Goal: Task Accomplishment & Management: Manage account settings

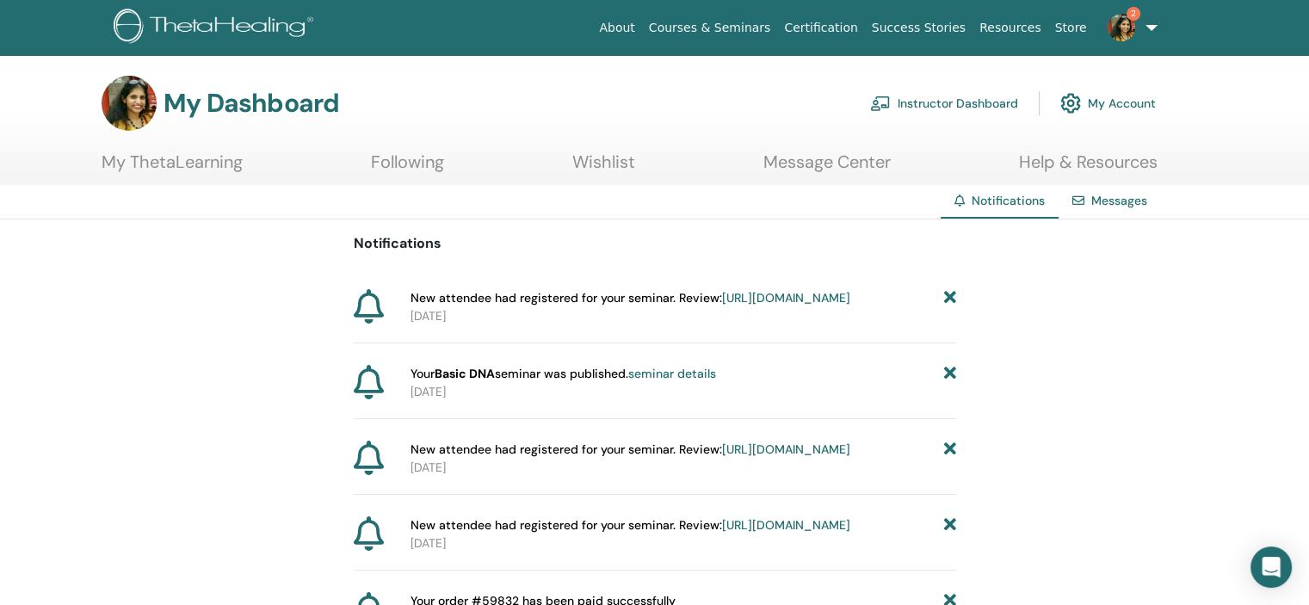
click at [946, 383] on icon at bounding box center [949, 374] width 12 height 18
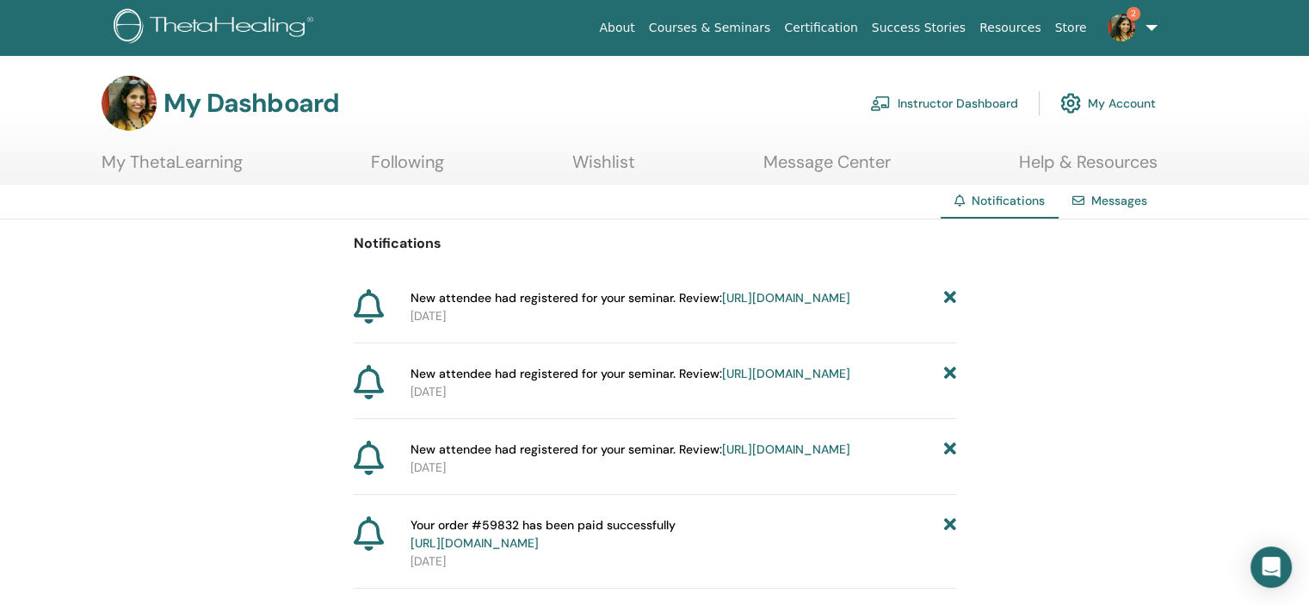
click at [1137, 35] on link "2" at bounding box center [1129, 27] width 71 height 55
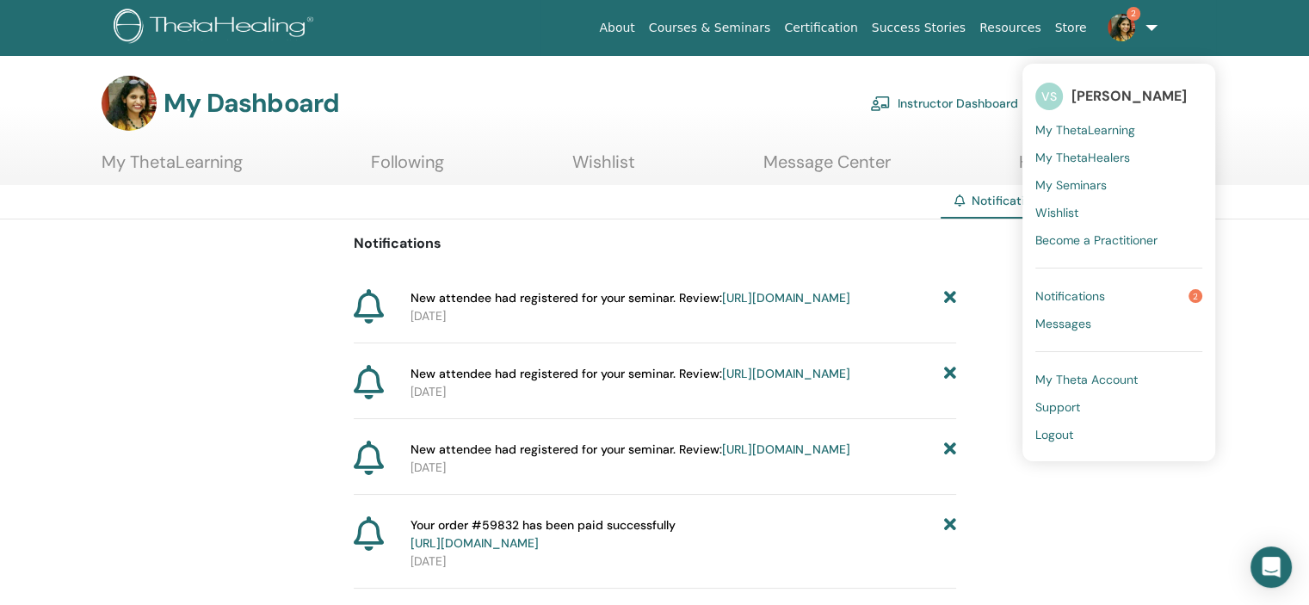
click at [1080, 185] on span "My Seminars" at bounding box center [1070, 184] width 71 height 15
click at [1080, 185] on div "Messages" at bounding box center [1109, 201] width 102 height 32
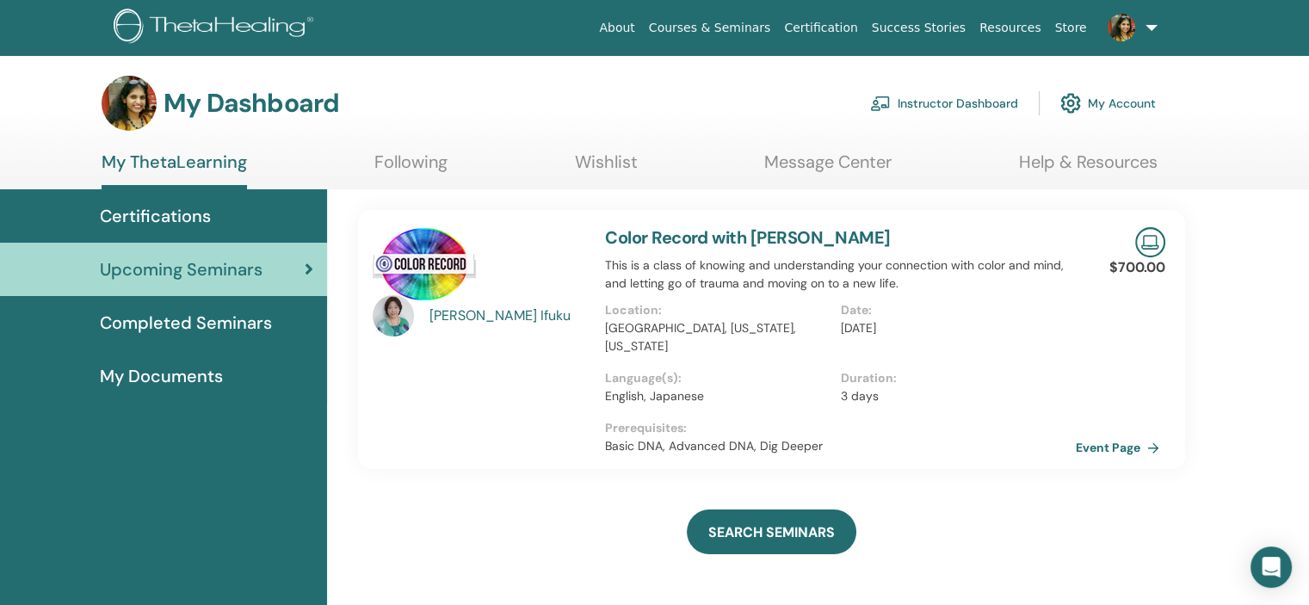
click at [987, 94] on link "Instructor Dashboard" at bounding box center [944, 103] width 148 height 38
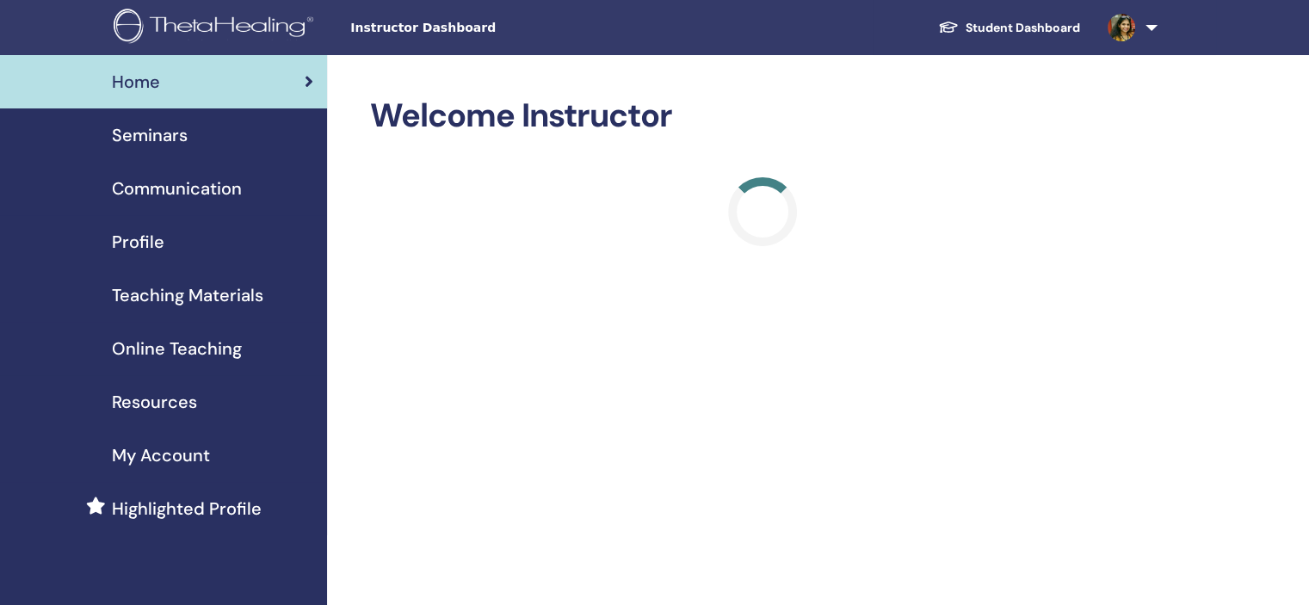
click at [182, 243] on div "Profile" at bounding box center [163, 242] width 299 height 26
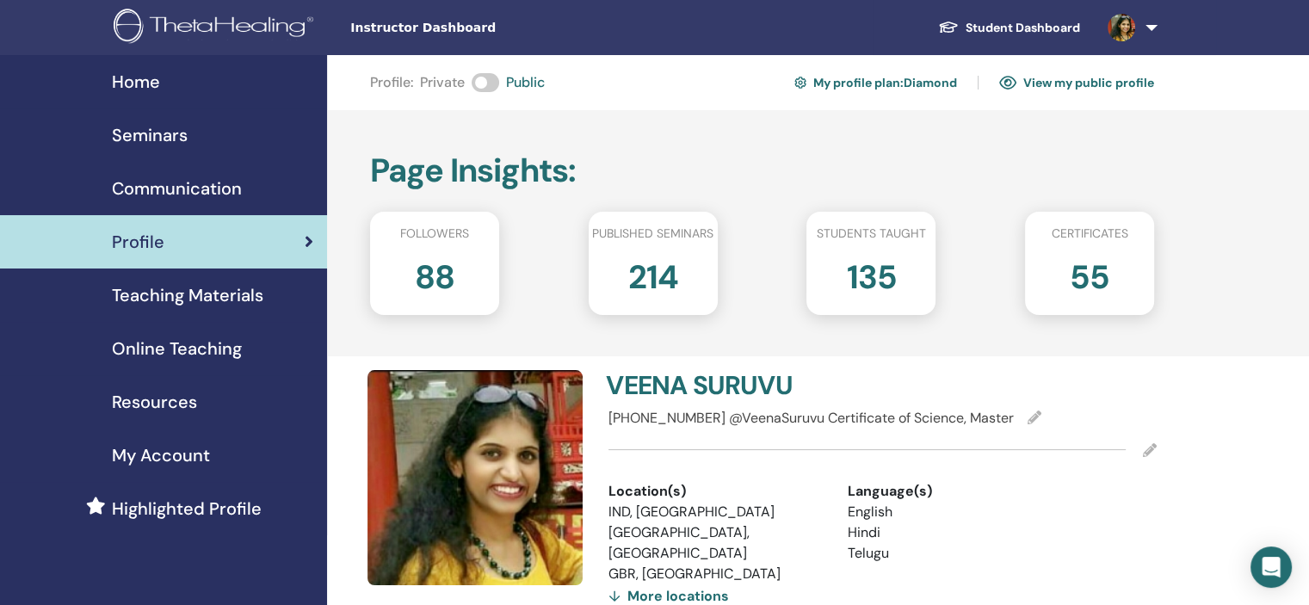
click at [222, 119] on link "Seminars" at bounding box center [163, 134] width 327 height 53
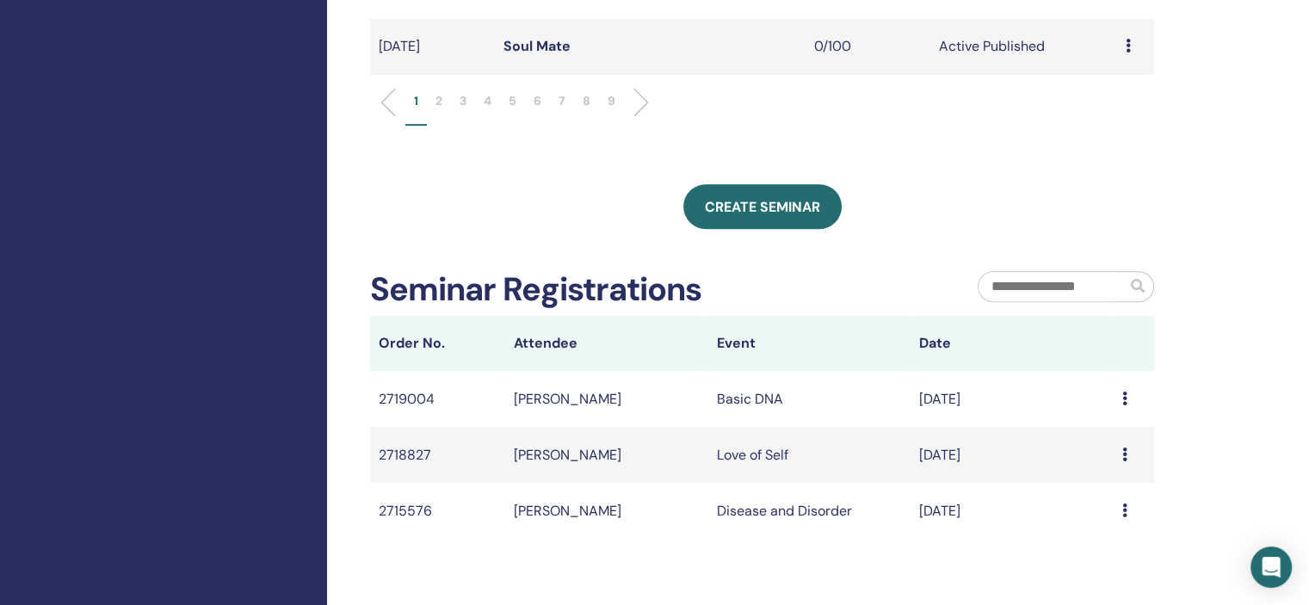
scroll to position [774, 0]
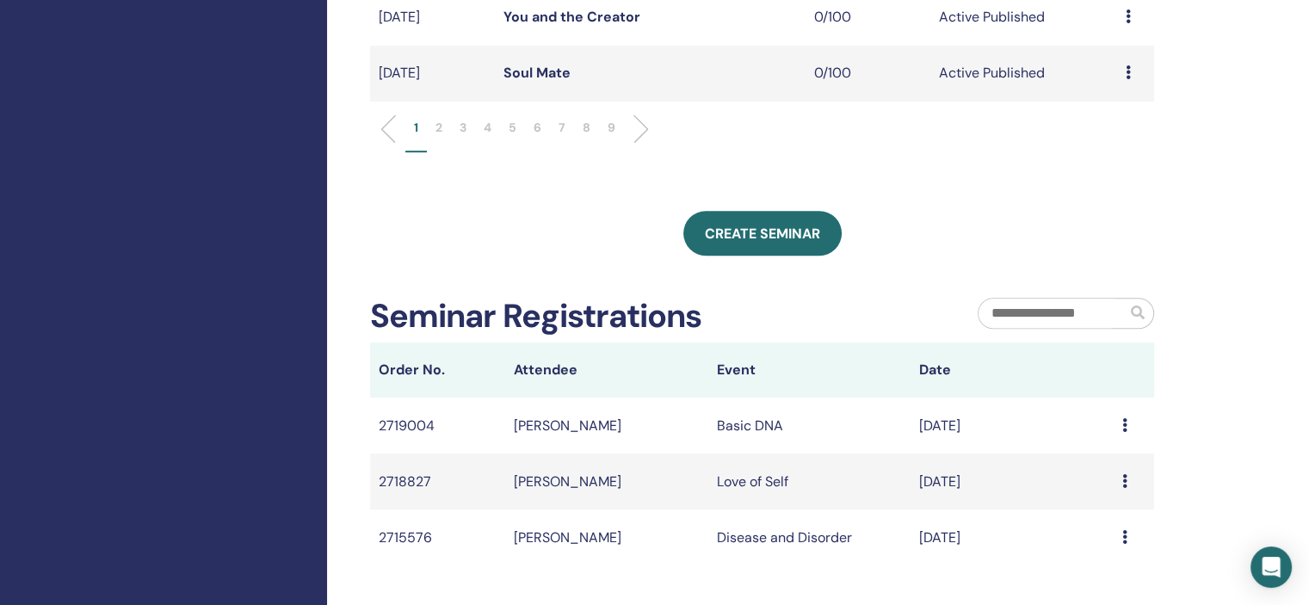
click at [539, 126] on p "6" at bounding box center [537, 128] width 8 height 18
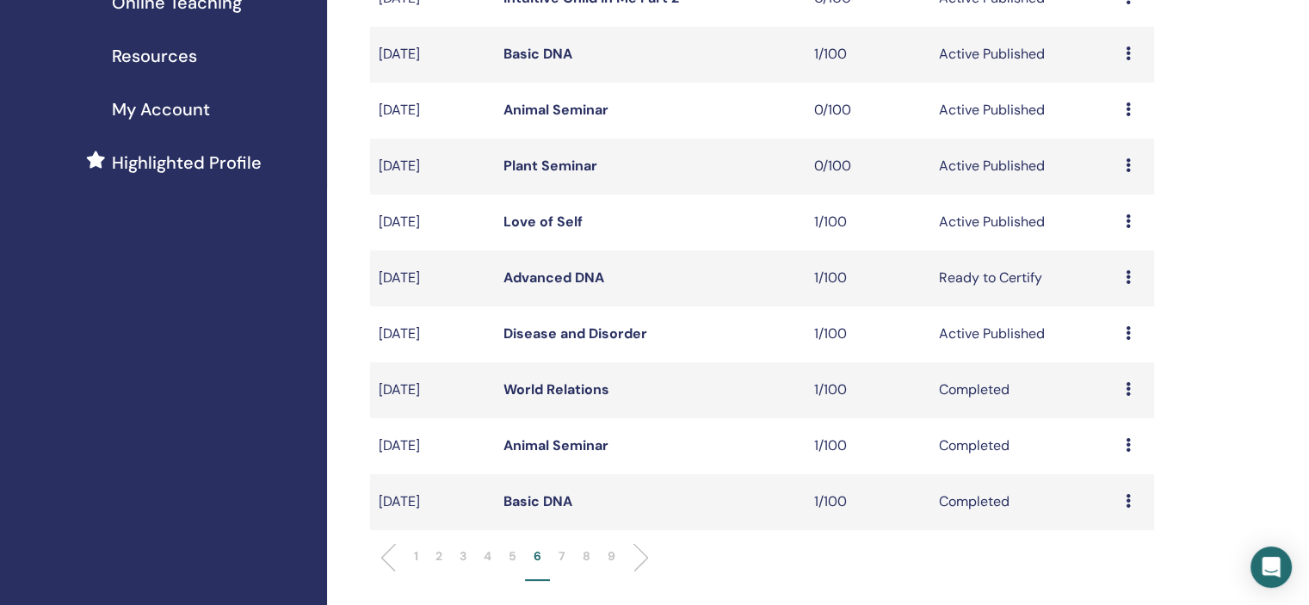
scroll to position [344, 0]
click at [1131, 167] on div "Preview Edit Attendees Cancel" at bounding box center [1135, 167] width 20 height 21
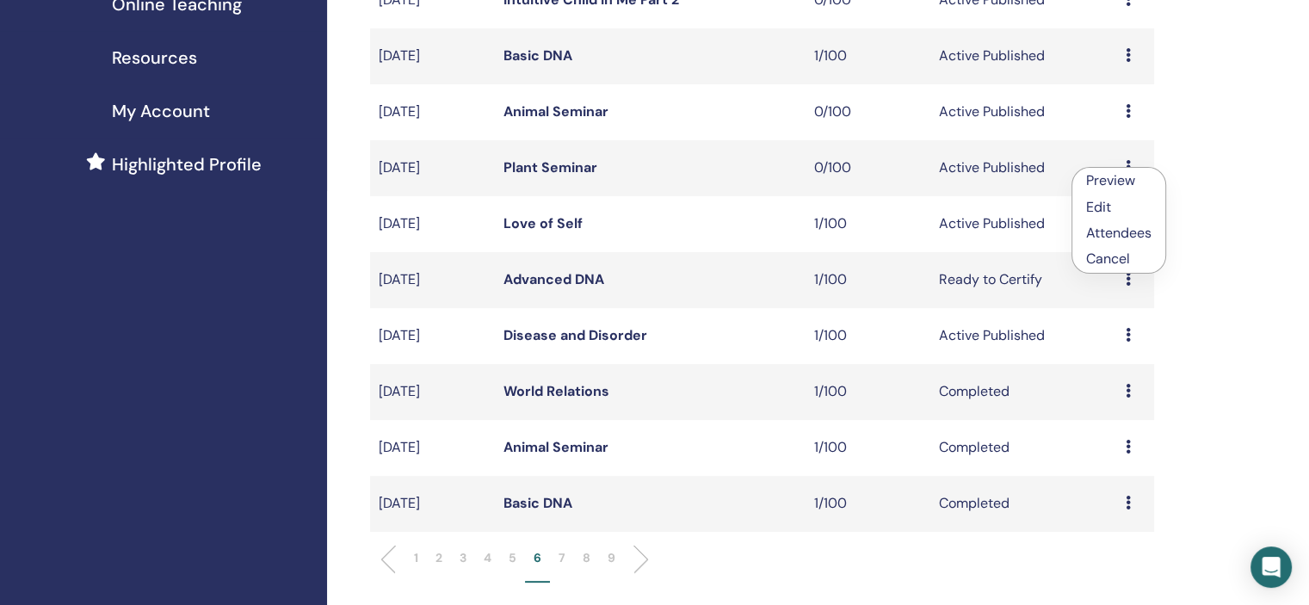
click at [1105, 202] on link "Edit" at bounding box center [1098, 207] width 25 height 18
click at [1105, 202] on td "Active Published" at bounding box center [1023, 224] width 187 height 56
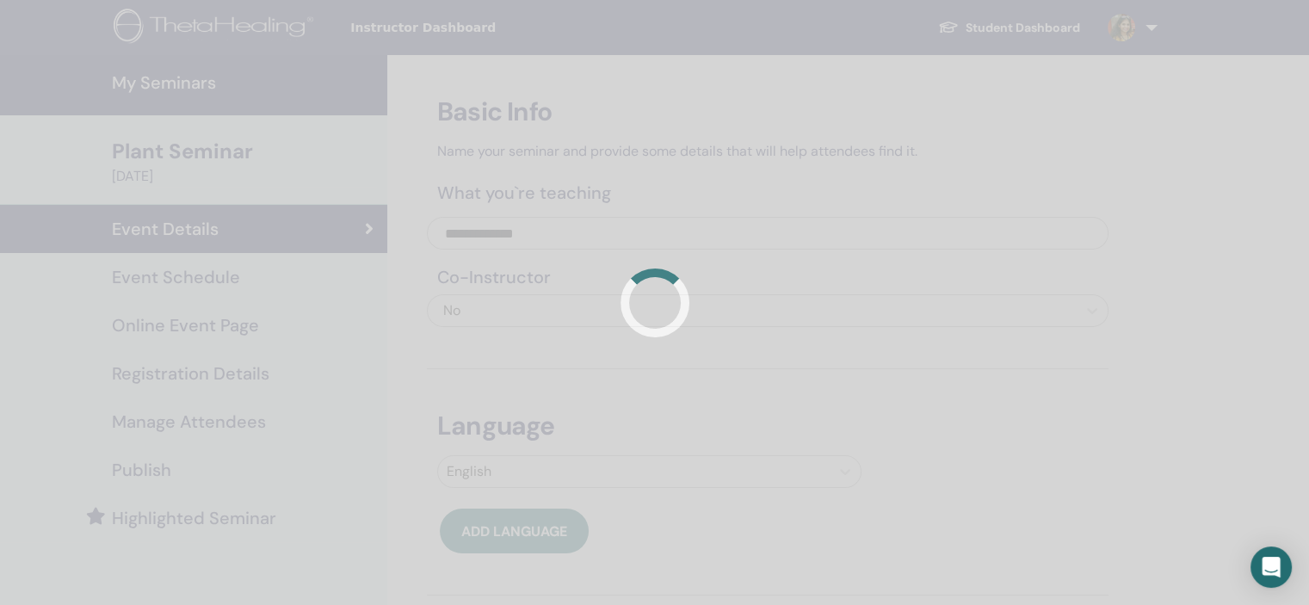
click at [262, 287] on div at bounding box center [654, 302] width 1309 height 605
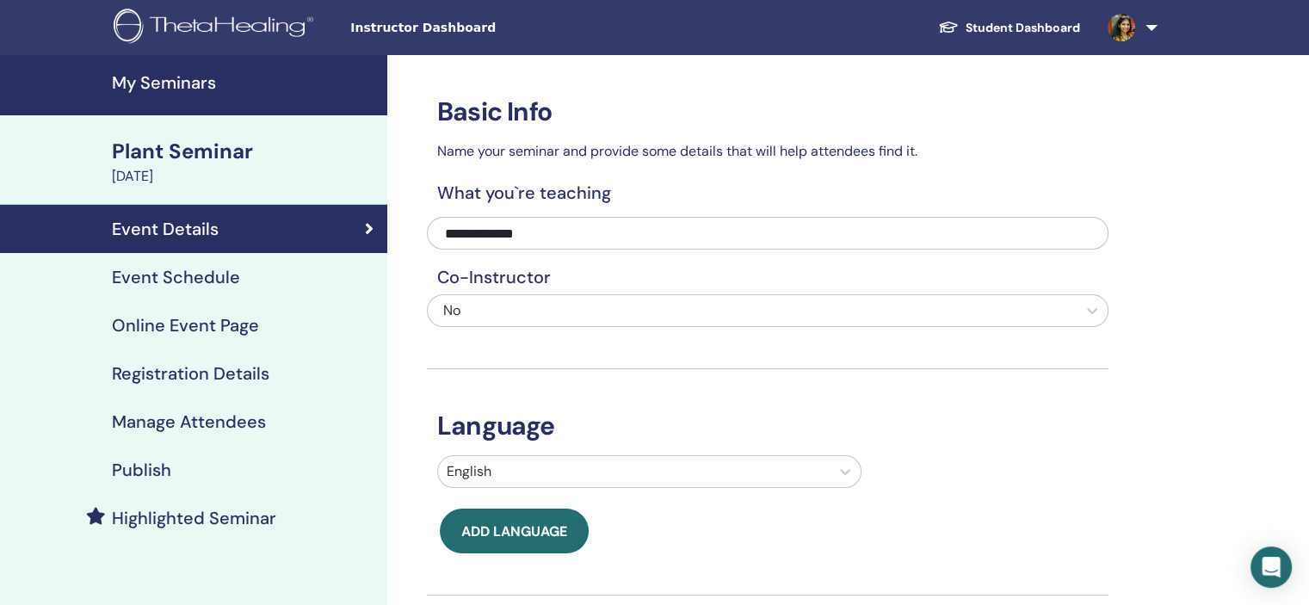
click at [244, 292] on link "Event Schedule" at bounding box center [193, 277] width 387 height 48
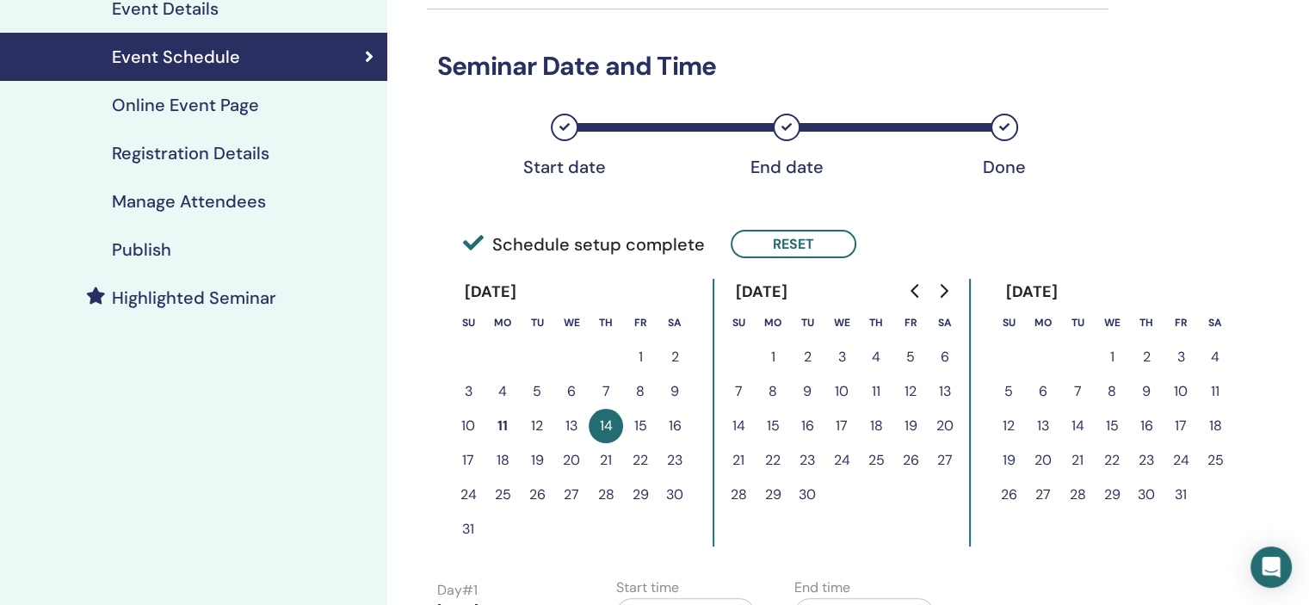
scroll to position [344, 0]
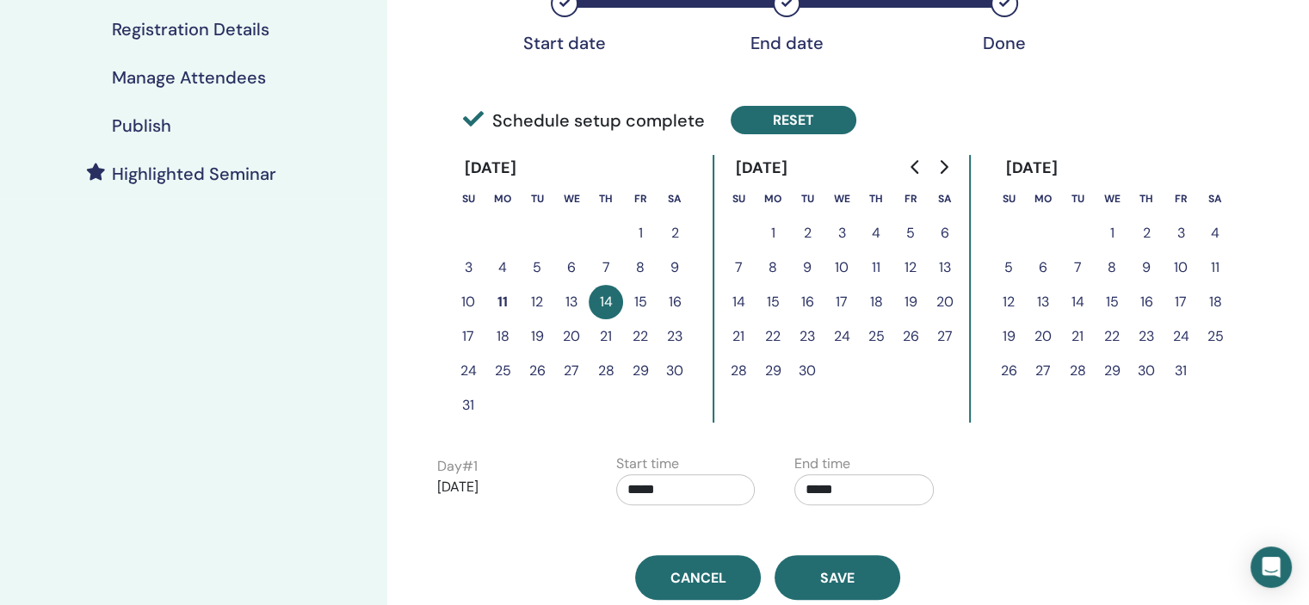
click at [808, 107] on button "Reset" at bounding box center [793, 120] width 126 height 28
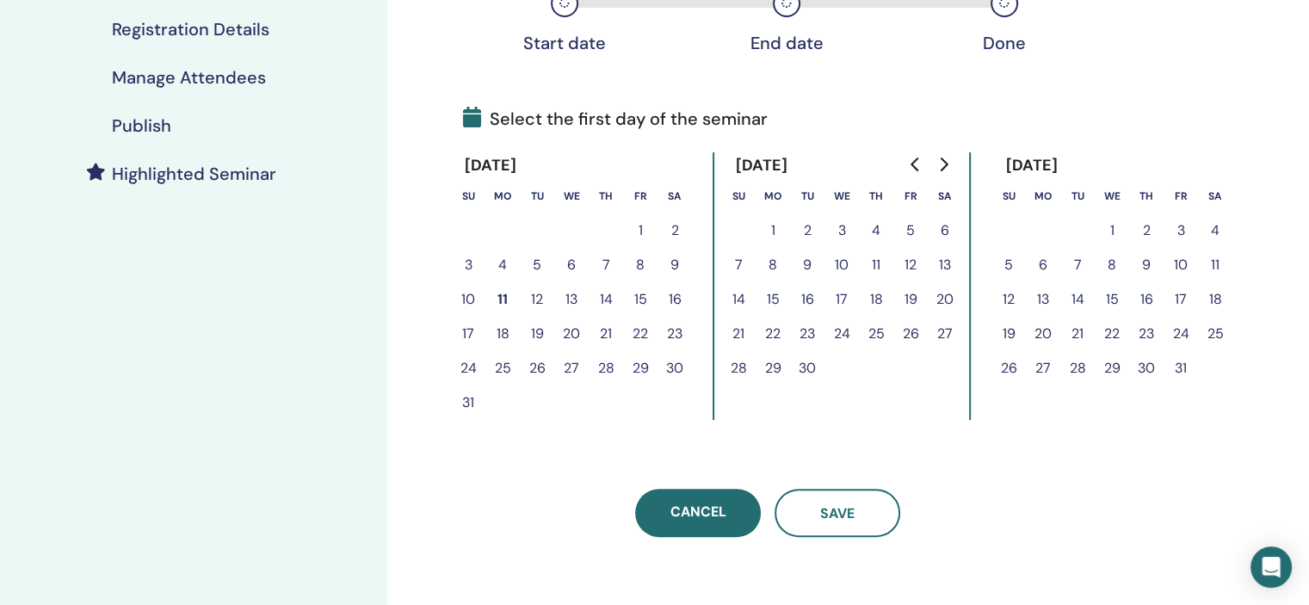
click at [499, 366] on button "25" at bounding box center [502, 368] width 34 height 34
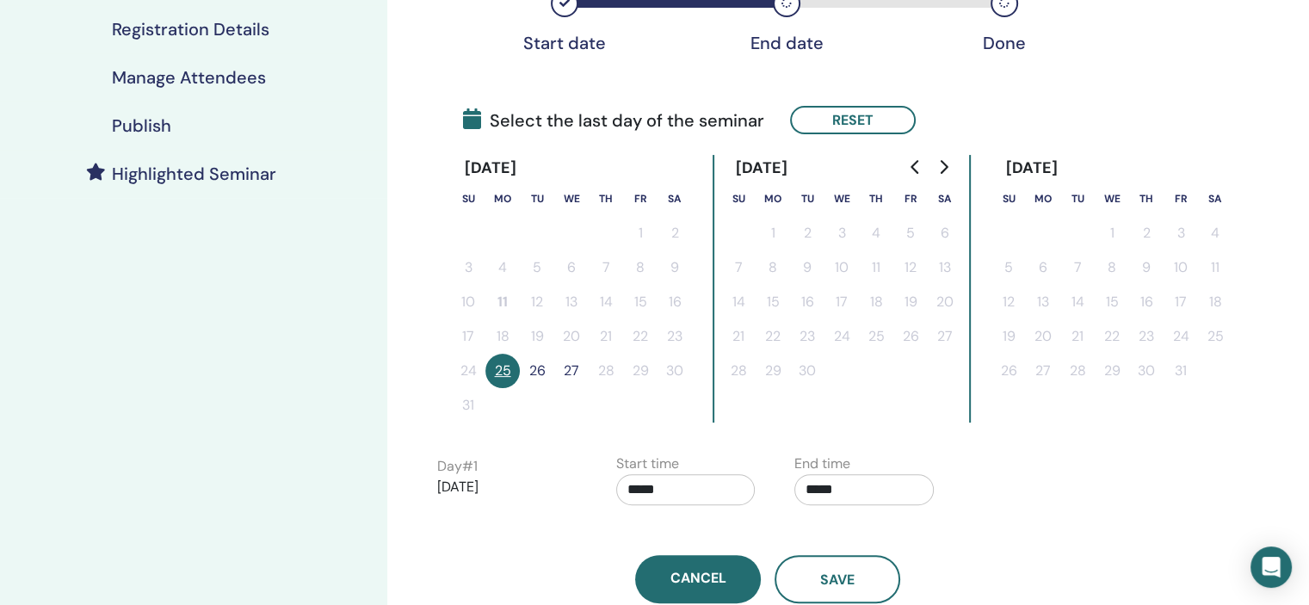
click at [499, 366] on button "25" at bounding box center [502, 371] width 34 height 34
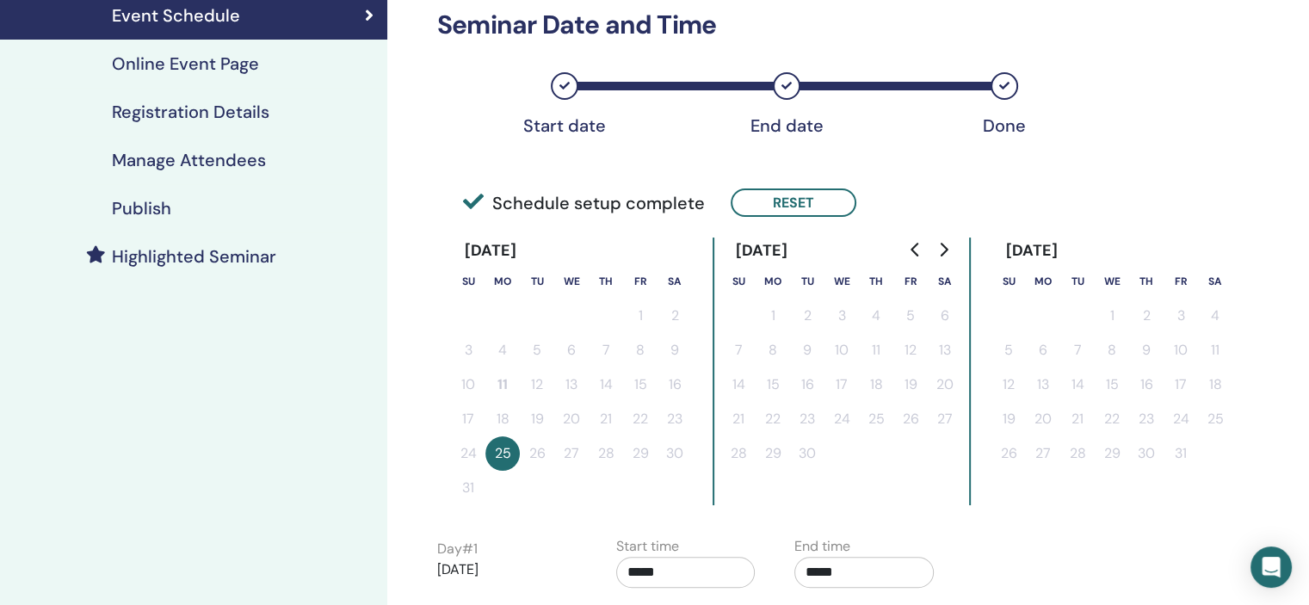
scroll to position [602, 0]
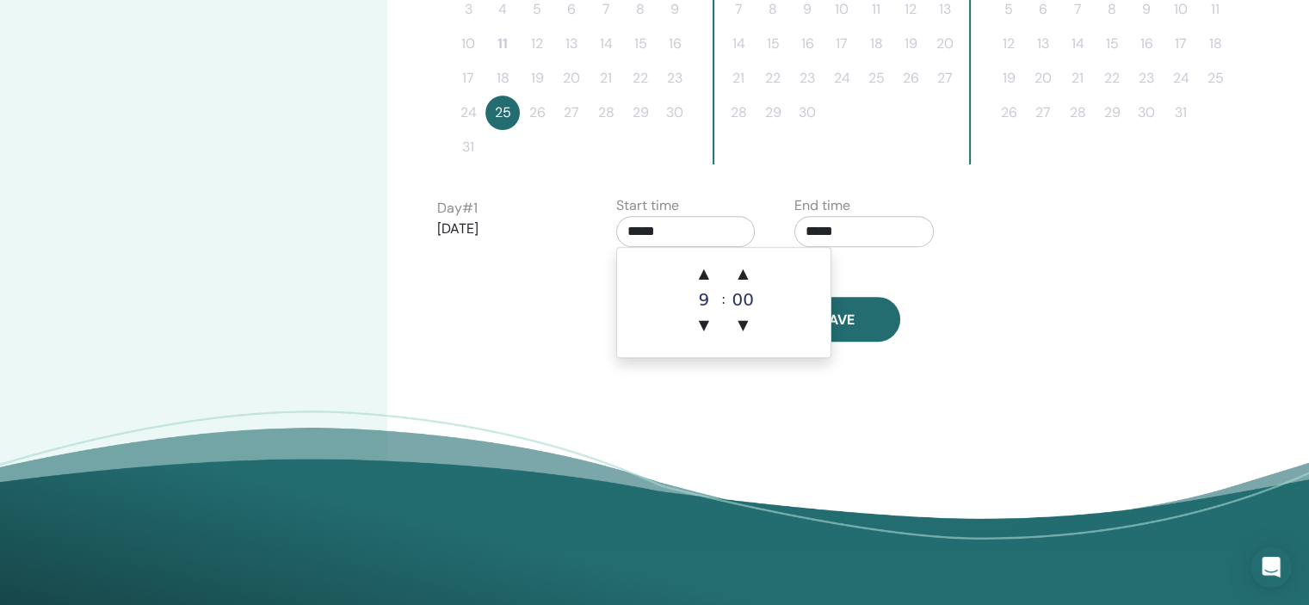
click at [706, 216] on input "*****" at bounding box center [685, 231] width 139 height 31
click at [705, 261] on span "▲" at bounding box center [704, 273] width 34 height 34
type input "*****"
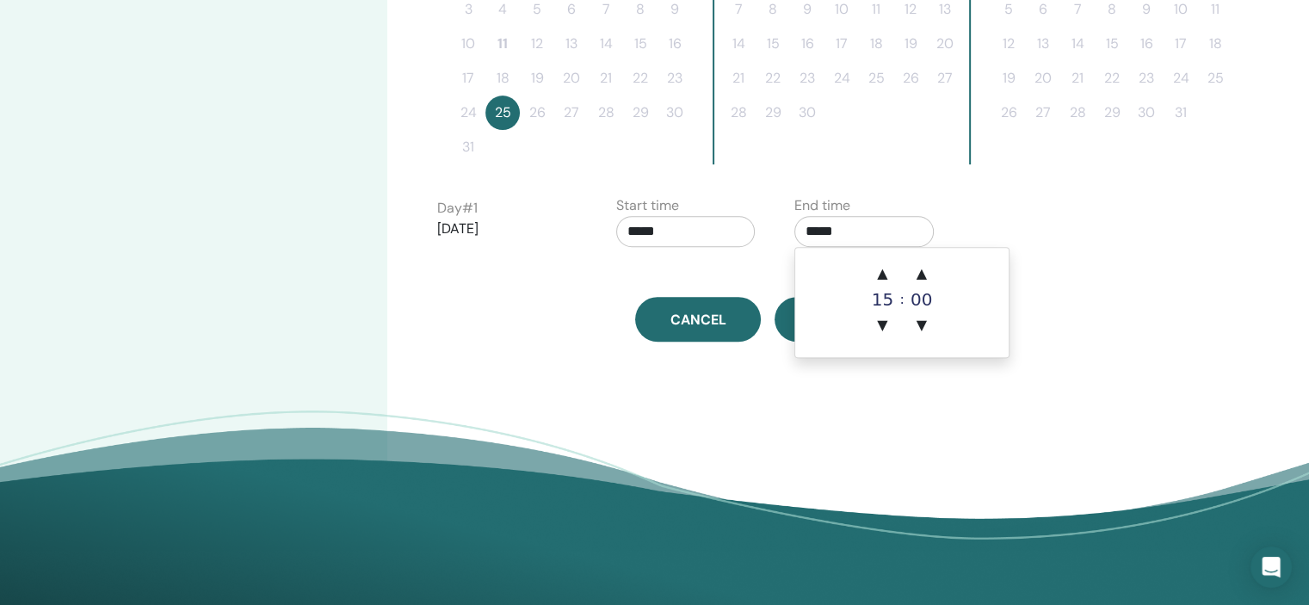
click at [837, 230] on input "*****" at bounding box center [863, 231] width 139 height 31
click at [874, 269] on span "▲" at bounding box center [882, 273] width 34 height 34
type input "*****"
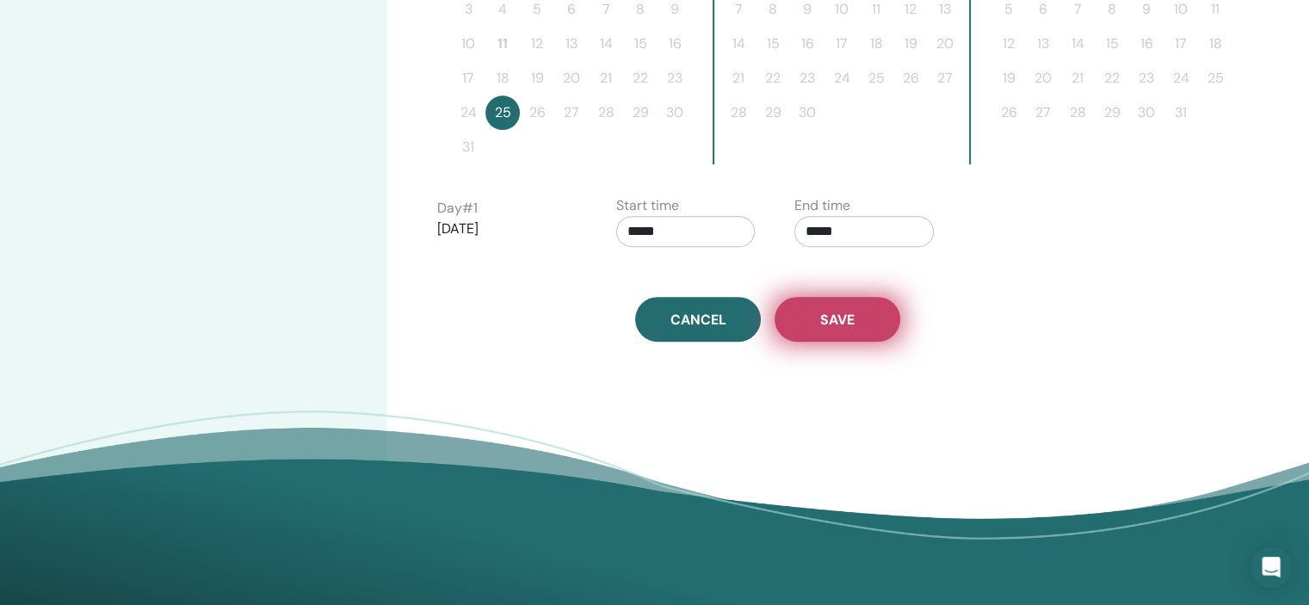
click at [857, 333] on button "Save" at bounding box center [837, 319] width 126 height 45
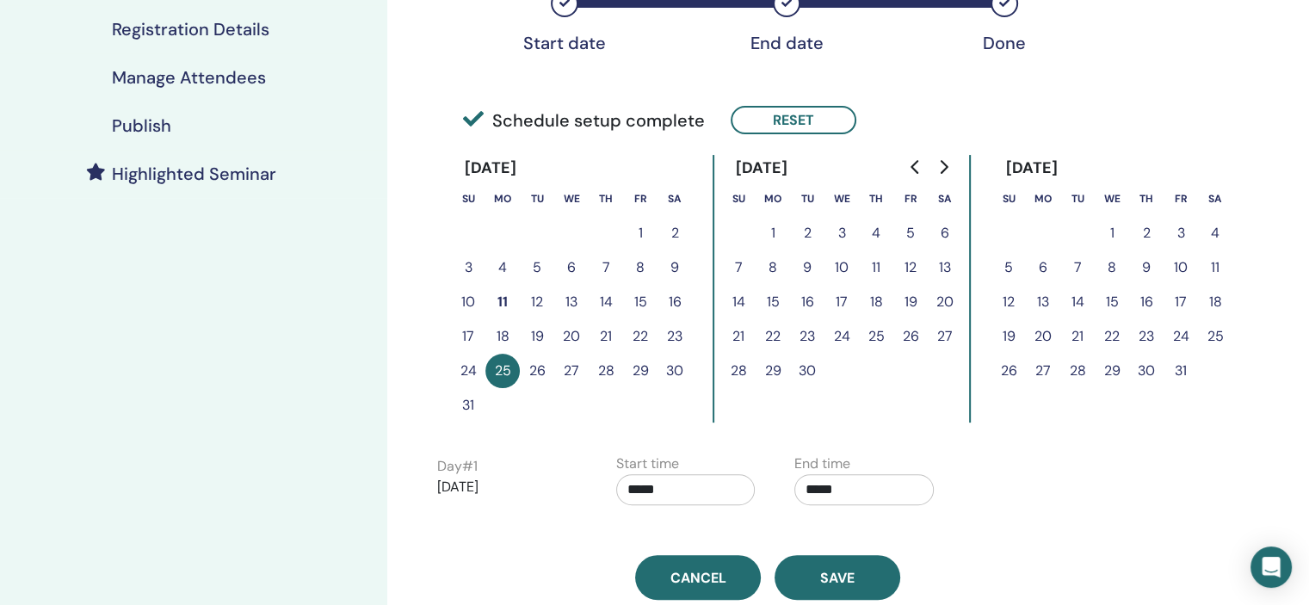
scroll to position [237, 0]
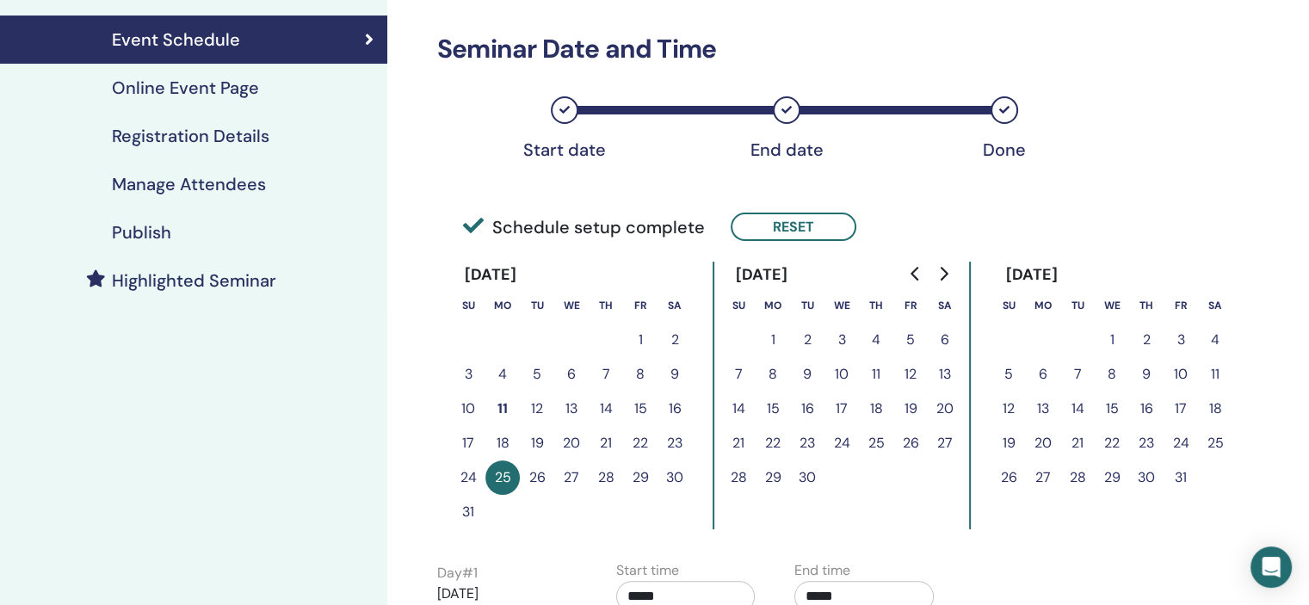
click at [254, 142] on h4 "Registration Details" at bounding box center [190, 136] width 157 height 21
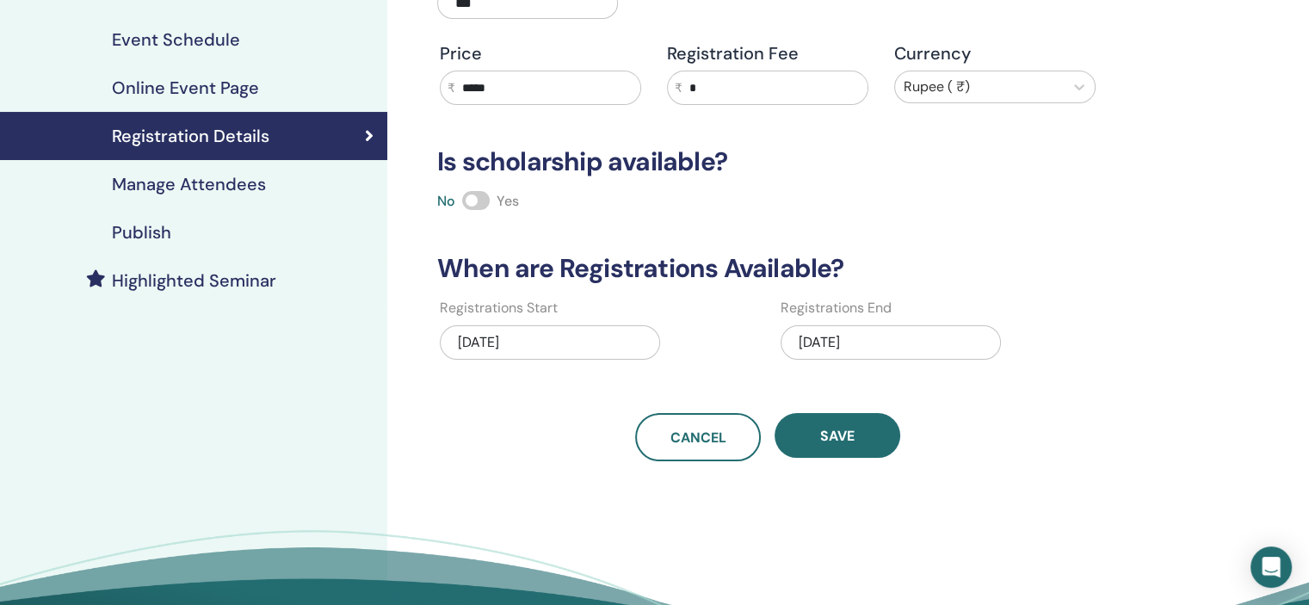
click at [909, 339] on div "11/01/2025" at bounding box center [890, 342] width 220 height 34
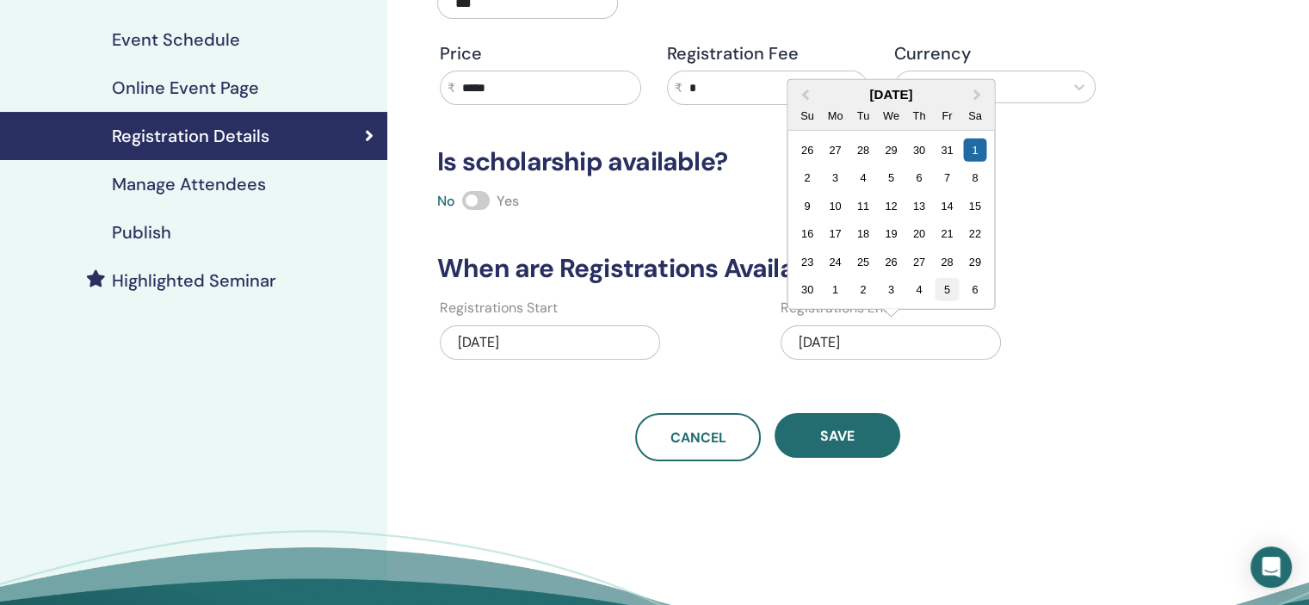
click at [943, 287] on div "5" at bounding box center [946, 289] width 23 height 23
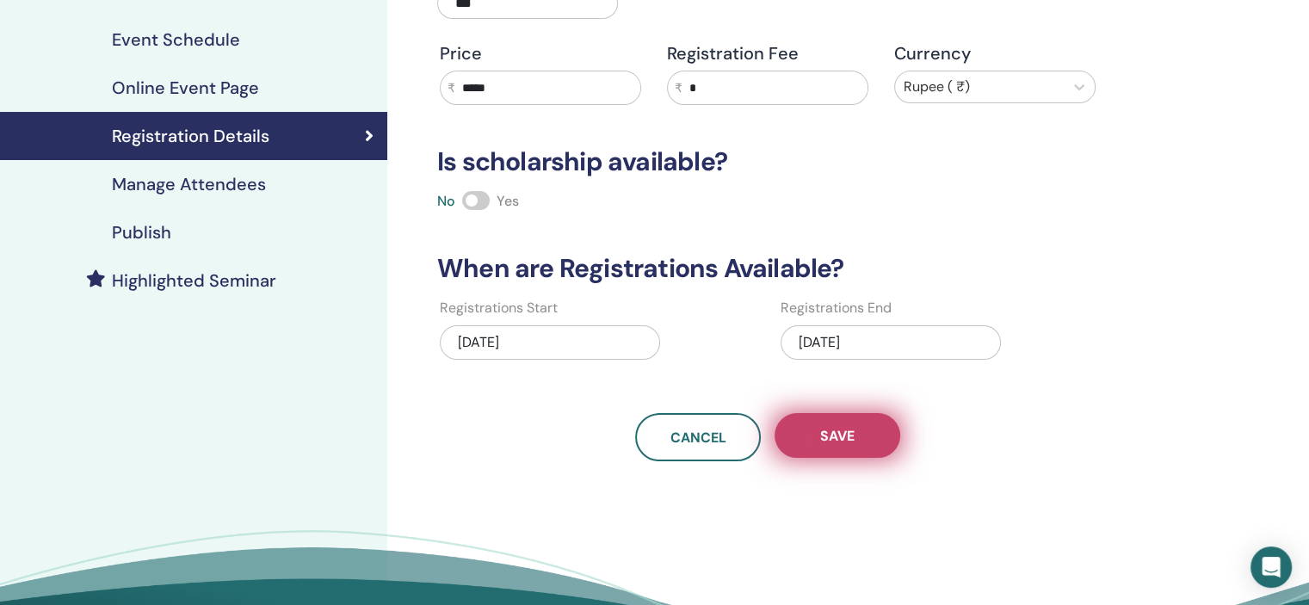
click at [856, 430] on button "Save" at bounding box center [837, 435] width 126 height 45
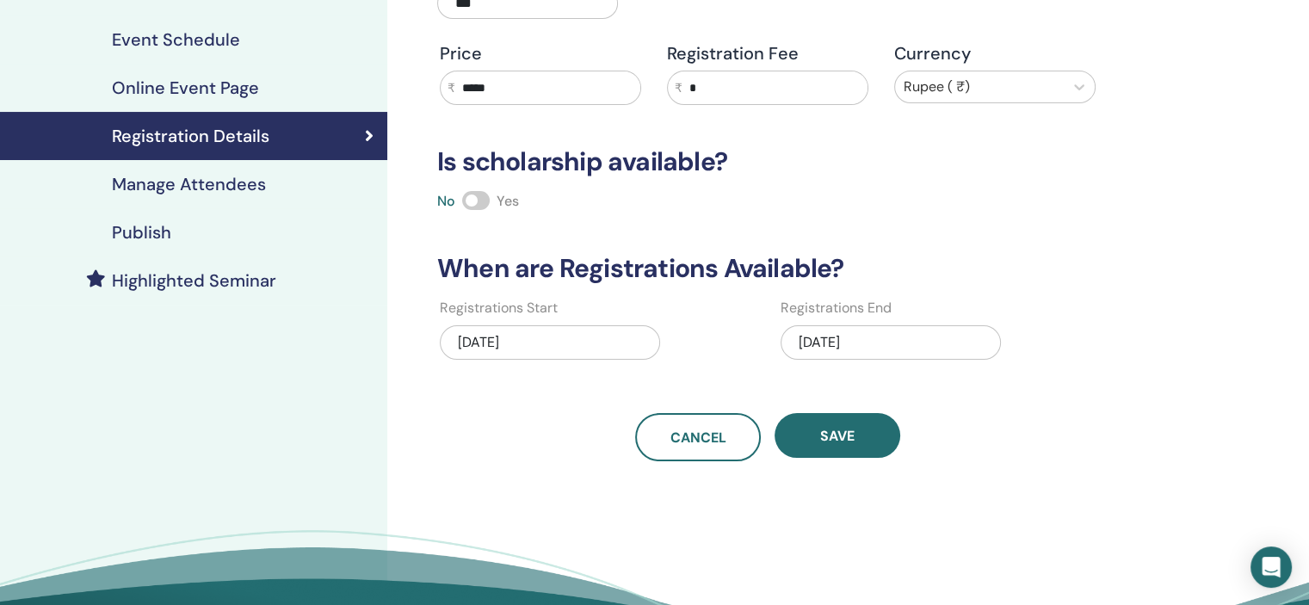
click at [250, 223] on div "Publish" at bounding box center [194, 232] width 360 height 21
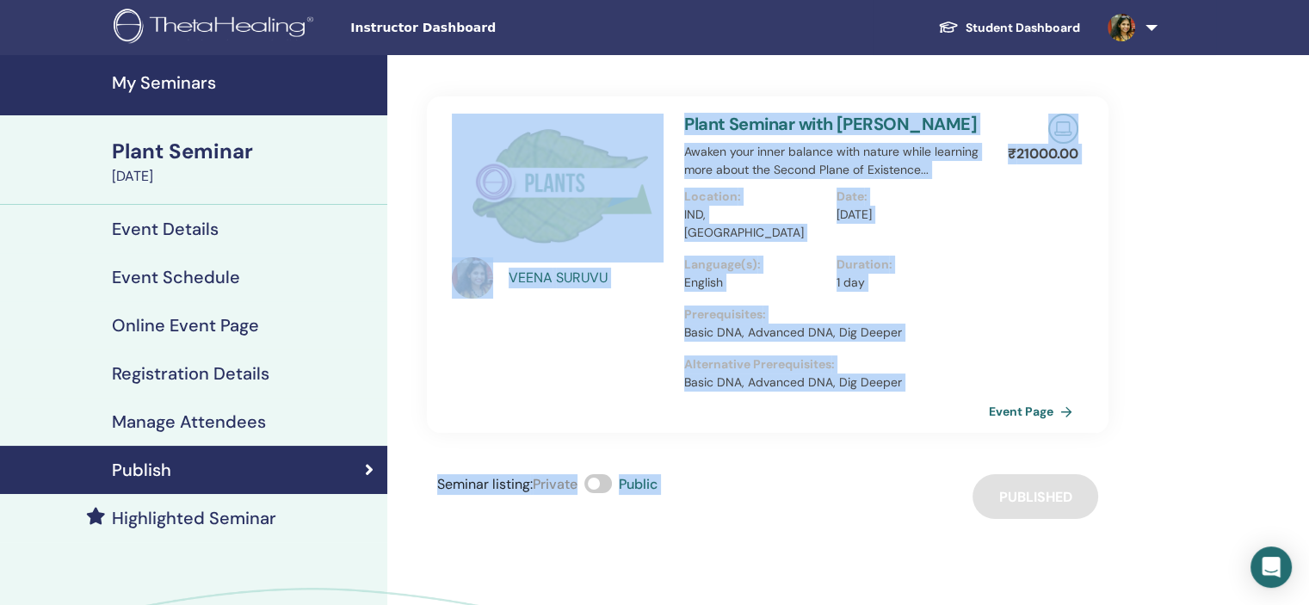
click at [182, 83] on h4 "My Seminars" at bounding box center [244, 82] width 265 height 21
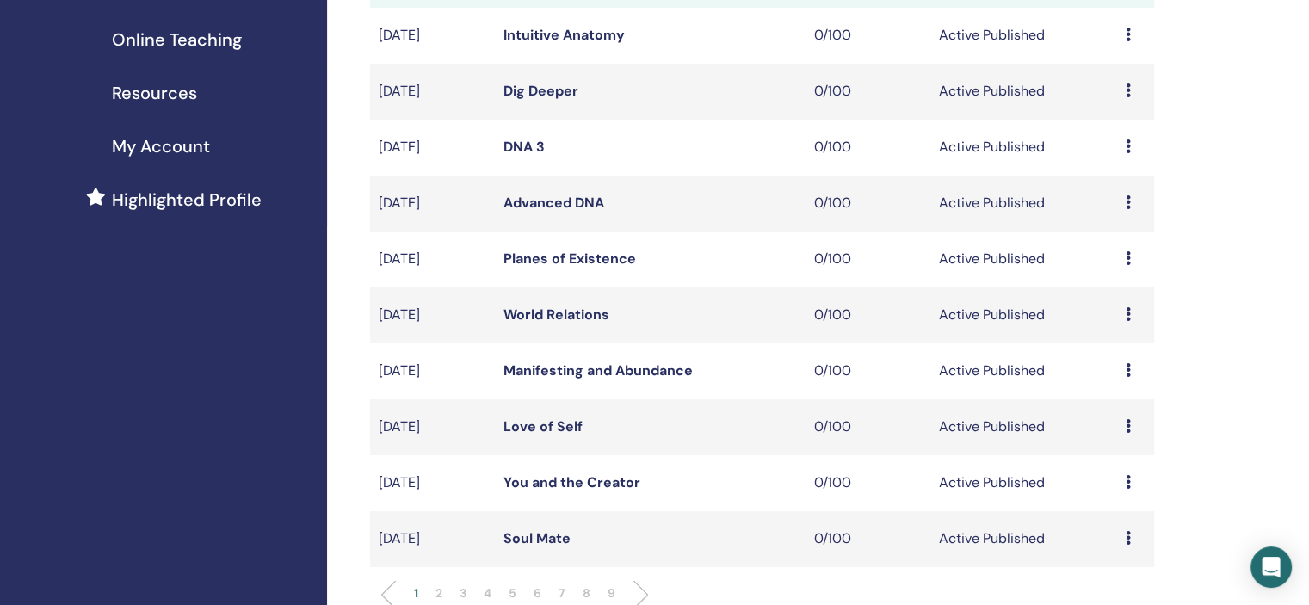
scroll to position [430, 0]
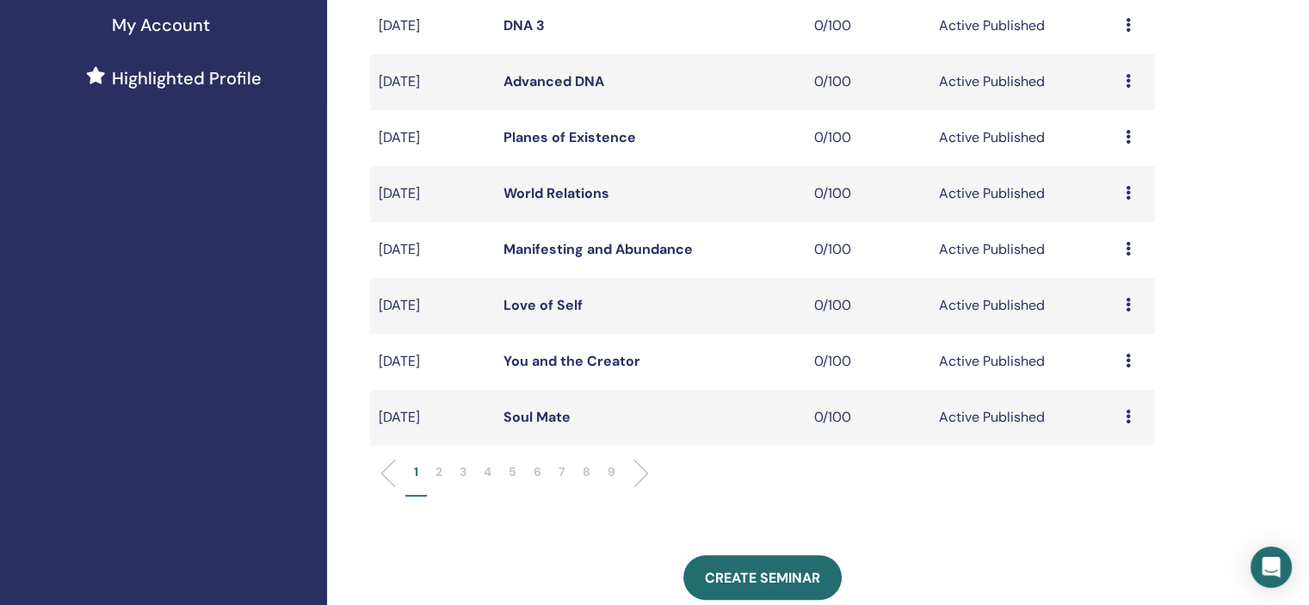
click at [537, 475] on p "6" at bounding box center [537, 472] width 8 height 18
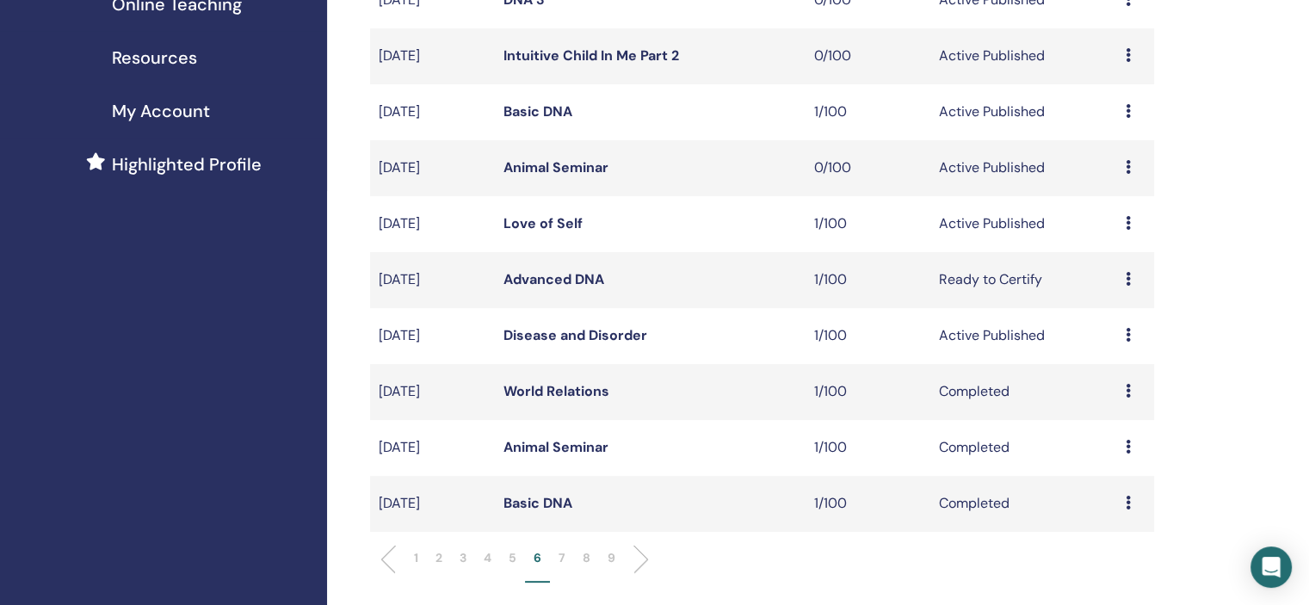
scroll to position [344, 0]
click at [1129, 164] on icon at bounding box center [1127, 167] width 5 height 14
click at [1098, 200] on link "Edit" at bounding box center [1096, 204] width 25 height 18
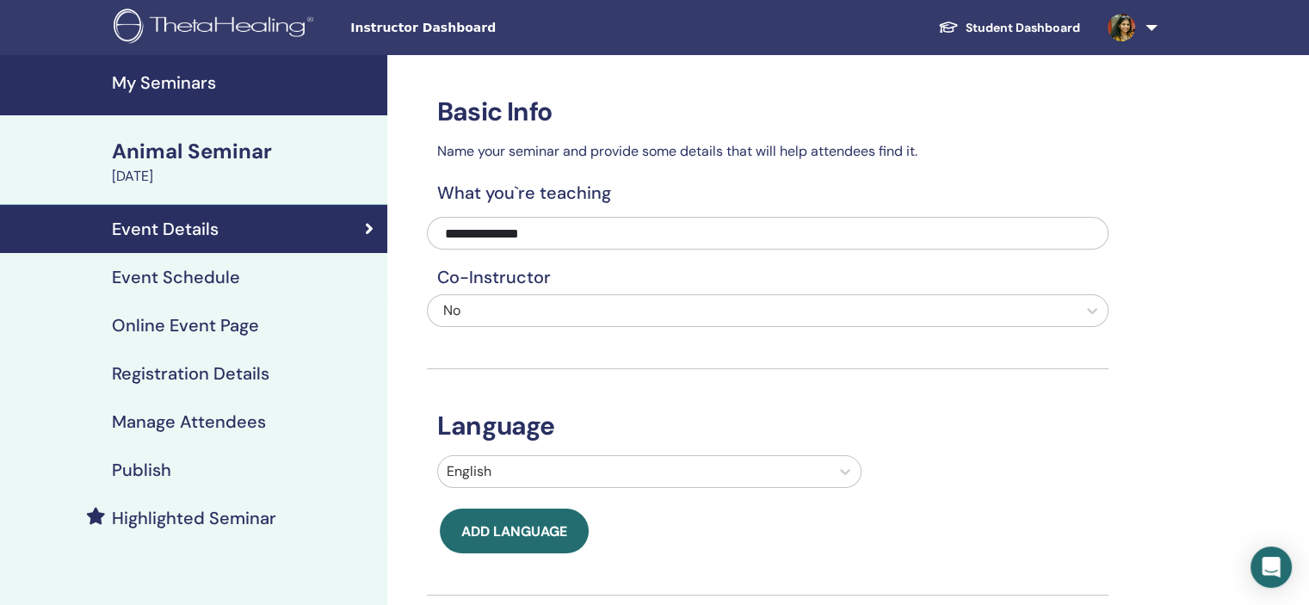
click at [275, 286] on div "Event Schedule" at bounding box center [194, 277] width 360 height 21
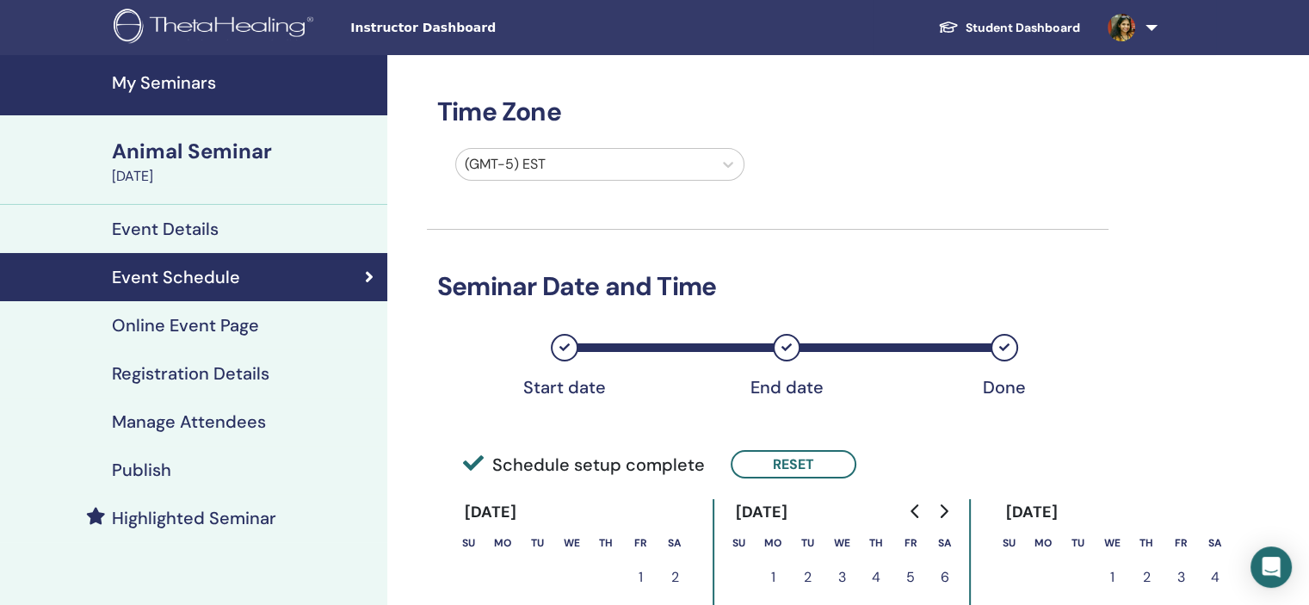
scroll to position [258, 0]
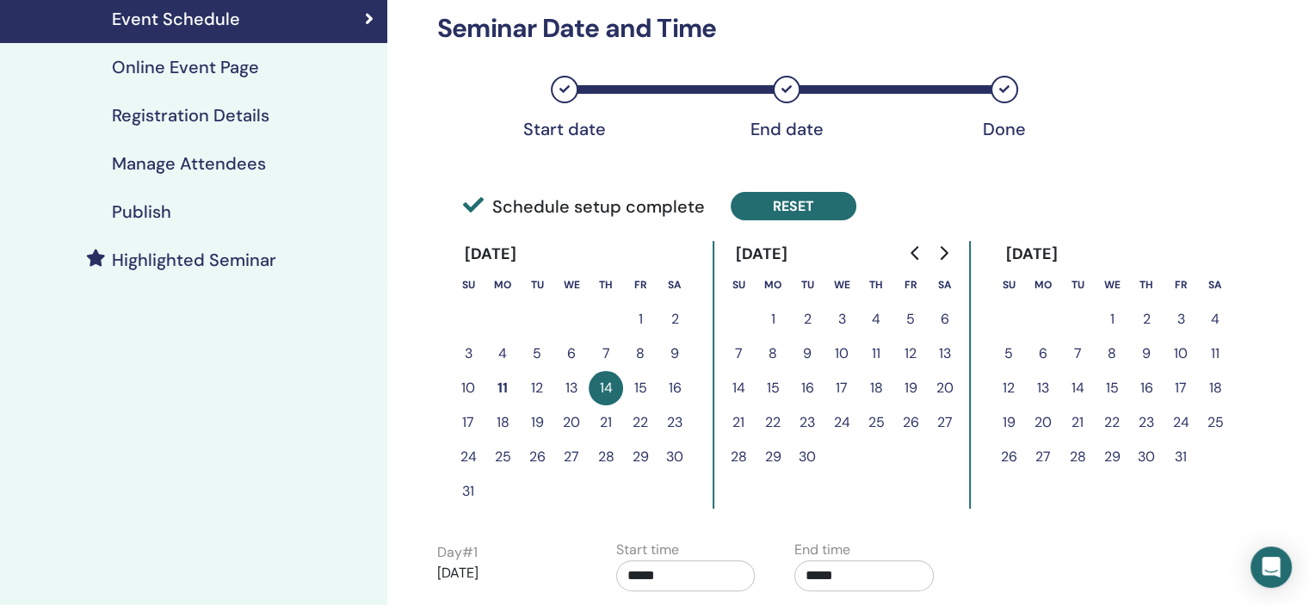
click at [813, 202] on button "Reset" at bounding box center [793, 206] width 126 height 28
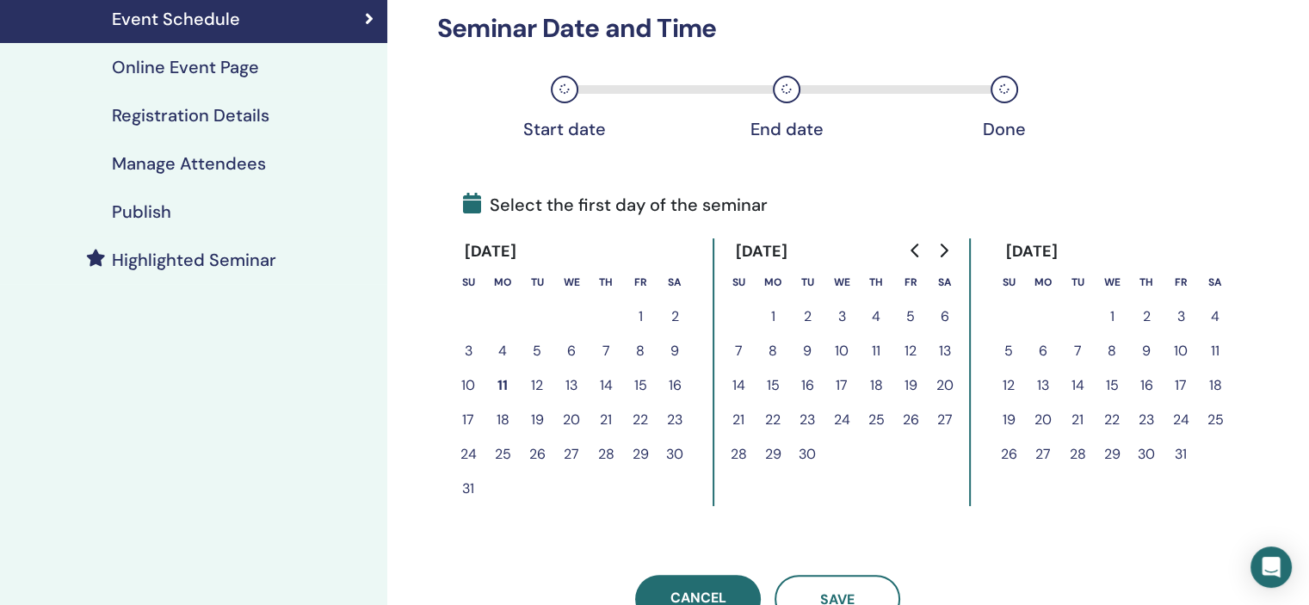
click at [539, 445] on button "26" at bounding box center [537, 454] width 34 height 34
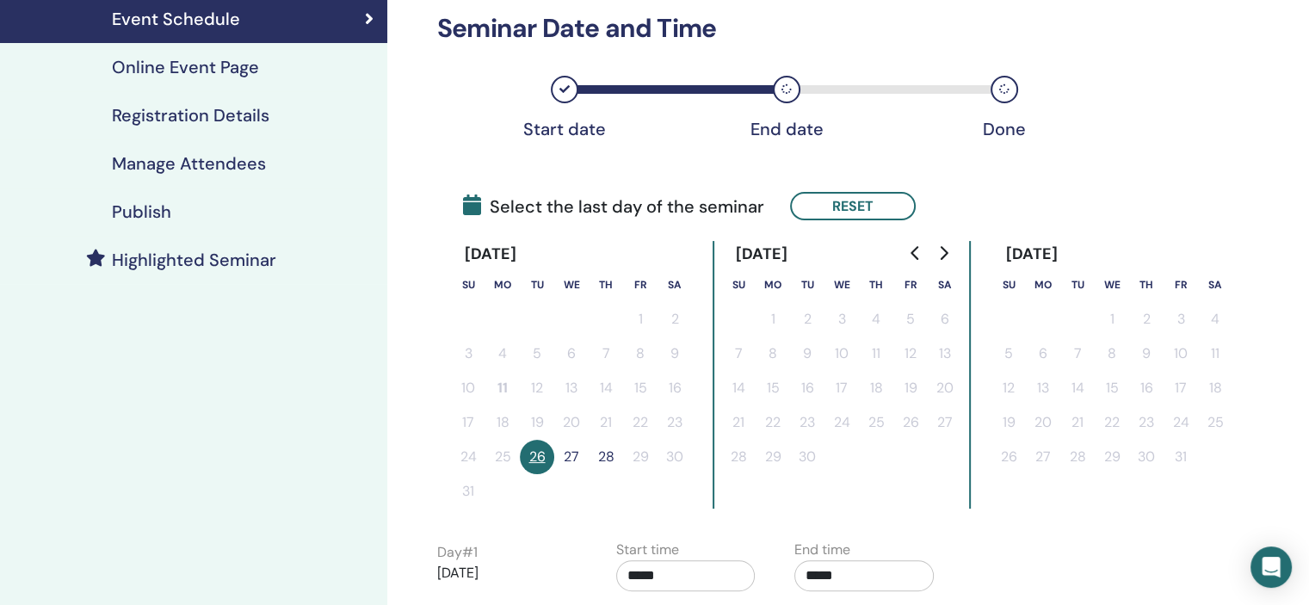
click at [540, 444] on button "26" at bounding box center [537, 457] width 34 height 34
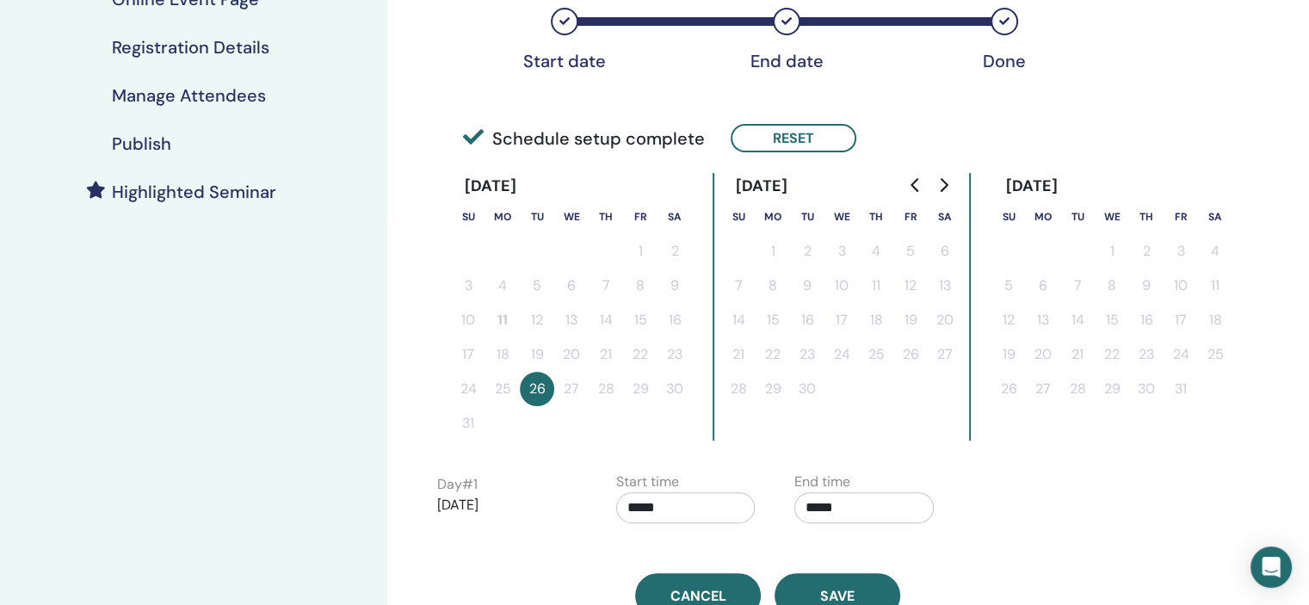
scroll to position [602, 0]
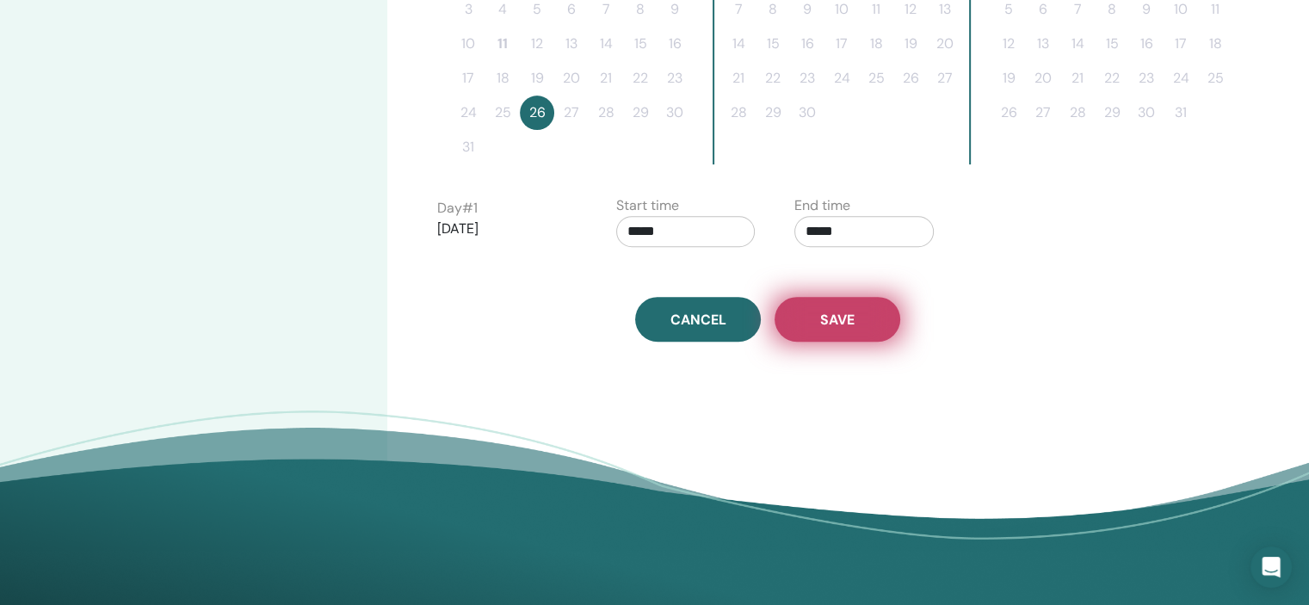
click at [861, 301] on button "Save" at bounding box center [837, 319] width 126 height 45
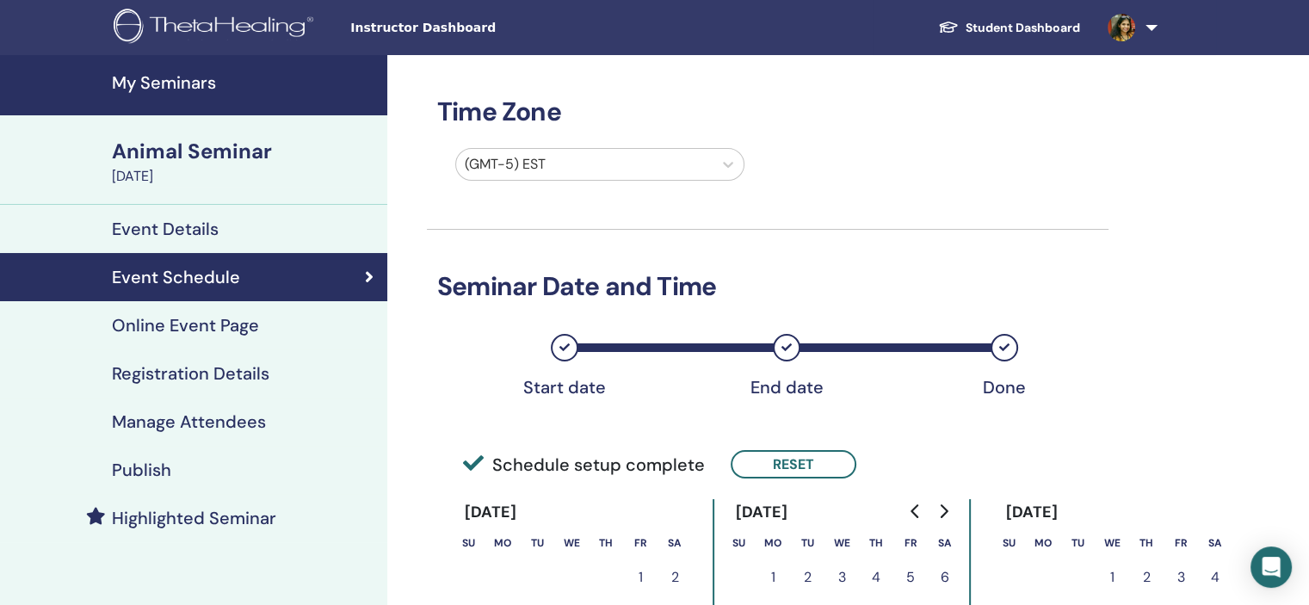
click at [262, 381] on h4 "Registration Details" at bounding box center [190, 373] width 157 height 21
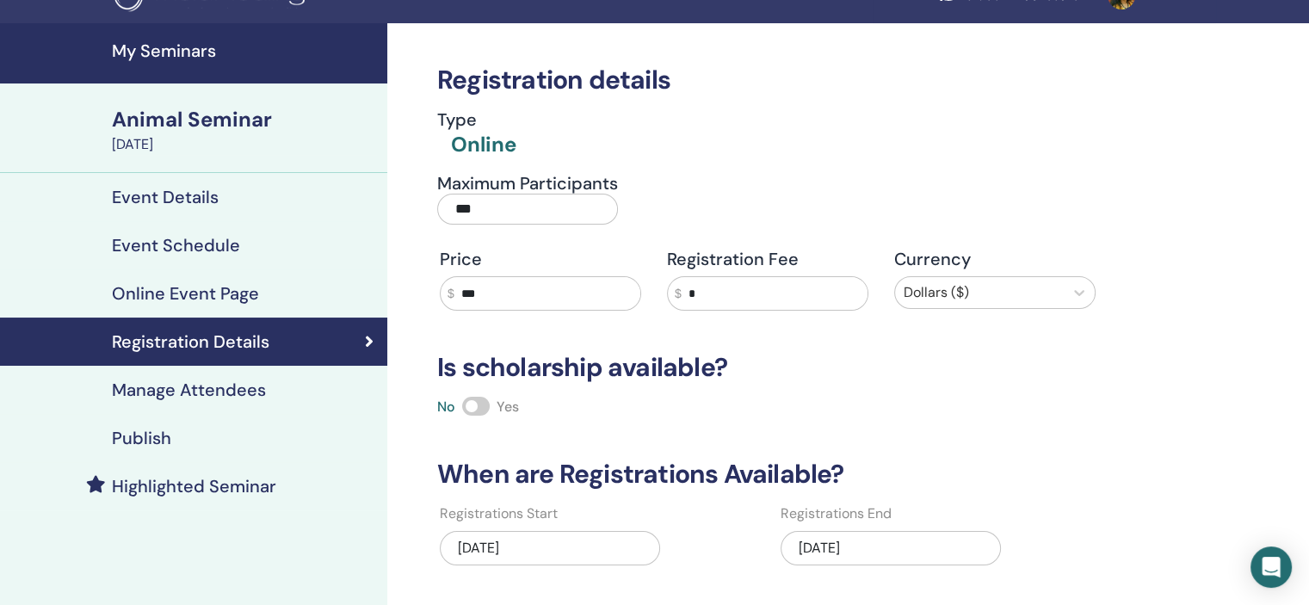
scroll to position [172, 0]
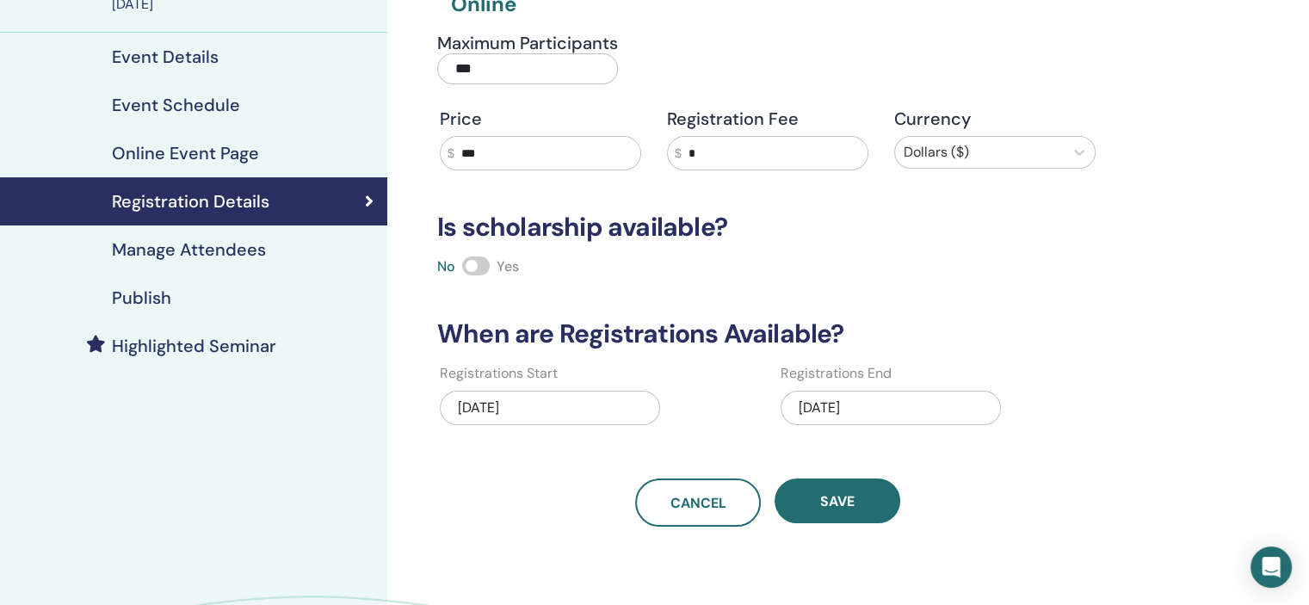
click at [899, 406] on div "[DATE]" at bounding box center [890, 408] width 220 height 34
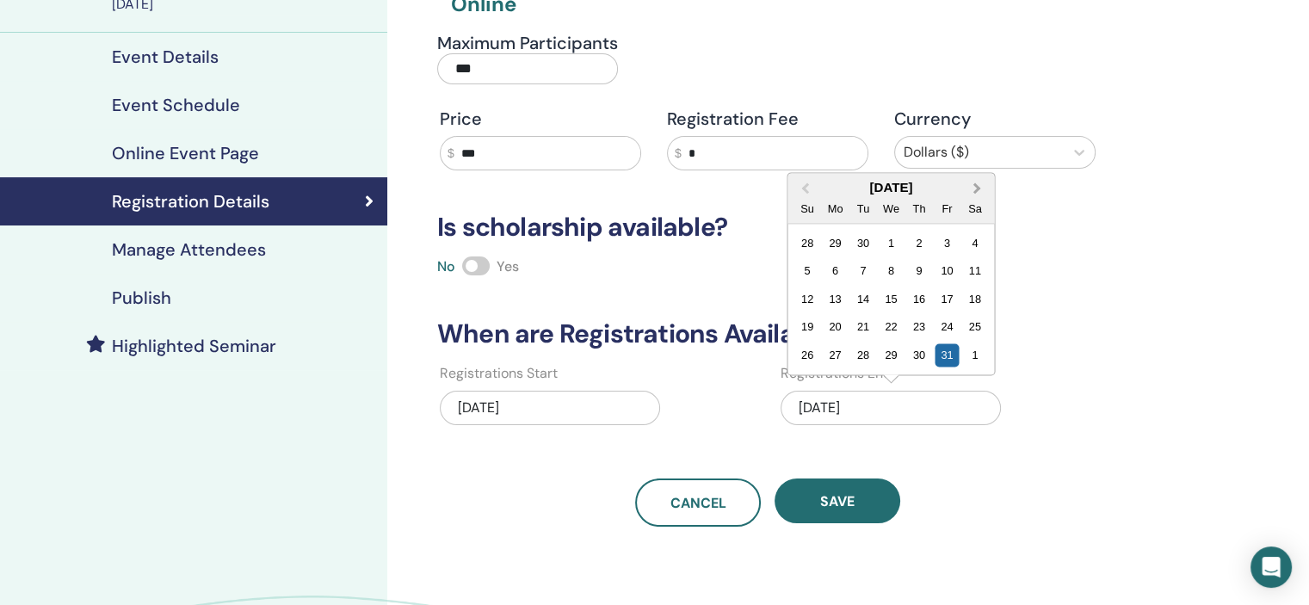
click at [977, 185] on span "Next Month" at bounding box center [977, 188] width 0 height 18
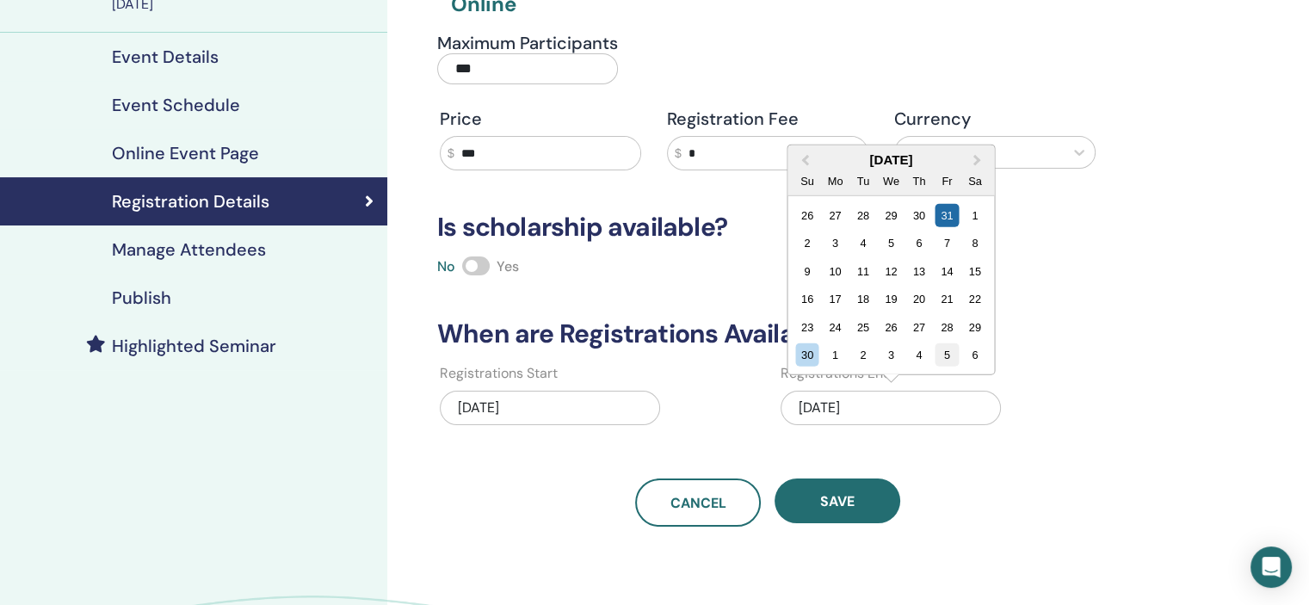
click at [952, 355] on div "5" at bounding box center [946, 354] width 23 height 23
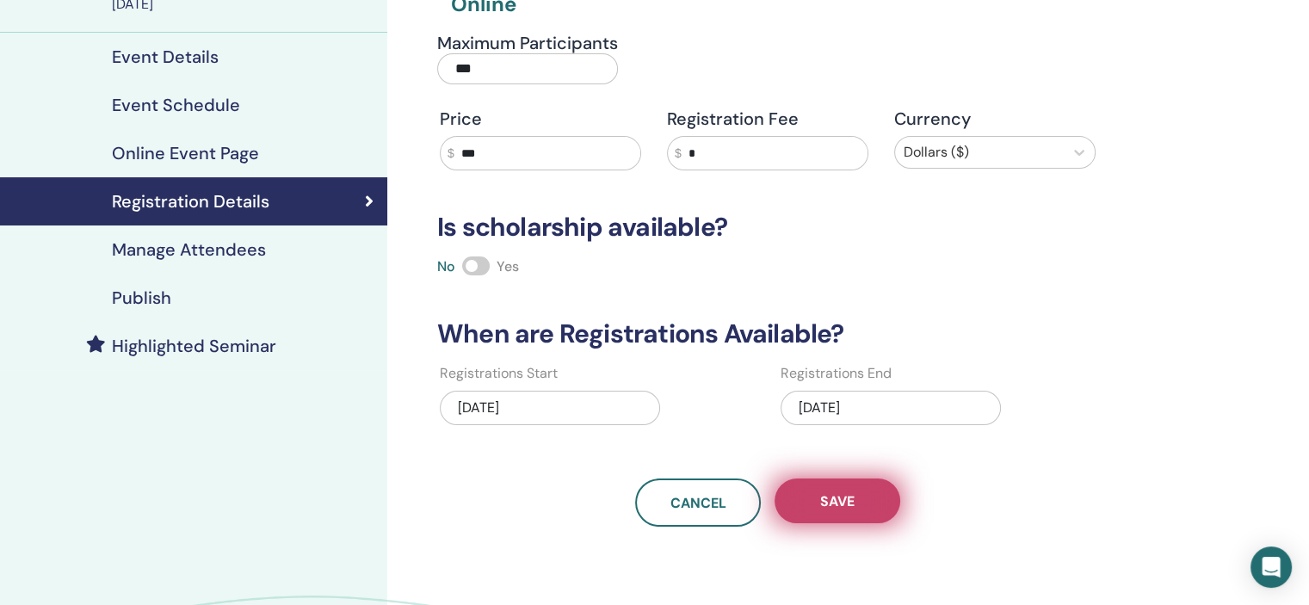
click at [871, 499] on button "Save" at bounding box center [837, 500] width 126 height 45
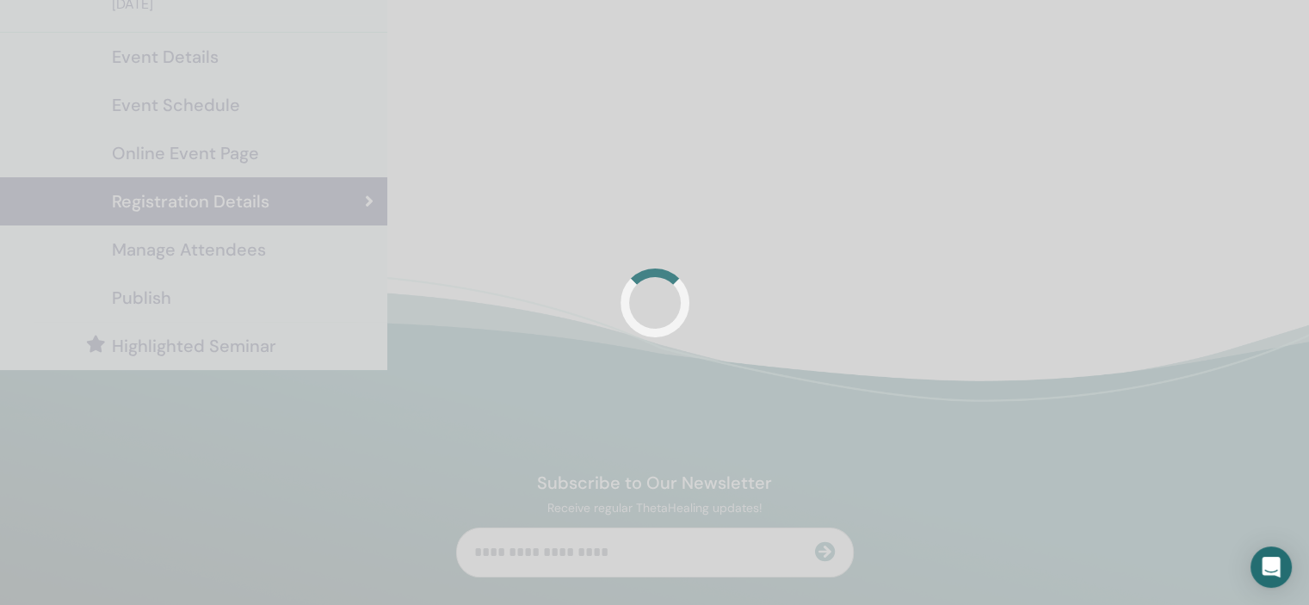
click at [220, 296] on div at bounding box center [654, 302] width 1309 height 605
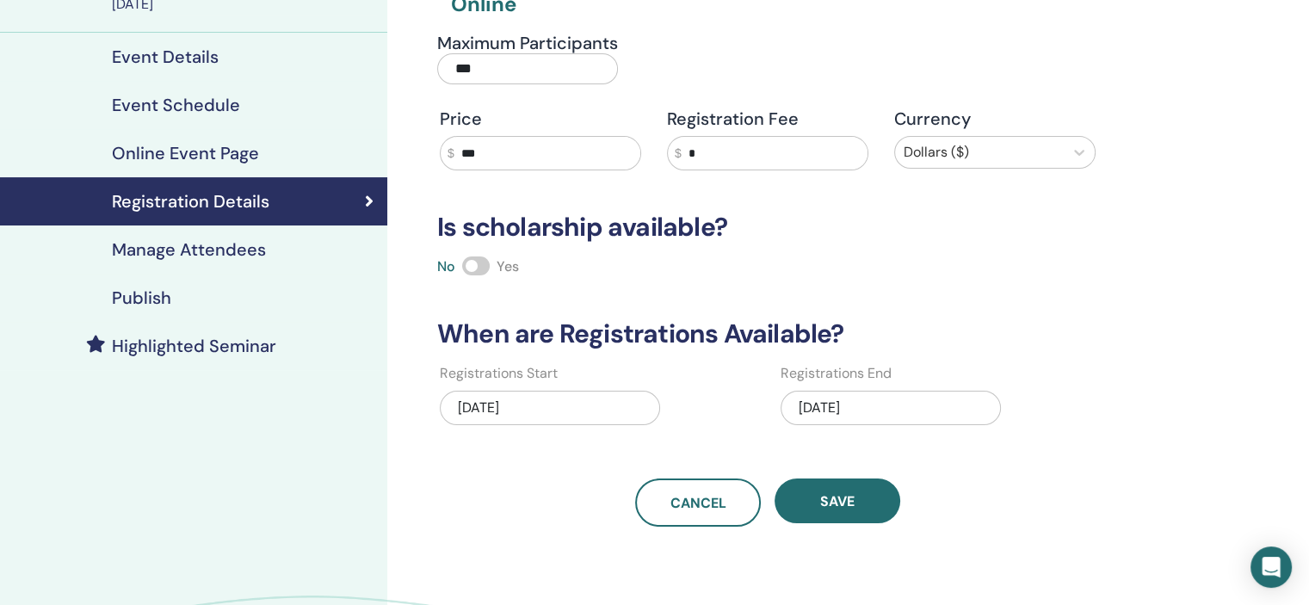
click at [220, 296] on div "Publish" at bounding box center [194, 297] width 360 height 21
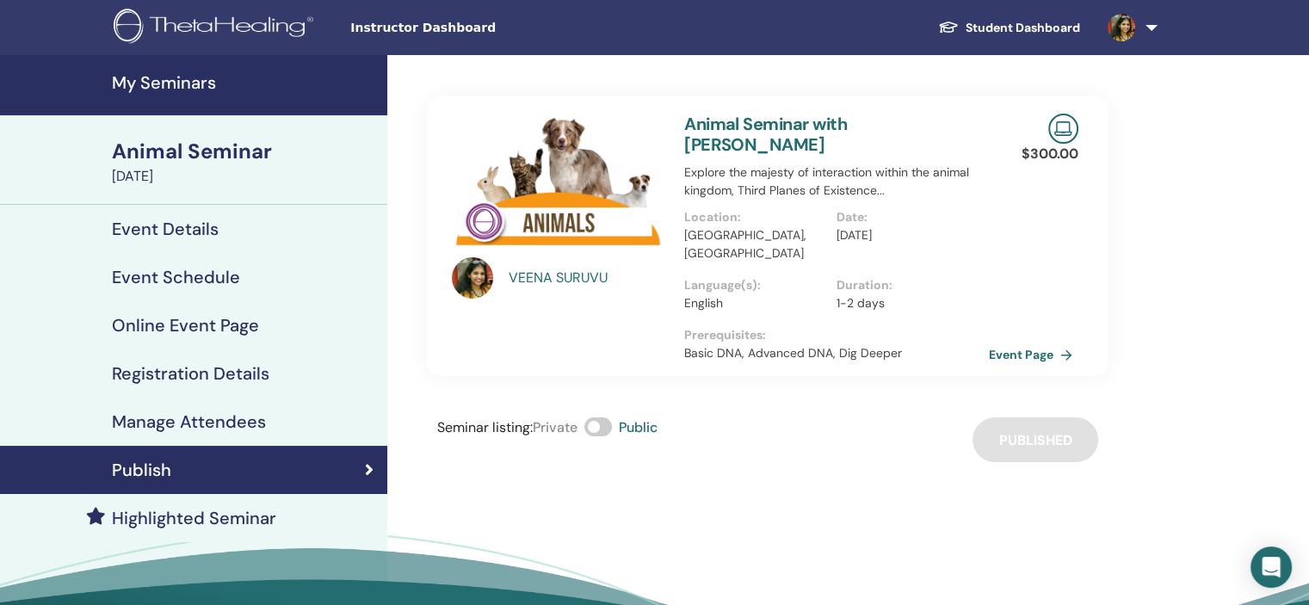
click at [188, 86] on h4 "My Seminars" at bounding box center [244, 82] width 265 height 21
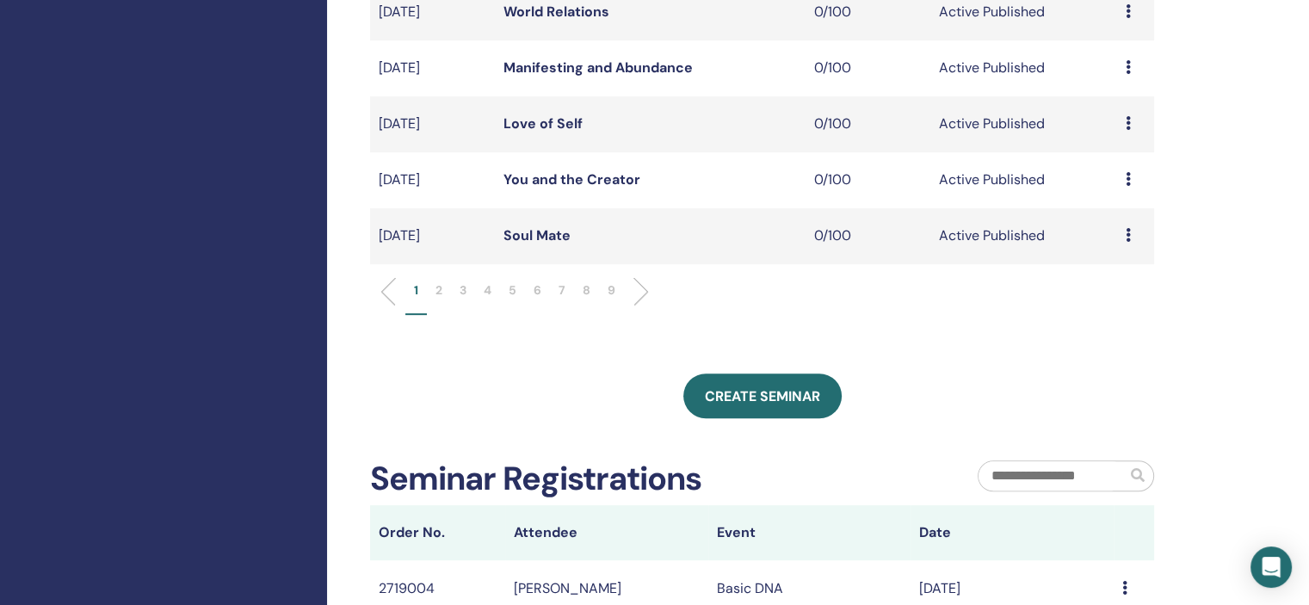
scroll to position [602, 0]
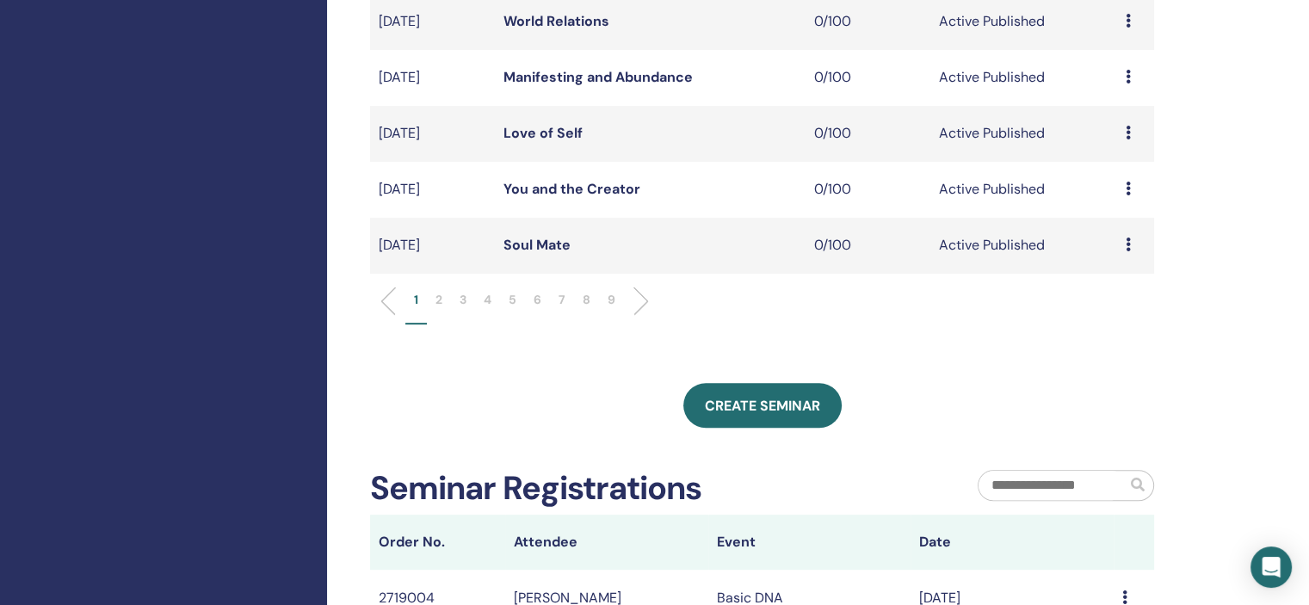
click at [544, 296] on li "6" at bounding box center [537, 308] width 25 height 34
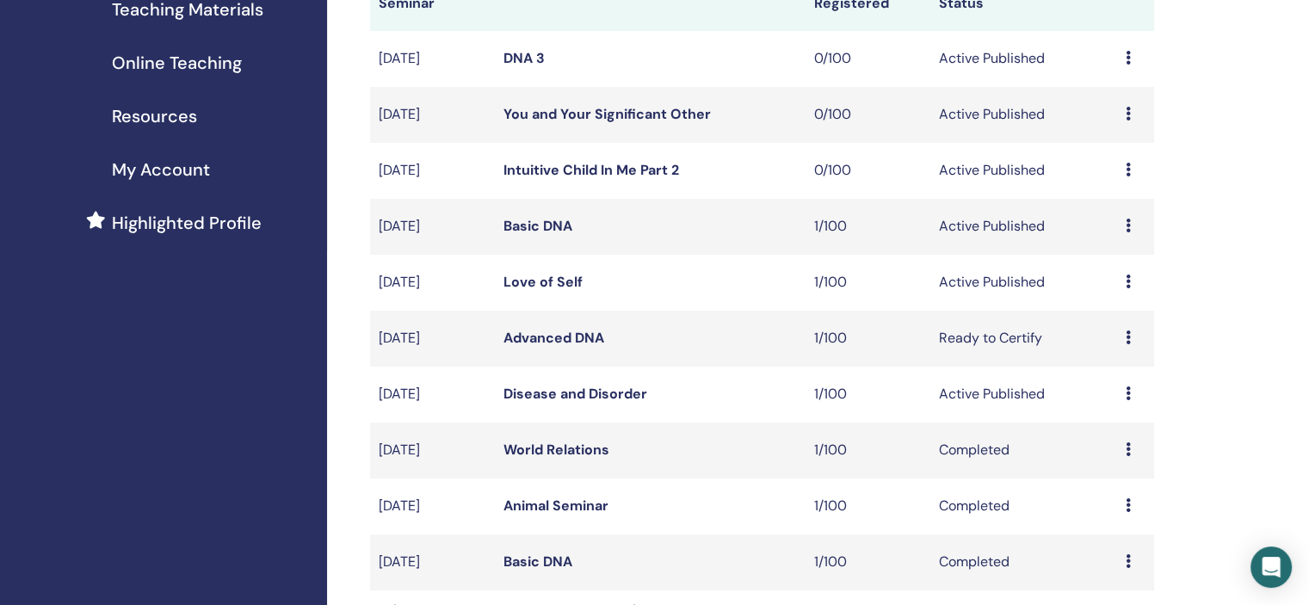
scroll to position [258, 0]
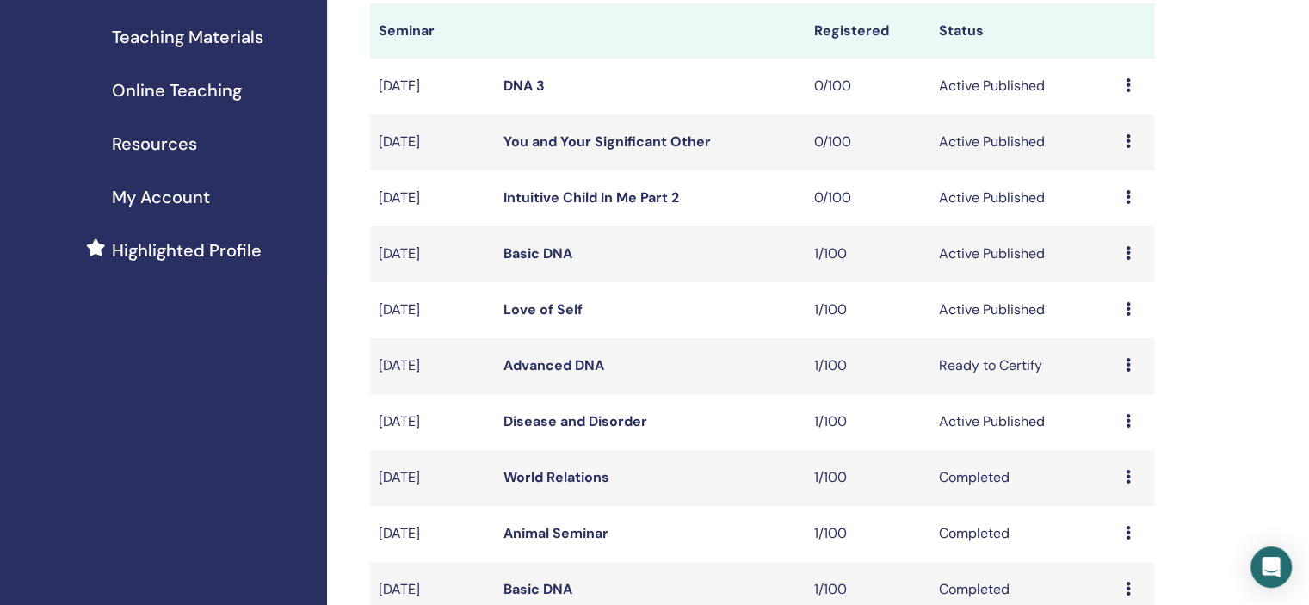
click at [1127, 198] on icon at bounding box center [1127, 197] width 5 height 14
click at [1094, 243] on link "Edit" at bounding box center [1094, 238] width 25 height 18
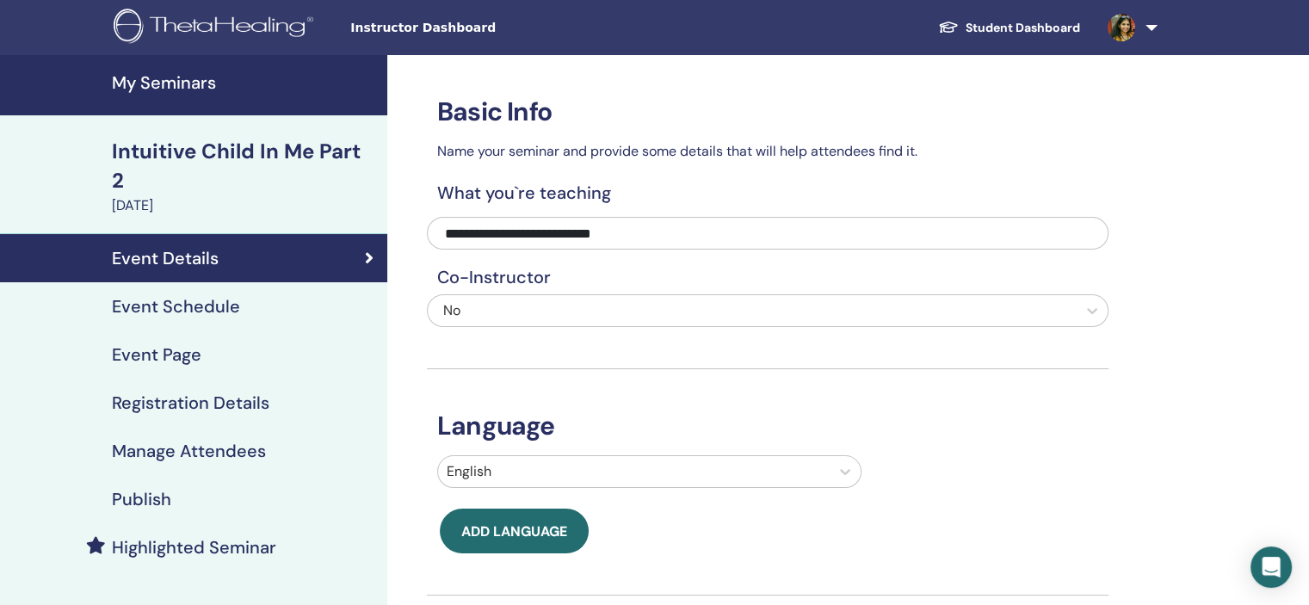
click at [213, 296] on h4 "Event Schedule" at bounding box center [176, 306] width 128 height 21
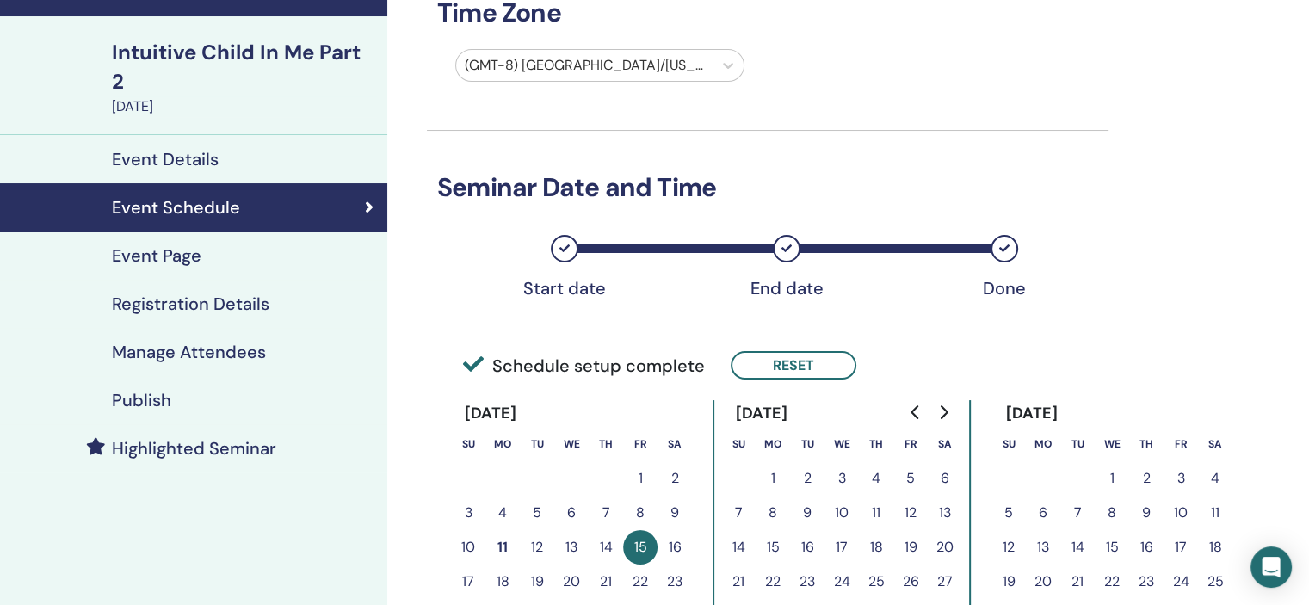
scroll to position [172, 0]
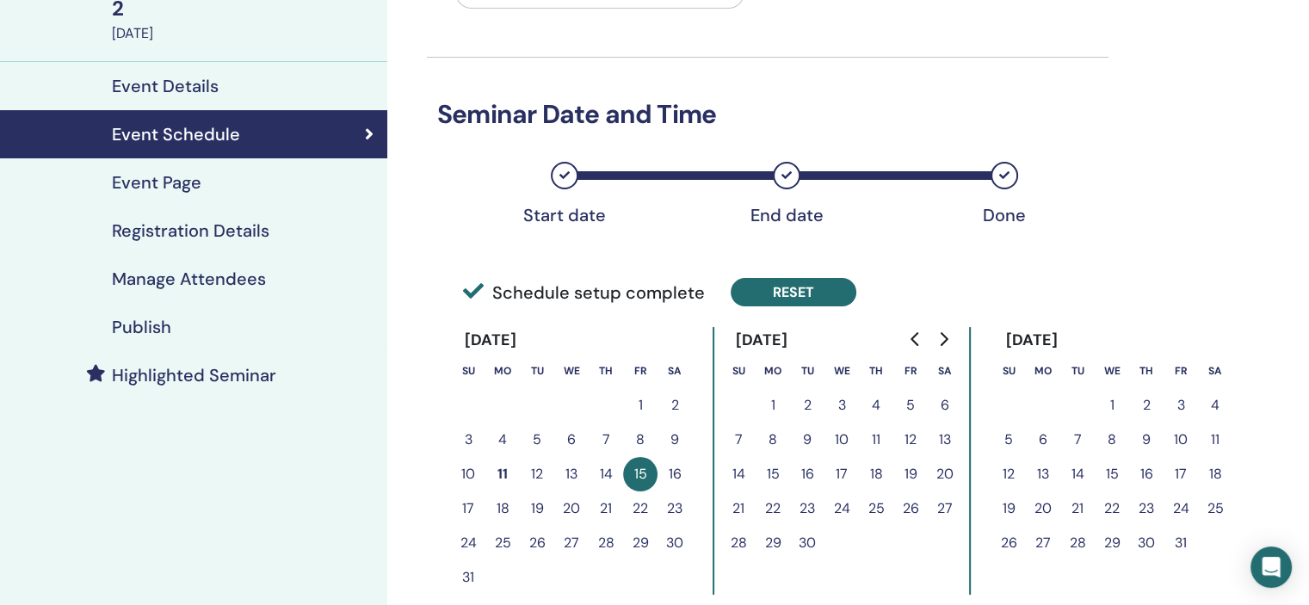
click at [806, 298] on button "Reset" at bounding box center [793, 292] width 126 height 28
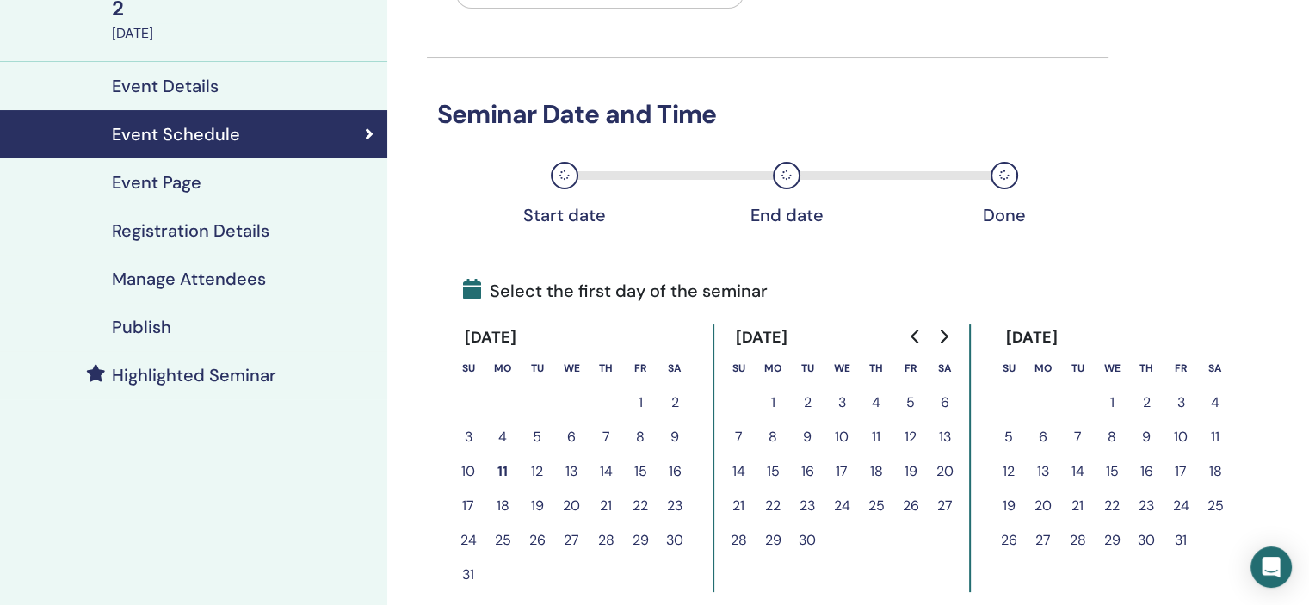
click at [909, 438] on button "12" at bounding box center [910, 437] width 34 height 34
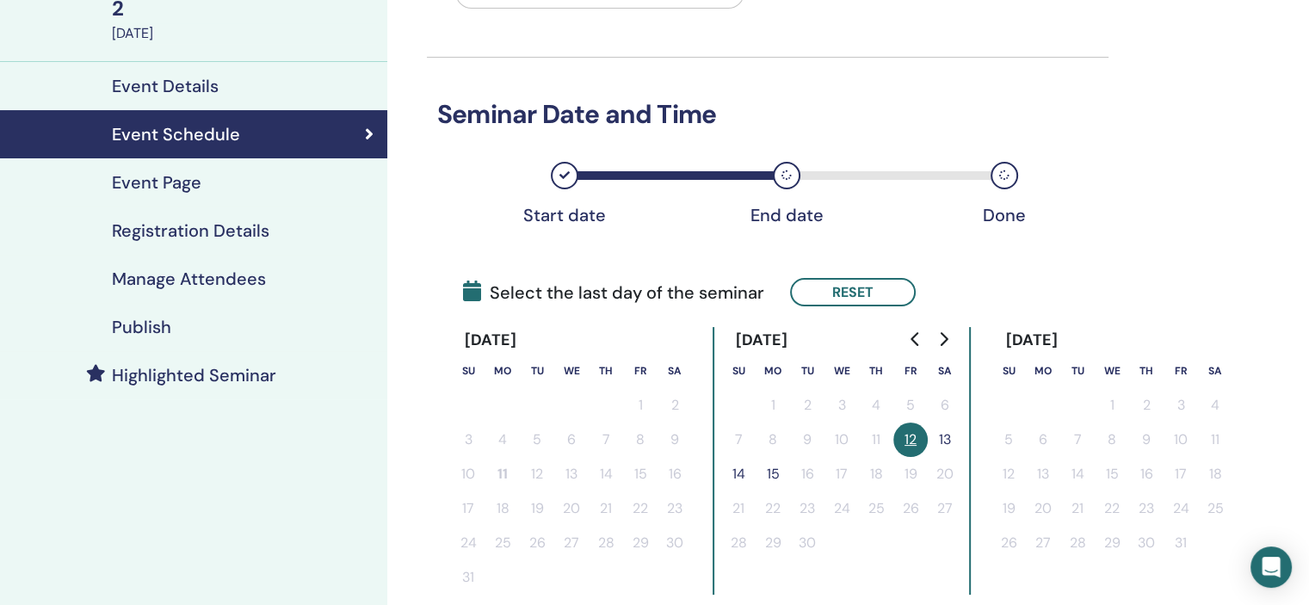
click at [909, 438] on button "12" at bounding box center [910, 439] width 34 height 34
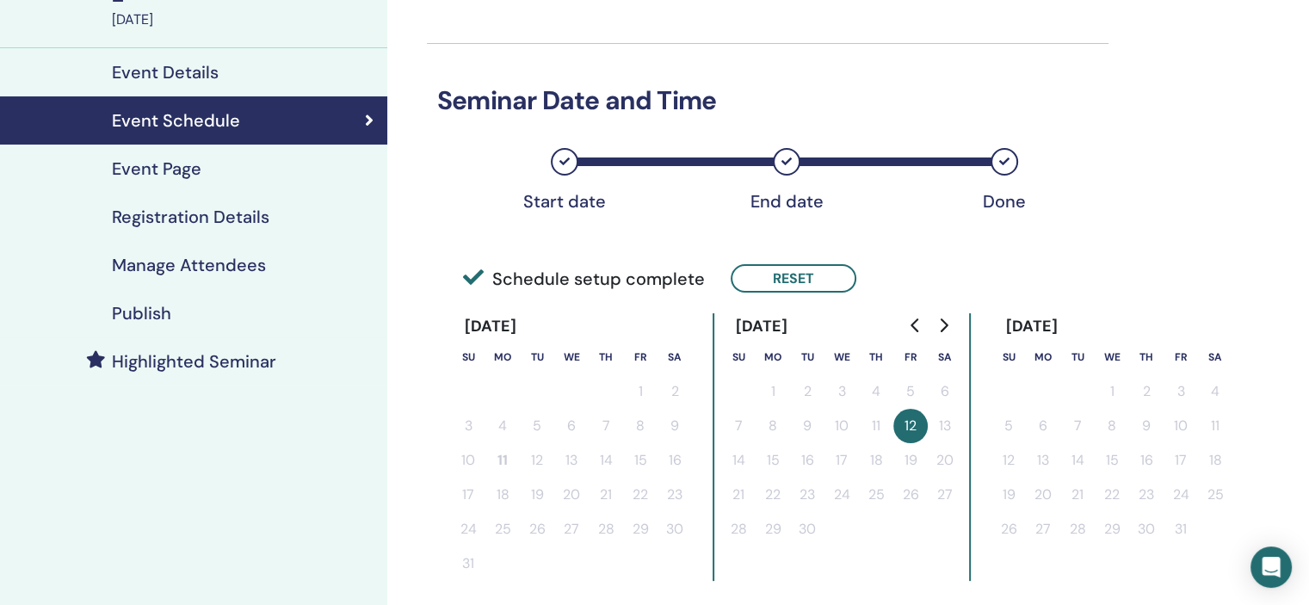
scroll to position [0, 0]
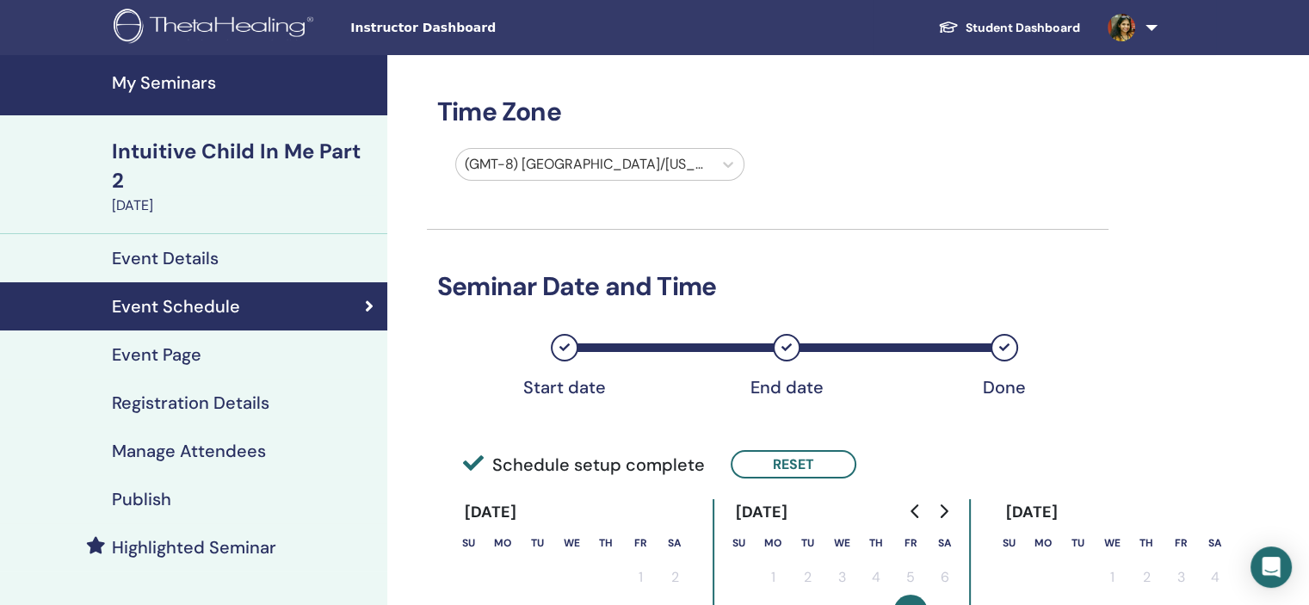
click at [673, 169] on div at bounding box center [584, 164] width 239 height 24
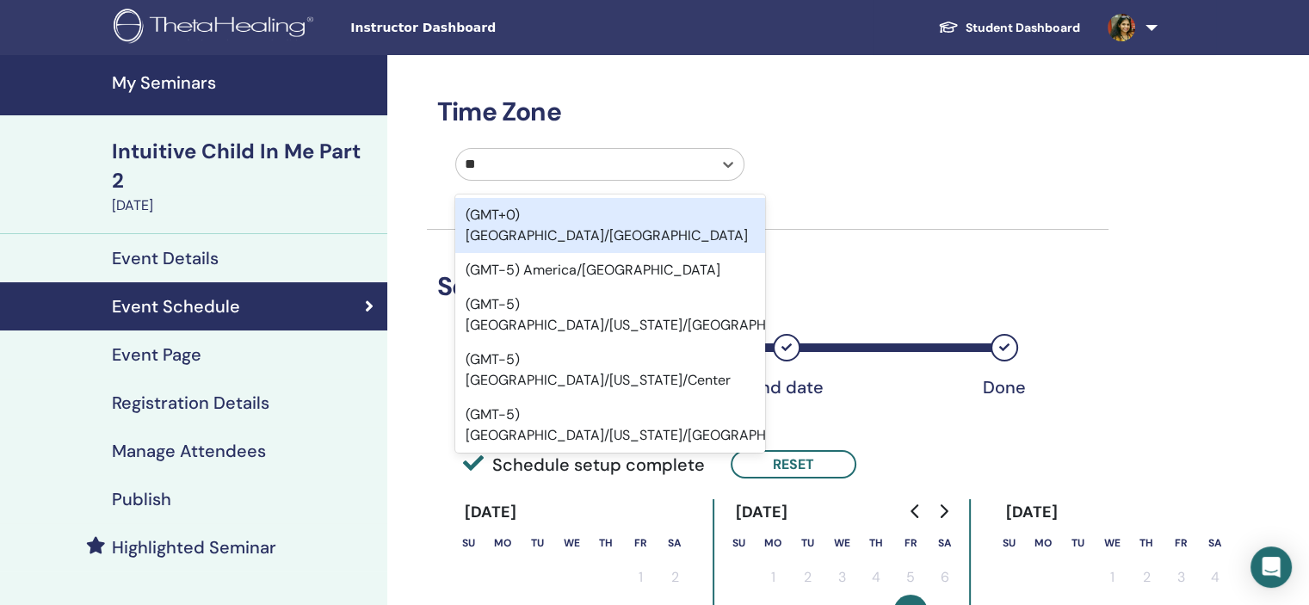
type input "***"
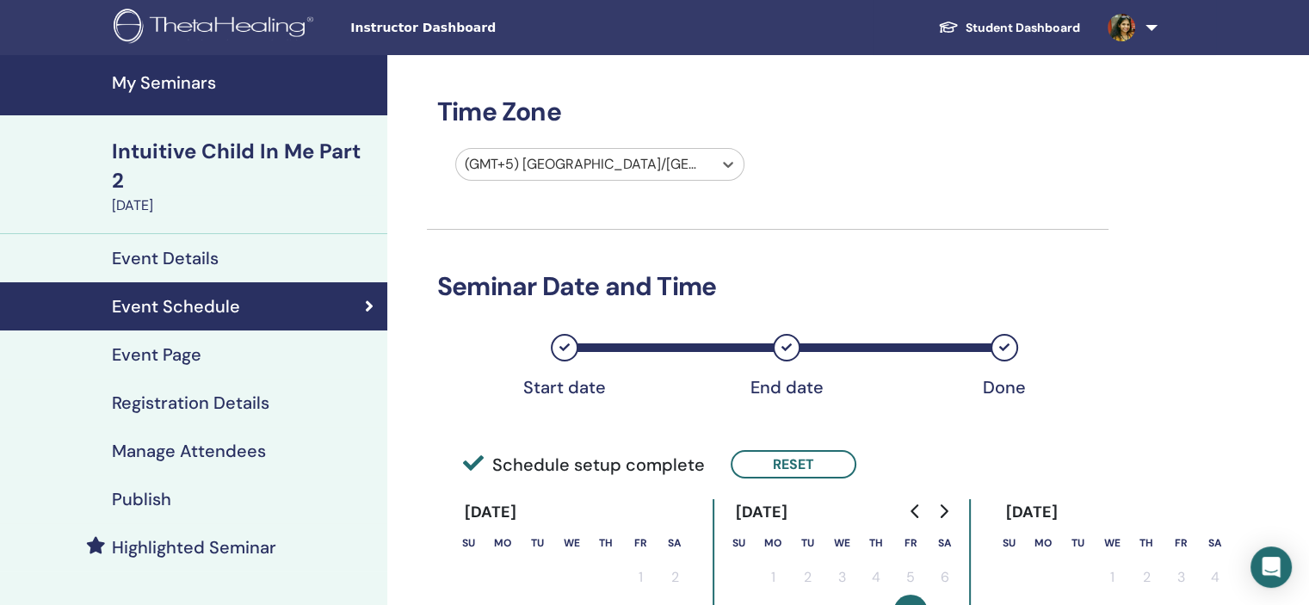
click at [656, 152] on div at bounding box center [584, 164] width 239 height 24
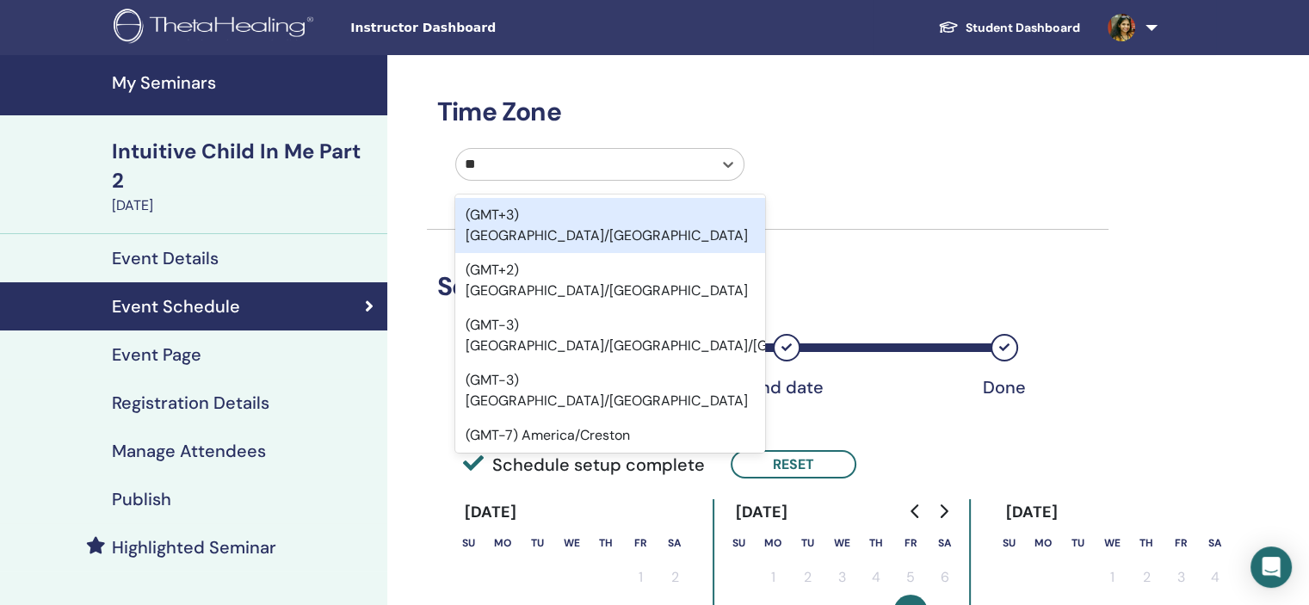
type input "***"
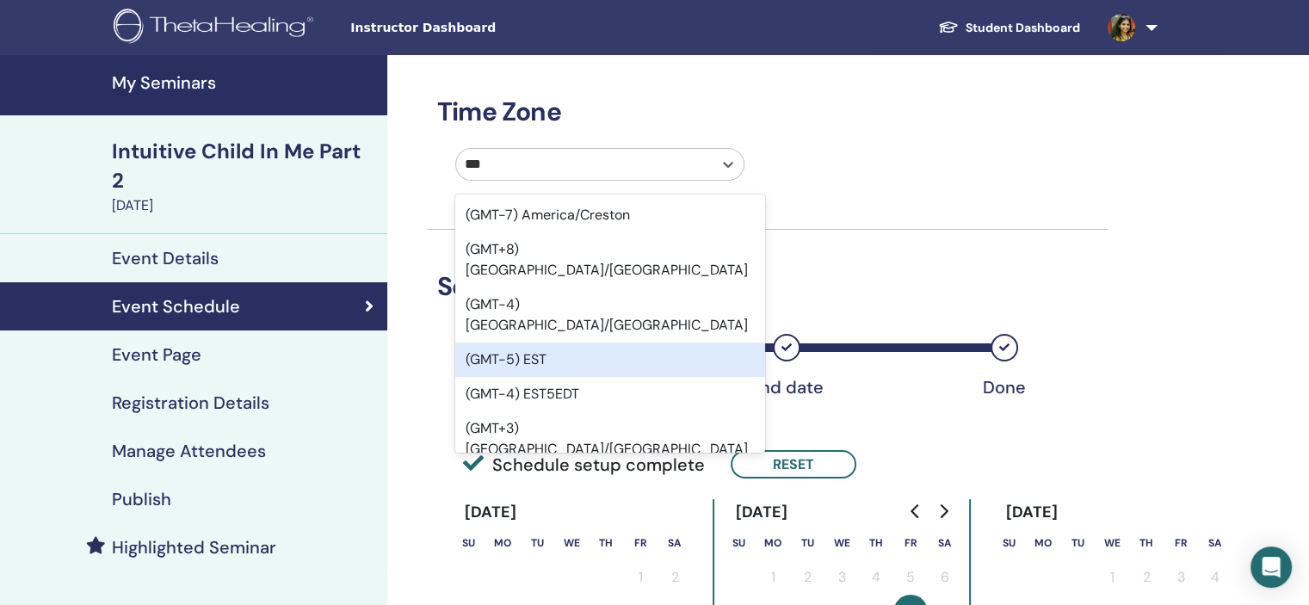
click at [619, 342] on div "(GMT-5) EST" at bounding box center [610, 359] width 310 height 34
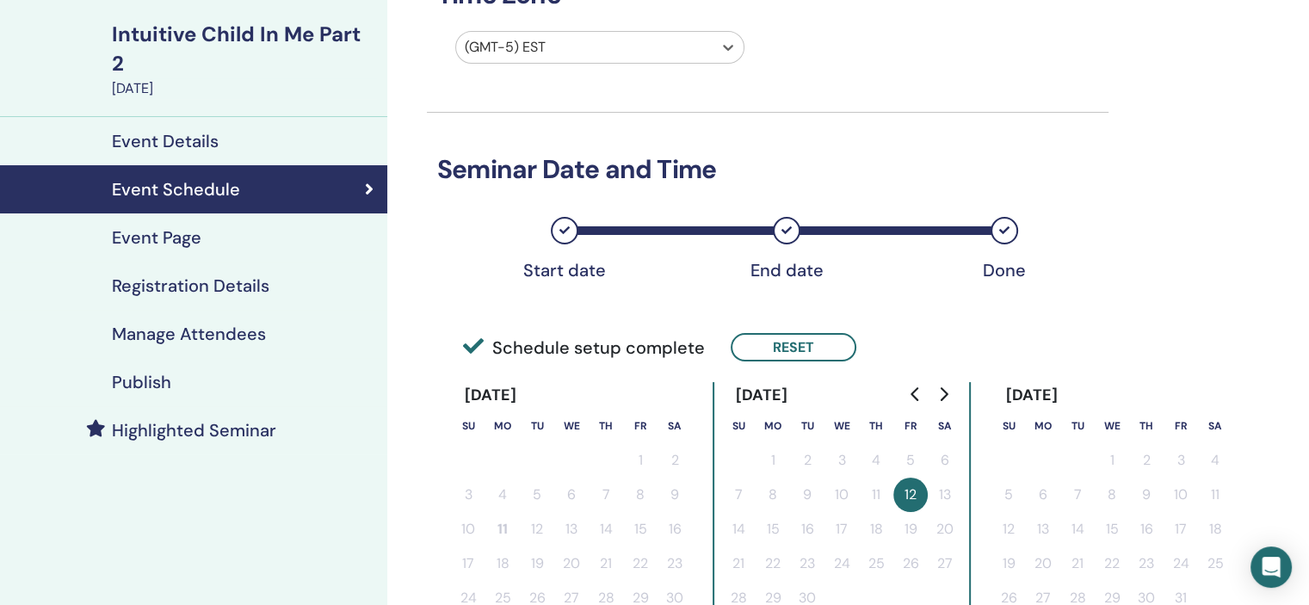
scroll to position [344, 0]
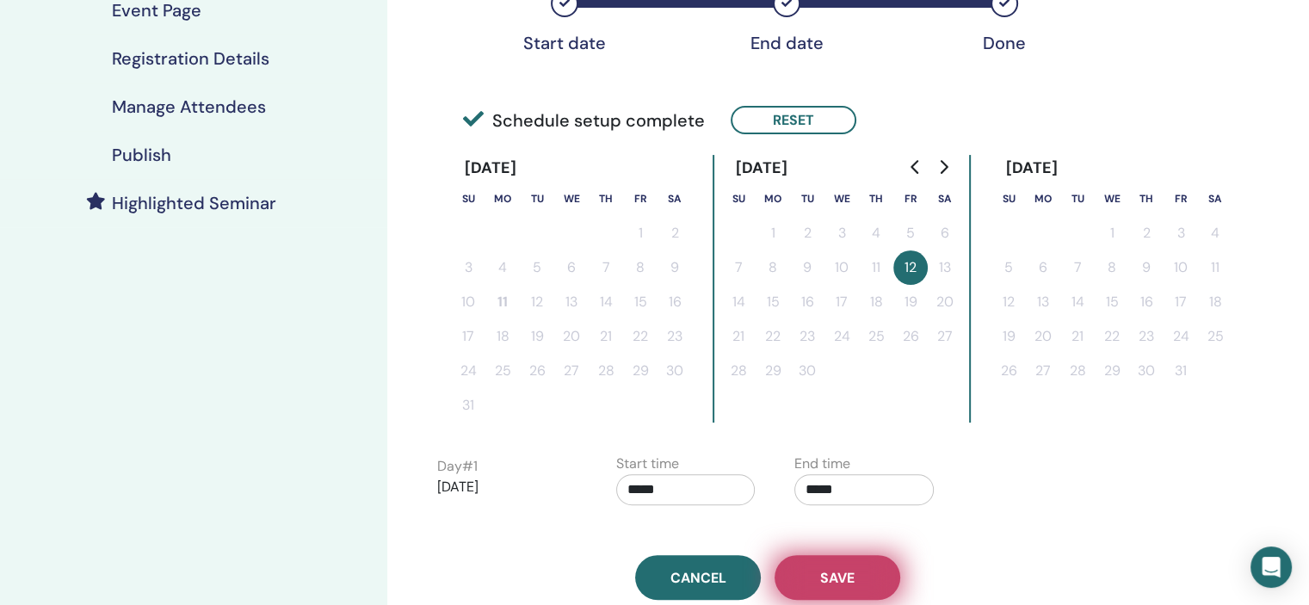
click at [860, 576] on button "Save" at bounding box center [837, 577] width 126 height 45
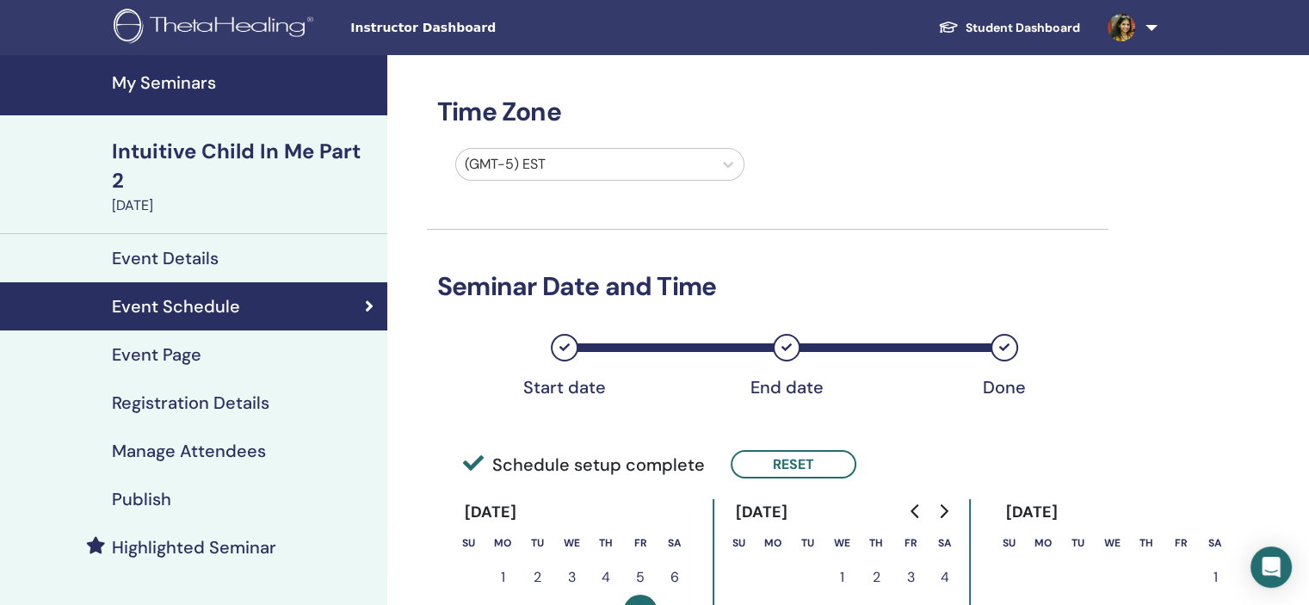
click at [272, 392] on div "Registration Details" at bounding box center [194, 402] width 360 height 21
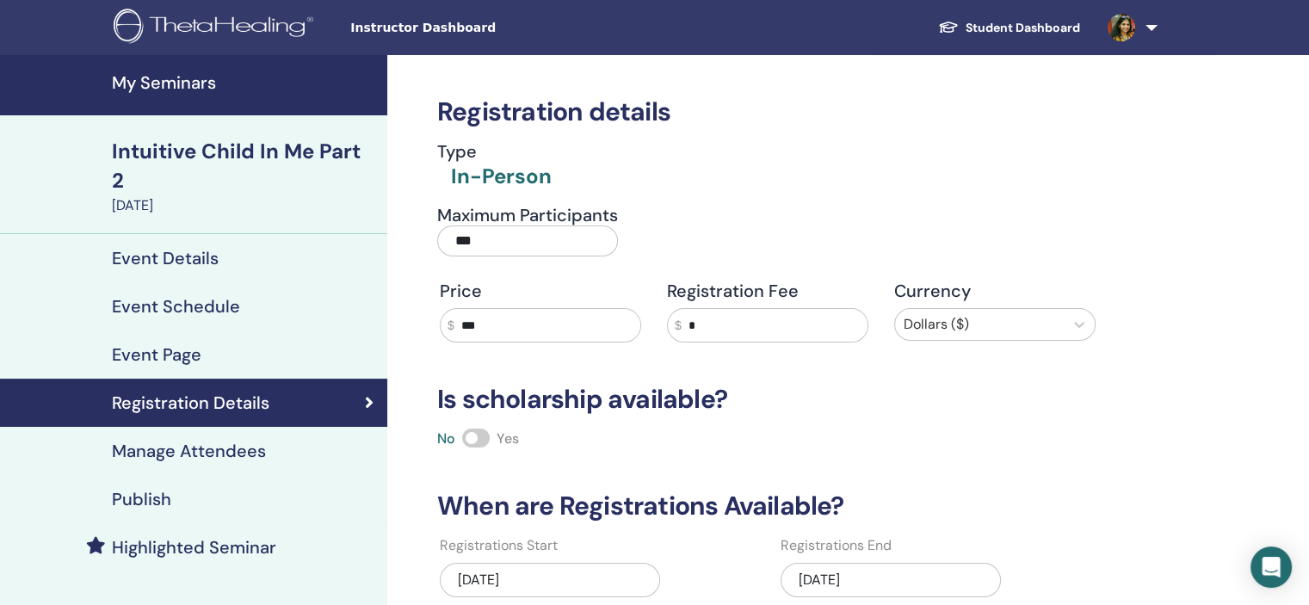
click at [865, 576] on div "[DATE]" at bounding box center [890, 580] width 220 height 34
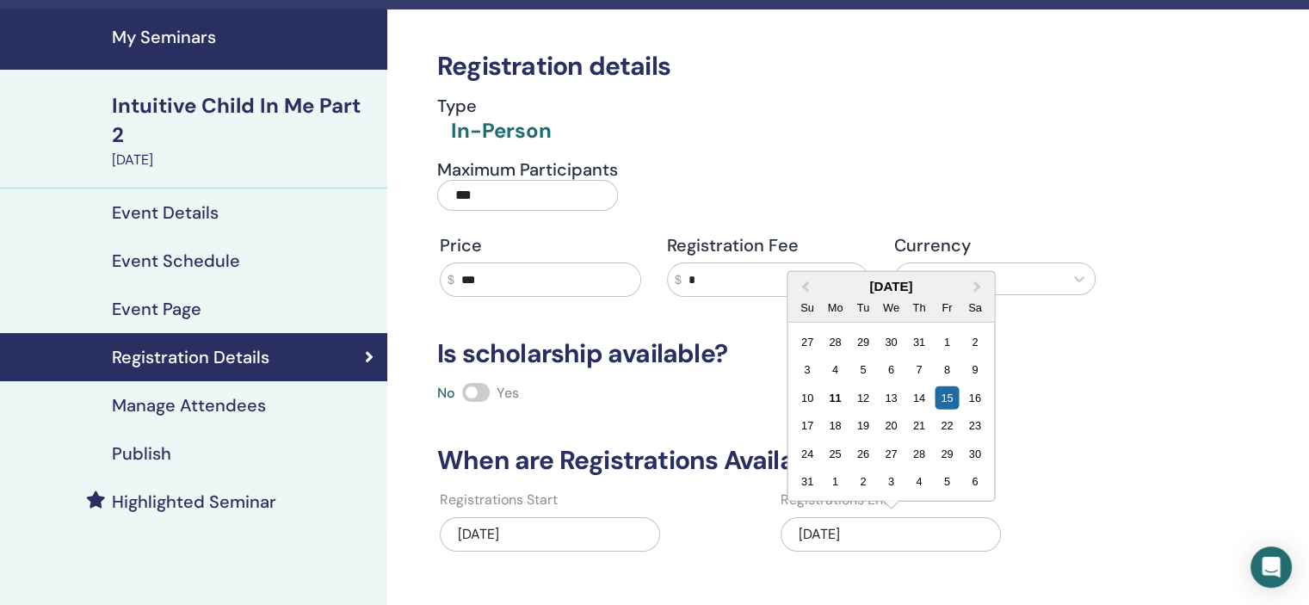
scroll to position [86, 0]
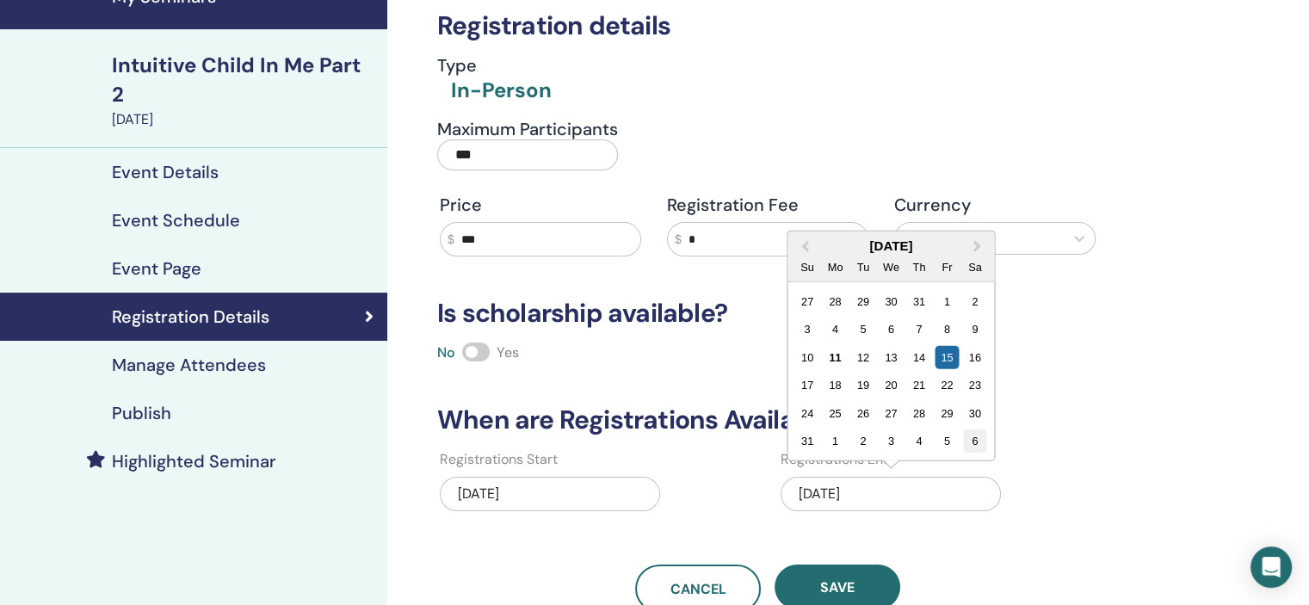
click at [971, 437] on div "6" at bounding box center [974, 440] width 23 height 23
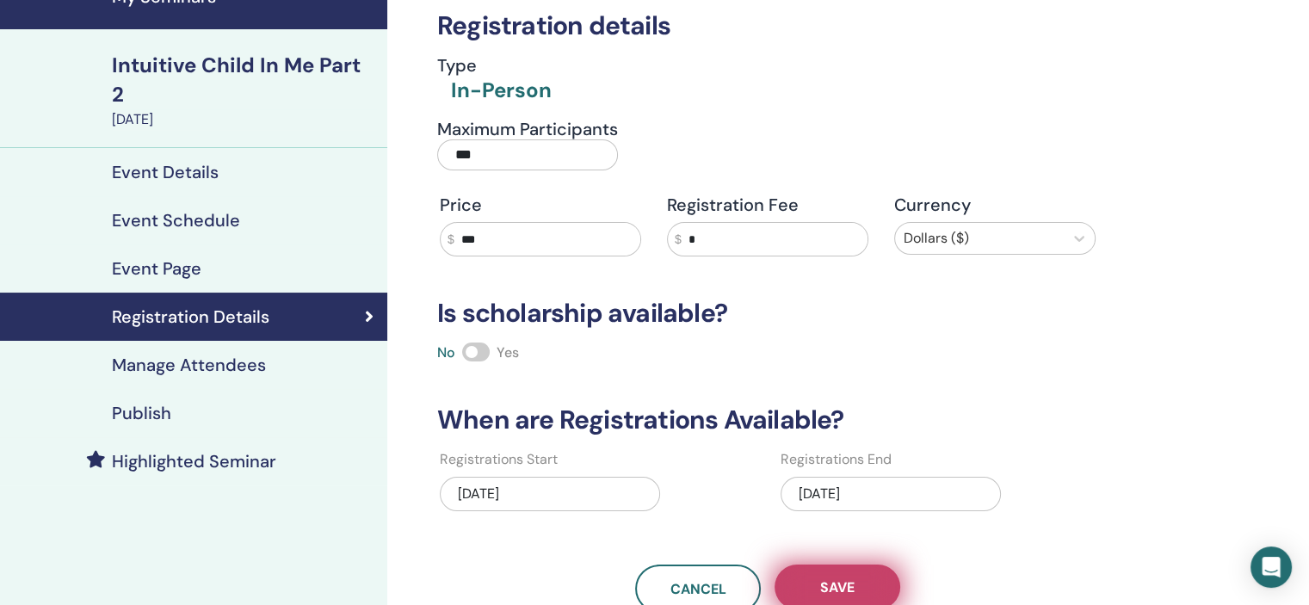
click at [866, 583] on button "Save" at bounding box center [837, 586] width 126 height 45
click at [221, 403] on div "Publish" at bounding box center [194, 413] width 360 height 21
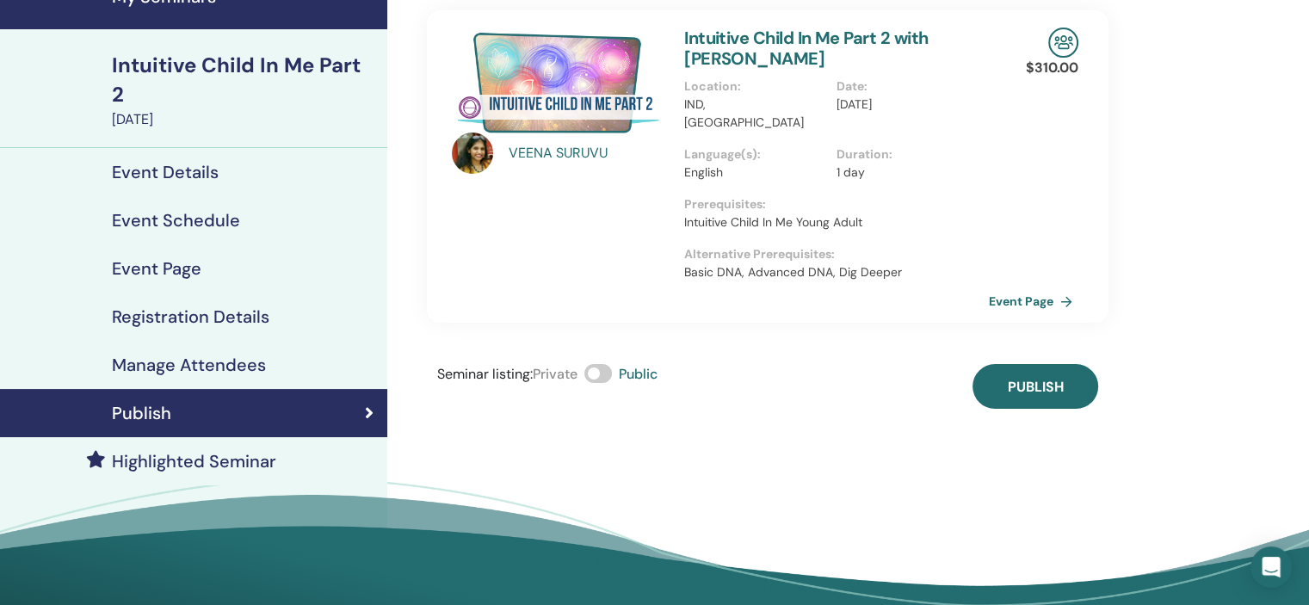
click at [228, 162] on div "Event Details" at bounding box center [194, 172] width 360 height 21
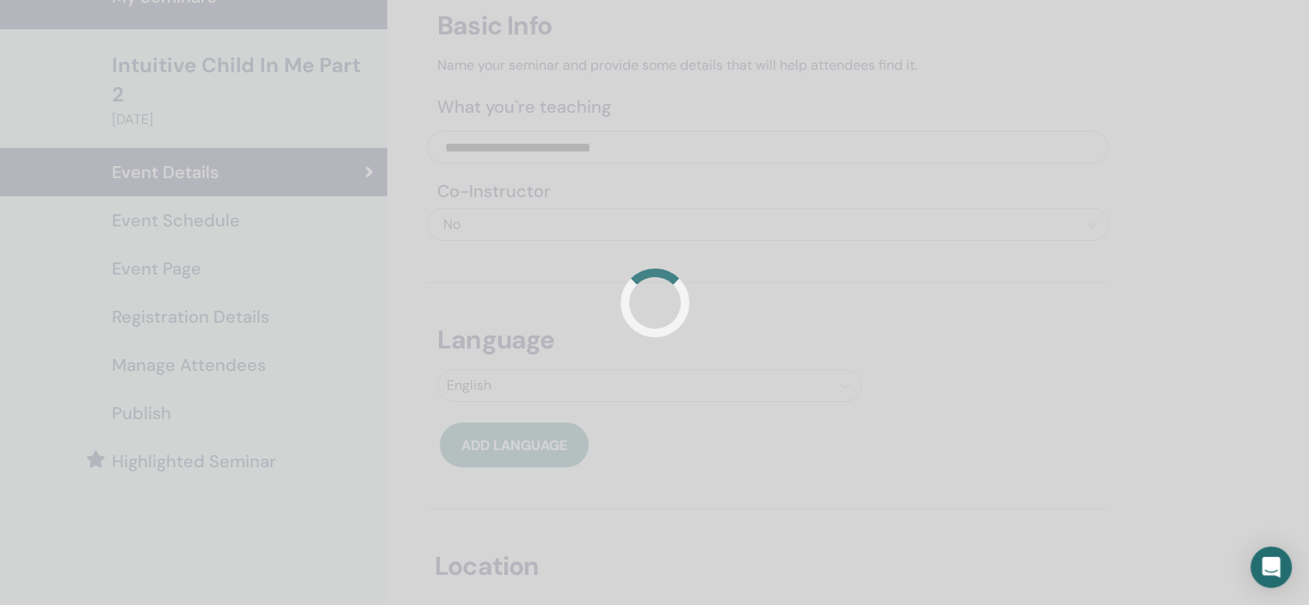
click at [233, 192] on div at bounding box center [654, 302] width 1309 height 605
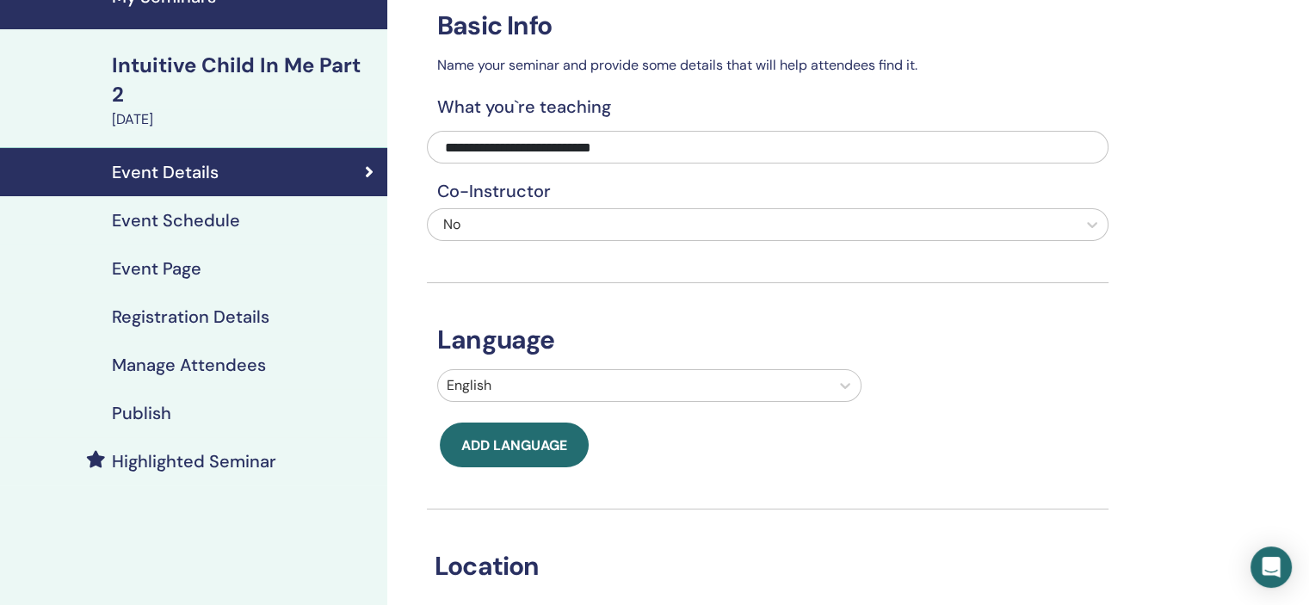
click at [237, 210] on div "Event Schedule" at bounding box center [194, 220] width 360 height 21
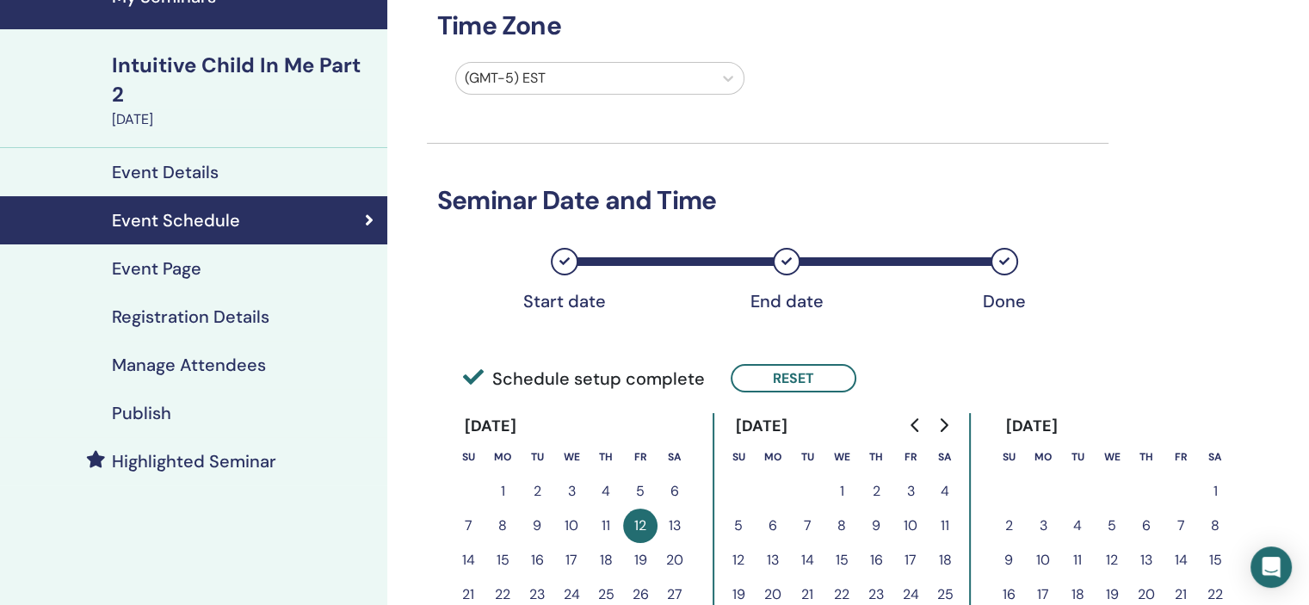
click at [241, 162] on div "Event Details" at bounding box center [194, 172] width 360 height 21
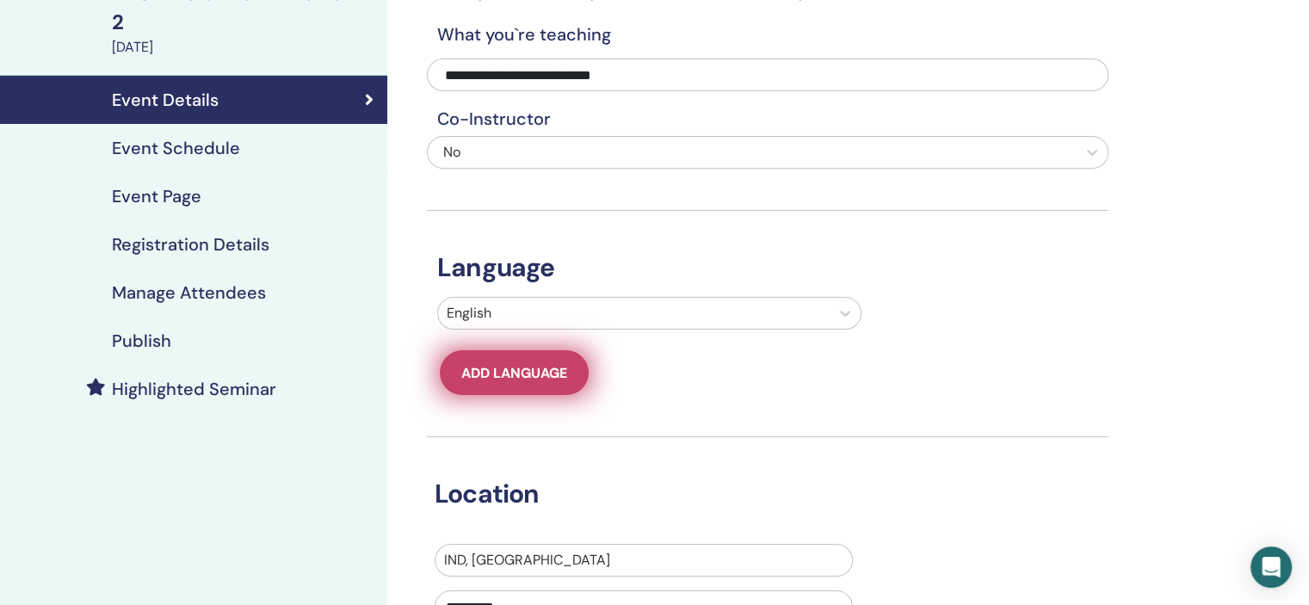
scroll to position [258, 0]
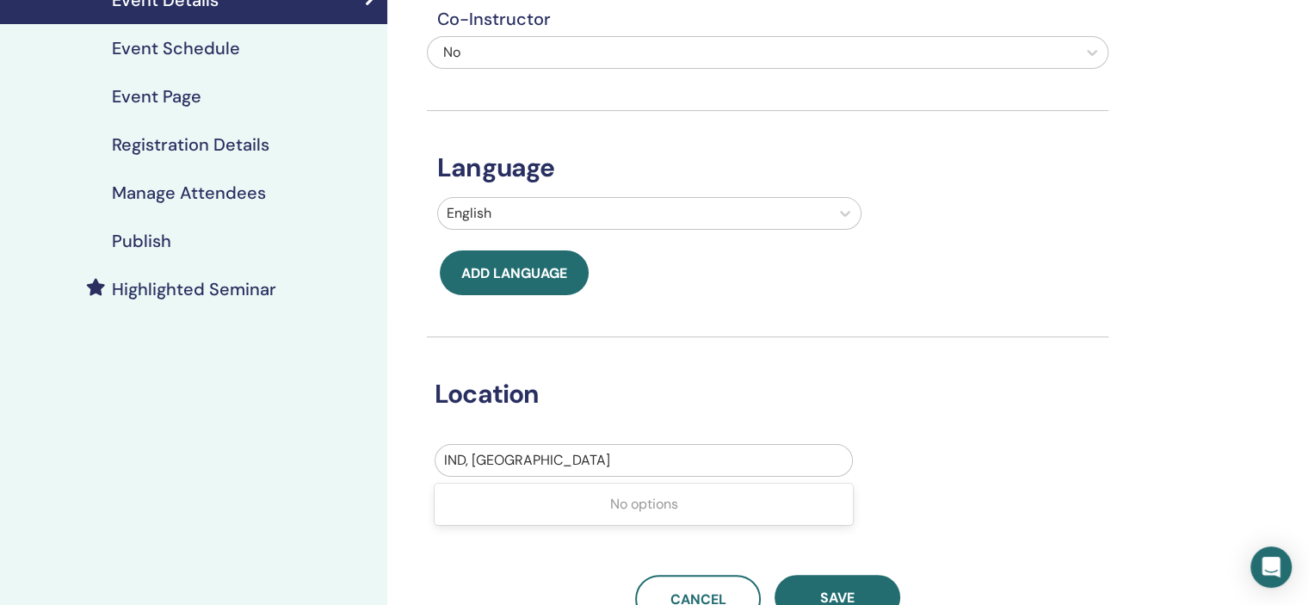
click at [635, 453] on div at bounding box center [643, 460] width 399 height 24
click at [1163, 361] on div "**********" at bounding box center [823, 330] width 872 height 1067
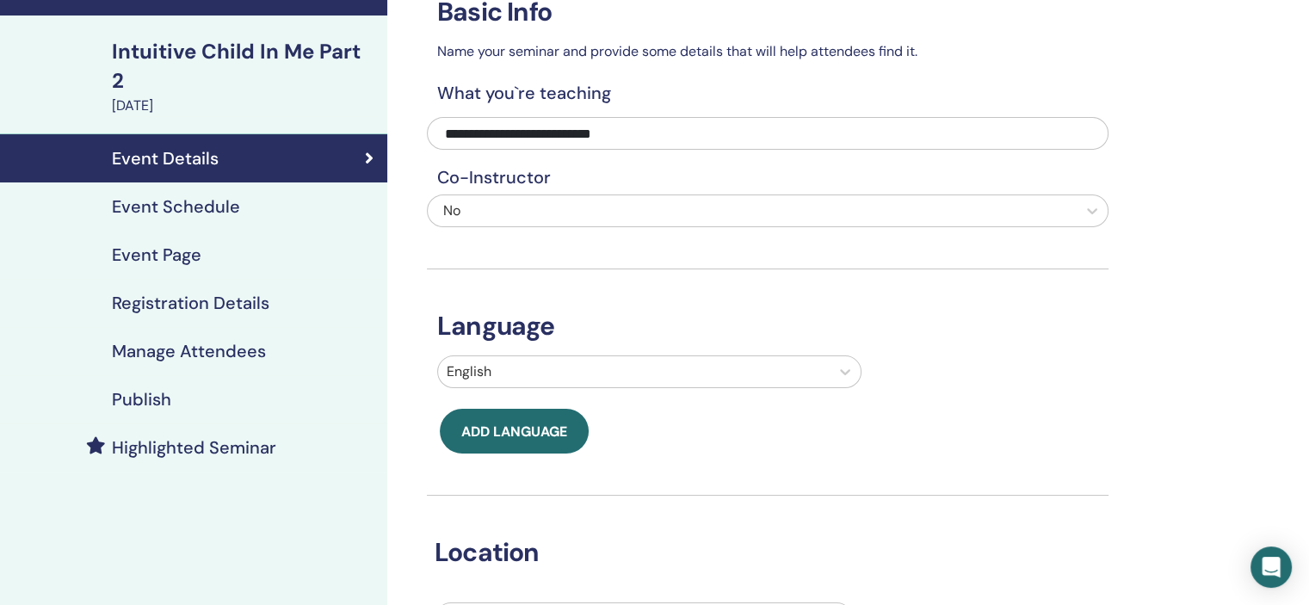
scroll to position [86, 0]
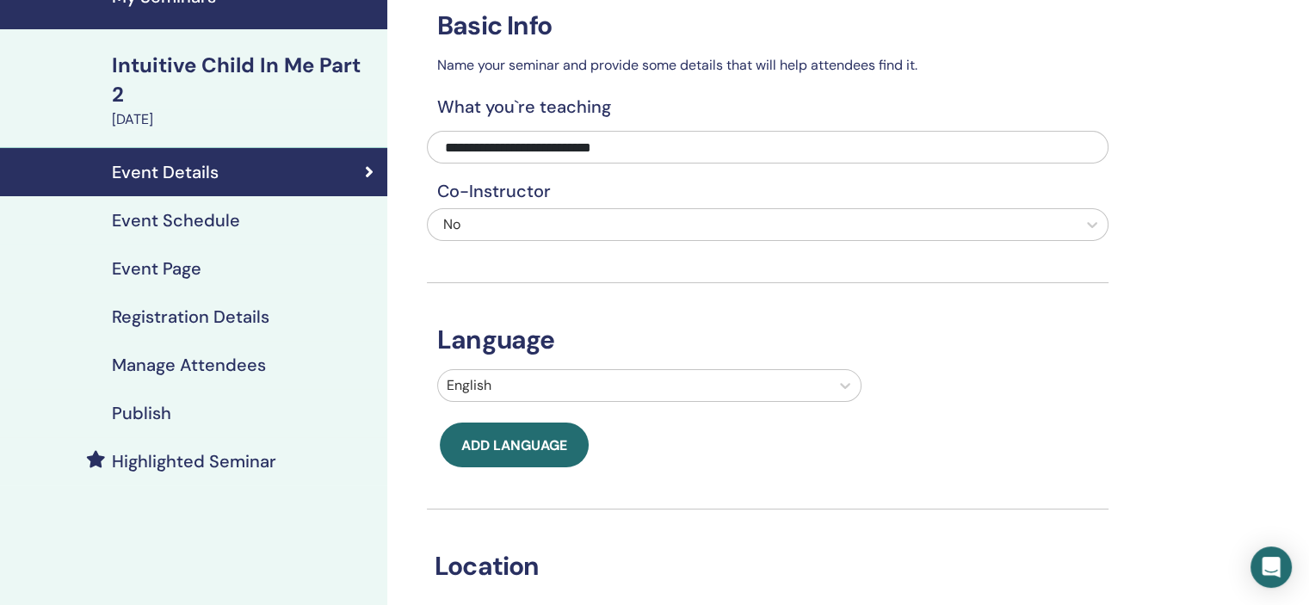
click at [171, 403] on div "Publish" at bounding box center [194, 413] width 360 height 21
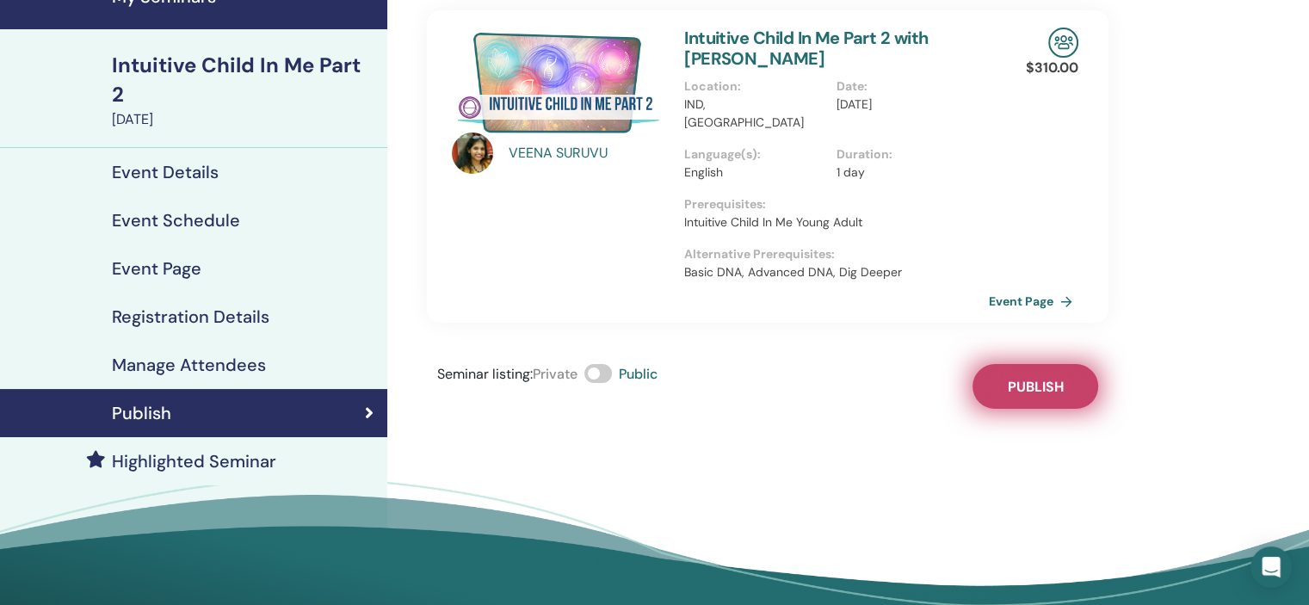
click at [1026, 378] on span "Publish" at bounding box center [1036, 387] width 56 height 18
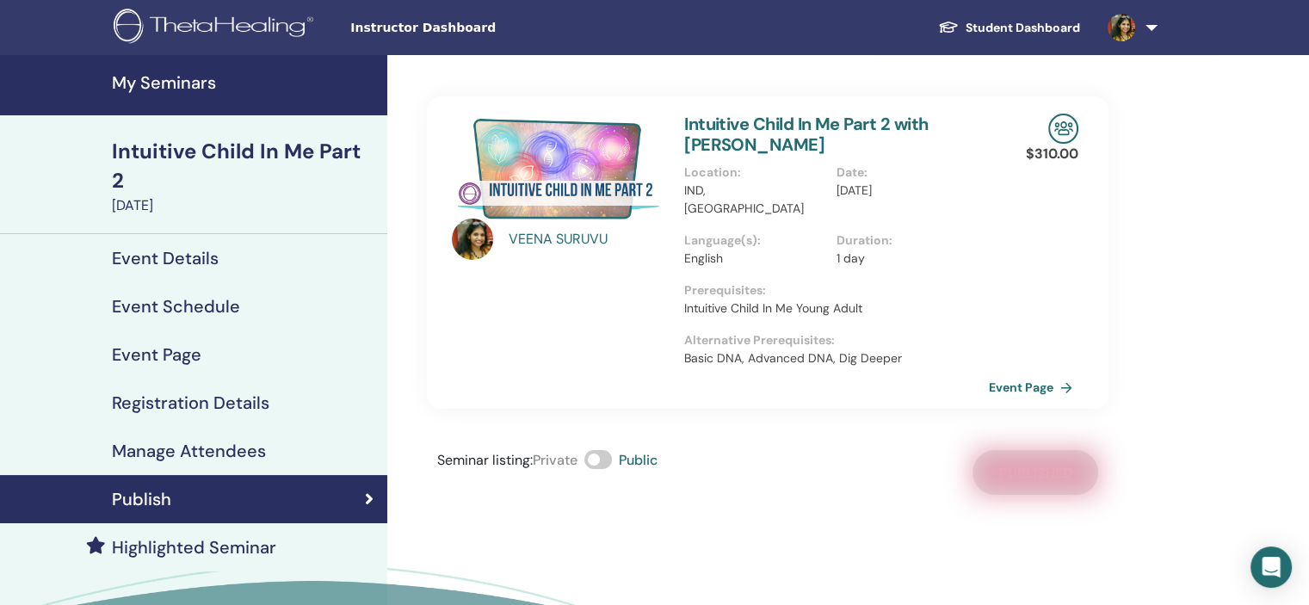
click at [179, 78] on h4 "My Seminars" at bounding box center [244, 82] width 265 height 21
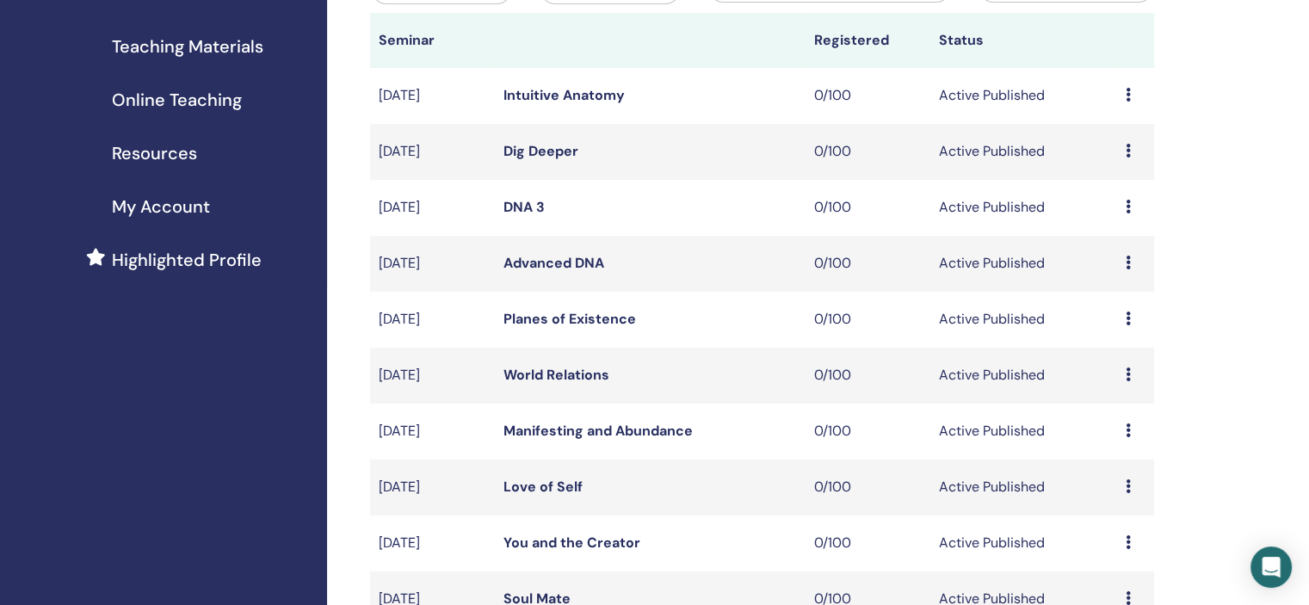
scroll to position [430, 0]
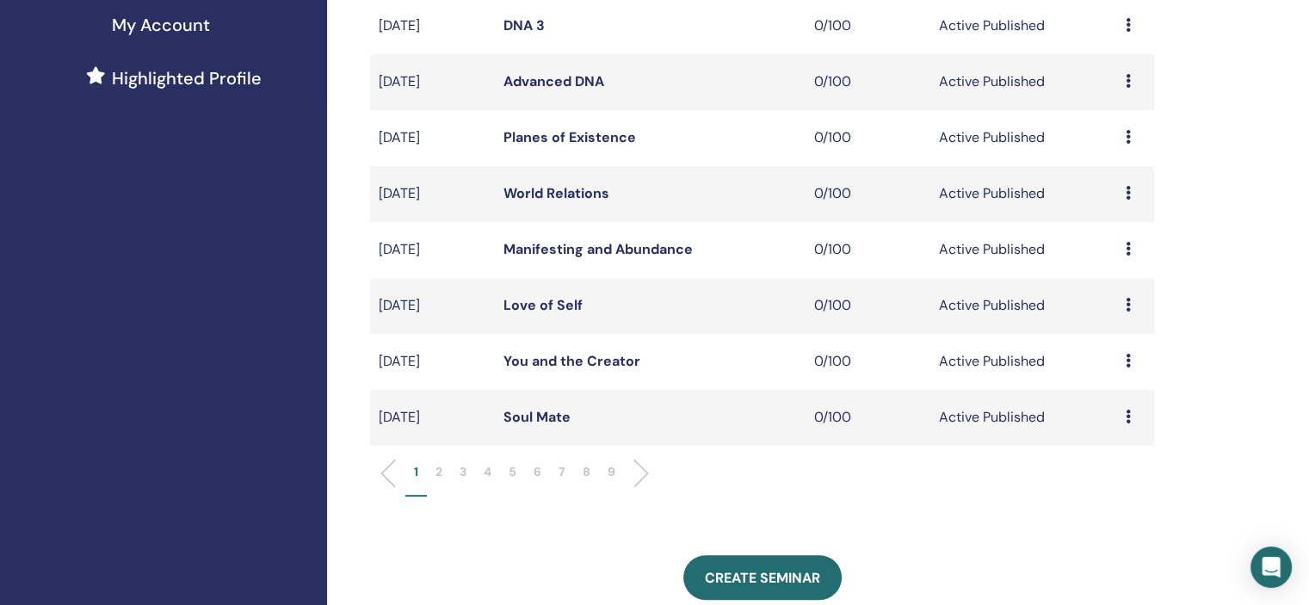
click at [544, 469] on li "6" at bounding box center [537, 480] width 25 height 34
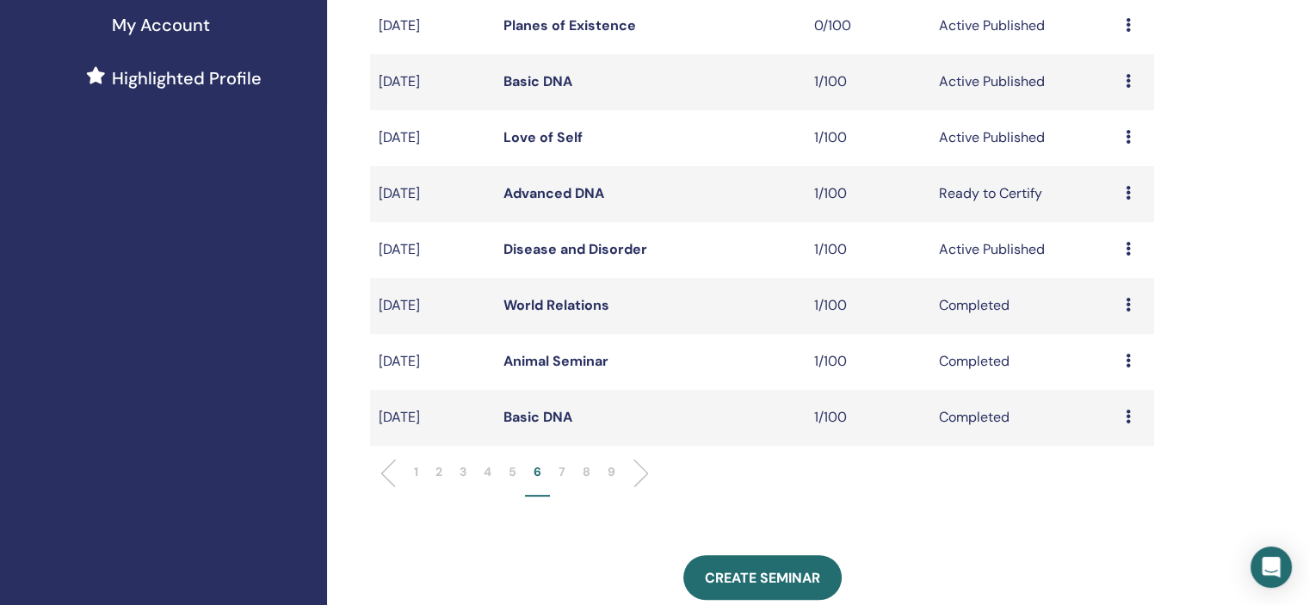
scroll to position [258, 0]
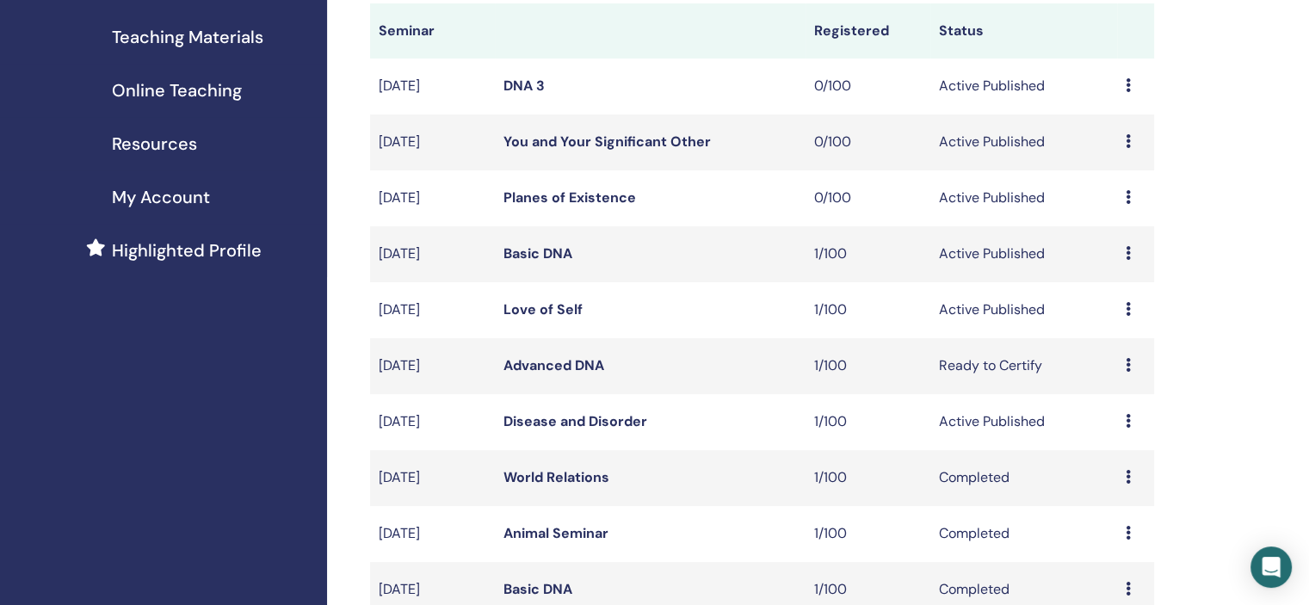
click at [1130, 192] on div "Preview Edit Attendees Cancel" at bounding box center [1135, 198] width 20 height 21
click at [1090, 232] on link "Edit" at bounding box center [1097, 232] width 25 height 18
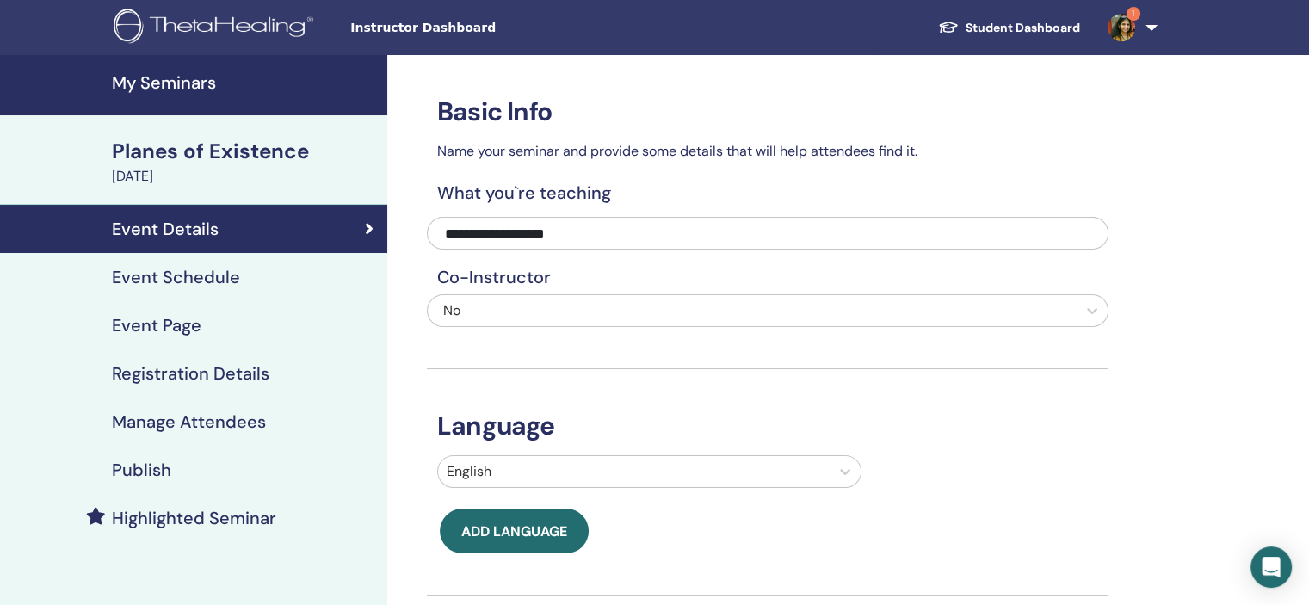
click at [211, 90] on h4 "My Seminars" at bounding box center [244, 82] width 265 height 21
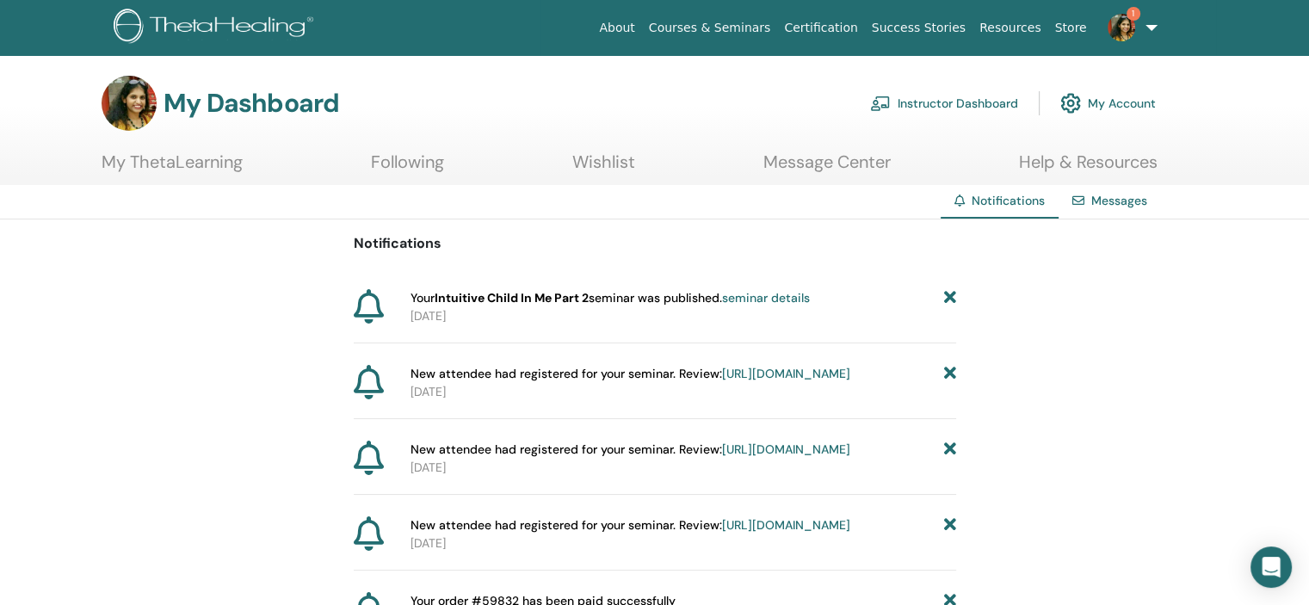
click at [950, 292] on icon at bounding box center [949, 298] width 12 height 18
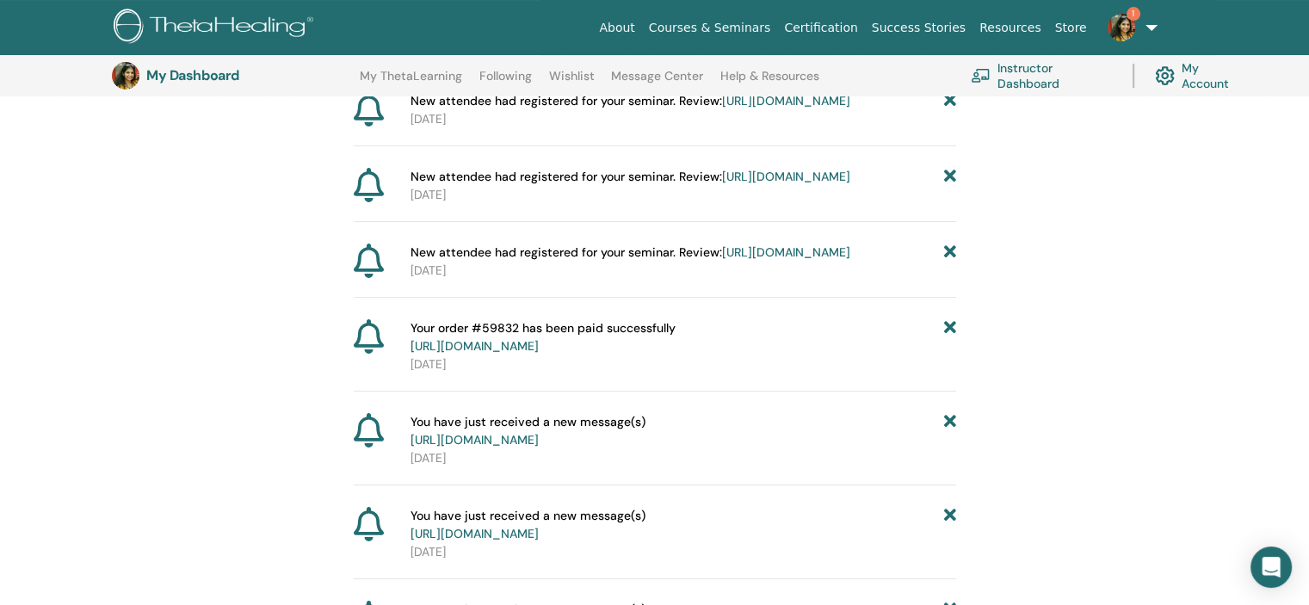
scroll to position [299, 0]
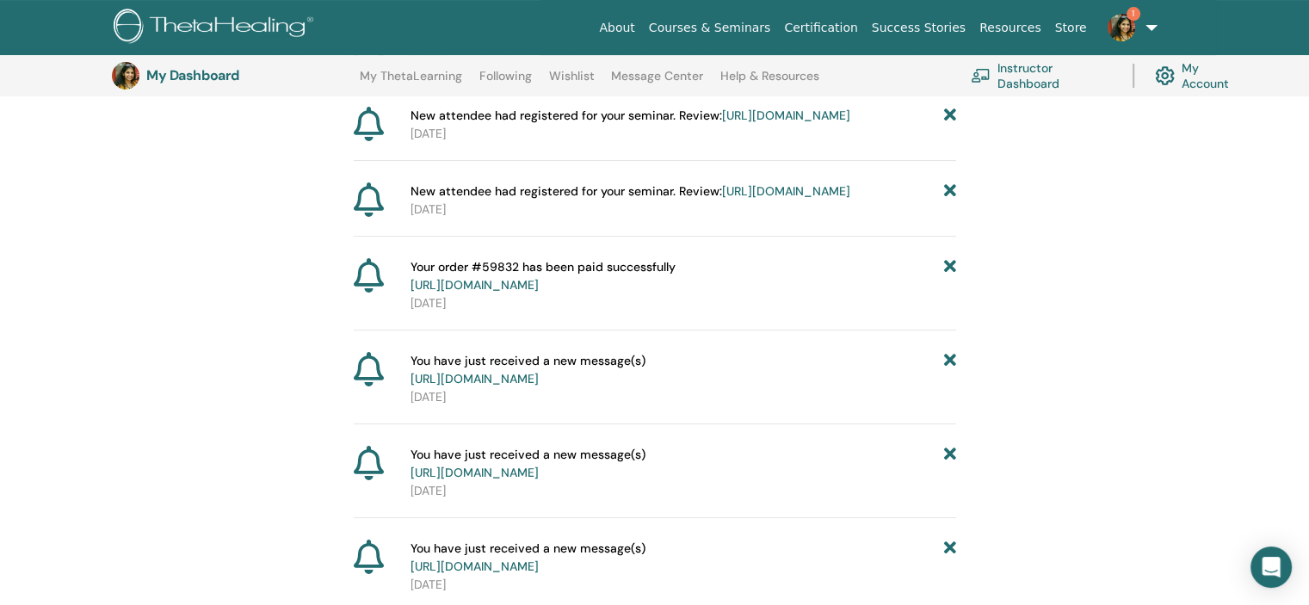
click at [767, 199] on link "https://member.thetahealing.com/instructor/seminar/340222/attendees" at bounding box center [786, 190] width 128 height 15
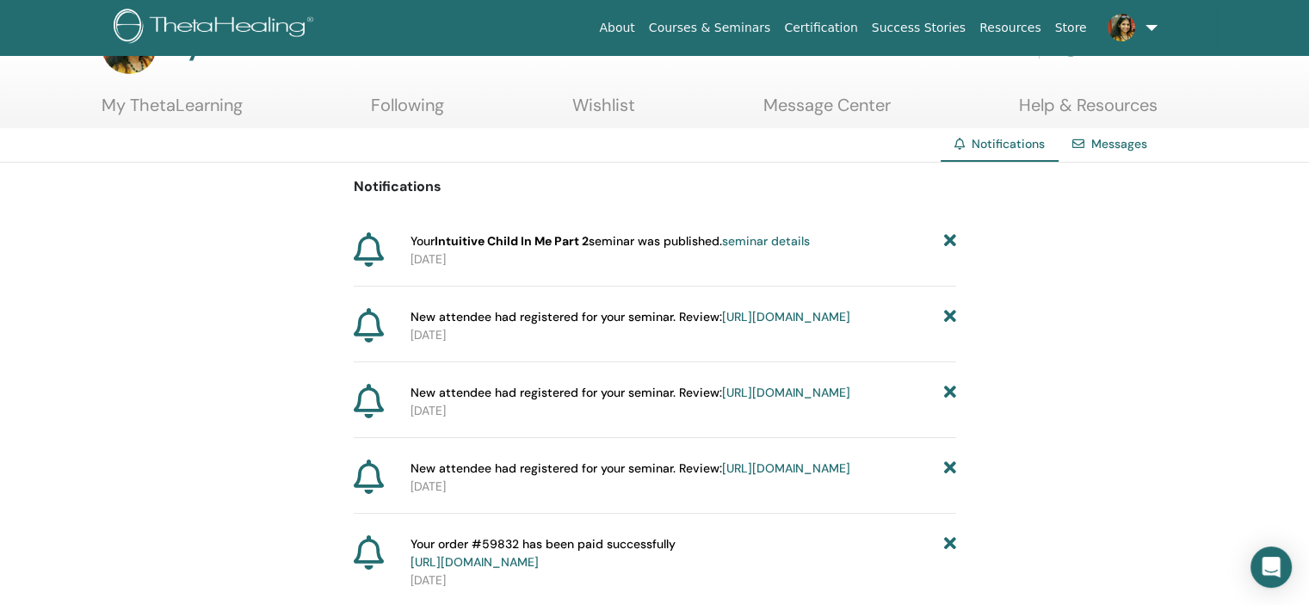
scroll to position [86, 0]
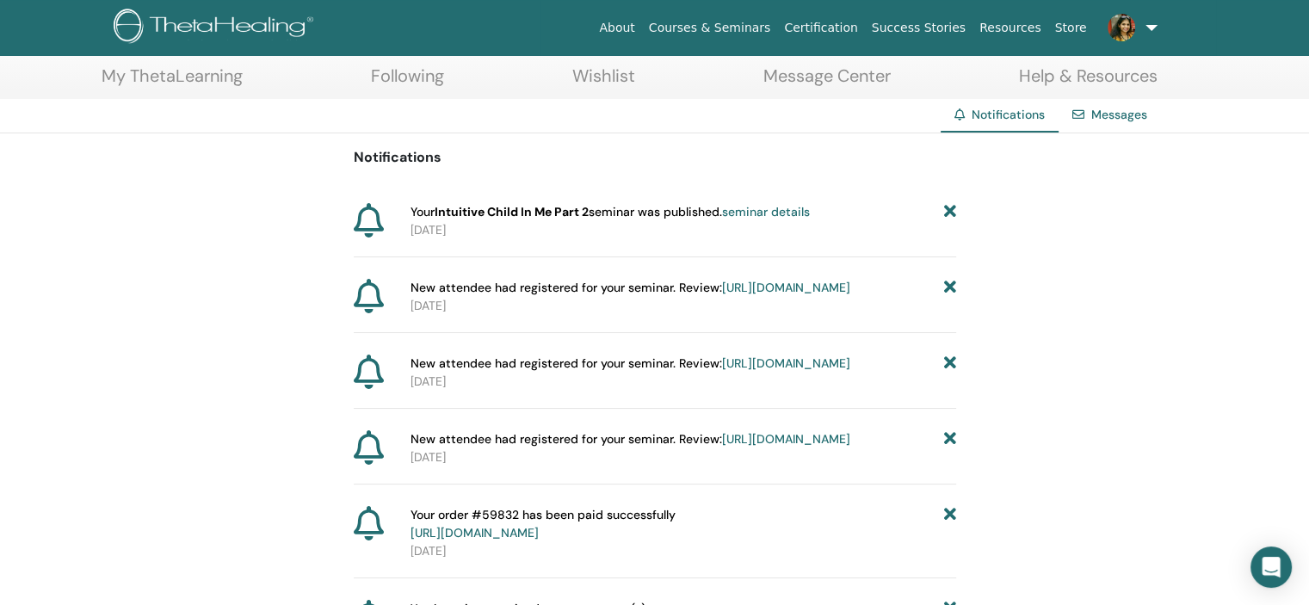
click at [948, 448] on icon at bounding box center [949, 439] width 12 height 18
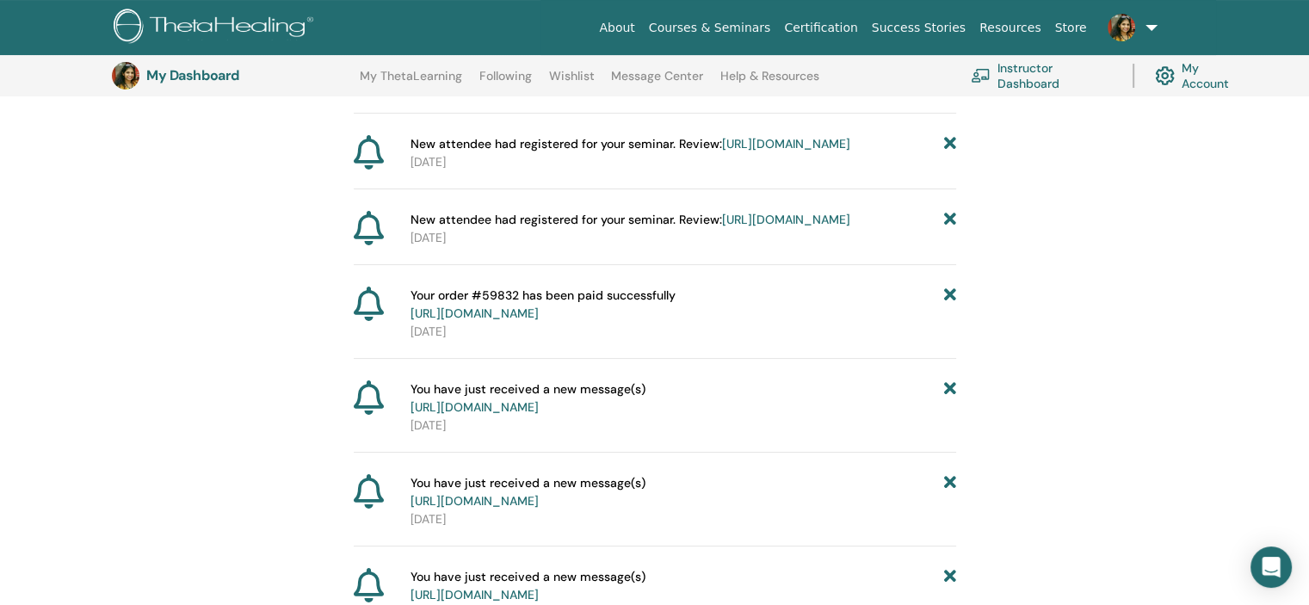
scroll to position [299, 0]
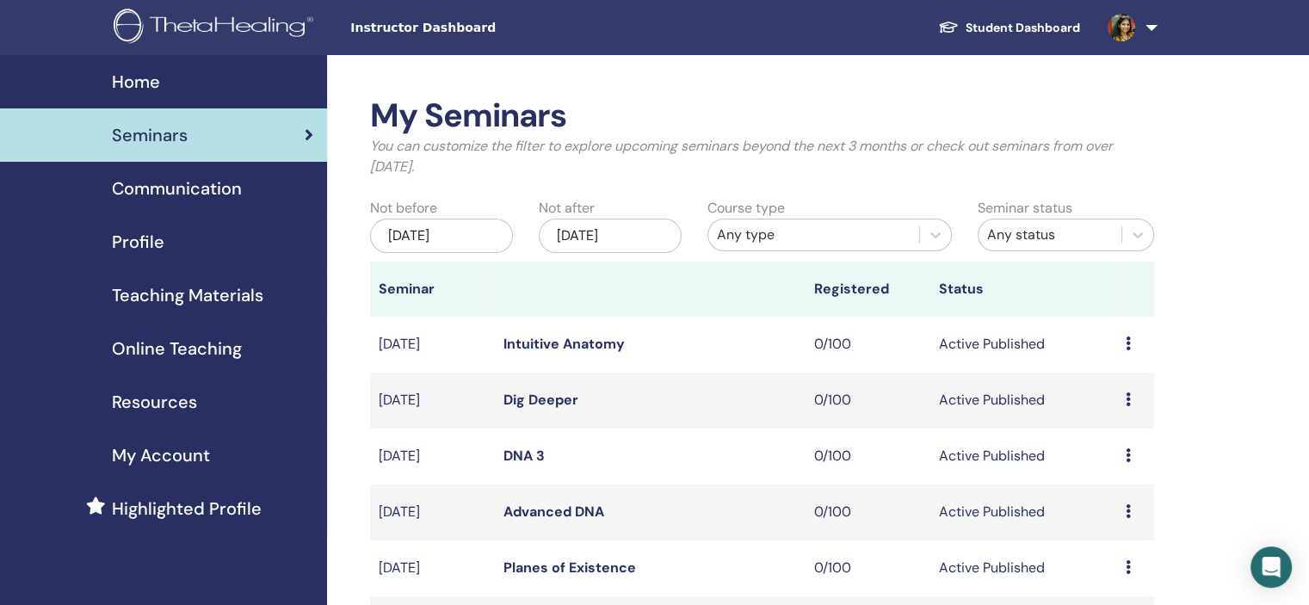
click at [219, 237] on div "Profile" at bounding box center [163, 242] width 299 height 26
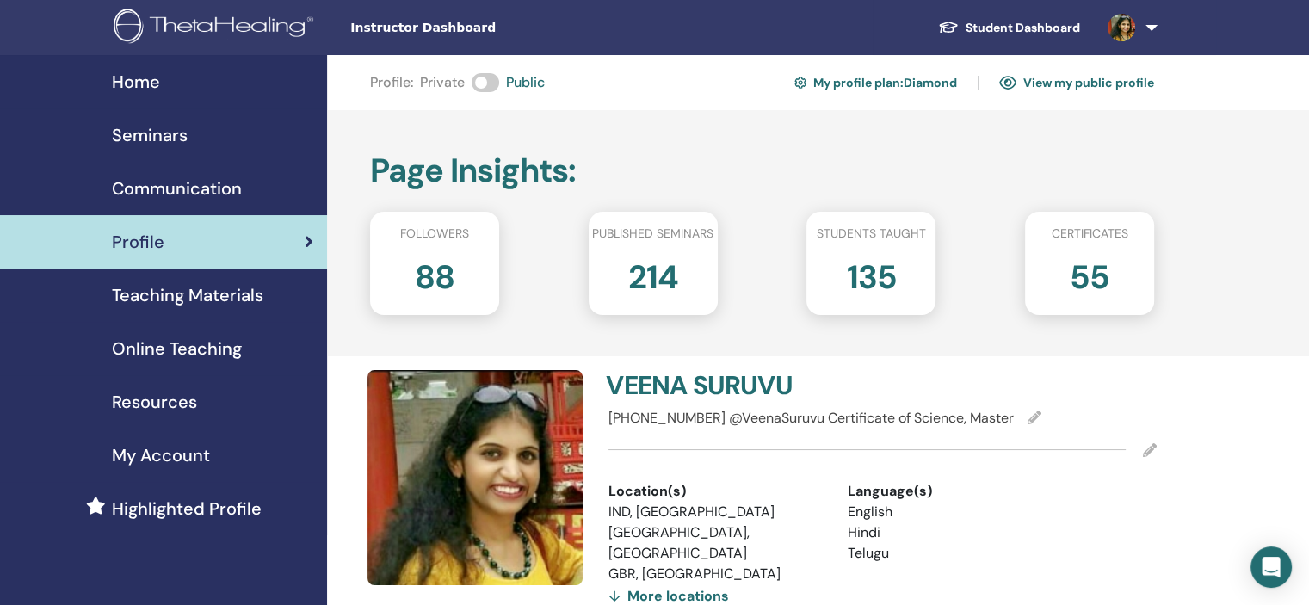
click at [262, 131] on div "Seminars" at bounding box center [163, 135] width 299 height 26
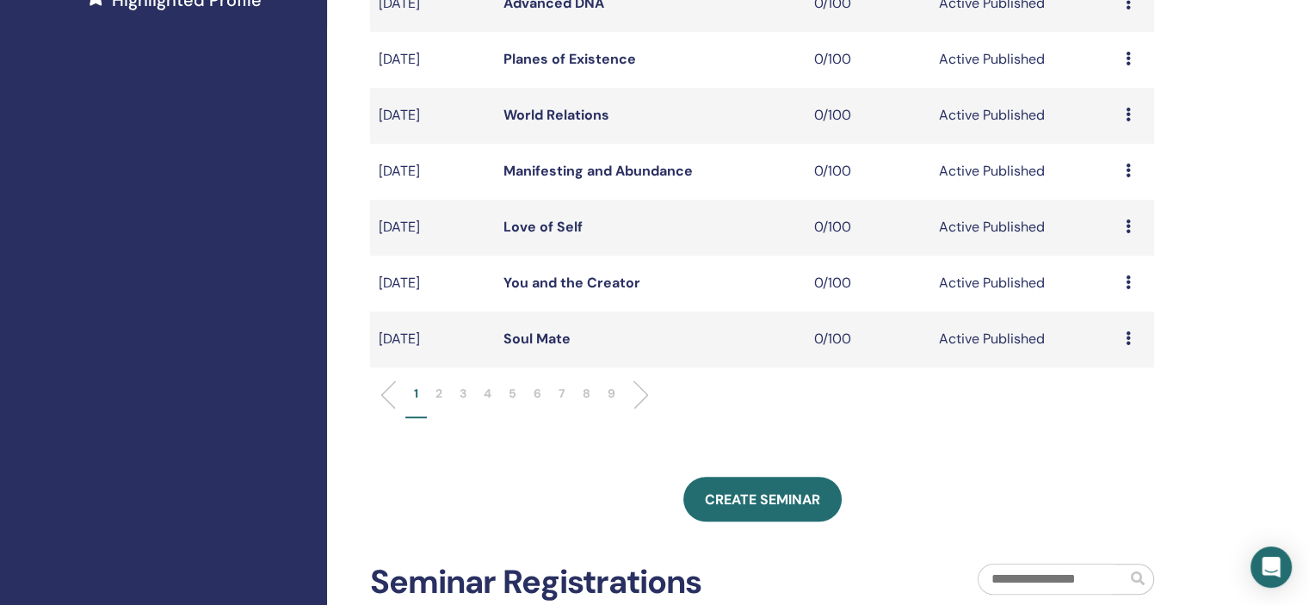
scroll to position [516, 0]
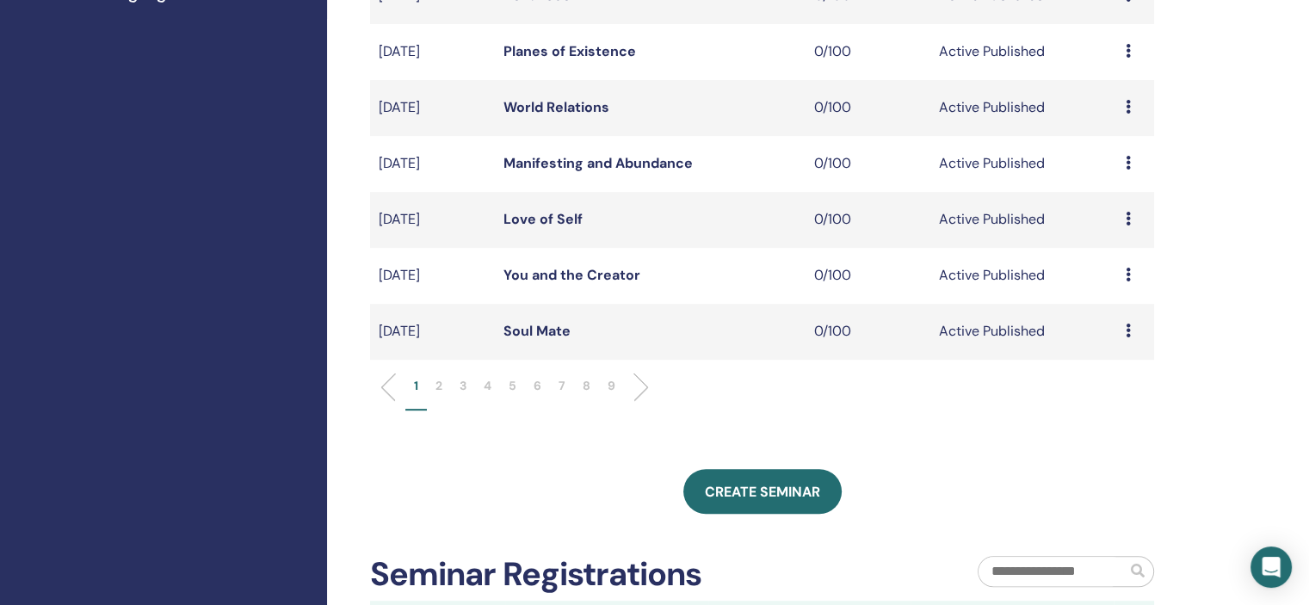
click at [537, 379] on p "6" at bounding box center [537, 386] width 8 height 18
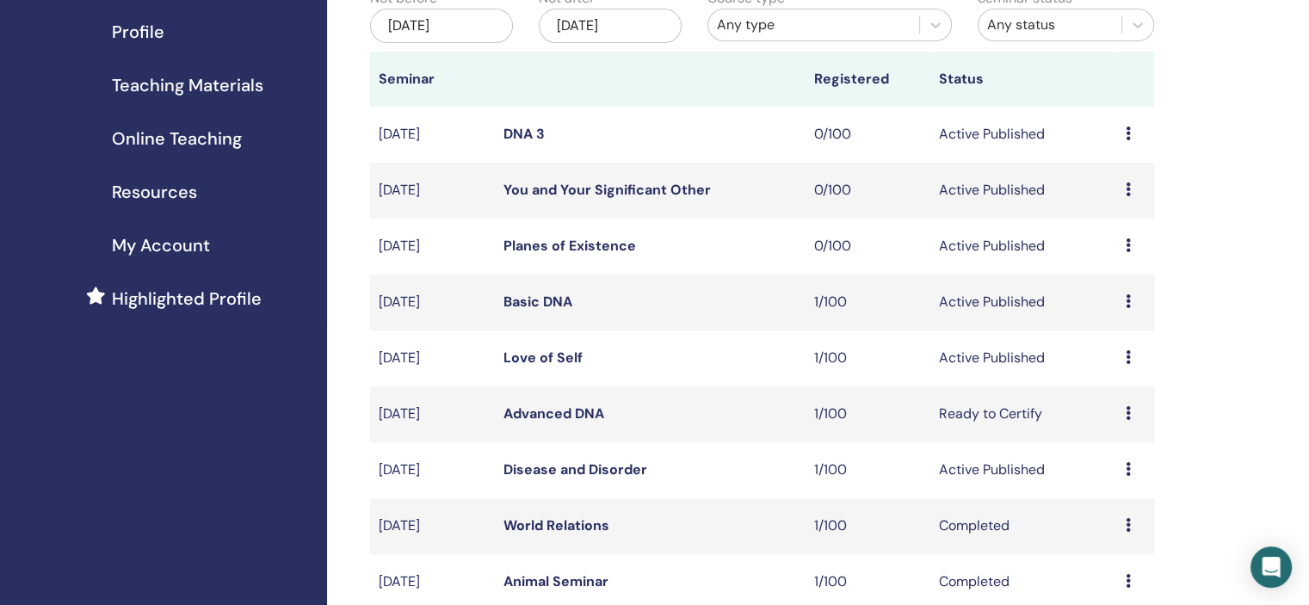
scroll to position [172, 0]
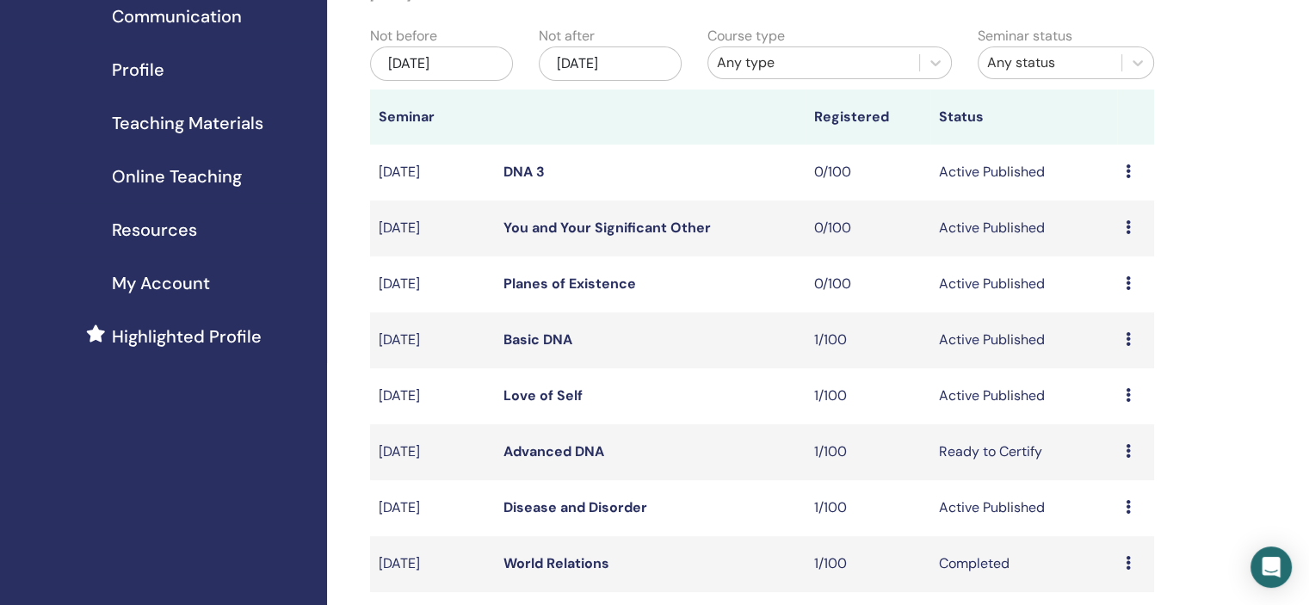
click at [1122, 172] on td "Preview Edit Attendees Cancel" at bounding box center [1135, 173] width 37 height 56
click at [1131, 172] on div "Preview Edit Attendees Cancel" at bounding box center [1135, 172] width 20 height 21
click at [1098, 211] on link "Edit" at bounding box center [1098, 212] width 25 height 18
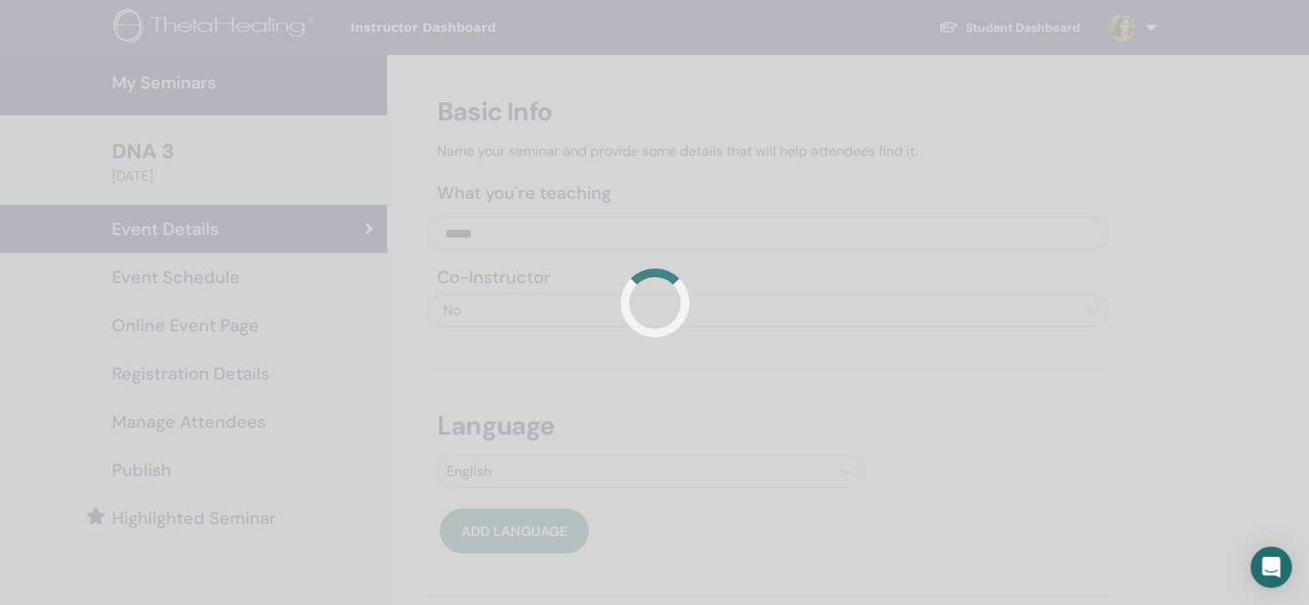
click at [268, 280] on div at bounding box center [654, 302] width 1309 height 605
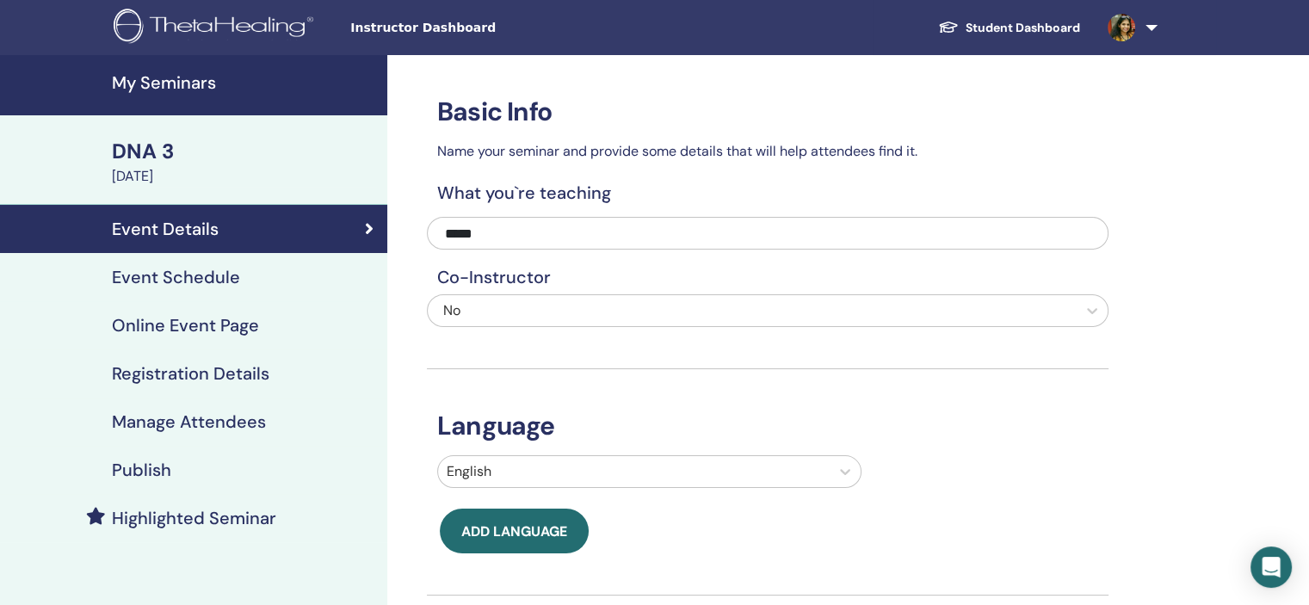
click at [206, 280] on h4 "Event Schedule" at bounding box center [176, 277] width 128 height 21
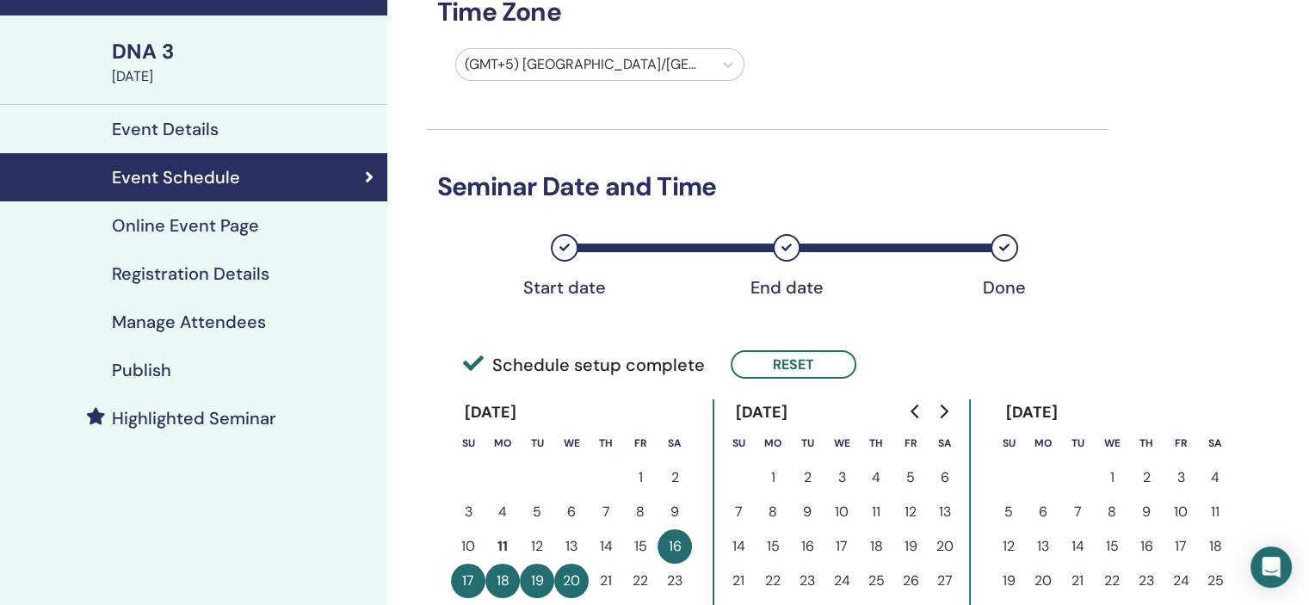
scroll to position [258, 0]
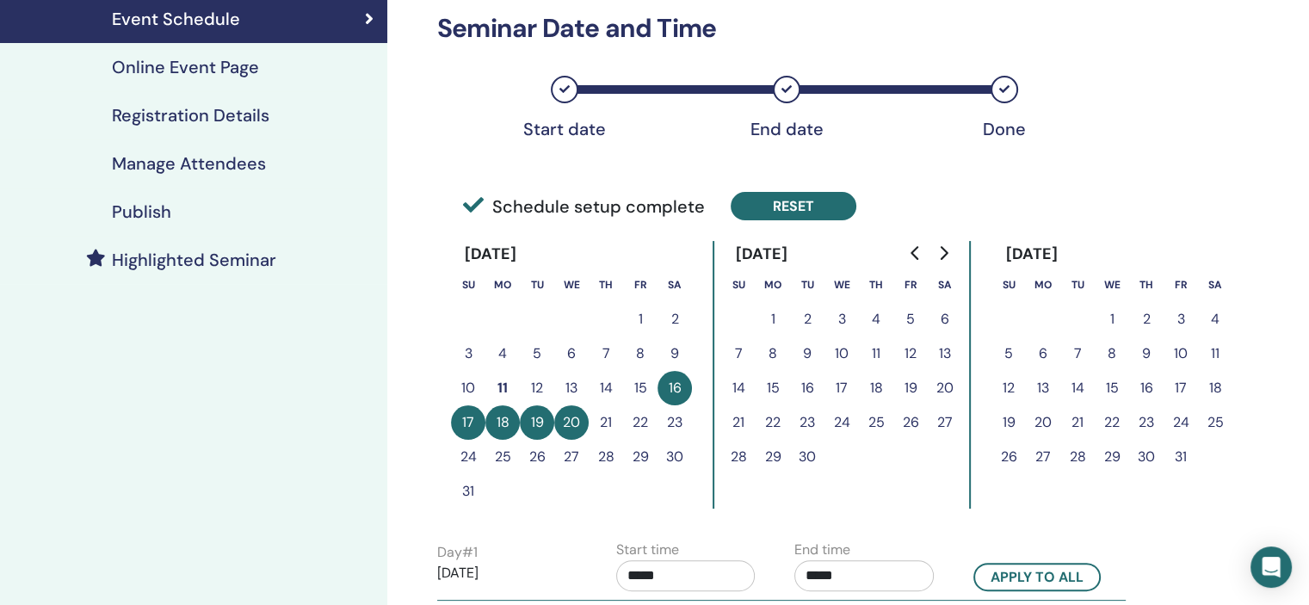
click at [817, 210] on button "Reset" at bounding box center [793, 206] width 126 height 28
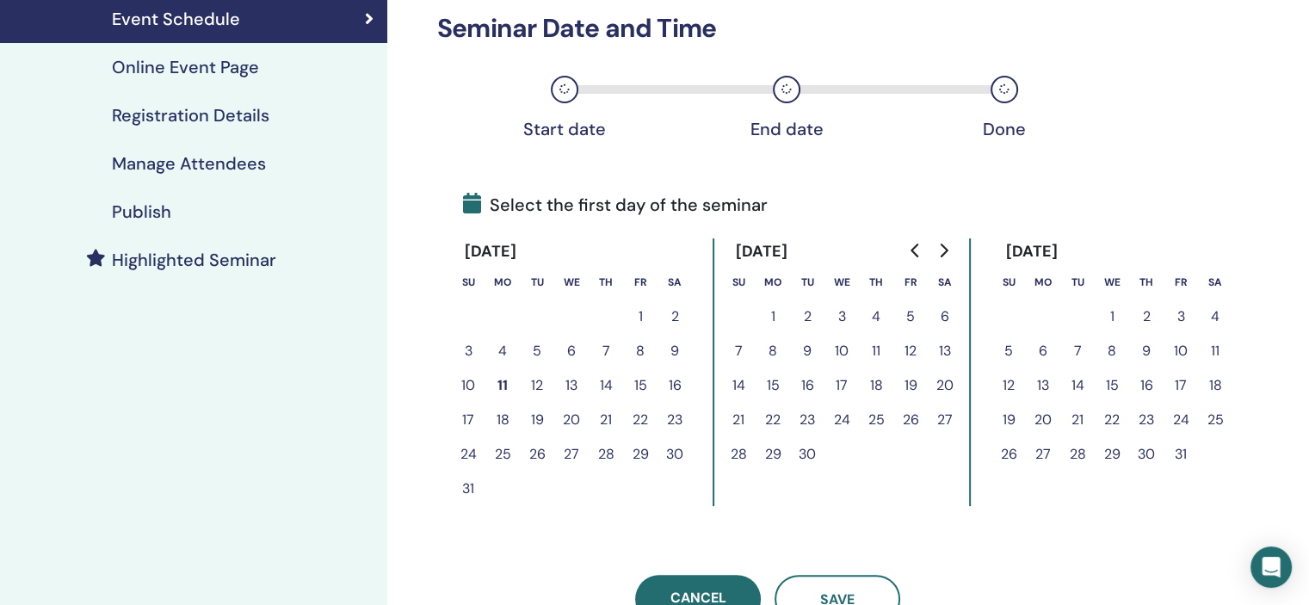
click at [566, 416] on button "20" at bounding box center [571, 420] width 34 height 34
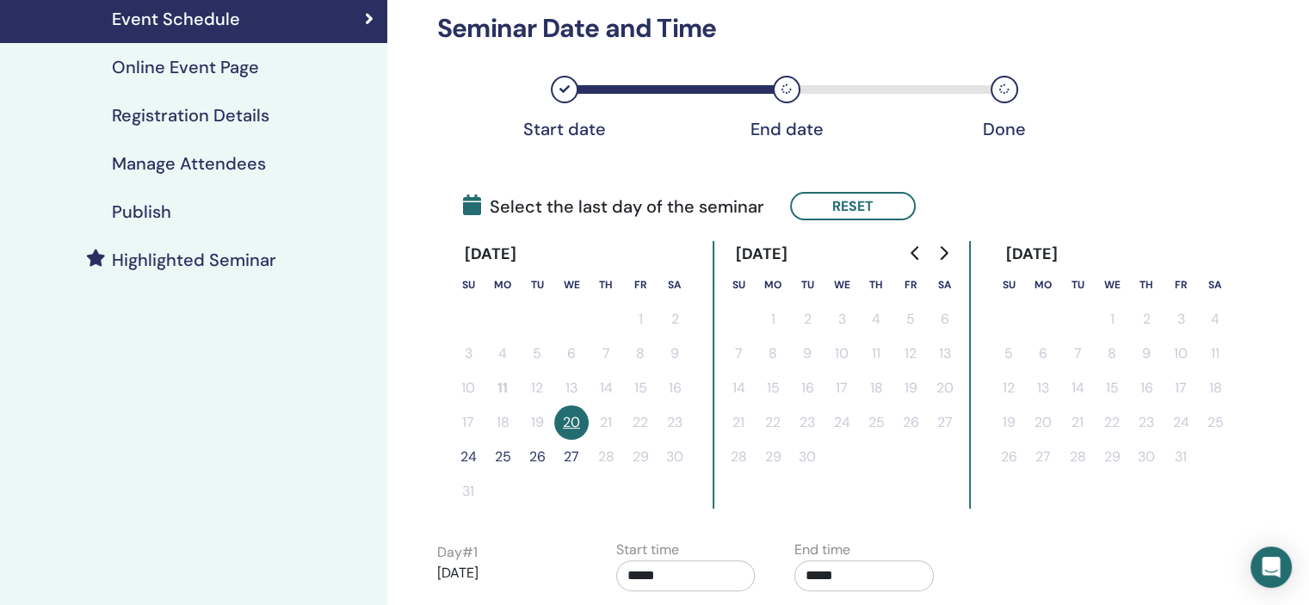
click at [459, 453] on button "24" at bounding box center [468, 457] width 34 height 34
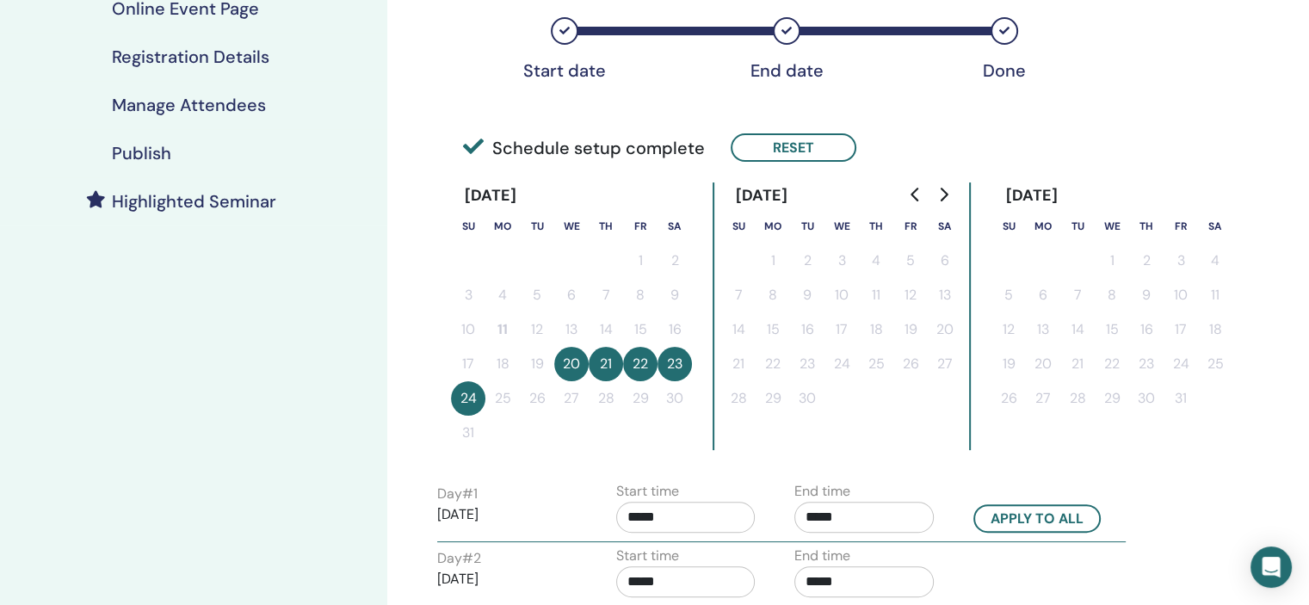
scroll to position [430, 0]
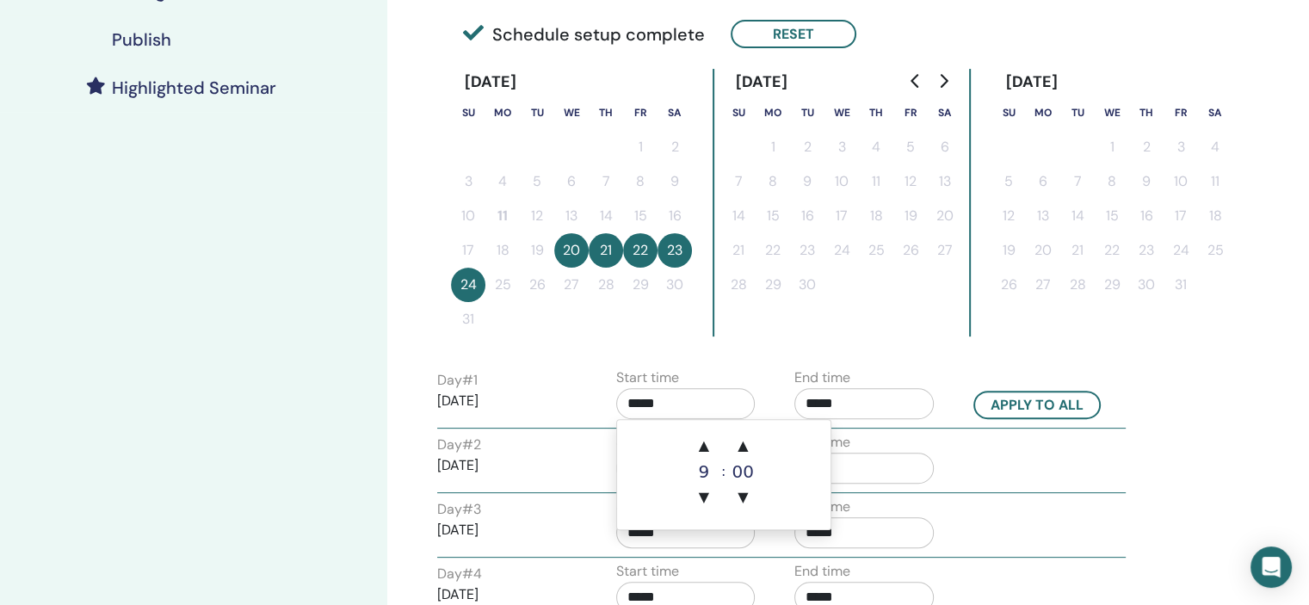
click at [711, 396] on input "*****" at bounding box center [685, 403] width 139 height 31
drag, startPoint x: 701, startPoint y: 440, endPoint x: 831, endPoint y: 409, distance: 133.6
click at [702, 440] on span "▲" at bounding box center [704, 445] width 34 height 34
type input "*****"
click at [896, 405] on input "*****" at bounding box center [863, 403] width 139 height 31
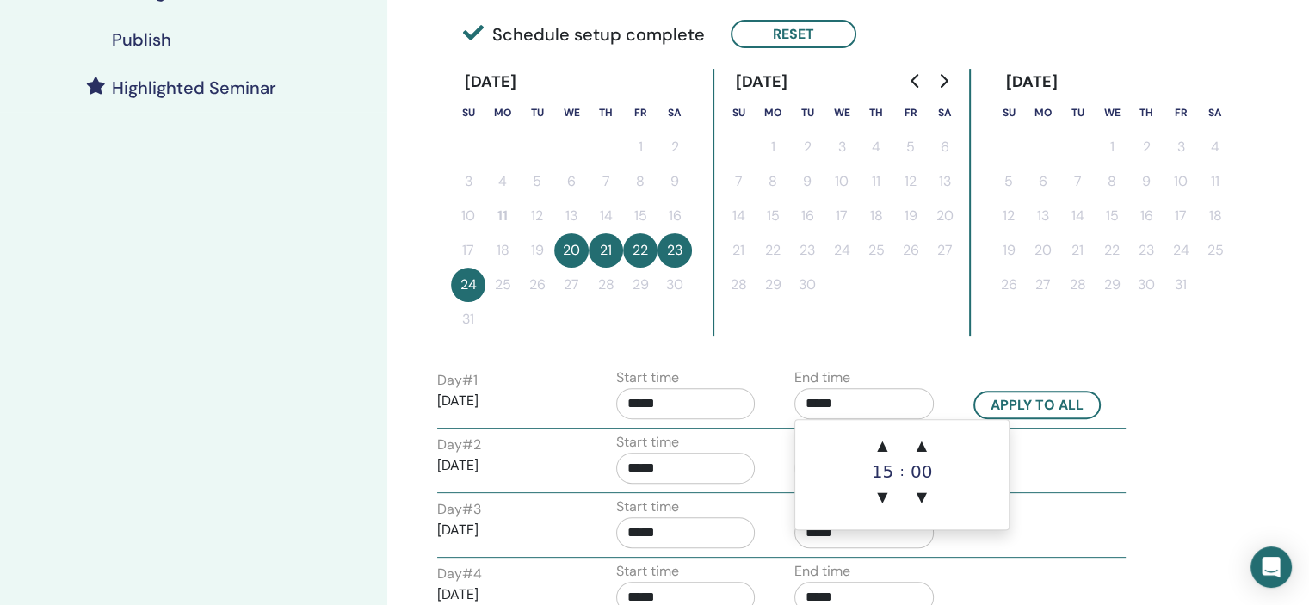
drag, startPoint x: 889, startPoint y: 434, endPoint x: 902, endPoint y: 420, distance: 18.9
click at [889, 433] on span "▲" at bounding box center [882, 445] width 34 height 34
type input "*****"
drag, startPoint x: 1042, startPoint y: 404, endPoint x: 1086, endPoint y: 405, distance: 43.9
click at [1060, 405] on button "Apply to all" at bounding box center [1036, 405] width 127 height 28
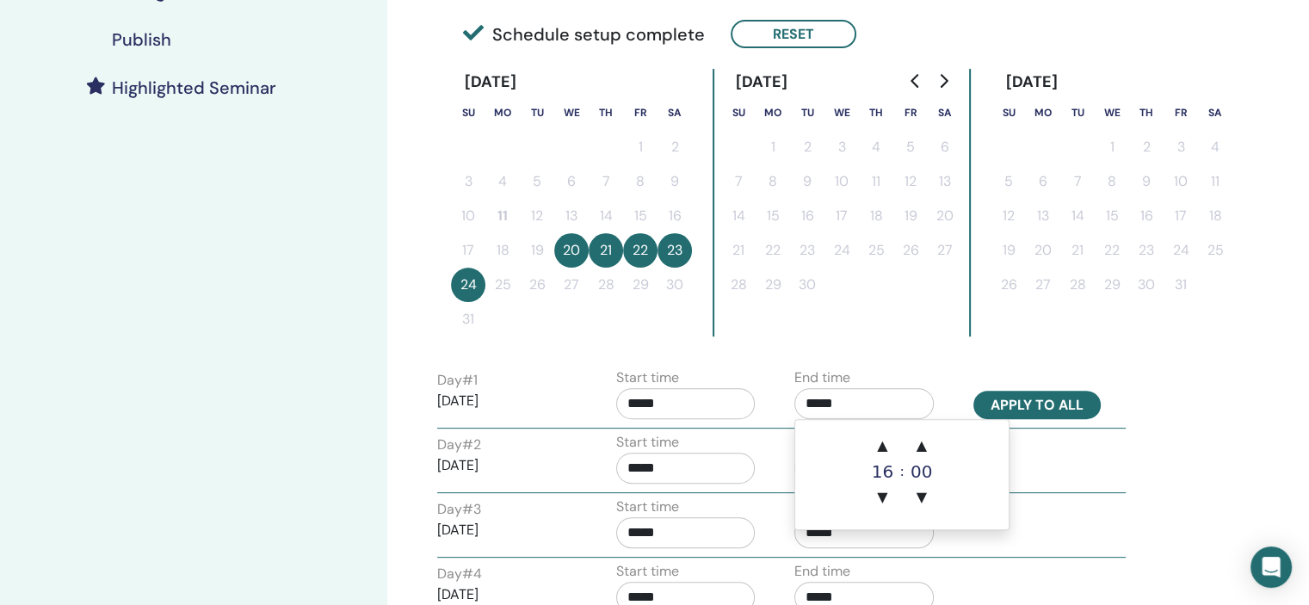
type input "*****"
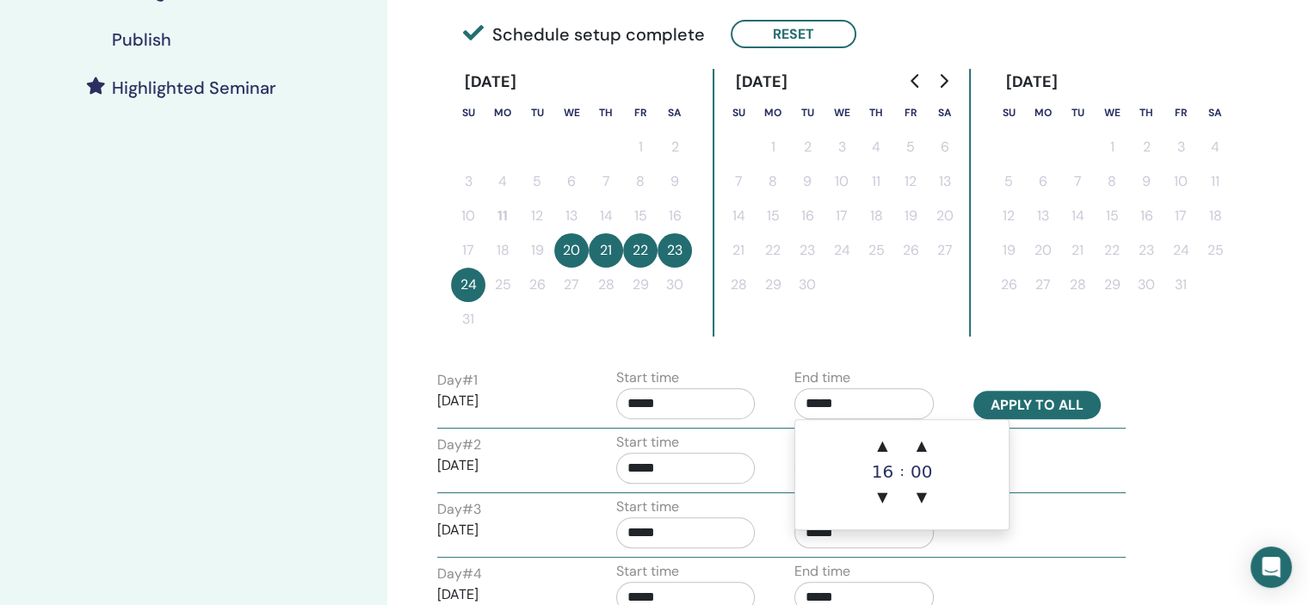
type input "*****"
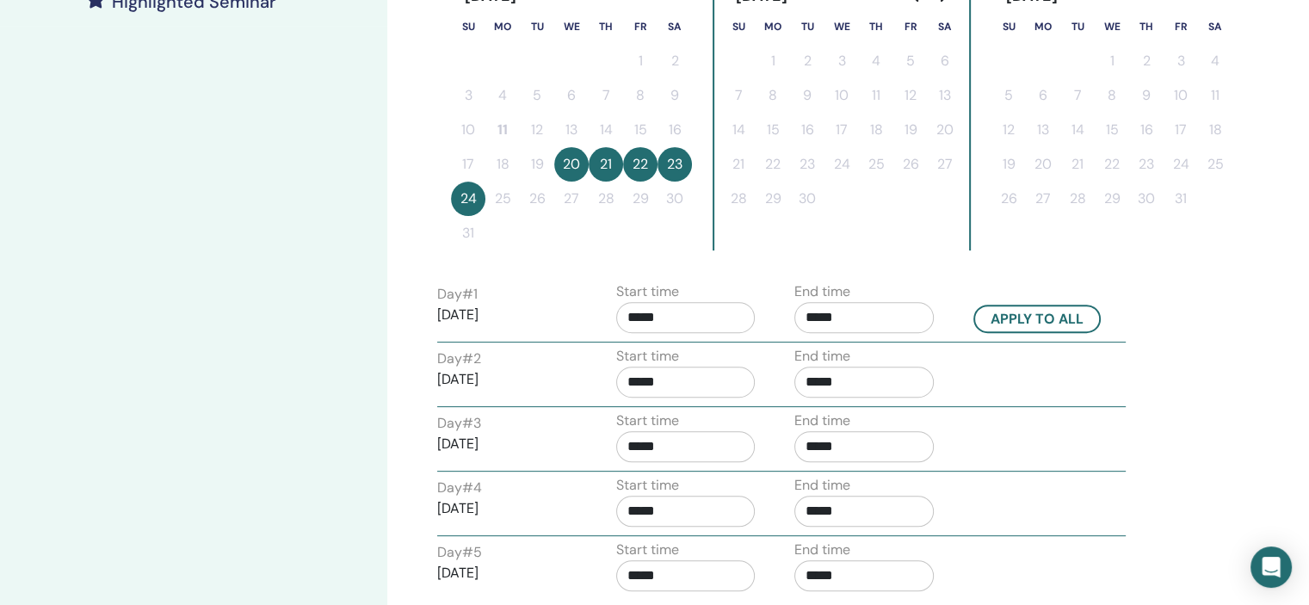
scroll to position [688, 0]
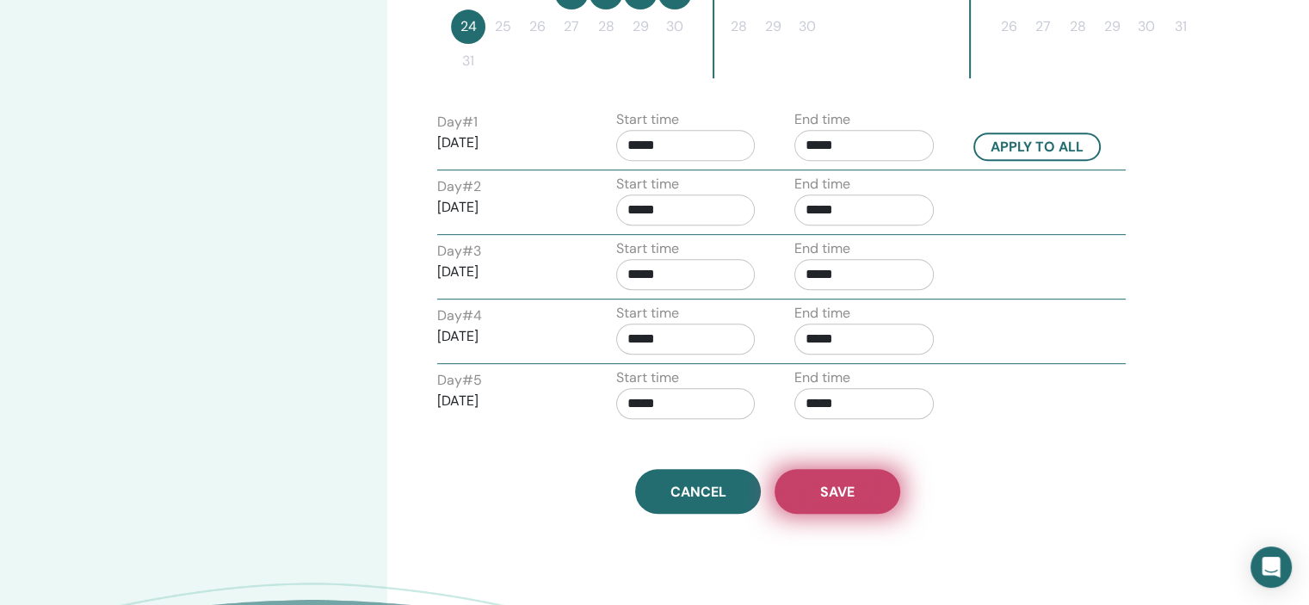
click at [862, 502] on button "Save" at bounding box center [837, 491] width 126 height 45
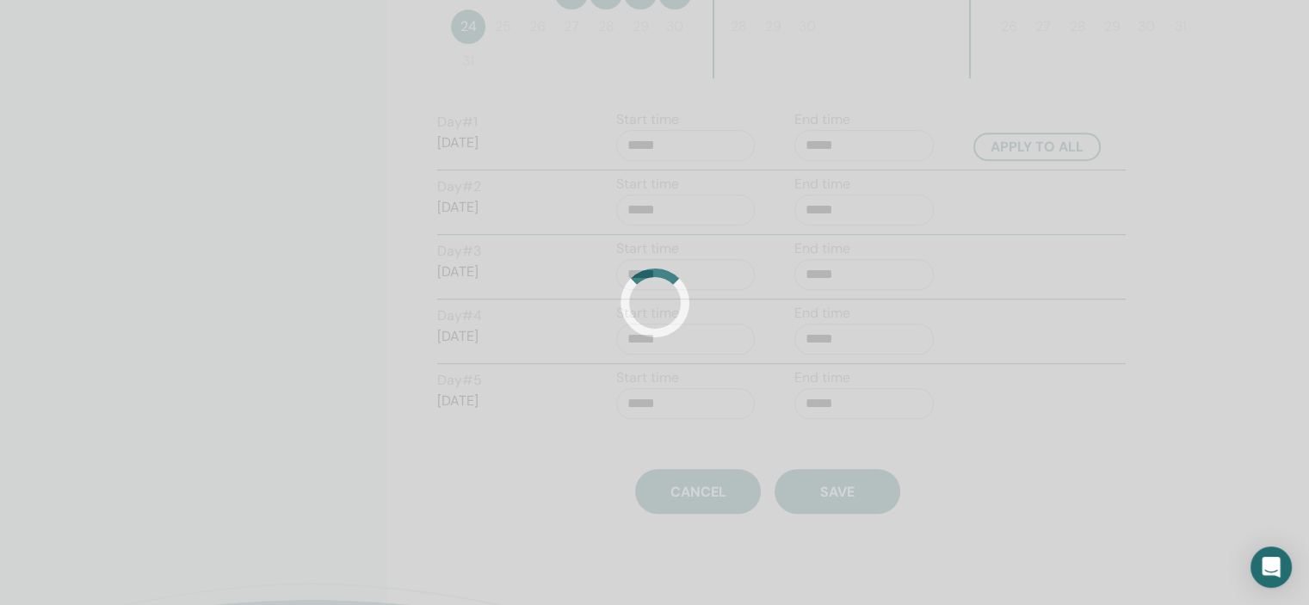
scroll to position [165, 0]
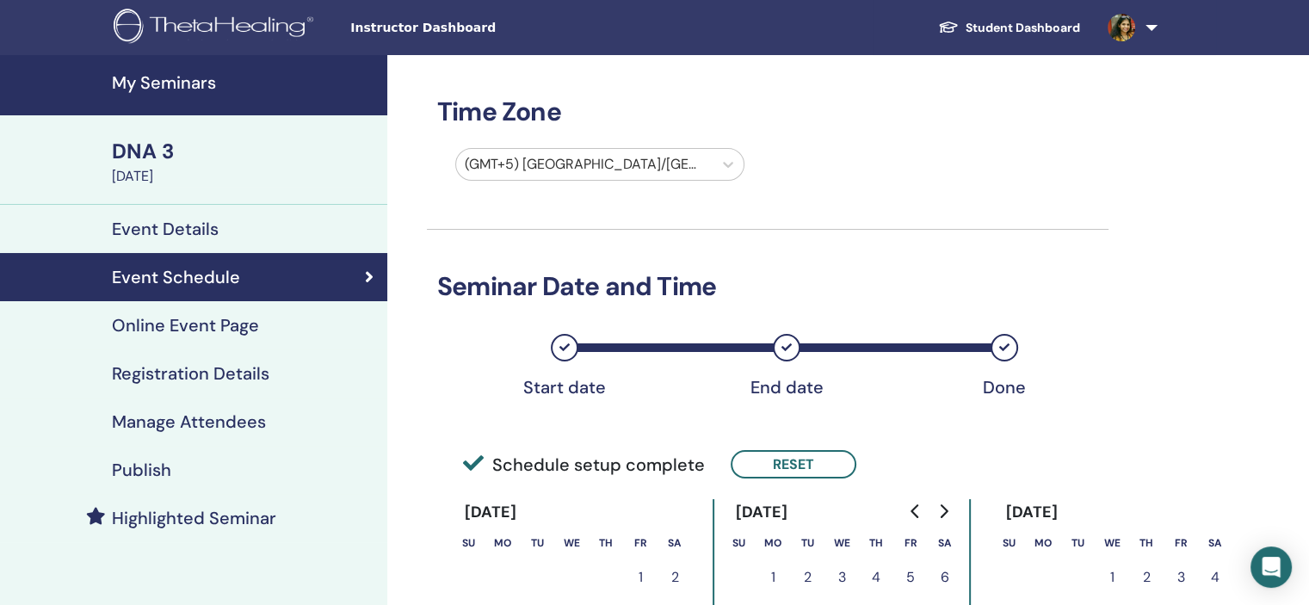
click at [275, 426] on div "Manage Attendees" at bounding box center [194, 421] width 360 height 21
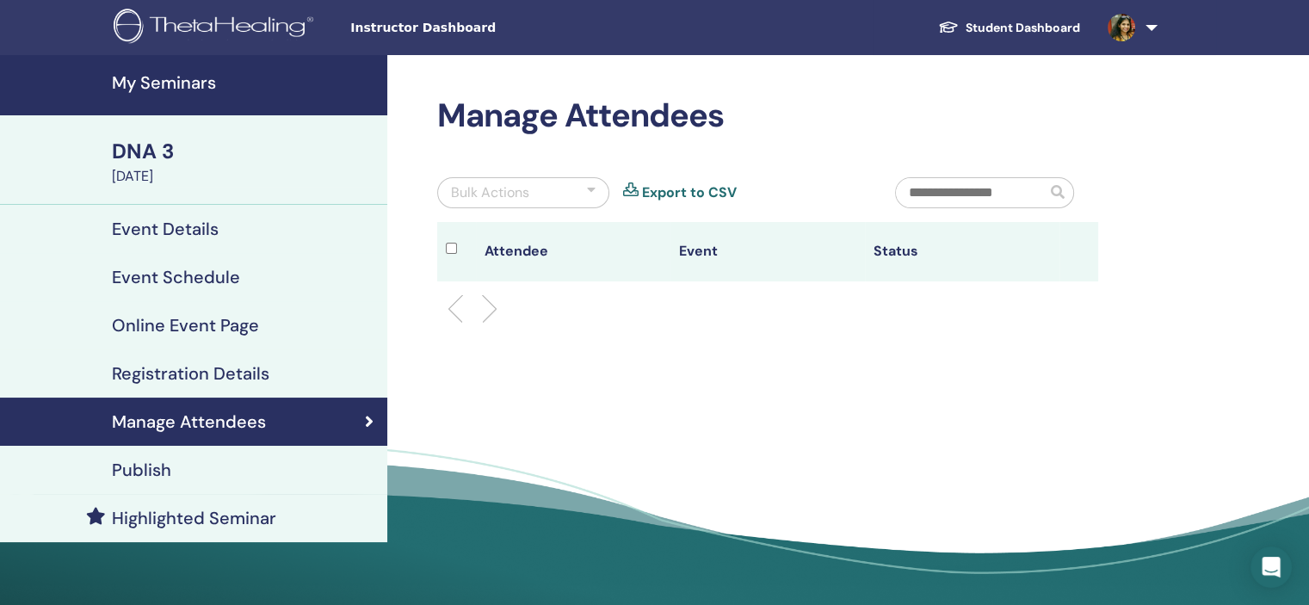
click at [292, 366] on div "Registration Details" at bounding box center [194, 373] width 360 height 21
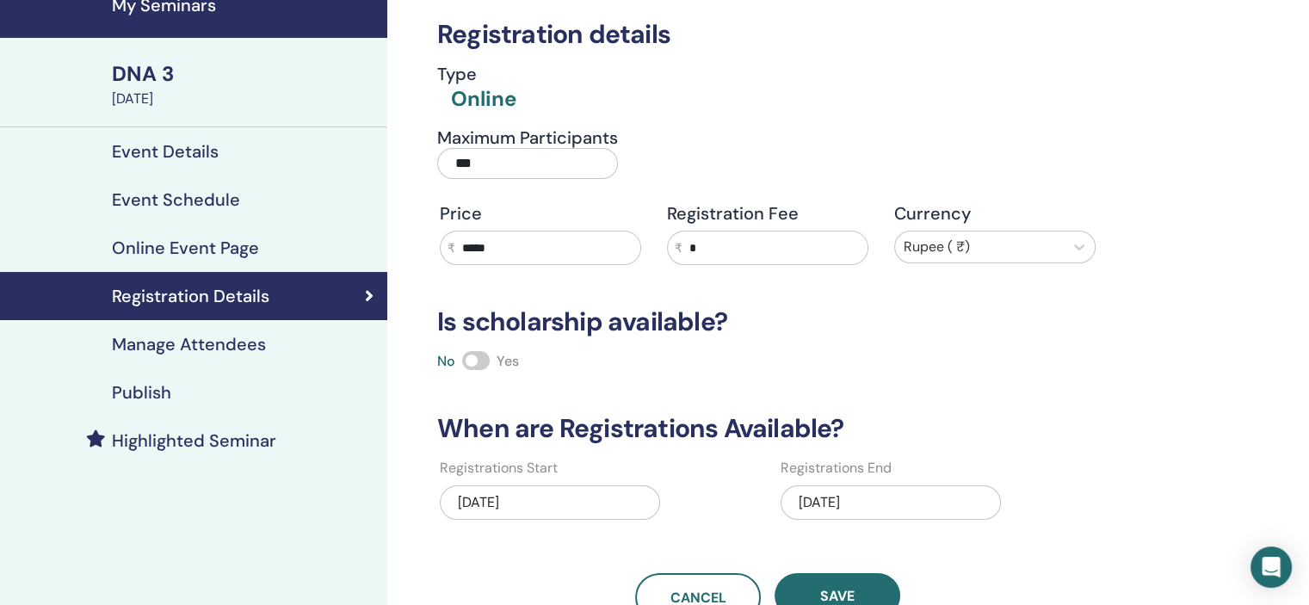
scroll to position [344, 0]
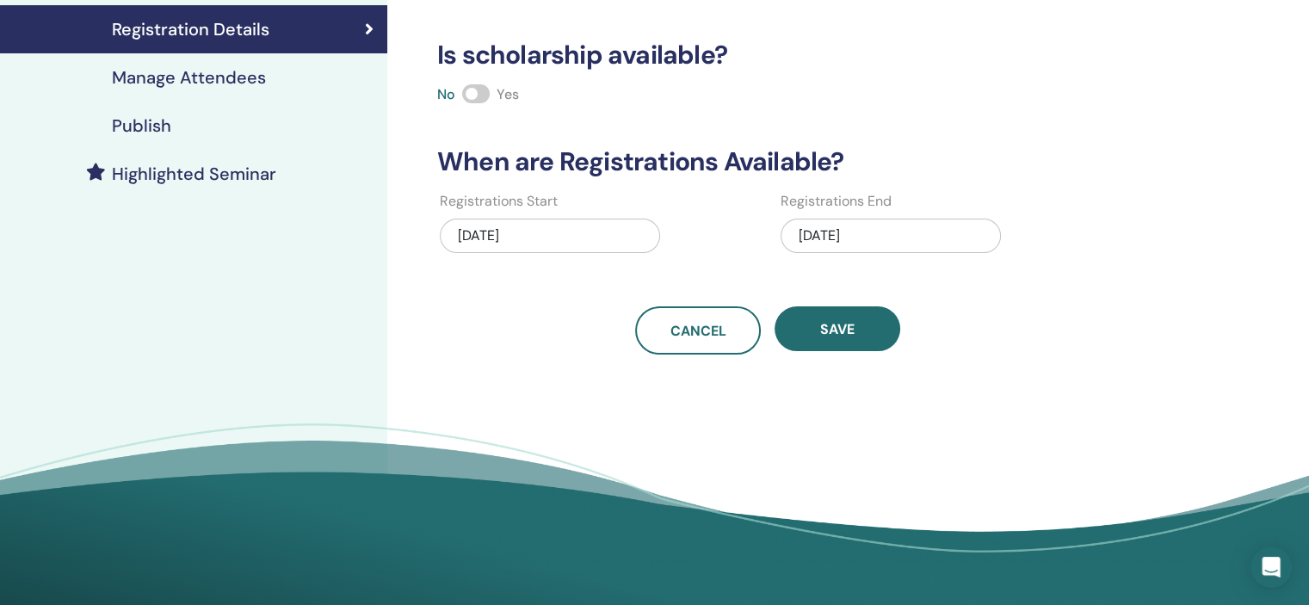
click at [864, 223] on div "[DATE]" at bounding box center [890, 236] width 220 height 34
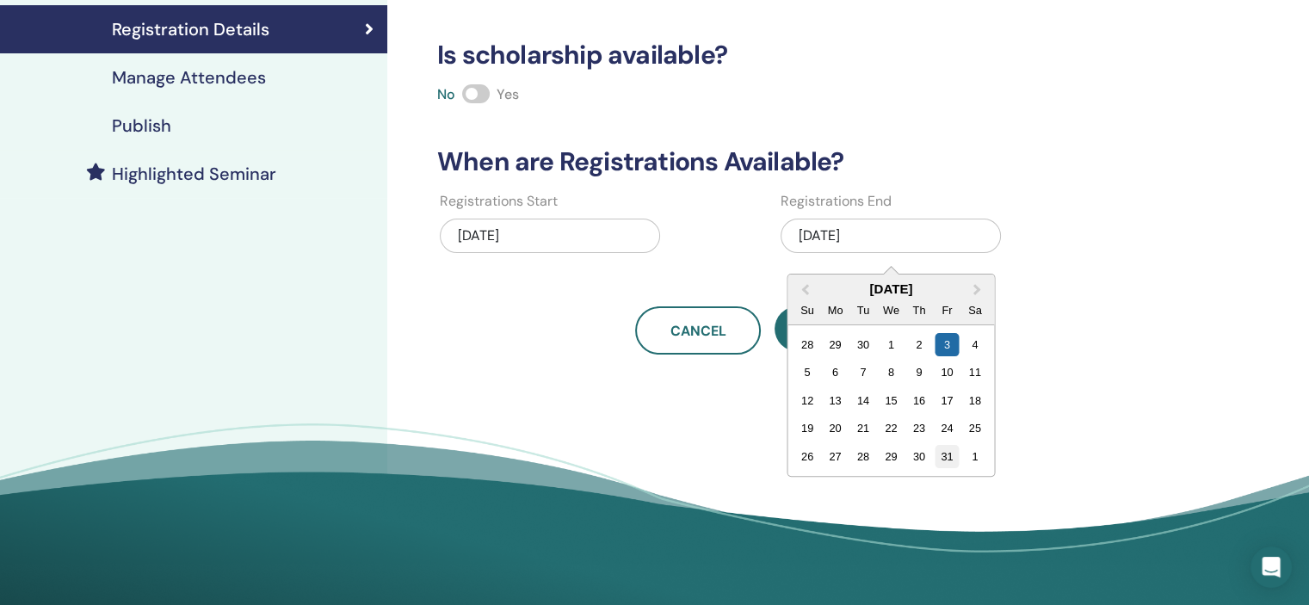
click at [943, 457] on div "31" at bounding box center [946, 456] width 23 height 23
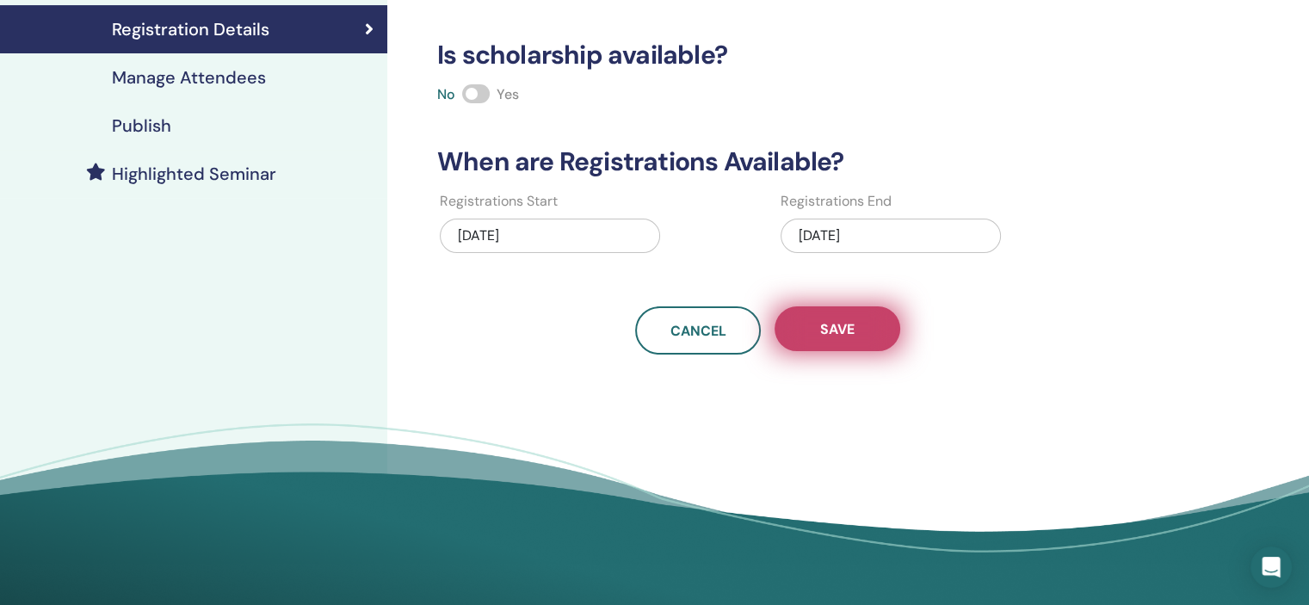
click at [869, 326] on button "Save" at bounding box center [837, 328] width 126 height 45
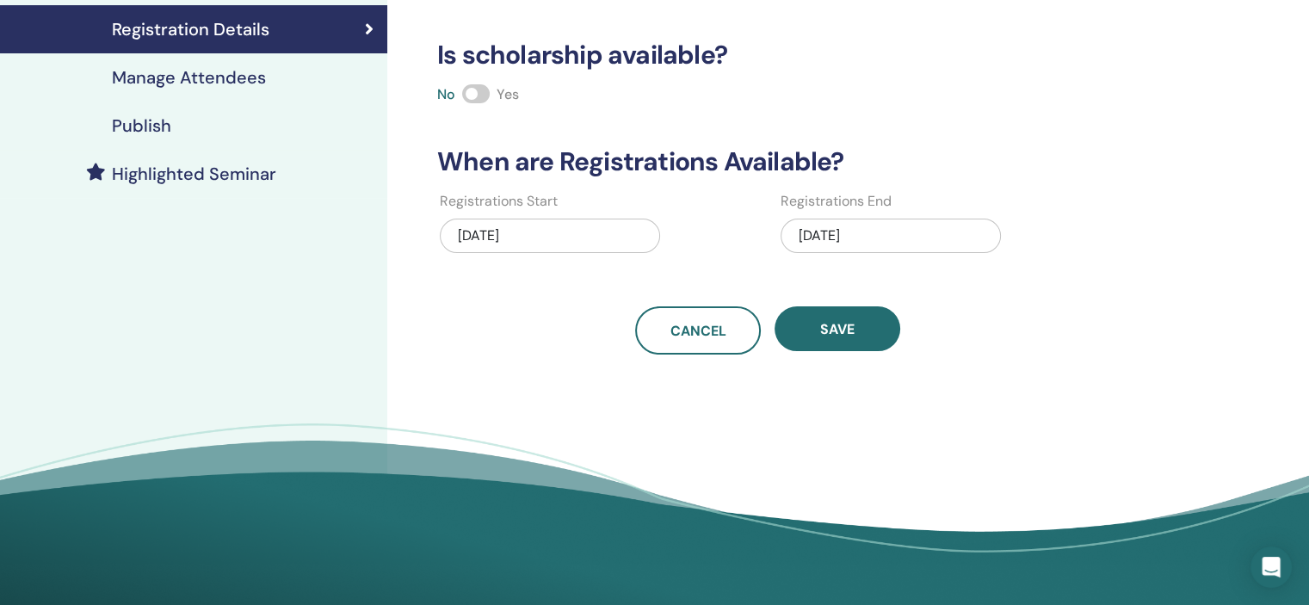
click at [224, 122] on div "Publish" at bounding box center [194, 125] width 360 height 21
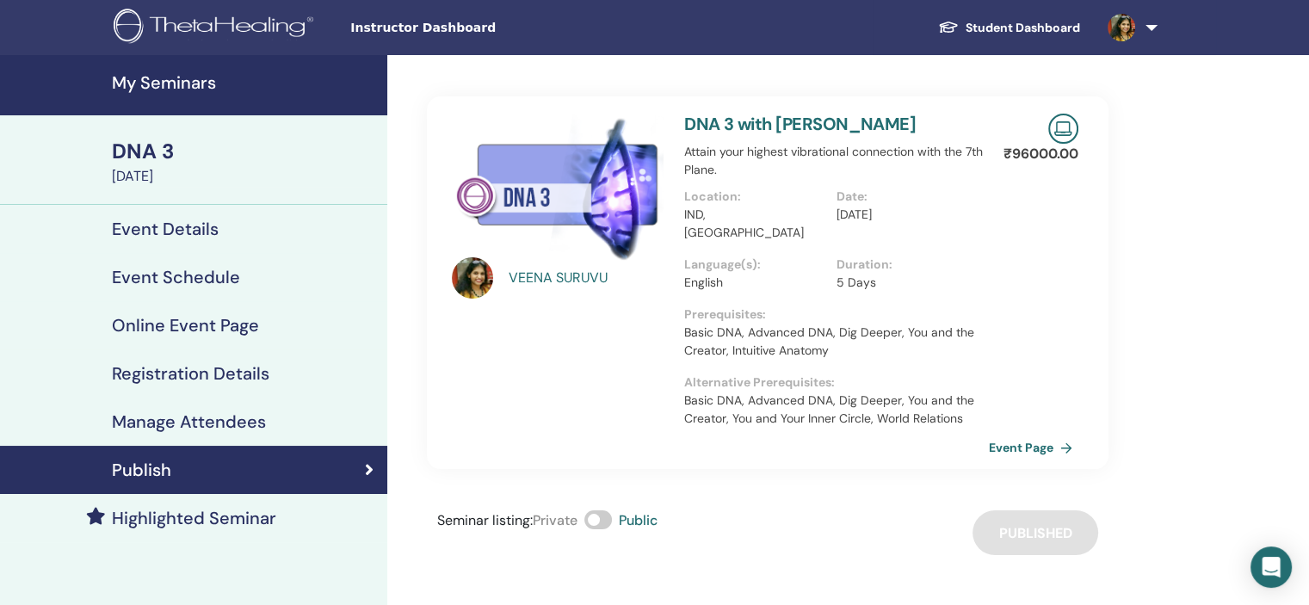
click at [186, 75] on h4 "My Seminars" at bounding box center [244, 82] width 265 height 21
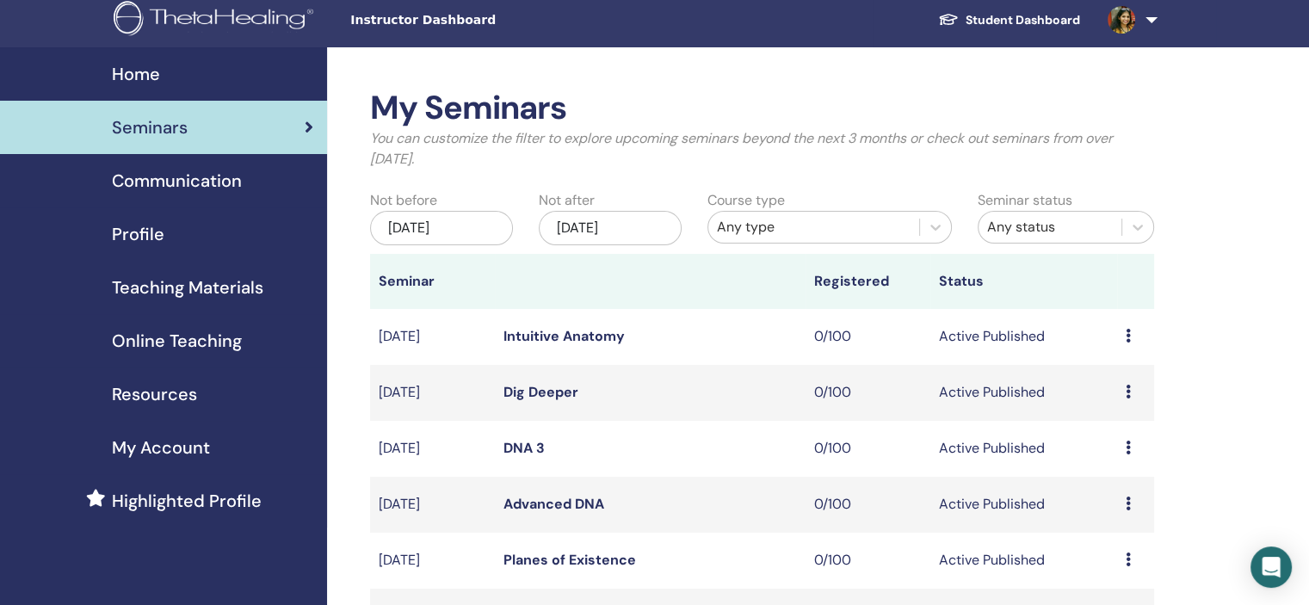
scroll to position [344, 0]
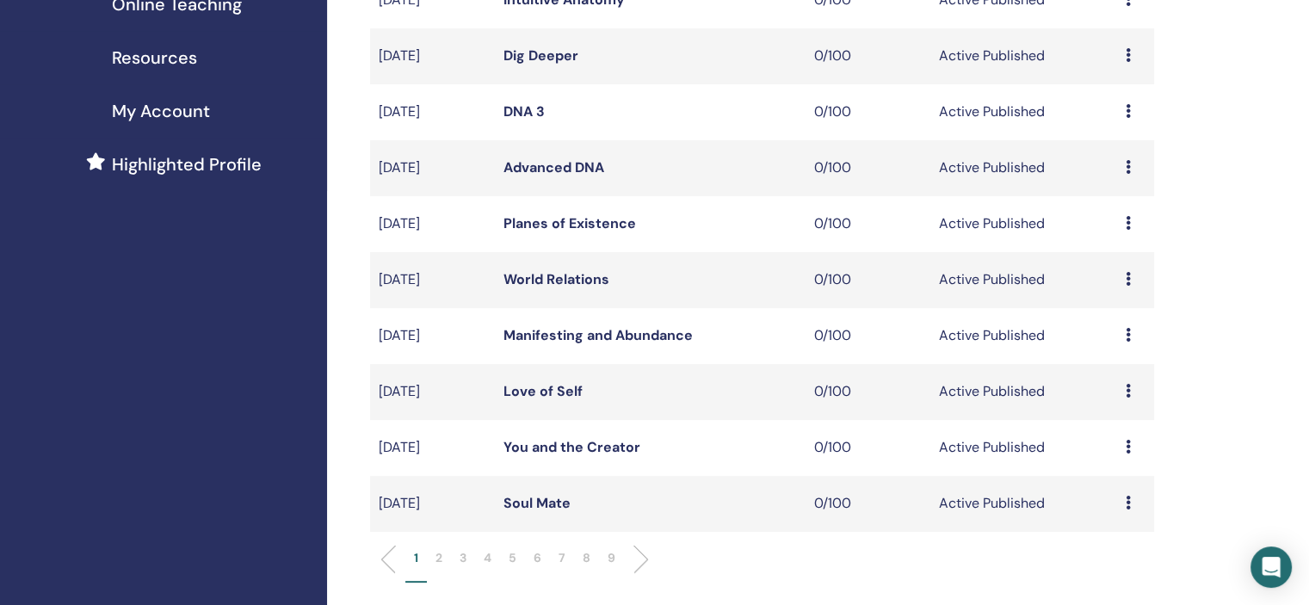
click at [539, 552] on p "6" at bounding box center [537, 558] width 8 height 18
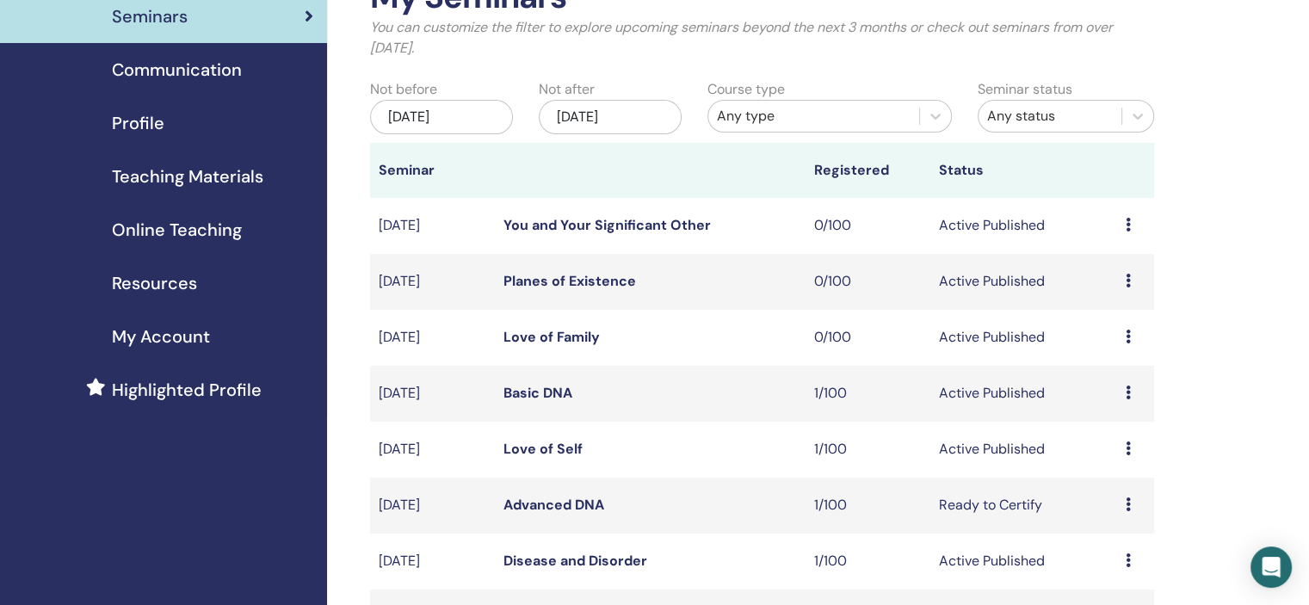
scroll to position [86, 0]
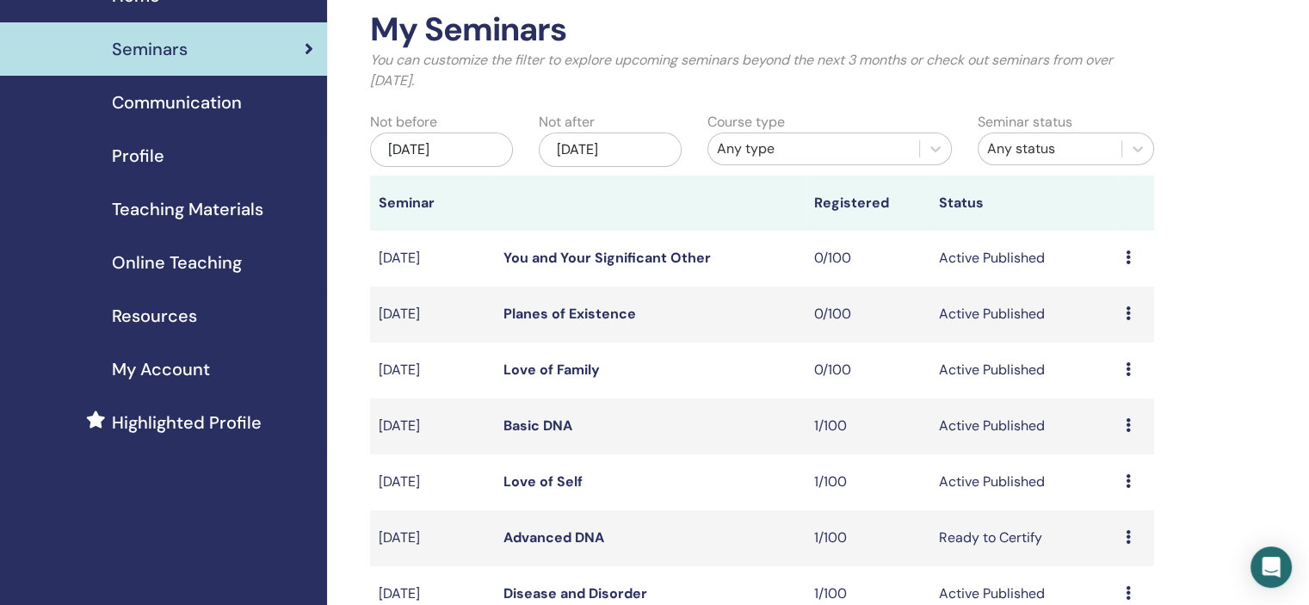
click at [1129, 256] on icon at bounding box center [1127, 257] width 5 height 14
click at [1102, 293] on link "Edit" at bounding box center [1096, 296] width 25 height 18
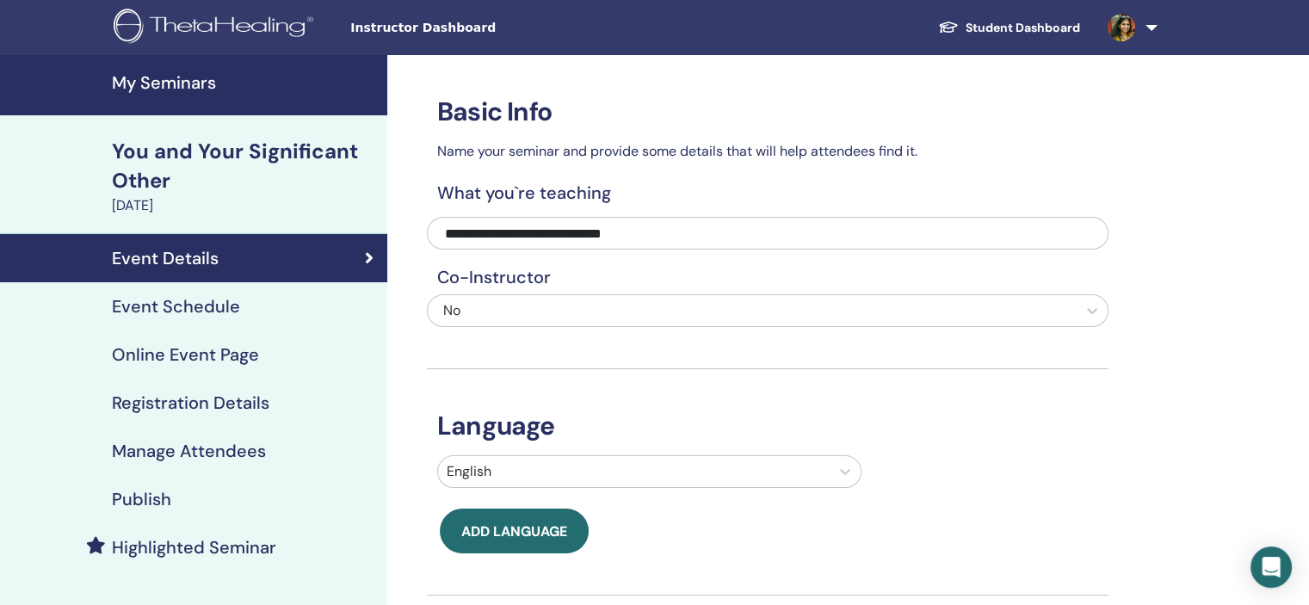
click at [262, 300] on div "Event Schedule" at bounding box center [194, 306] width 360 height 21
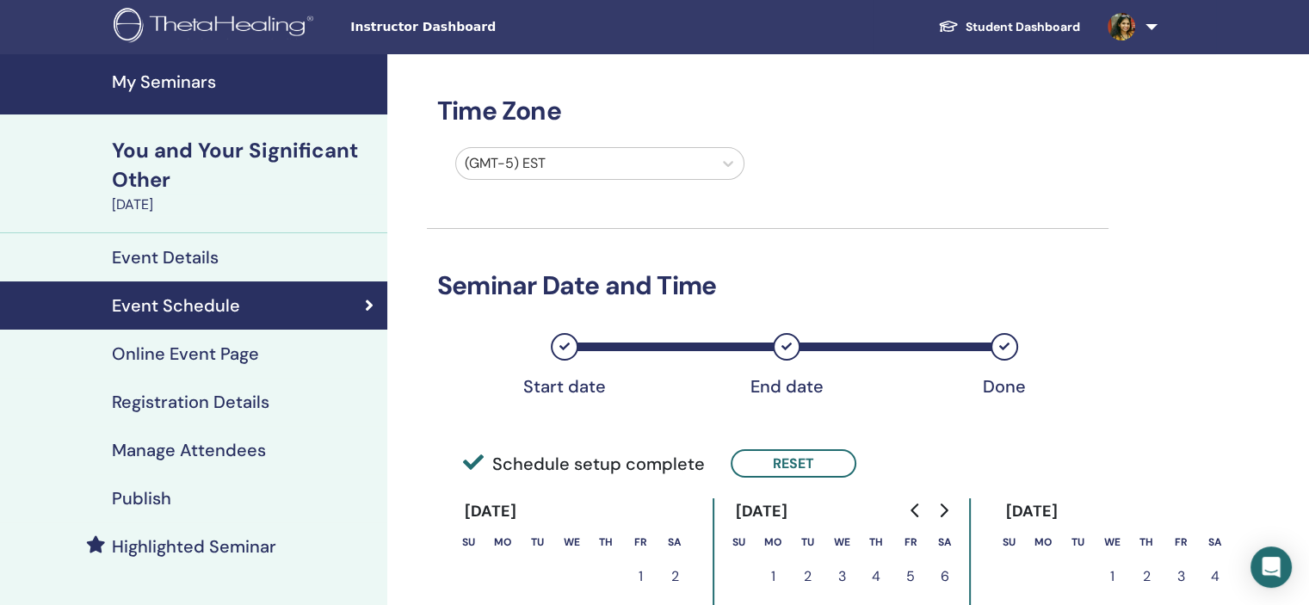
scroll to position [258, 0]
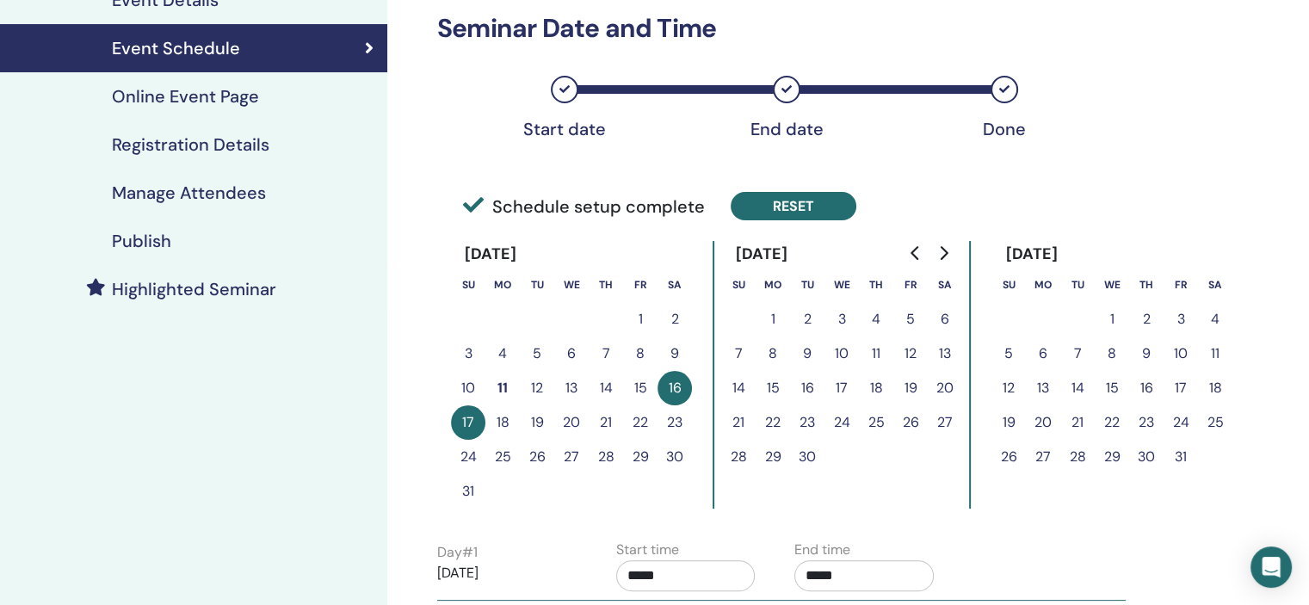
click at [804, 203] on button "Reset" at bounding box center [793, 206] width 126 height 28
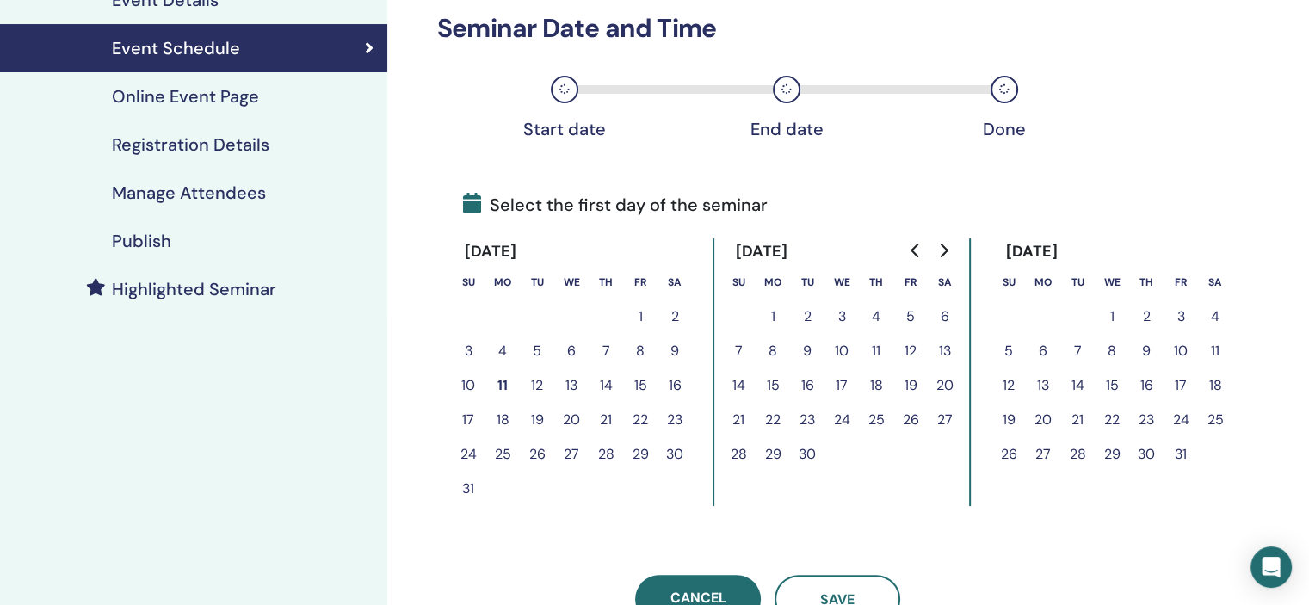
drag, startPoint x: 456, startPoint y: 417, endPoint x: 482, endPoint y: 412, distance: 26.3
click at [456, 418] on button "17" at bounding box center [468, 420] width 34 height 34
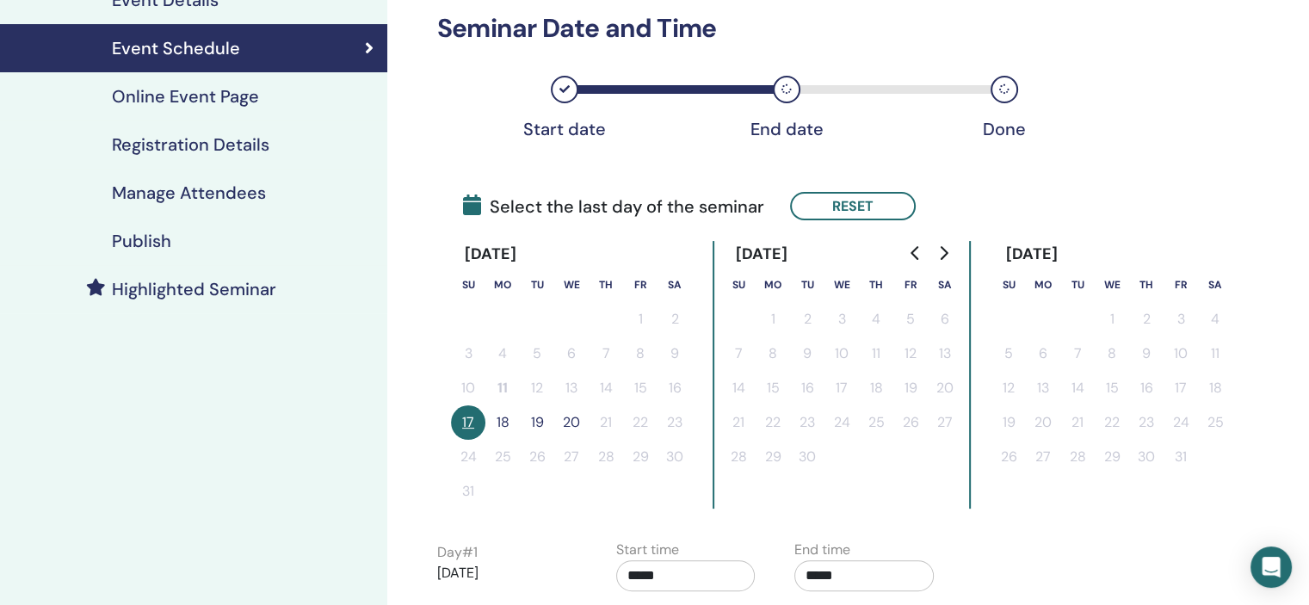
click at [496, 416] on button "18" at bounding box center [502, 422] width 34 height 34
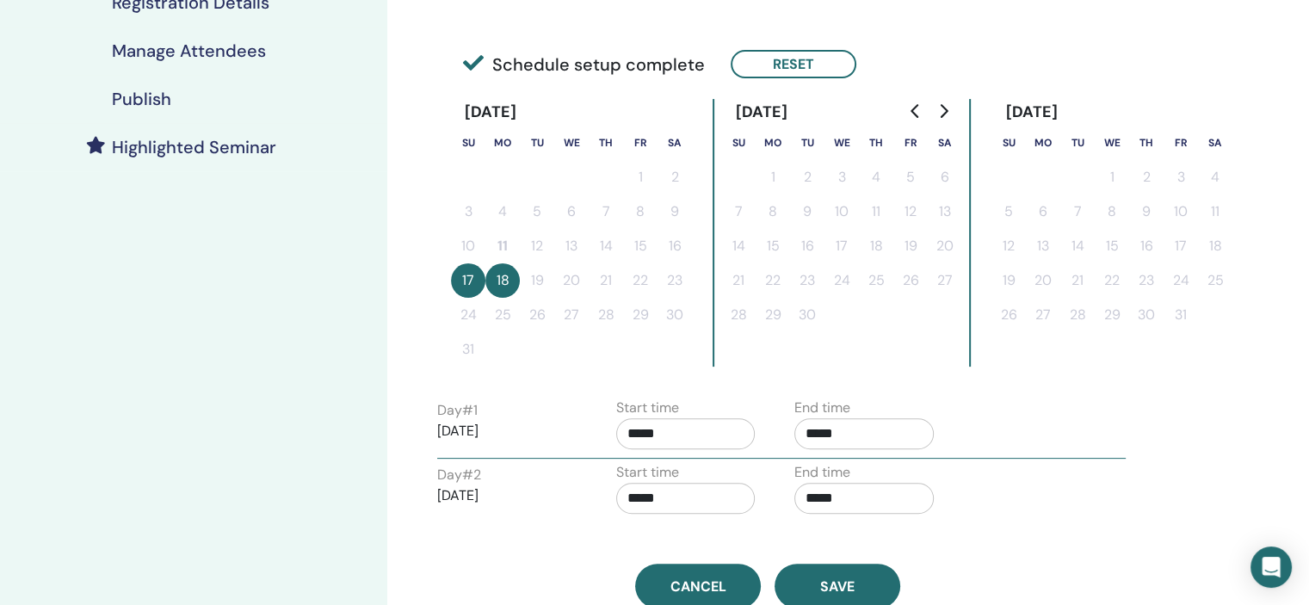
scroll to position [430, 0]
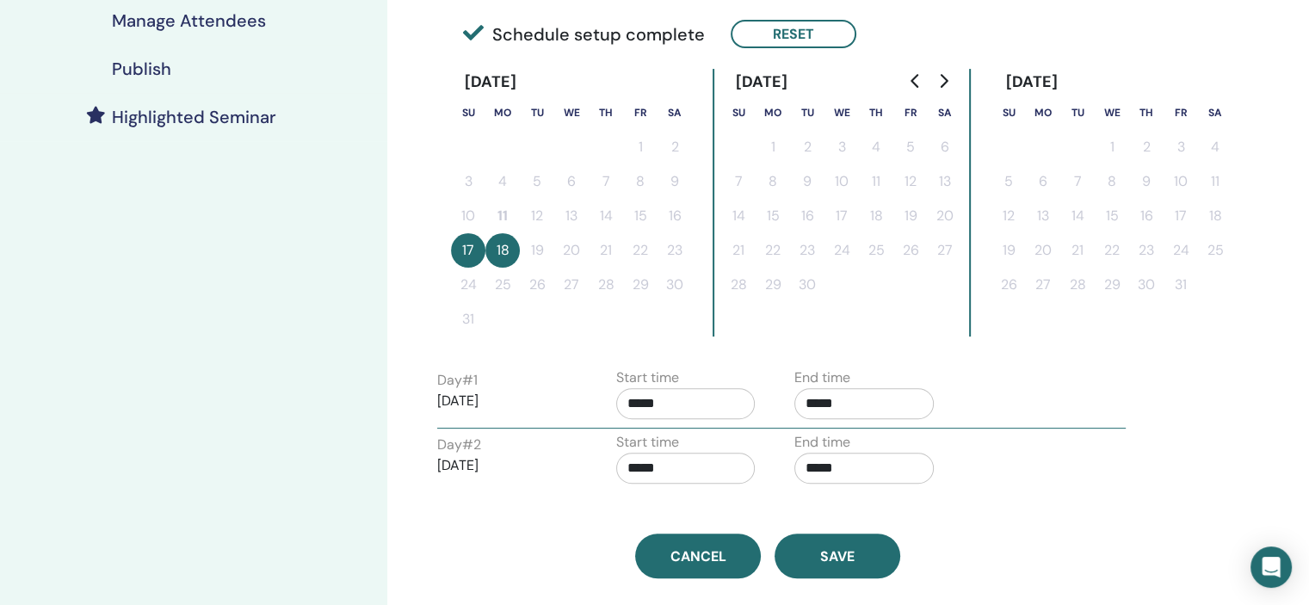
click at [703, 476] on div "Start time *****" at bounding box center [685, 462] width 139 height 60
click at [706, 402] on input "*****" at bounding box center [685, 403] width 139 height 31
click at [706, 447] on span "▲" at bounding box center [704, 445] width 34 height 34
click at [705, 443] on span "▲" at bounding box center [704, 445] width 34 height 34
type input "*****"
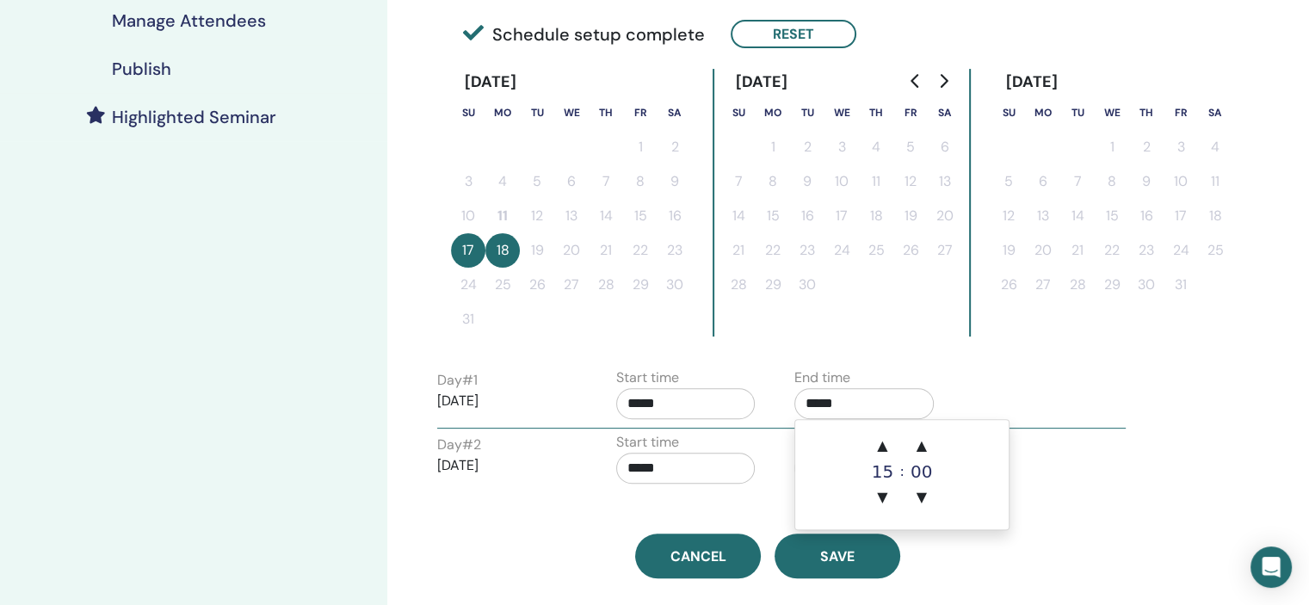
click at [886, 402] on input "*****" at bounding box center [863, 403] width 139 height 31
click at [888, 426] on td "▲ 15 ▼ : ▲ 00 ▼" at bounding box center [901, 474] width 213 height 109
click at [885, 436] on span "▲" at bounding box center [882, 445] width 34 height 34
type input "*****"
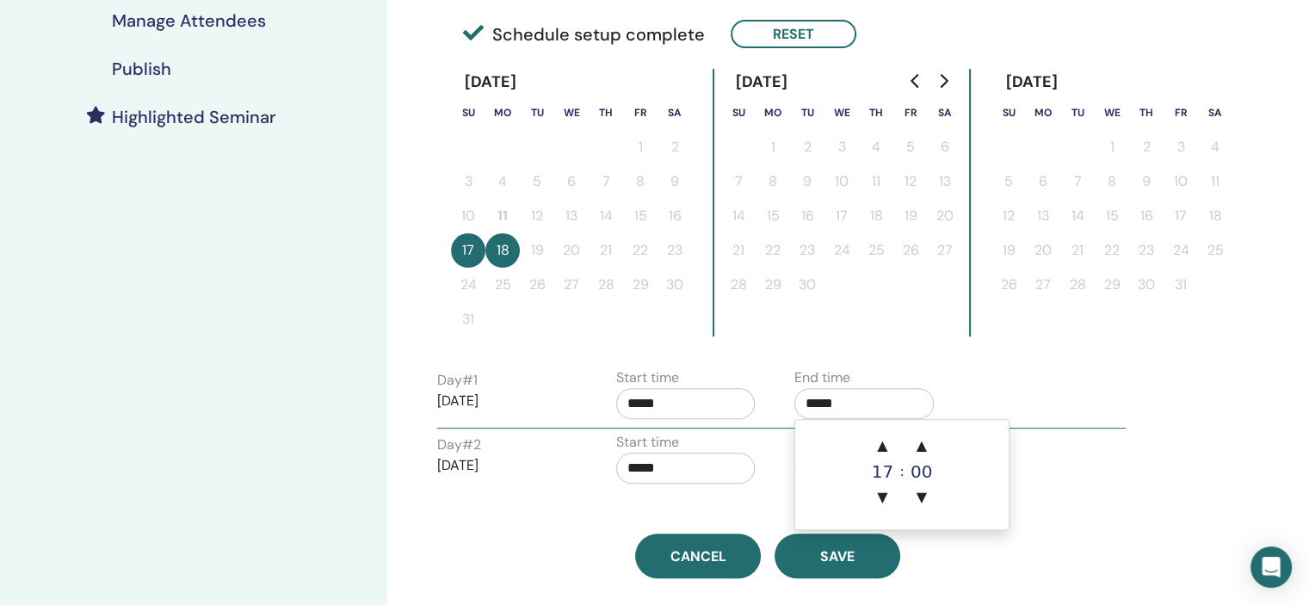
click at [730, 467] on input "*****" at bounding box center [685, 468] width 139 height 31
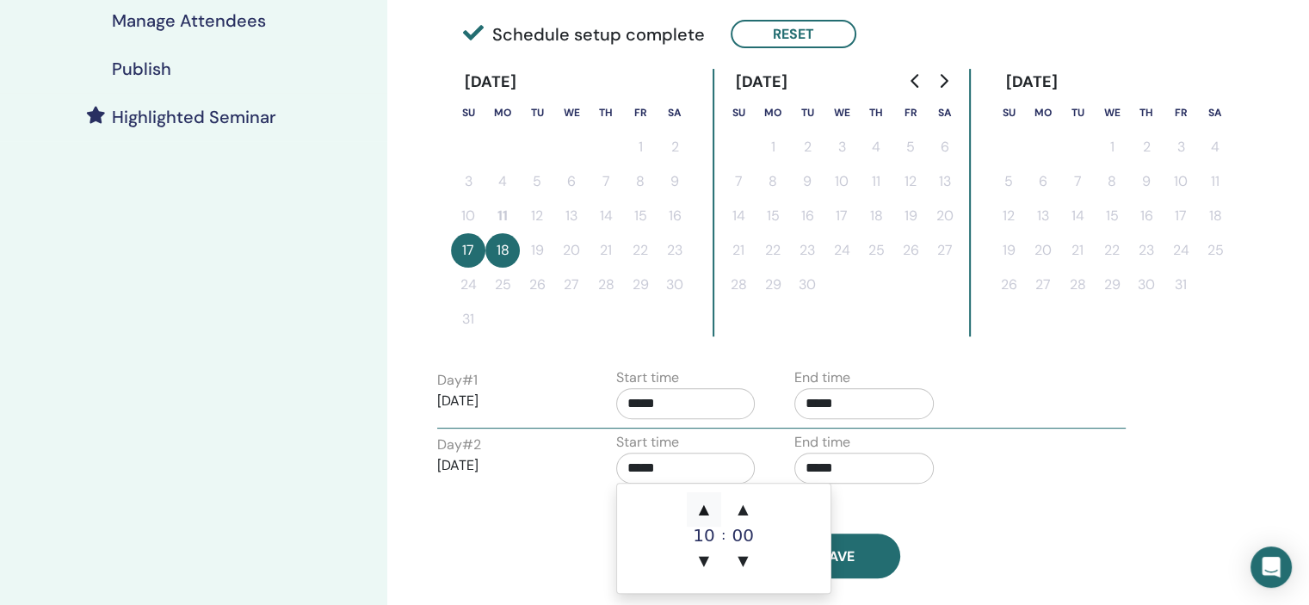
click at [700, 495] on span "▲" at bounding box center [704, 509] width 34 height 34
click at [700, 493] on span "▲" at bounding box center [704, 509] width 34 height 34
type input "*****"
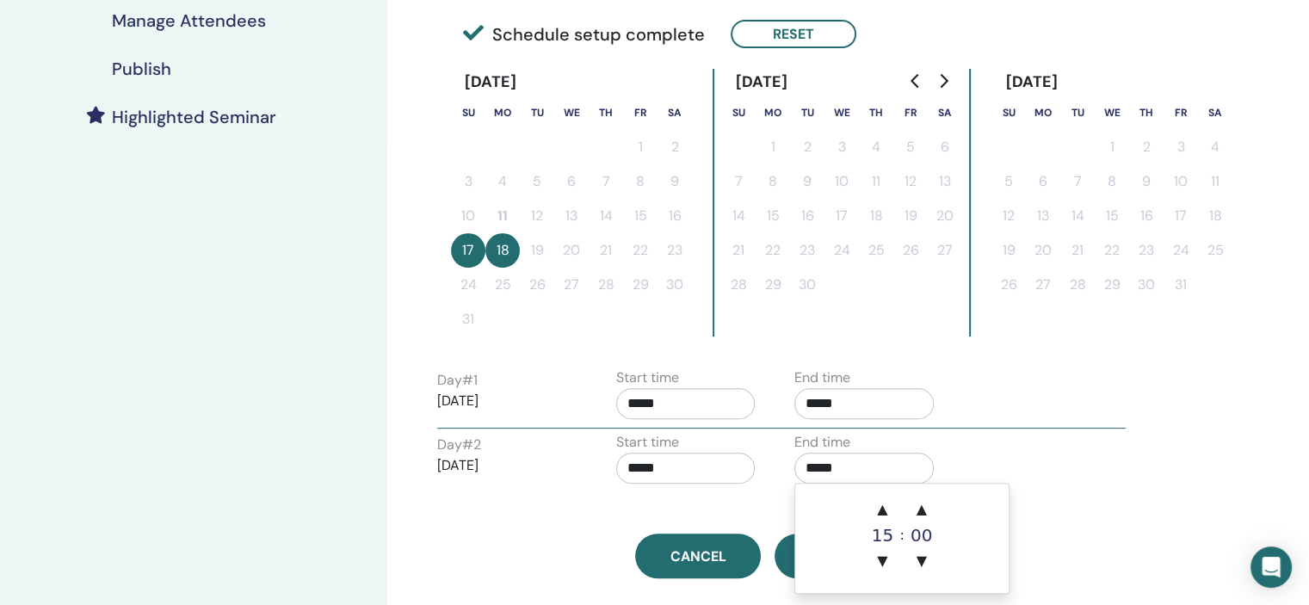
click at [878, 453] on input "*****" at bounding box center [863, 468] width 139 height 31
click at [875, 496] on span "▲" at bounding box center [882, 509] width 34 height 34
type input "*****"
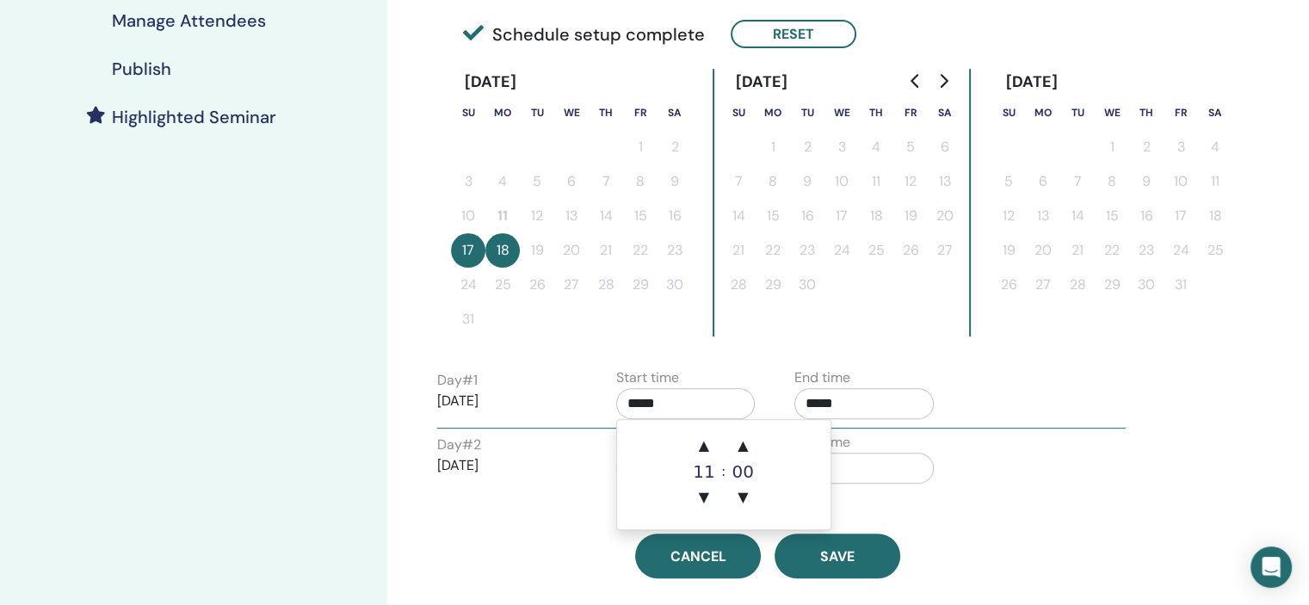
click at [681, 403] on input "*****" at bounding box center [685, 403] width 139 height 31
click at [700, 494] on span "▼" at bounding box center [704, 497] width 34 height 34
click at [701, 495] on span "▼" at bounding box center [704, 497] width 34 height 34
type input "*****"
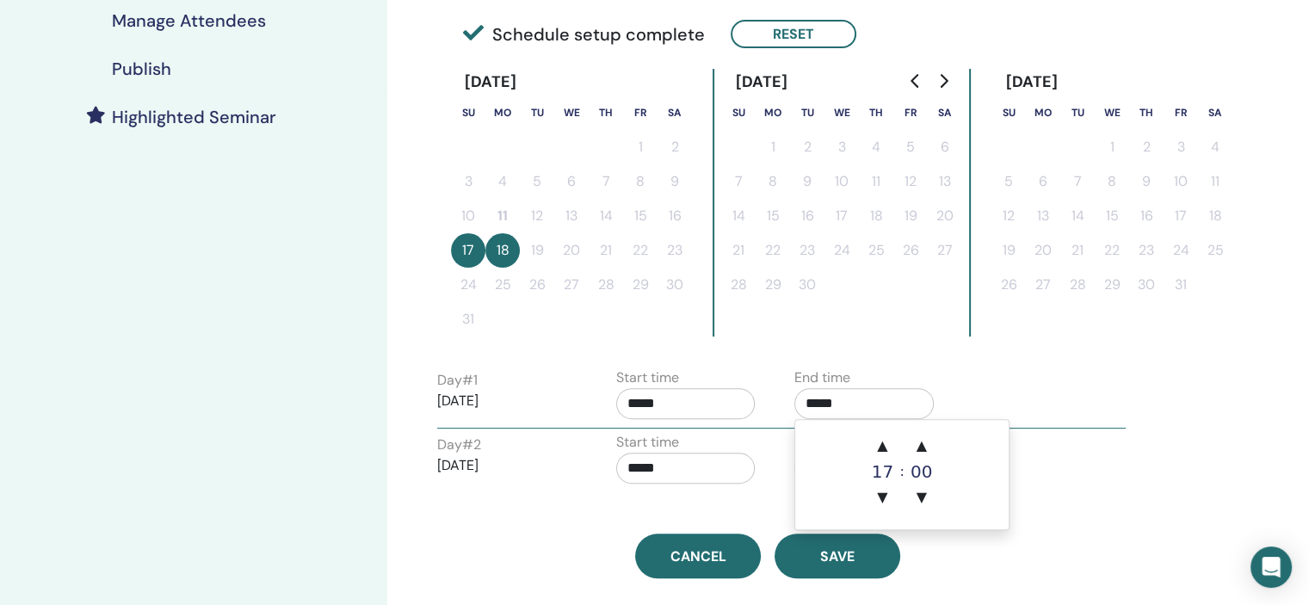
drag, startPoint x: 873, startPoint y: 405, endPoint x: 888, endPoint y: 464, distance: 60.3
click at [874, 409] on input "*****" at bounding box center [863, 403] width 139 height 31
click at [882, 496] on span "▼" at bounding box center [882, 497] width 34 height 34
type input "*****"
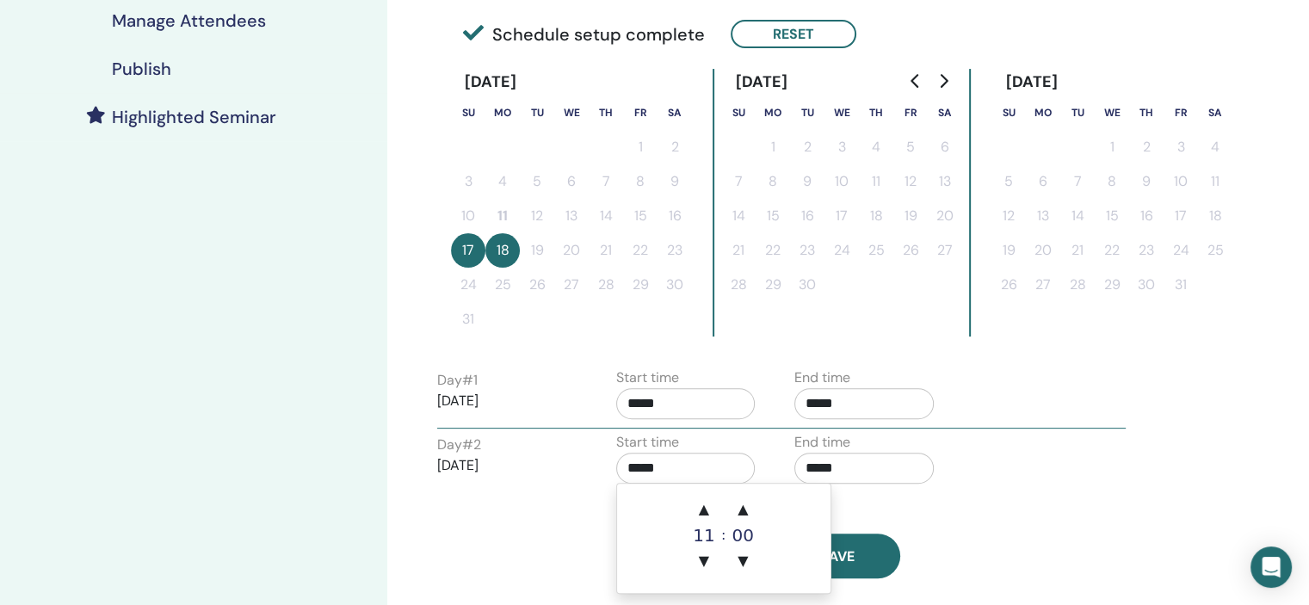
drag, startPoint x: 671, startPoint y: 464, endPoint x: 680, endPoint y: 488, distance: 25.6
click at [671, 464] on input "*****" at bounding box center [685, 468] width 139 height 31
click at [708, 558] on span "▼" at bounding box center [704, 561] width 34 height 34
type input "*****"
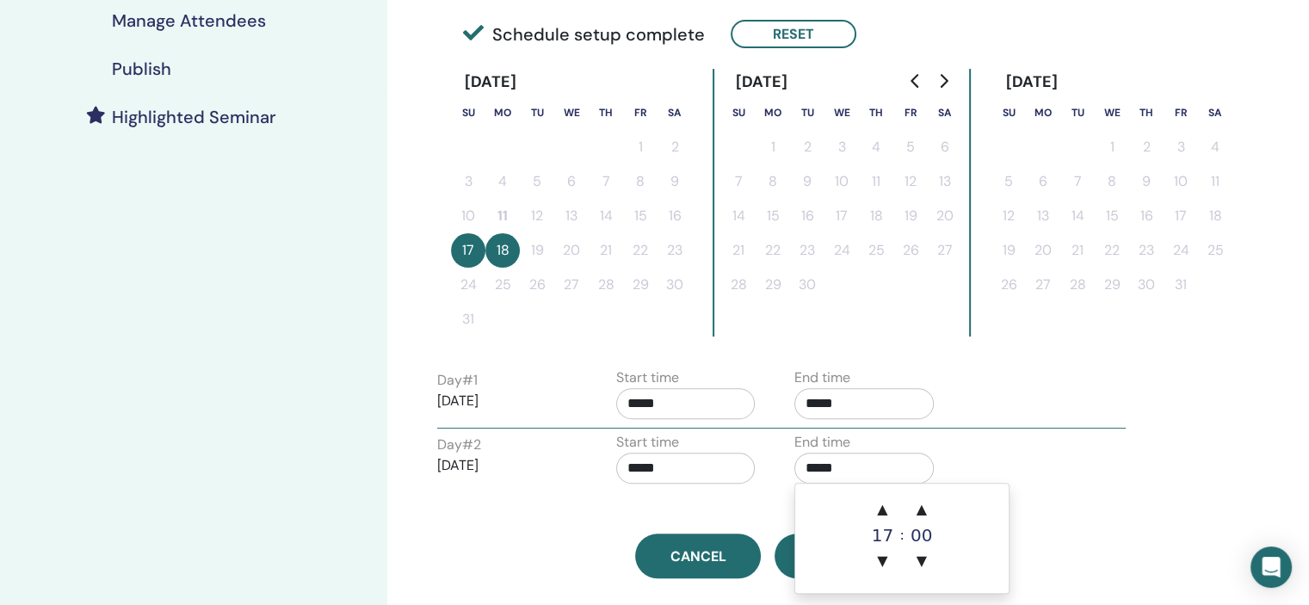
click at [898, 465] on input "*****" at bounding box center [863, 468] width 139 height 31
click at [878, 560] on span "▼" at bounding box center [882, 561] width 34 height 34
type input "*****"
click at [793, 27] on button "Reset" at bounding box center [793, 34] width 126 height 28
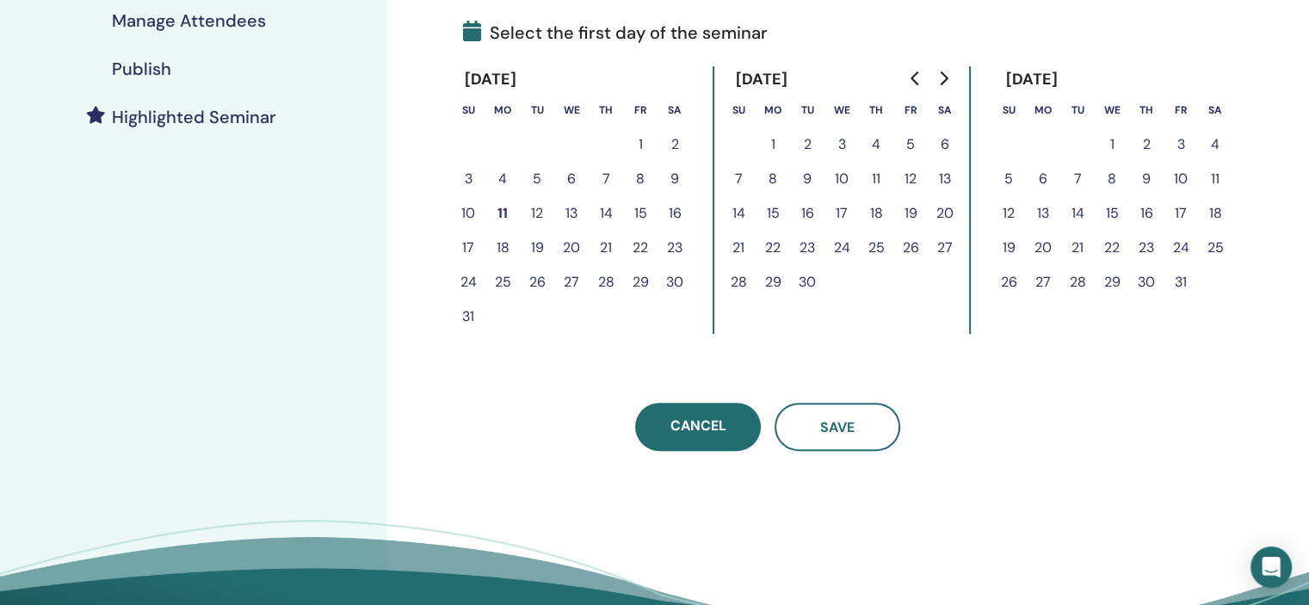
click at [948, 171] on button "13" at bounding box center [945, 179] width 34 height 34
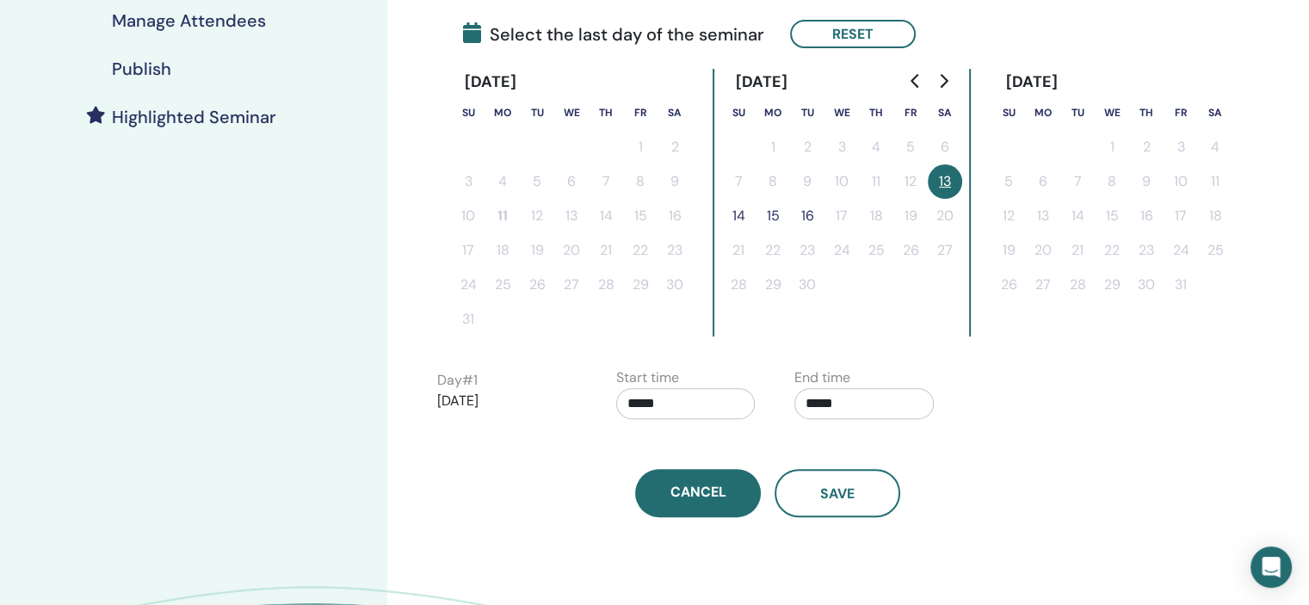
click at [739, 211] on button "14" at bounding box center [738, 216] width 34 height 34
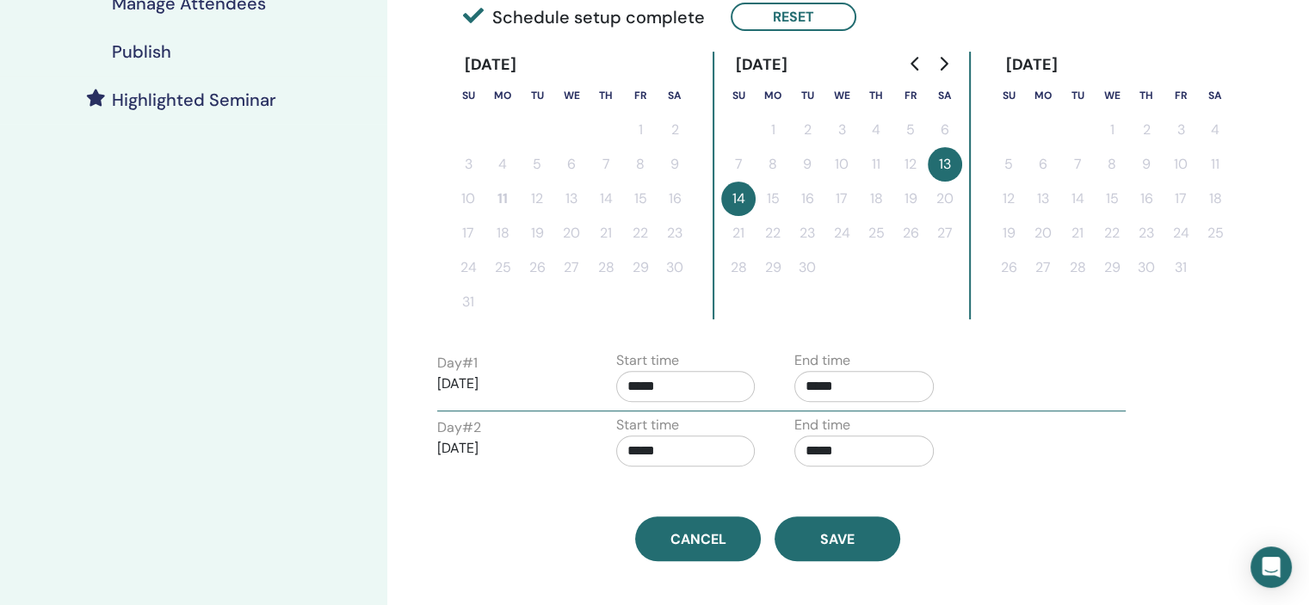
scroll to position [602, 0]
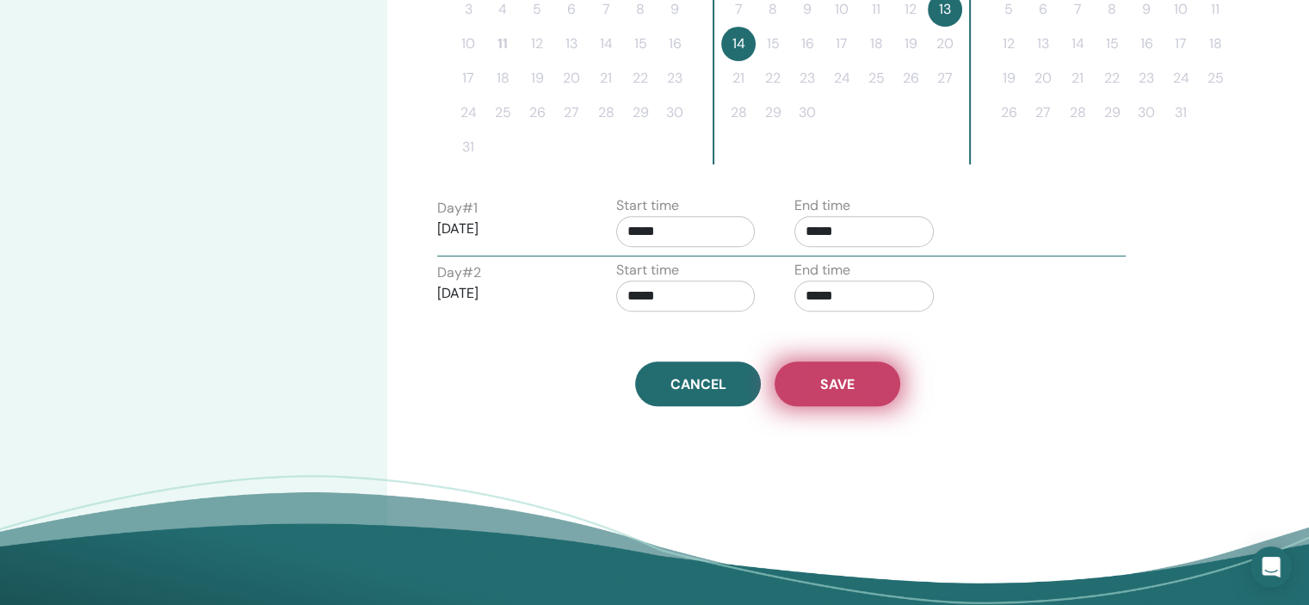
click at [835, 391] on button "Save" at bounding box center [837, 383] width 126 height 45
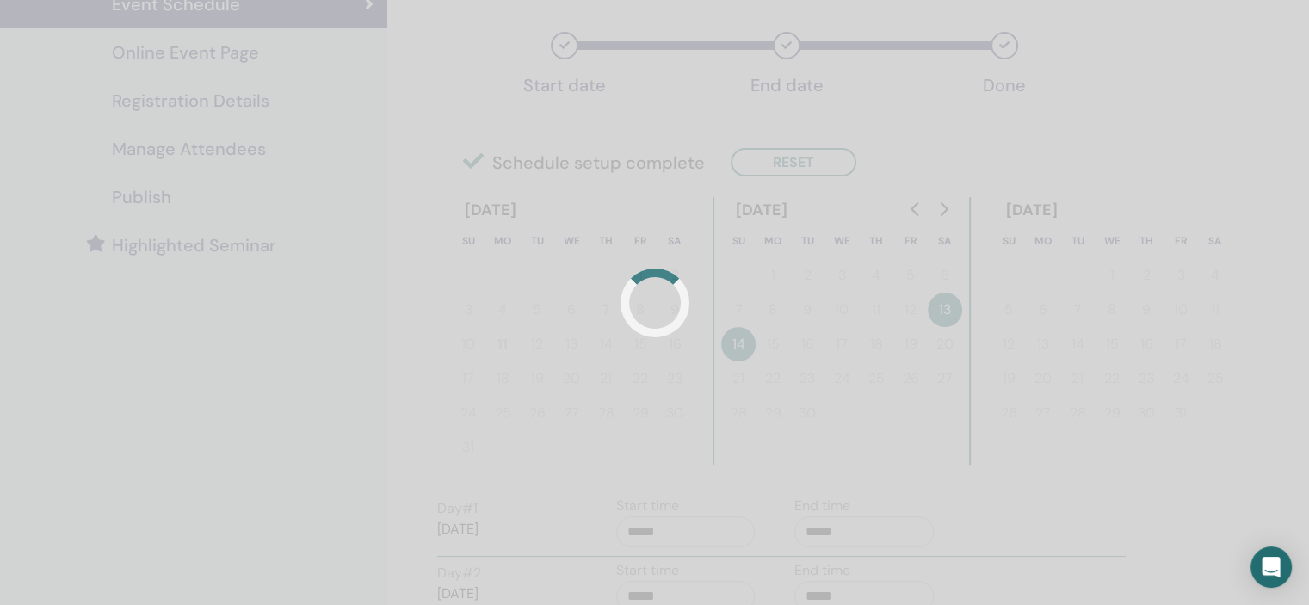
scroll to position [0, 0]
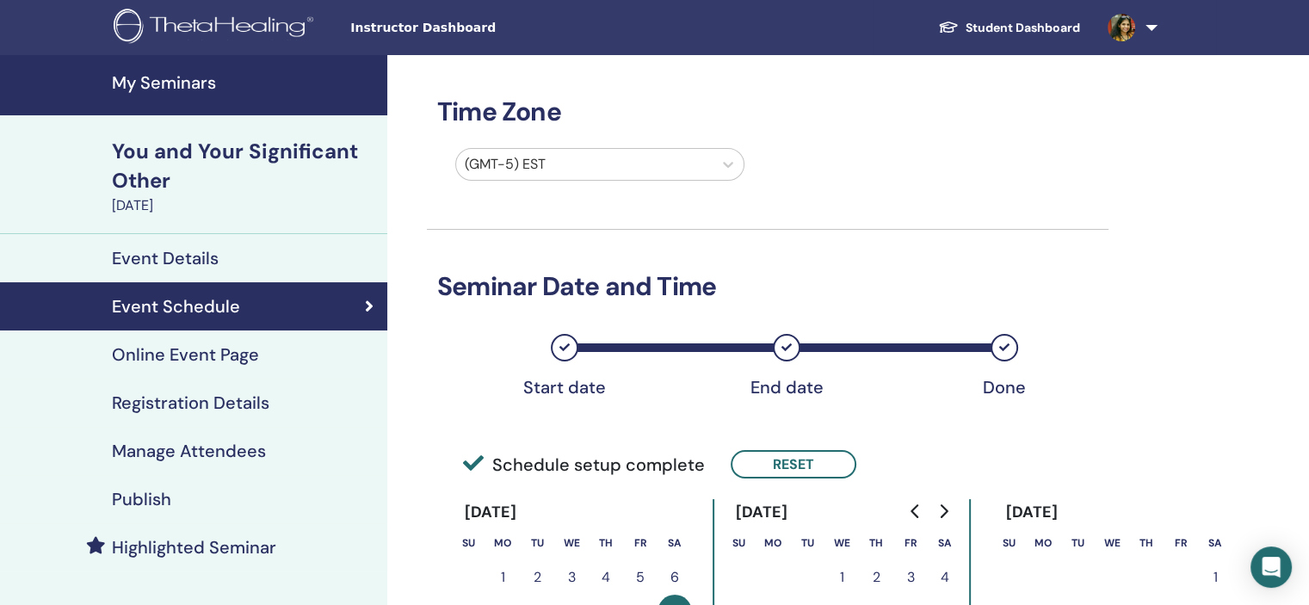
click at [248, 429] on link "Manage Attendees" at bounding box center [193, 451] width 387 height 48
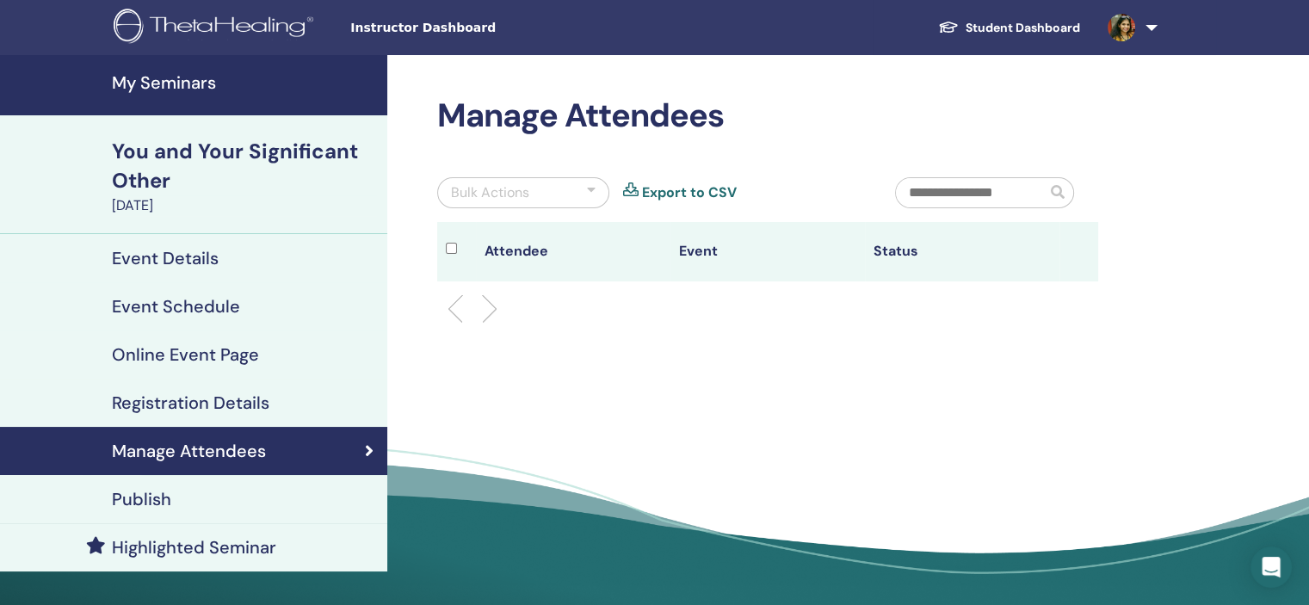
click at [282, 398] on div "Registration Details" at bounding box center [194, 402] width 360 height 21
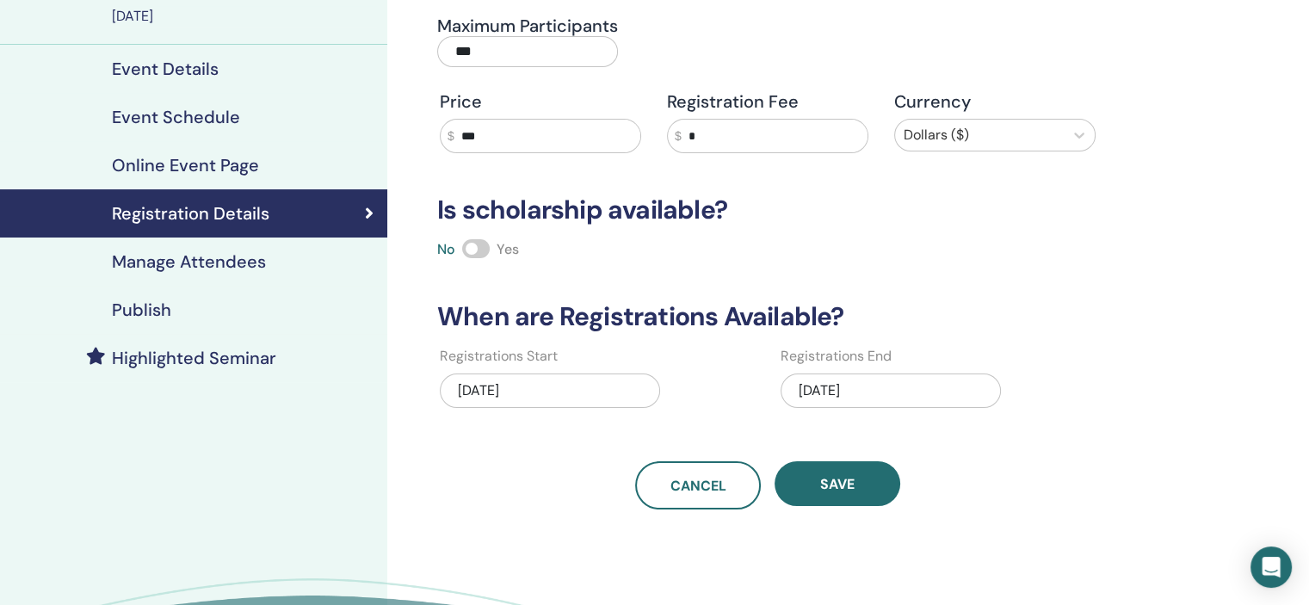
scroll to position [430, 0]
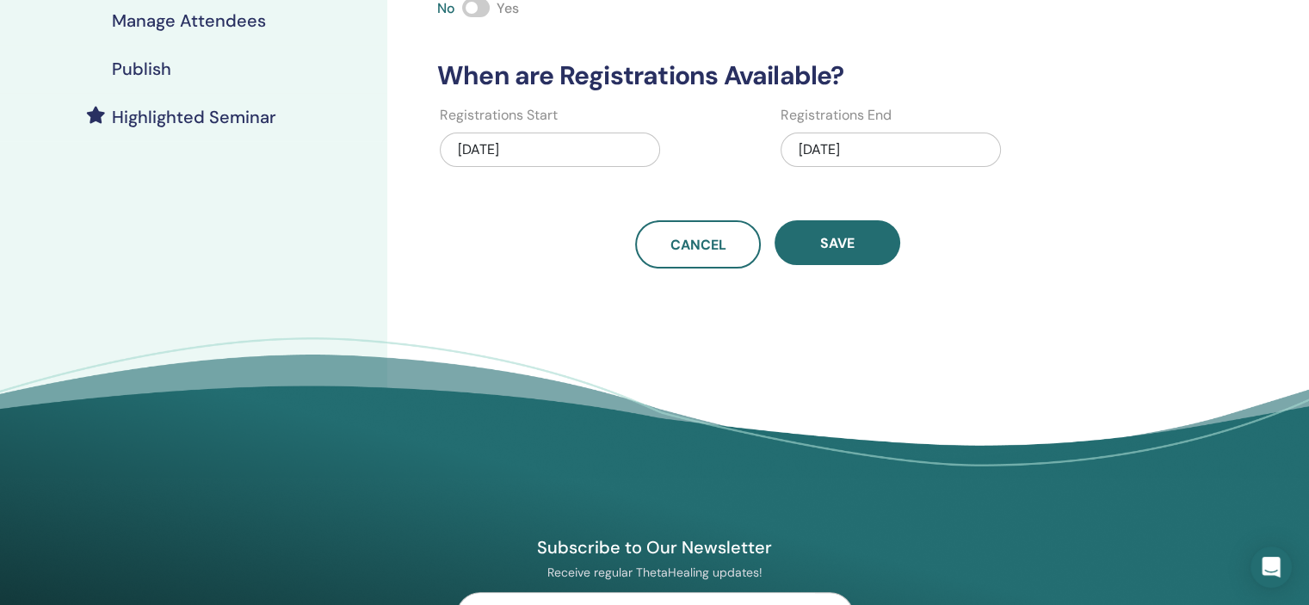
click at [847, 133] on div "[DATE]" at bounding box center [890, 150] width 220 height 34
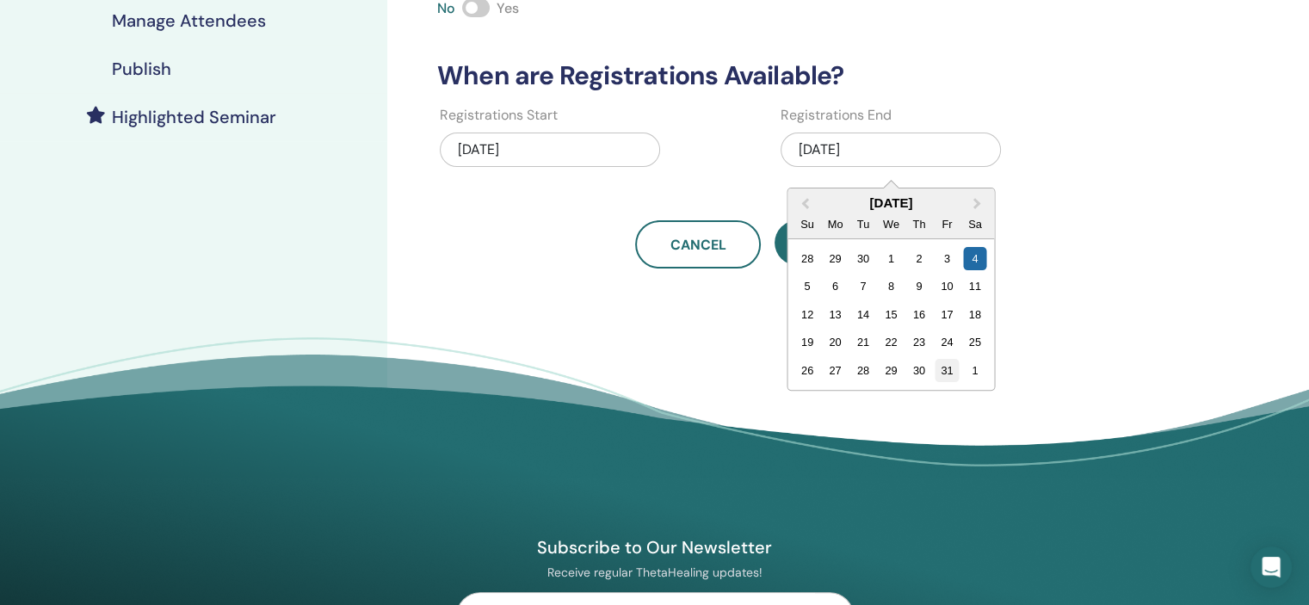
click at [944, 374] on div "31" at bounding box center [946, 370] width 23 height 23
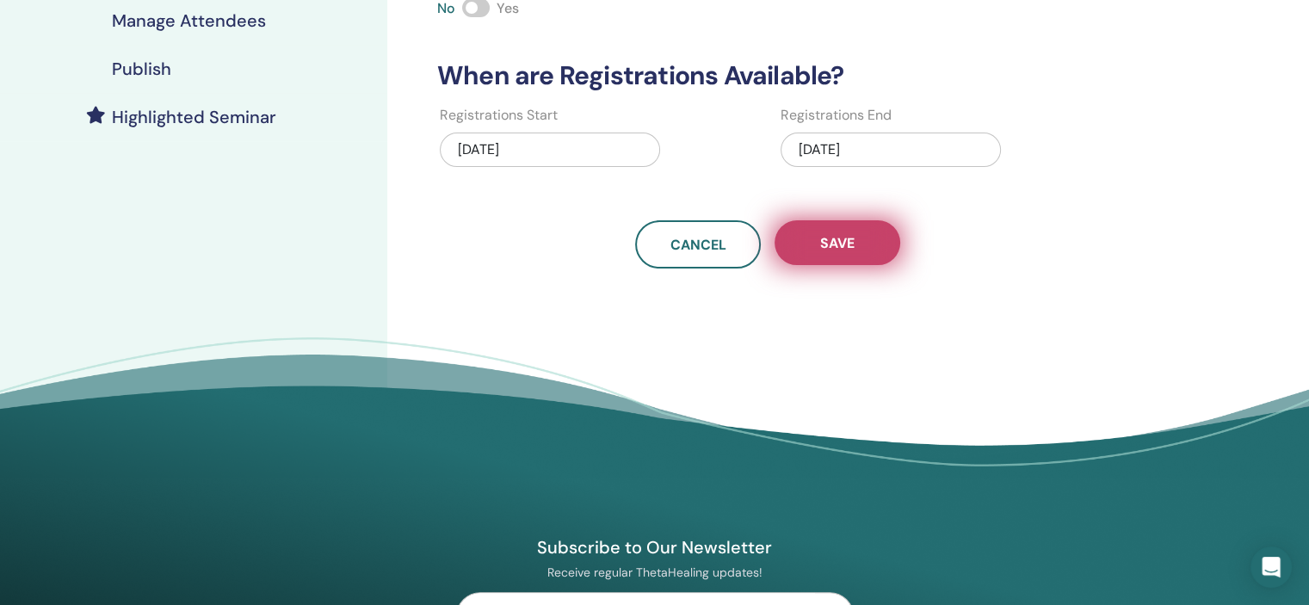
click at [841, 234] on span "Save" at bounding box center [837, 243] width 34 height 18
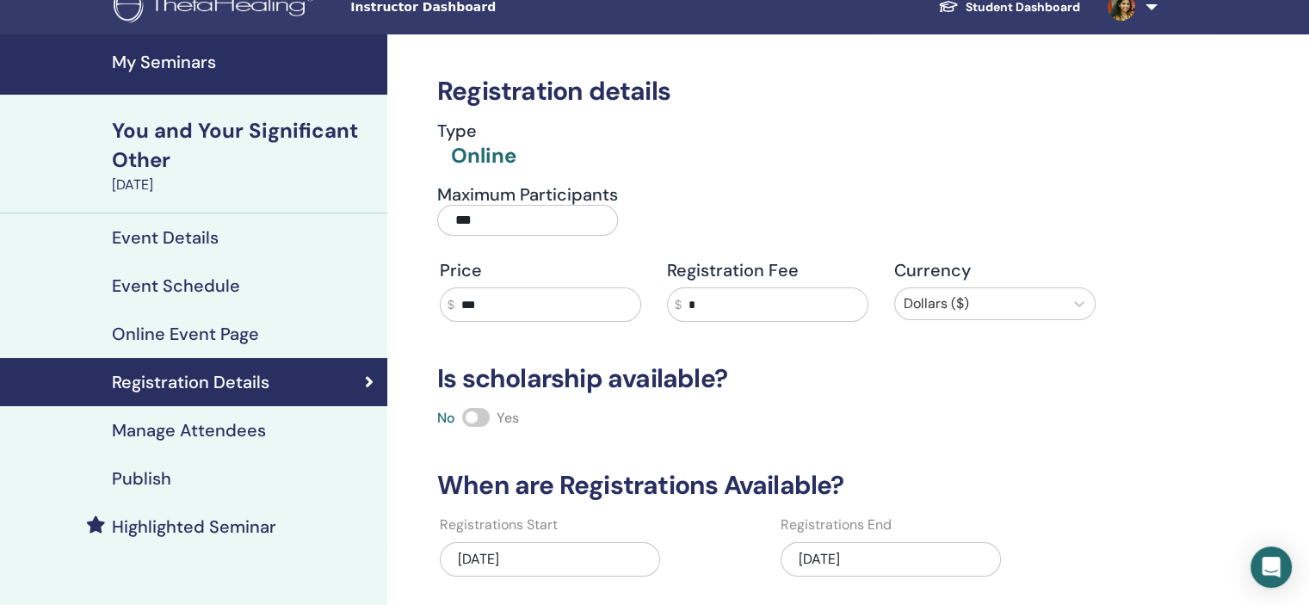
scroll to position [0, 0]
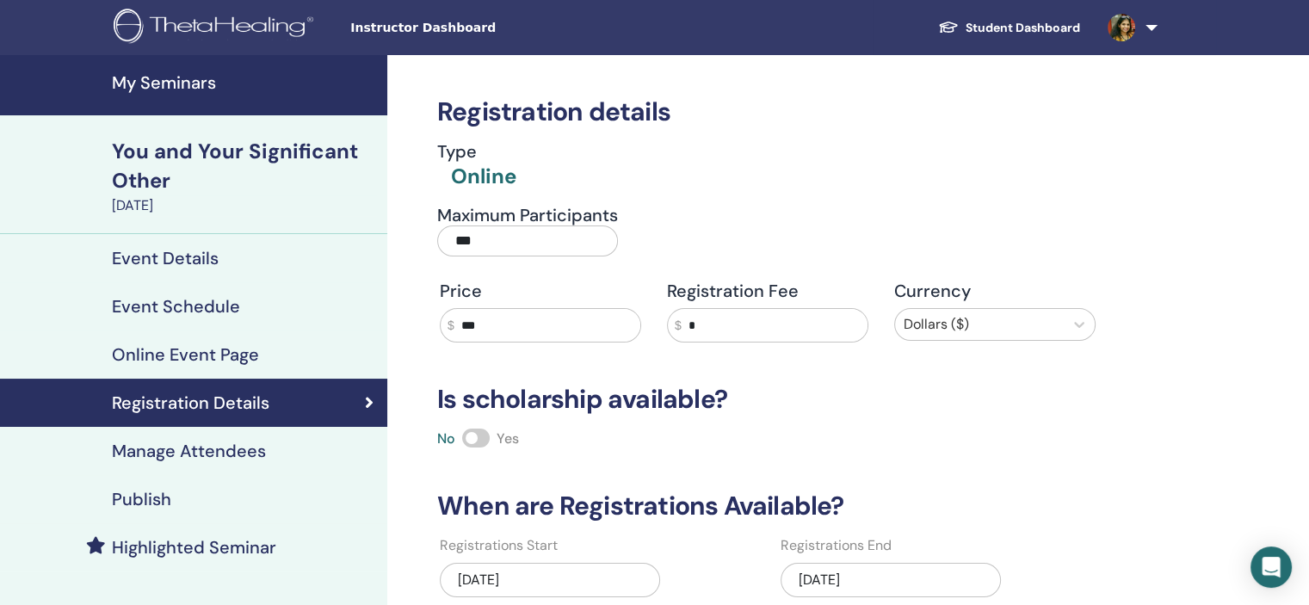
click at [256, 491] on div "Publish" at bounding box center [194, 499] width 360 height 21
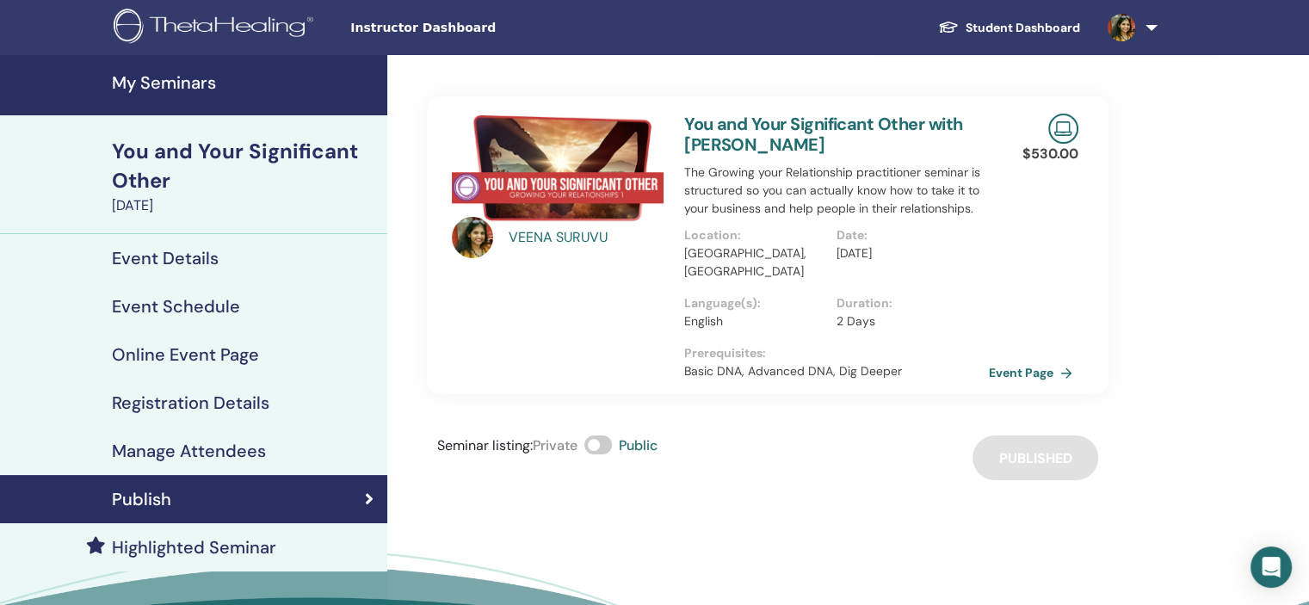
click at [189, 88] on h4 "My Seminars" at bounding box center [244, 82] width 265 height 21
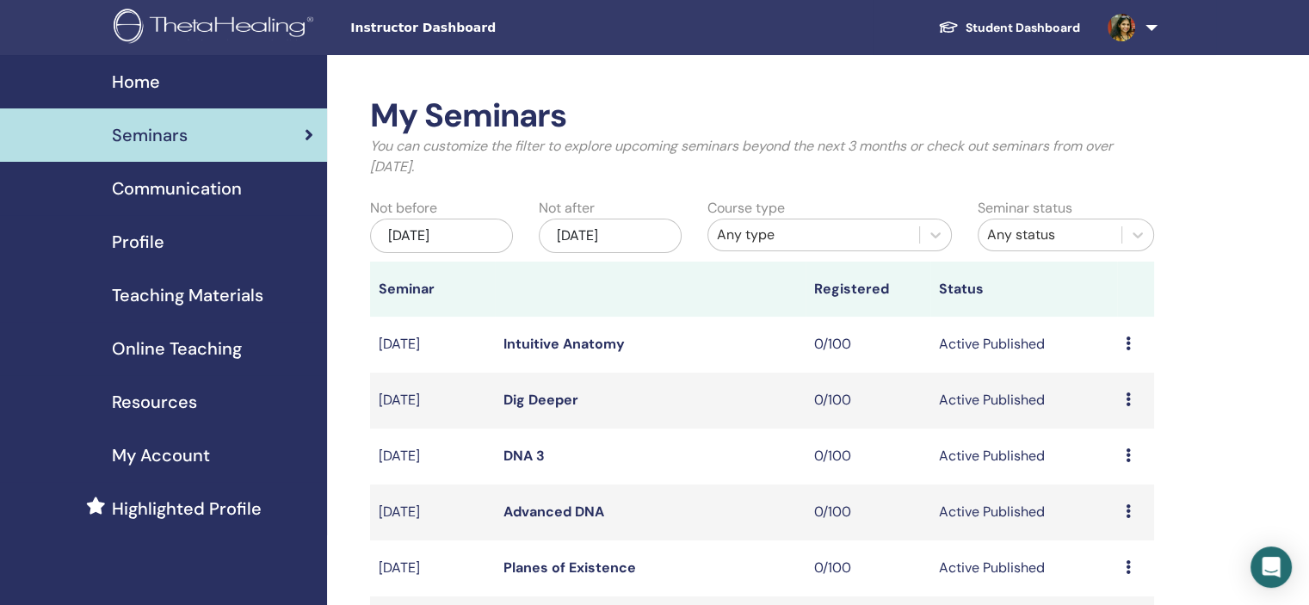
scroll to position [430, 0]
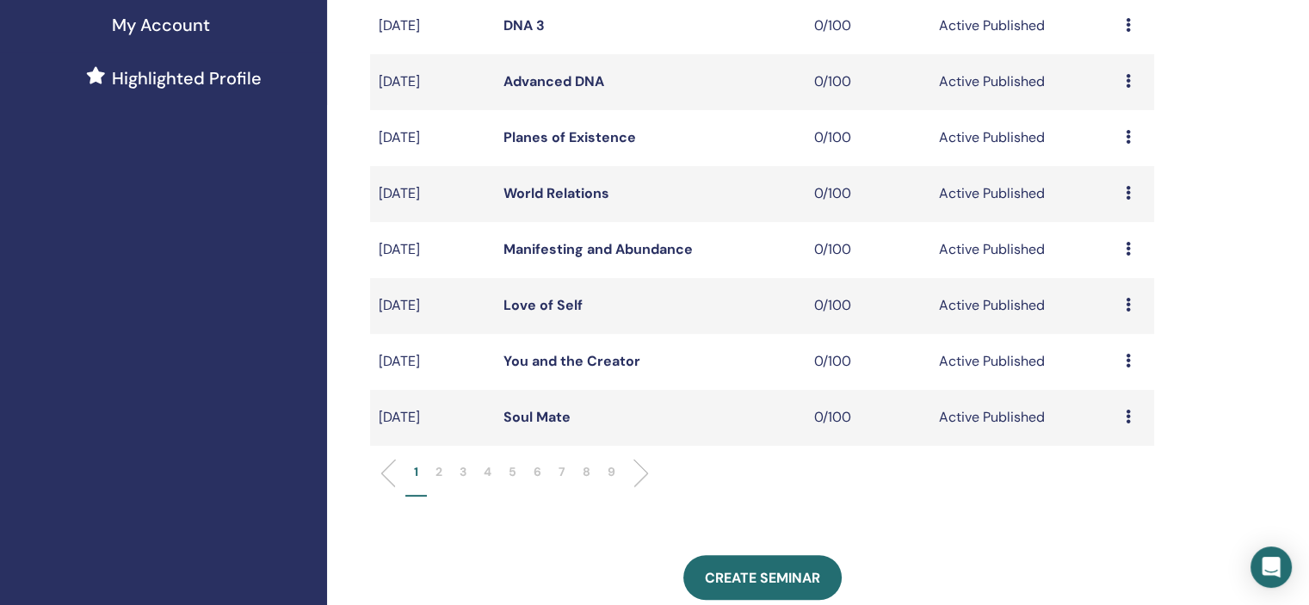
click at [538, 472] on p "6" at bounding box center [537, 472] width 8 height 18
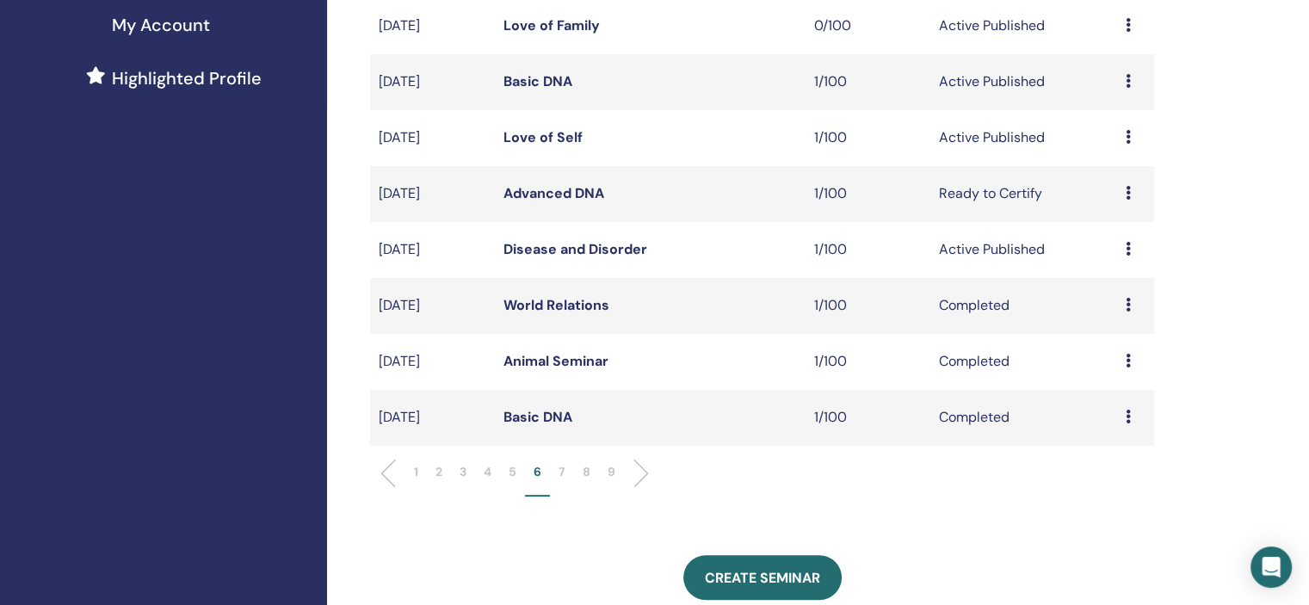
click at [609, 475] on p "9" at bounding box center [611, 472] width 8 height 18
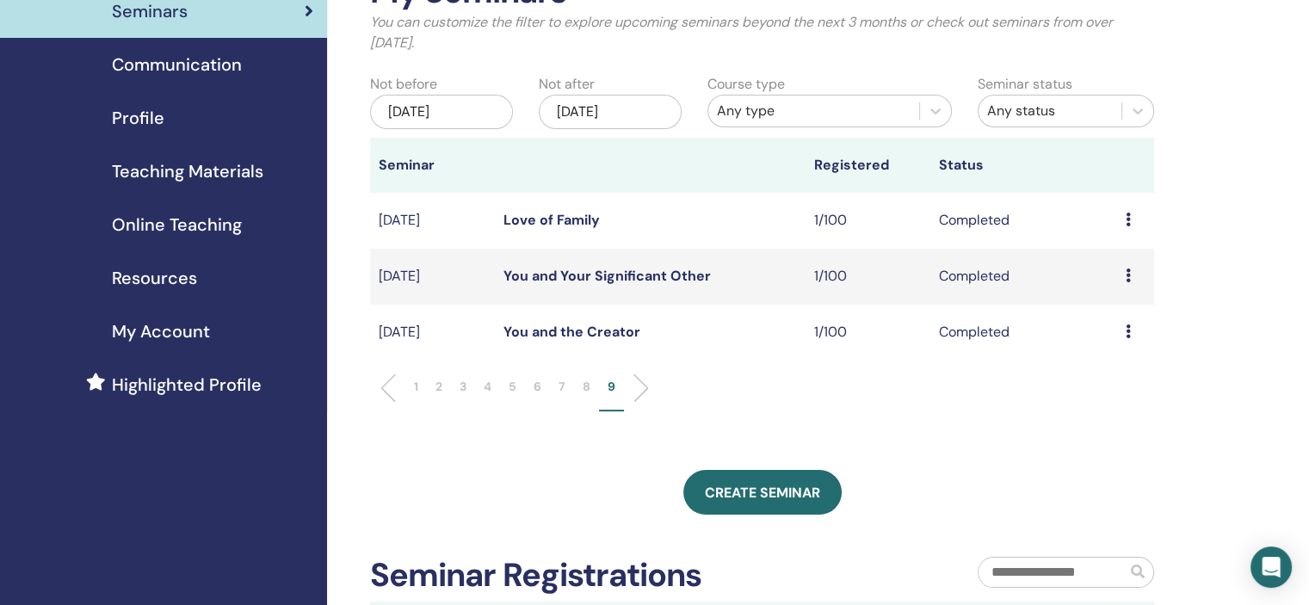
scroll to position [172, 0]
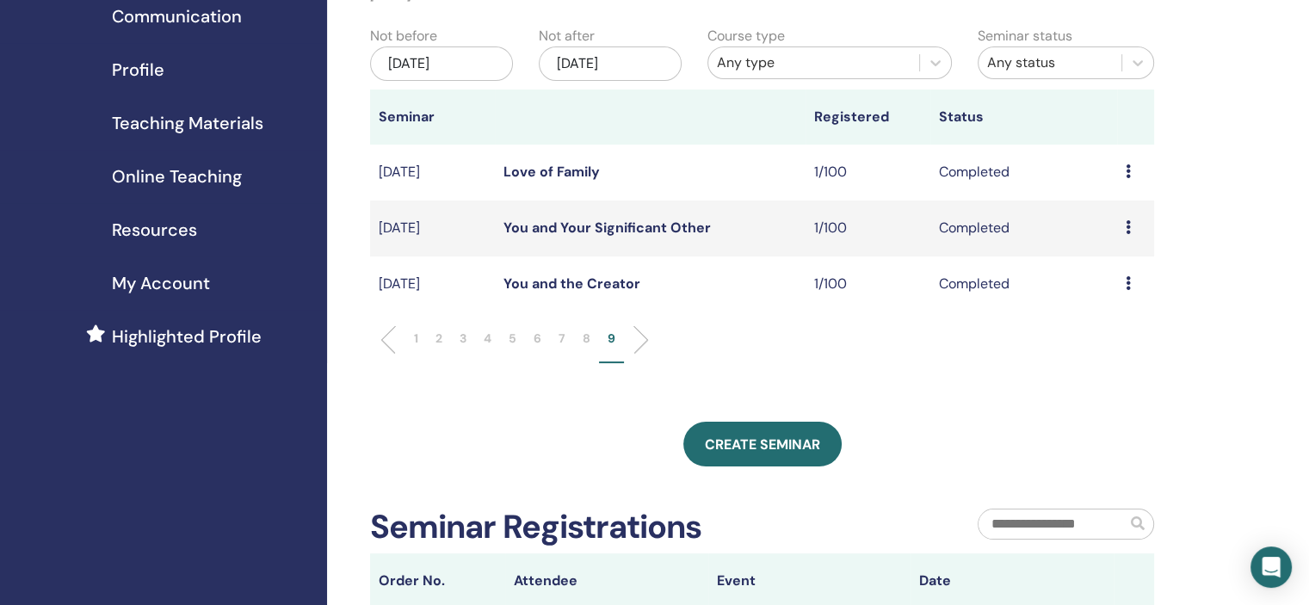
click at [540, 339] on p "6" at bounding box center [537, 339] width 8 height 18
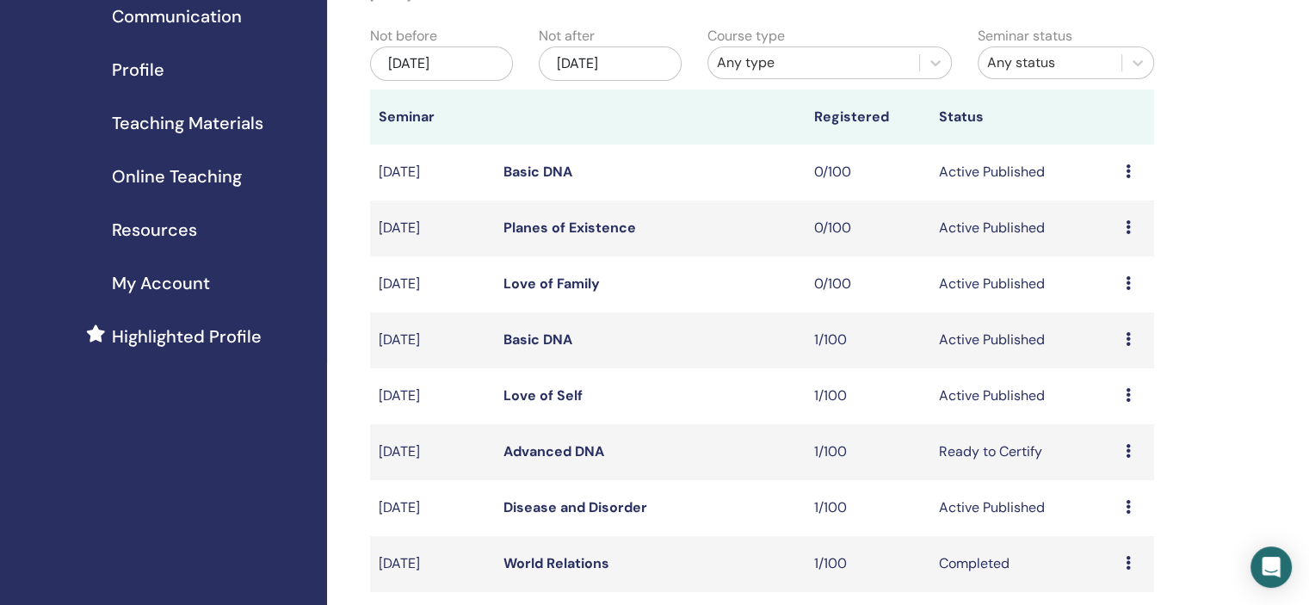
click at [1127, 280] on icon at bounding box center [1127, 283] width 5 height 14
click at [1088, 317] on link "Edit" at bounding box center [1094, 320] width 25 height 18
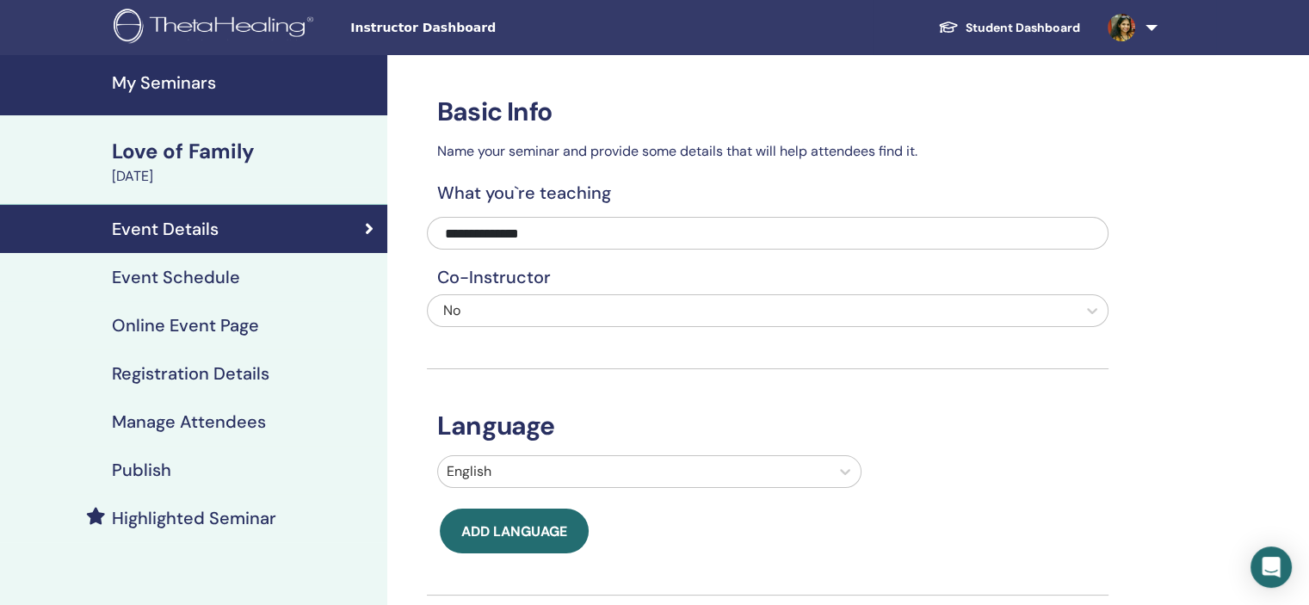
click at [248, 238] on div "Event Details" at bounding box center [194, 229] width 360 height 21
click at [258, 280] on div "Event Schedule" at bounding box center [194, 277] width 360 height 21
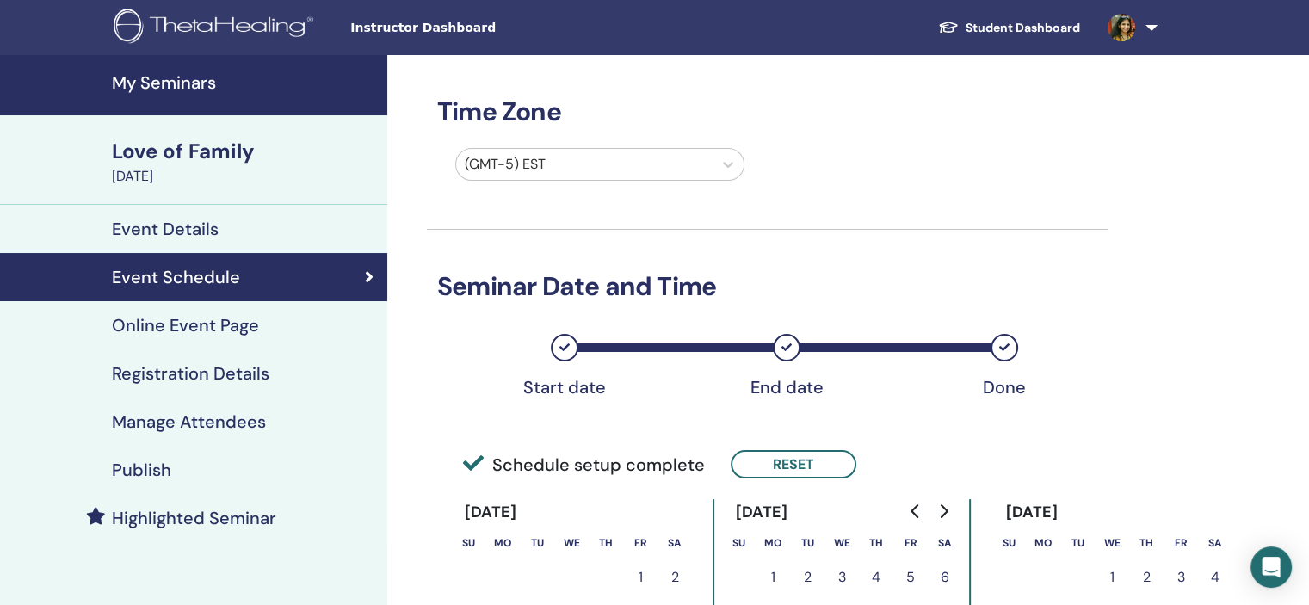
click at [216, 223] on h4 "Event Details" at bounding box center [165, 229] width 107 height 21
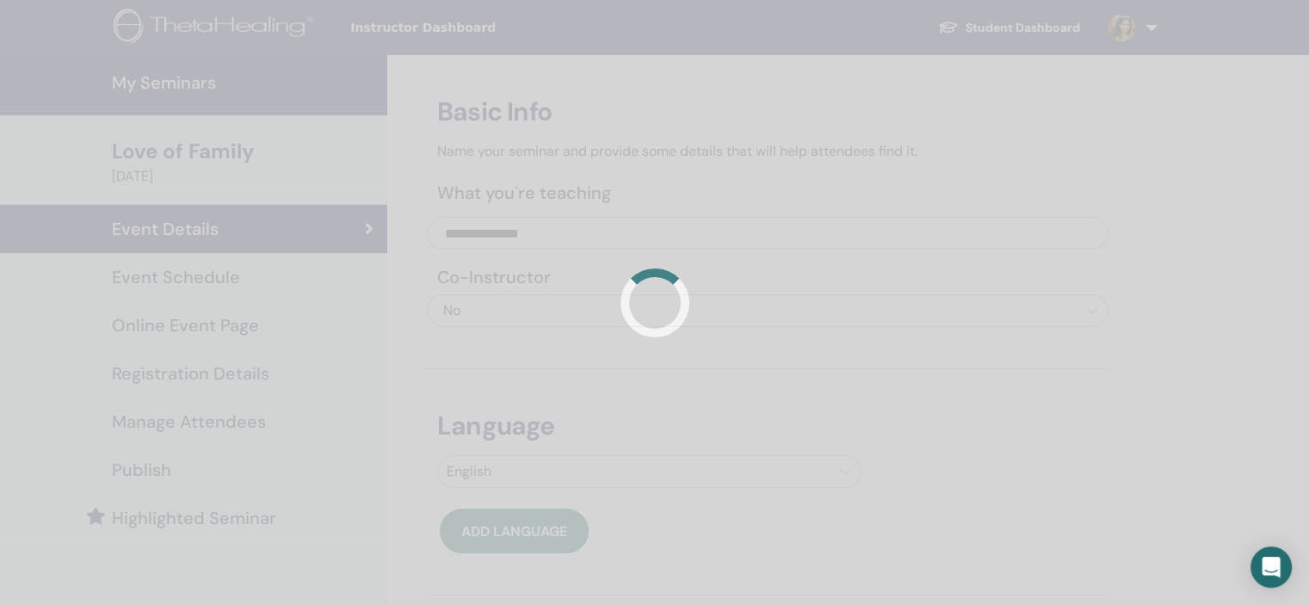
click at [256, 379] on div at bounding box center [654, 302] width 1309 height 605
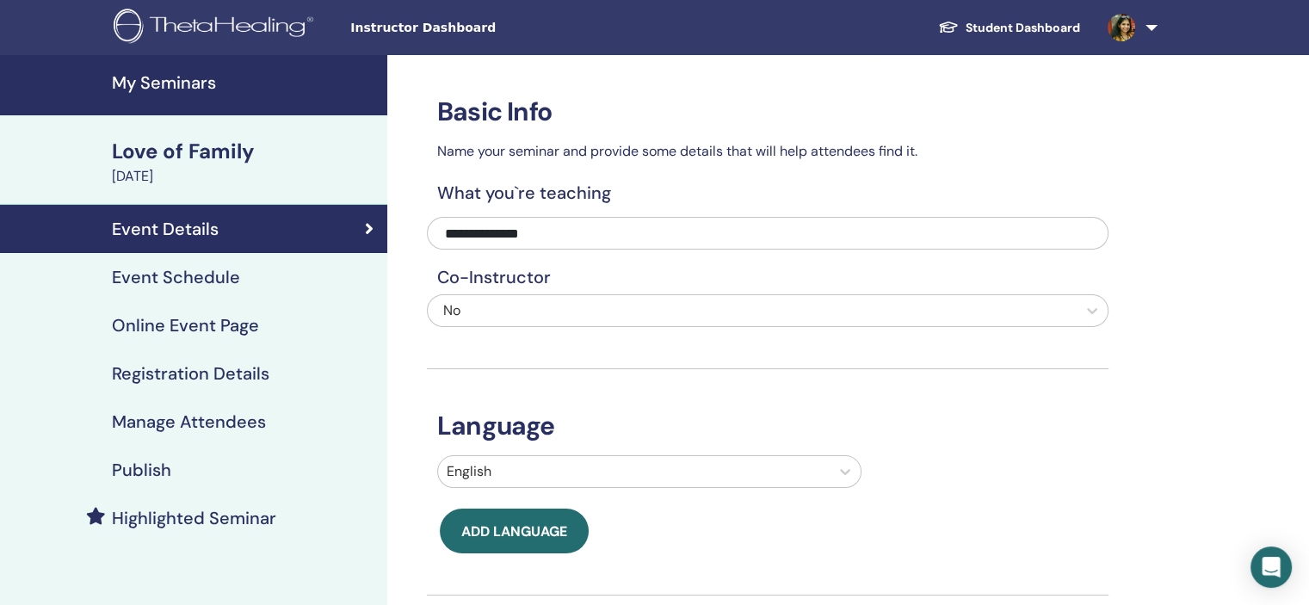
click at [256, 379] on h4 "Registration Details" at bounding box center [190, 373] width 157 height 21
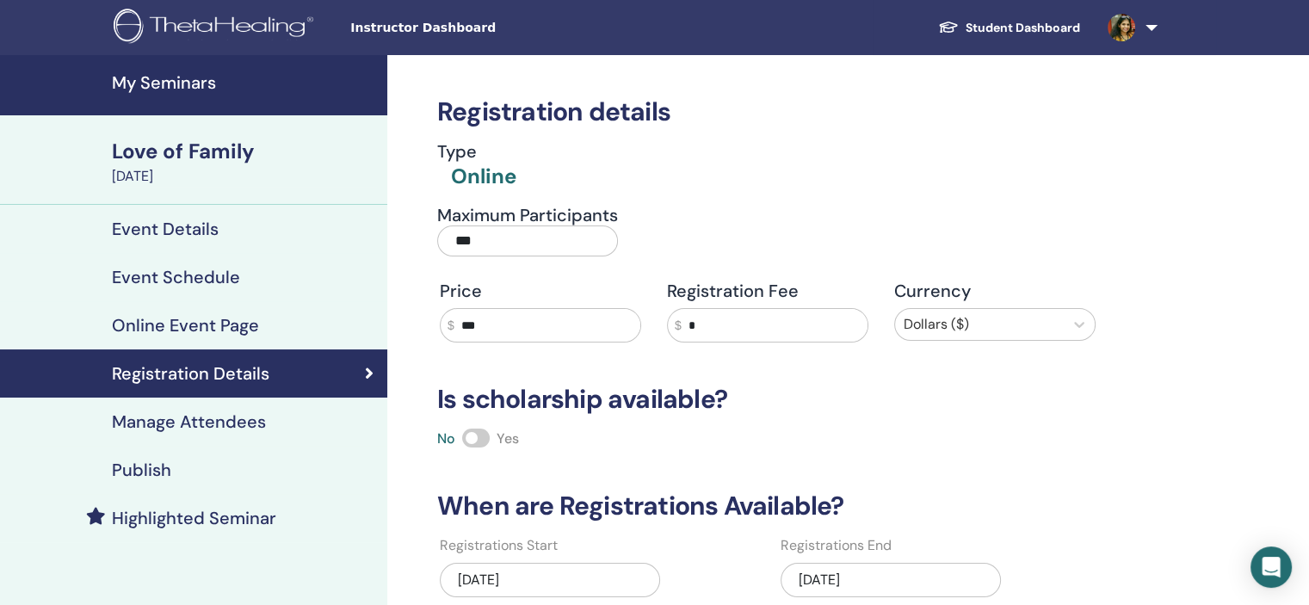
click at [252, 233] on div "Event Details" at bounding box center [194, 229] width 360 height 21
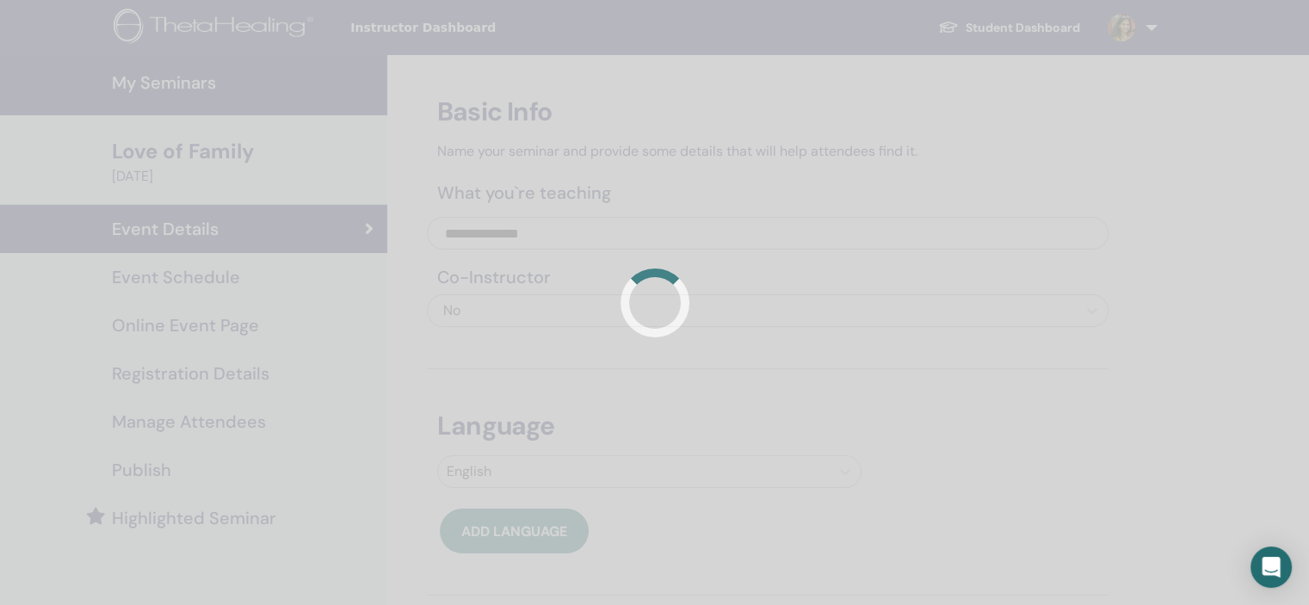
click at [250, 296] on div at bounding box center [654, 302] width 1309 height 605
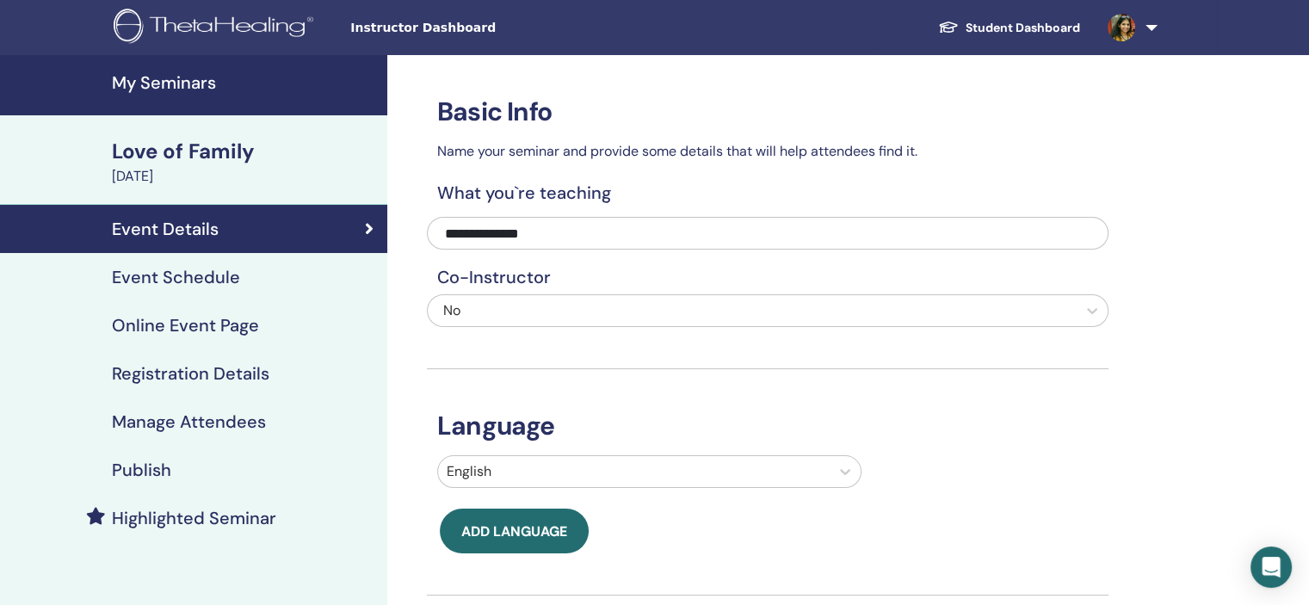
click at [242, 282] on div "Event Schedule" at bounding box center [194, 277] width 360 height 21
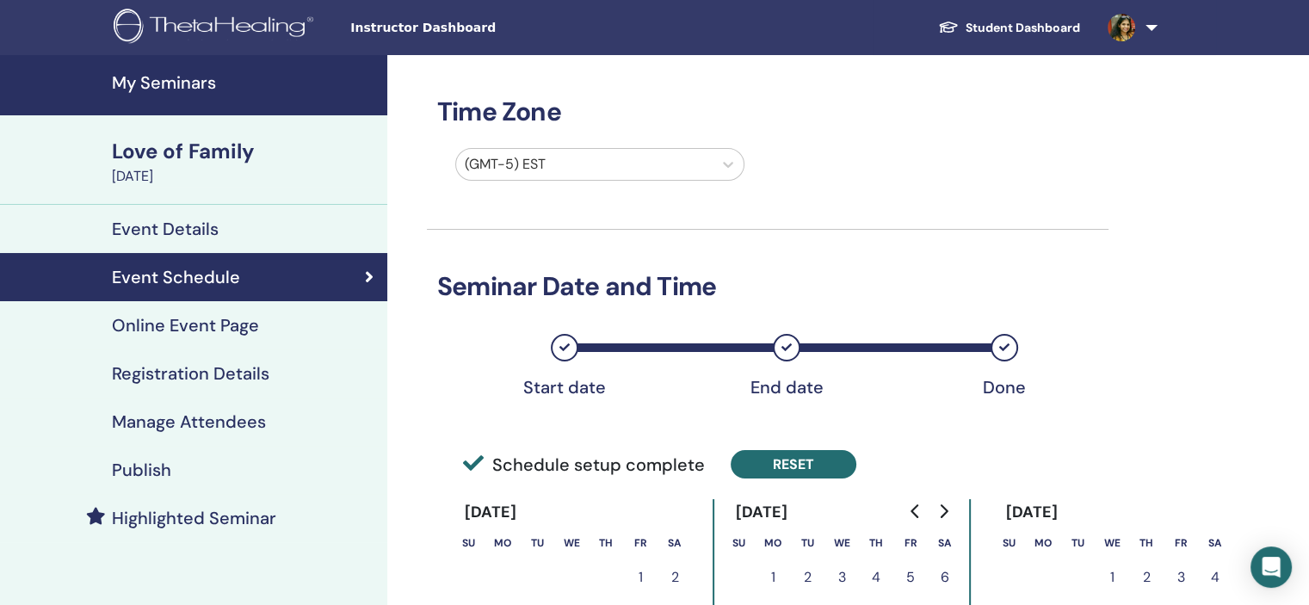
click at [801, 457] on button "Reset" at bounding box center [793, 464] width 126 height 28
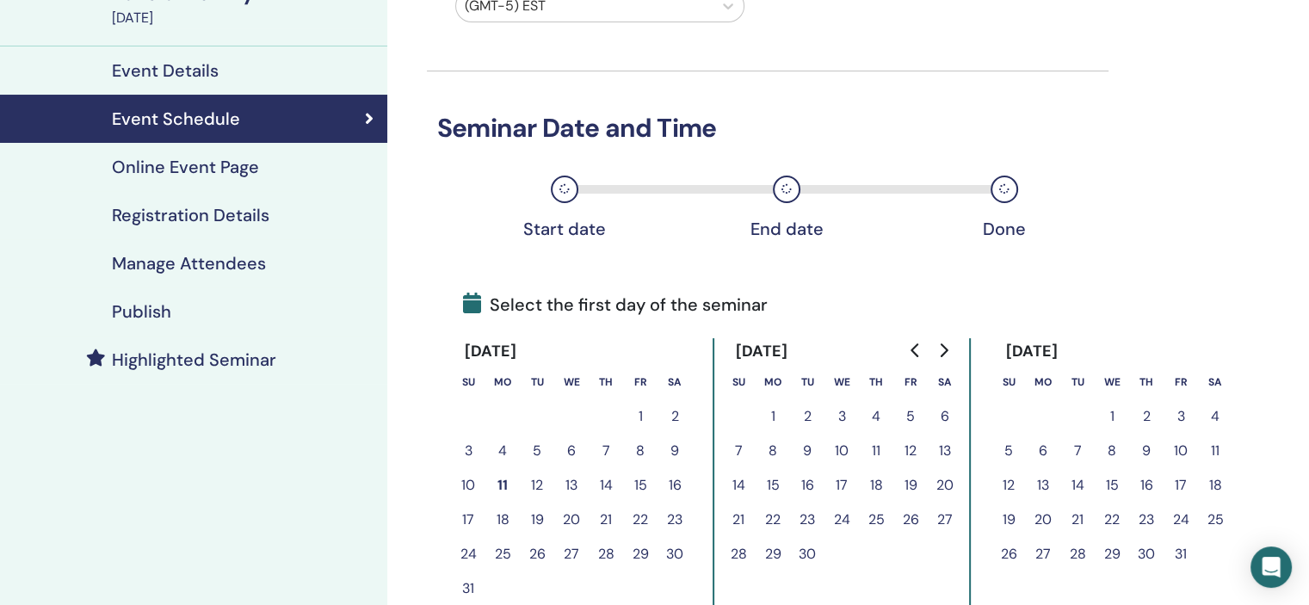
scroll to position [258, 0]
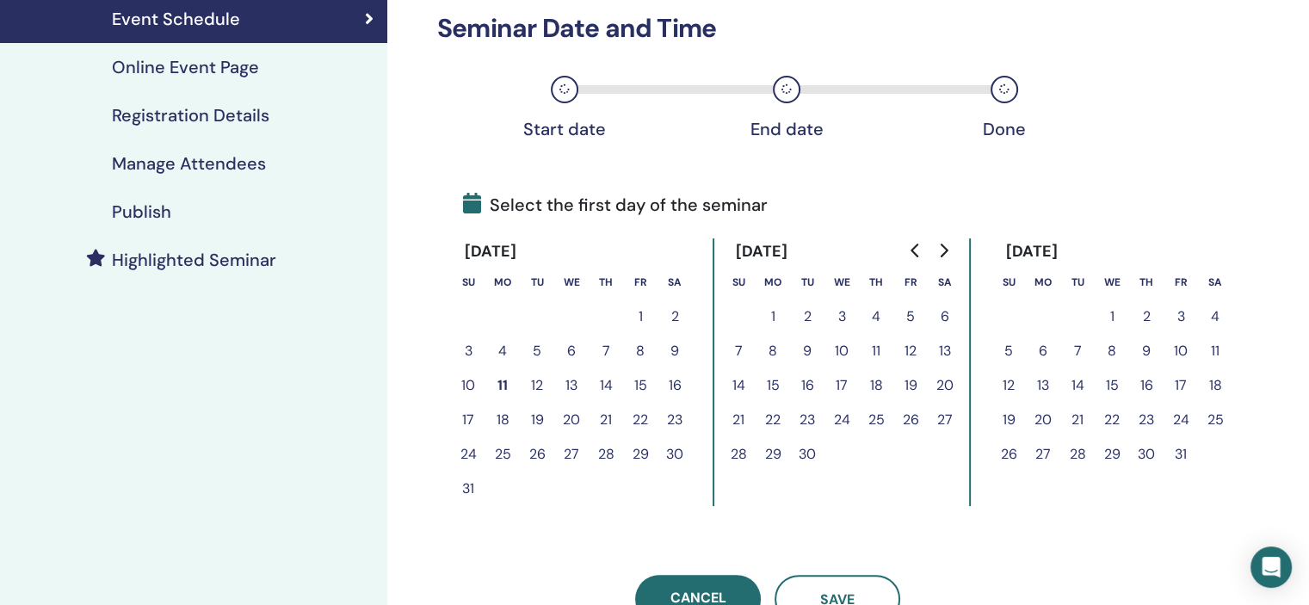
drag, startPoint x: 468, startPoint y: 451, endPoint x: 489, endPoint y: 452, distance: 20.7
click at [470, 451] on button "24" at bounding box center [468, 454] width 34 height 34
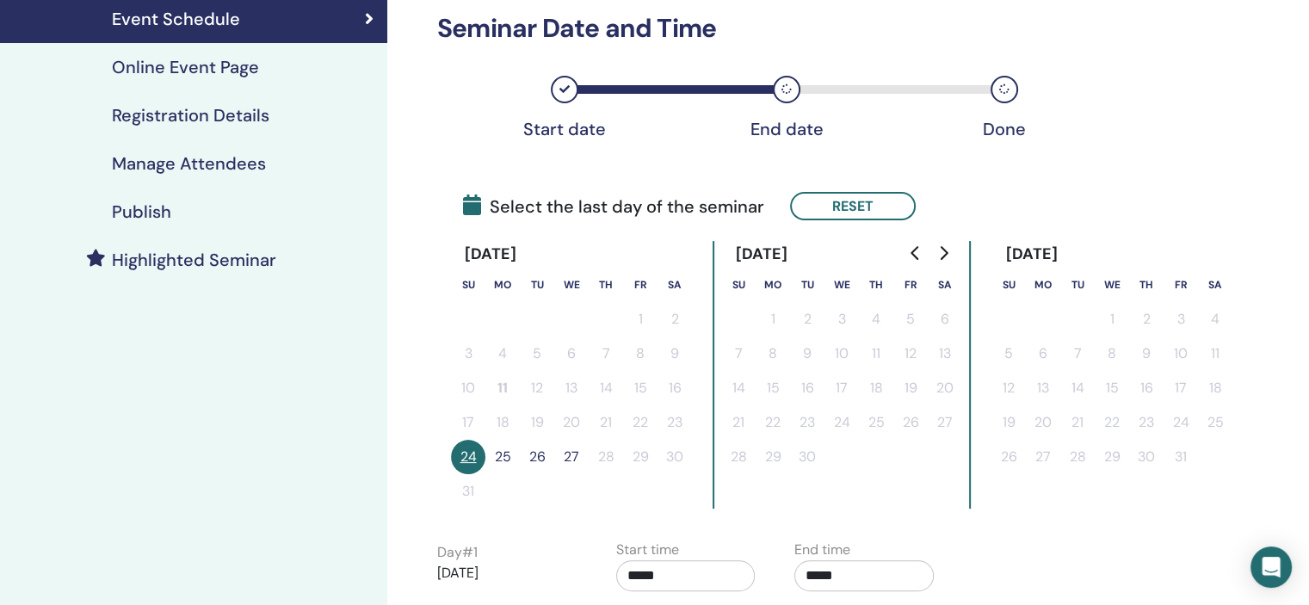
click at [494, 453] on button "25" at bounding box center [502, 457] width 34 height 34
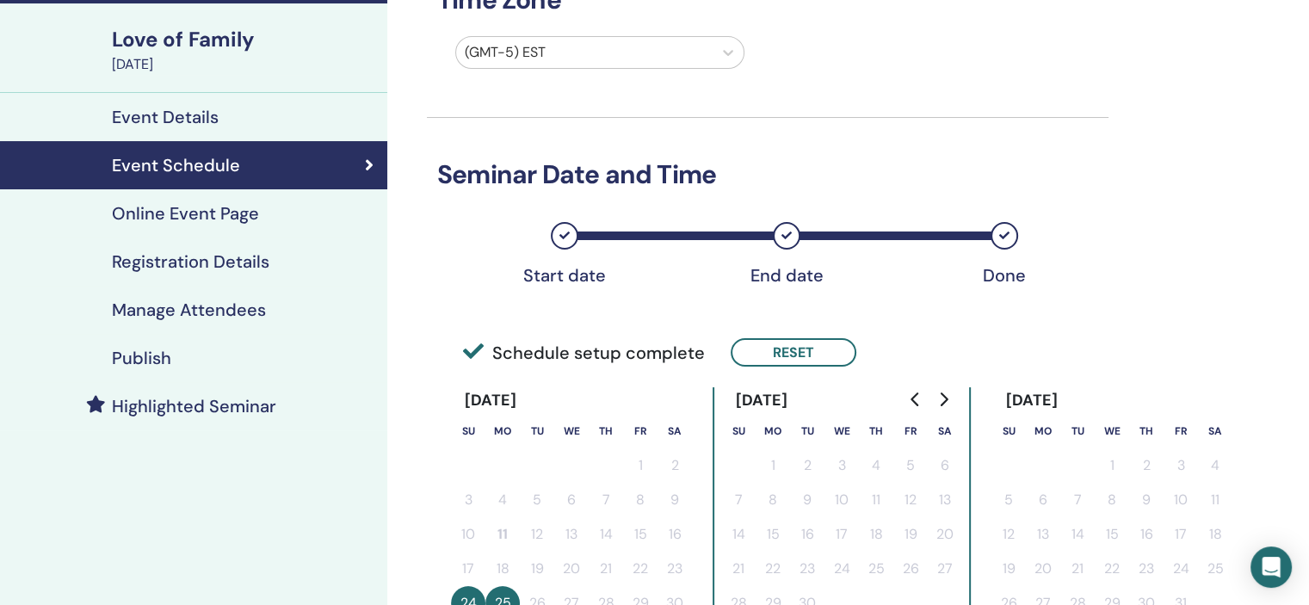
scroll to position [430, 0]
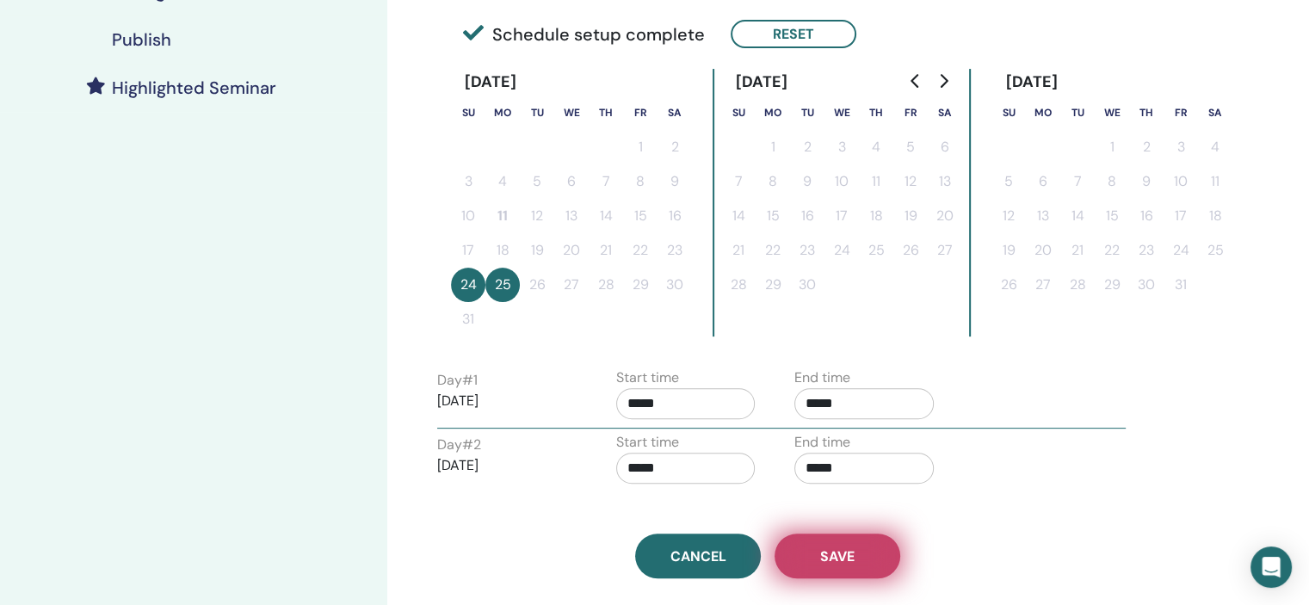
click at [864, 550] on button "Save" at bounding box center [837, 555] width 126 height 45
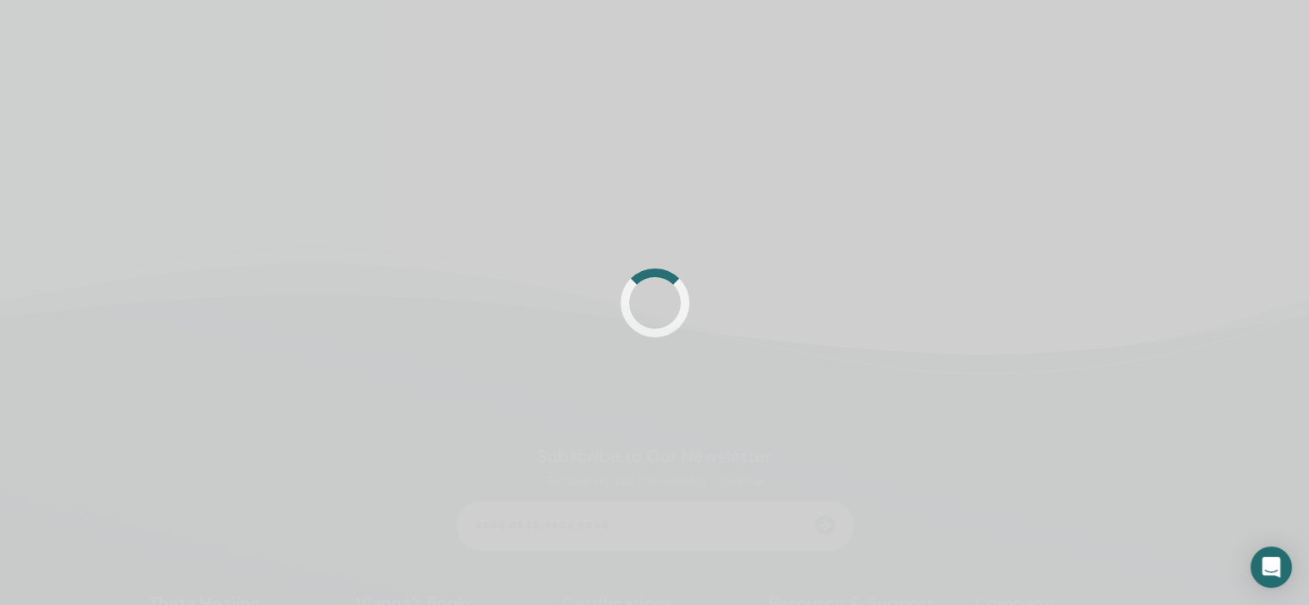
scroll to position [24, 0]
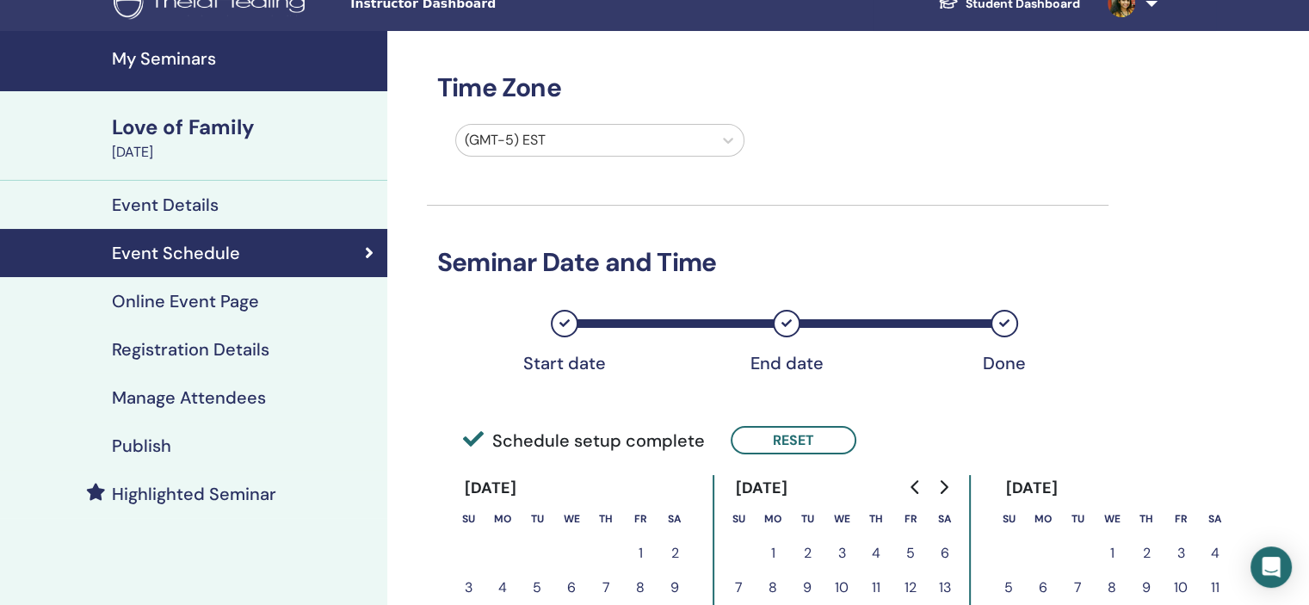
click at [250, 347] on h4 "Registration Details" at bounding box center [190, 349] width 157 height 21
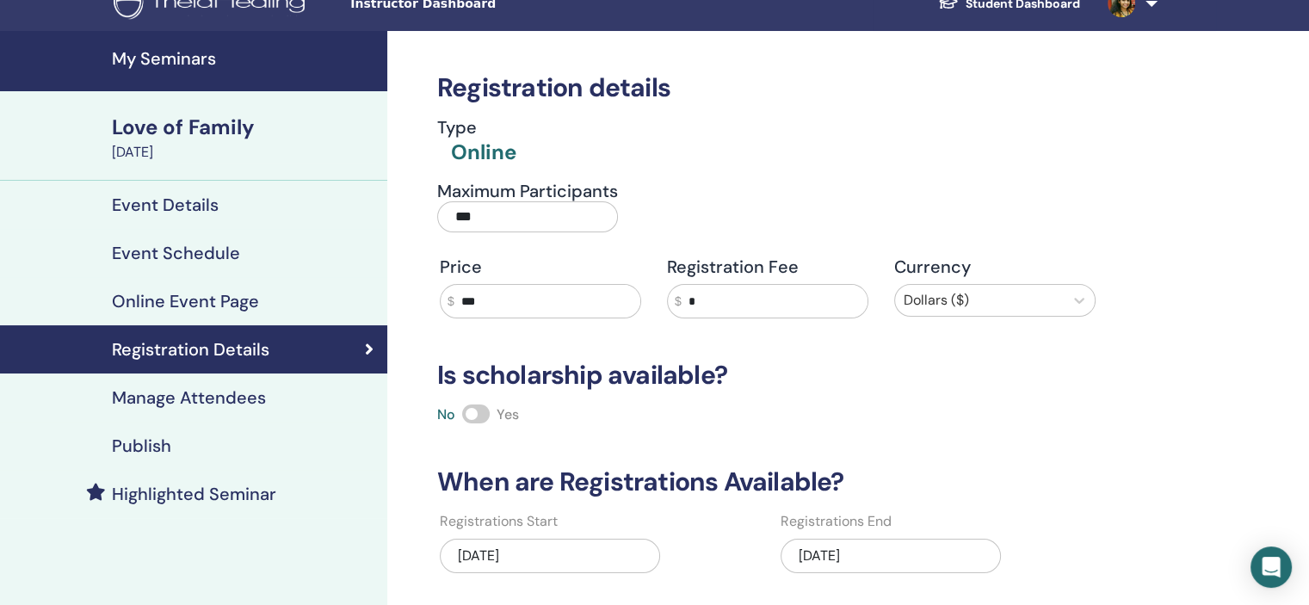
click at [872, 546] on div "[DATE]" at bounding box center [890, 556] width 220 height 34
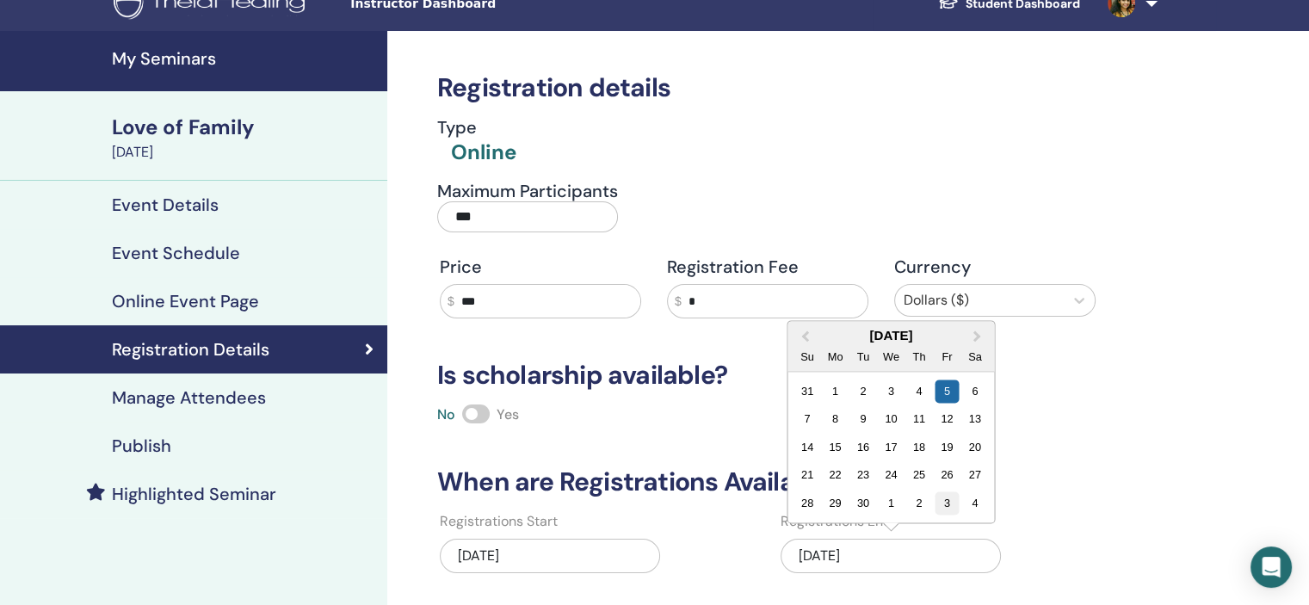
click at [947, 503] on div "3" at bounding box center [946, 502] width 23 height 23
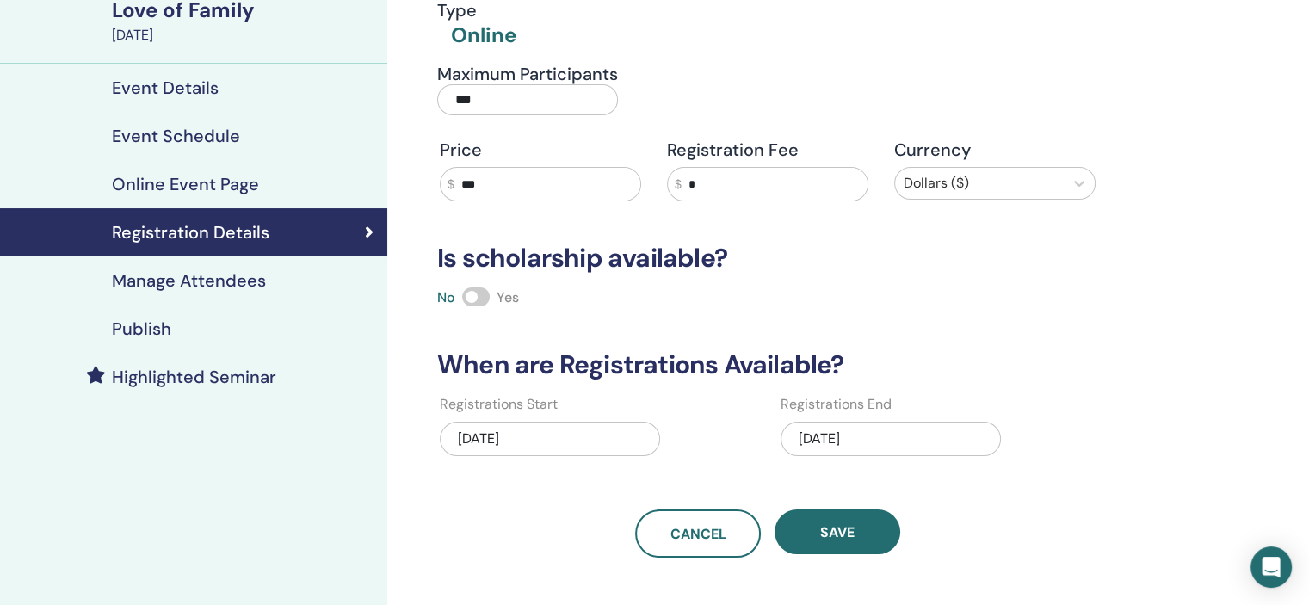
scroll to position [282, 0]
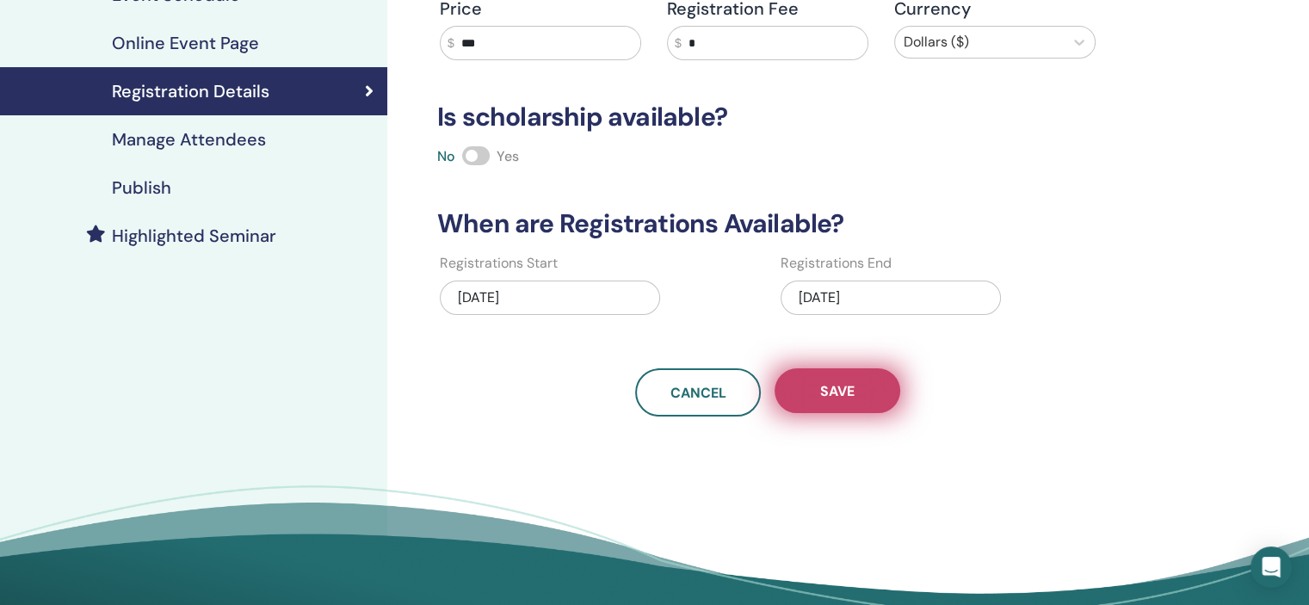
click at [891, 391] on button "Save" at bounding box center [837, 390] width 126 height 45
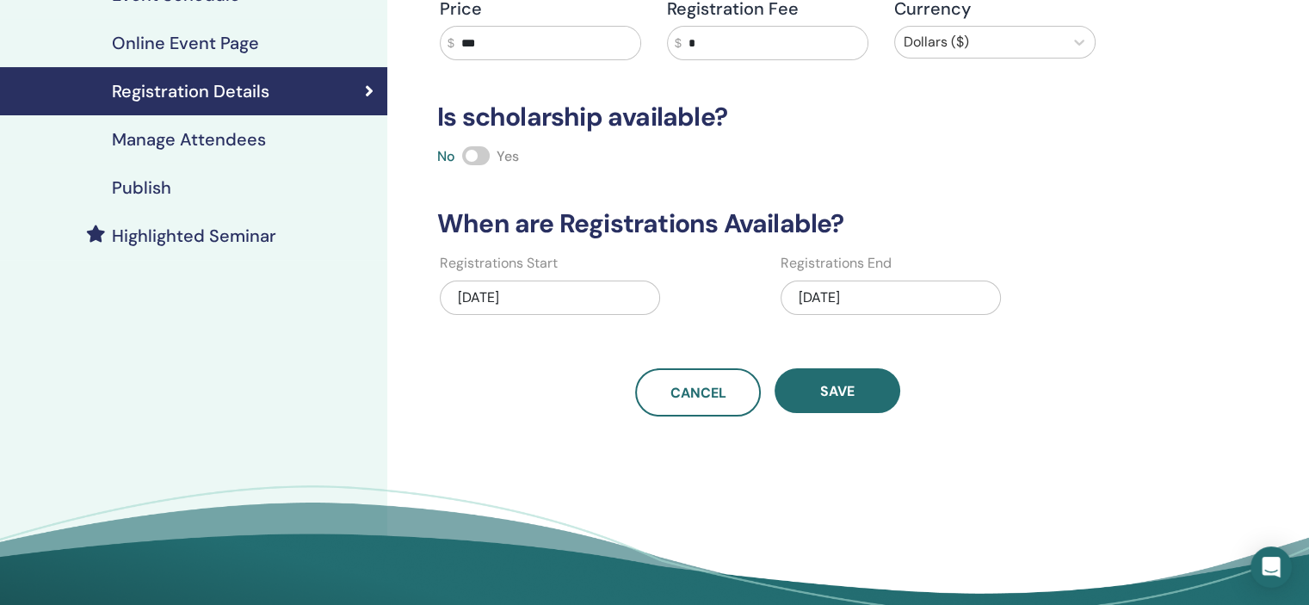
click at [225, 192] on div "Publish" at bounding box center [194, 187] width 360 height 21
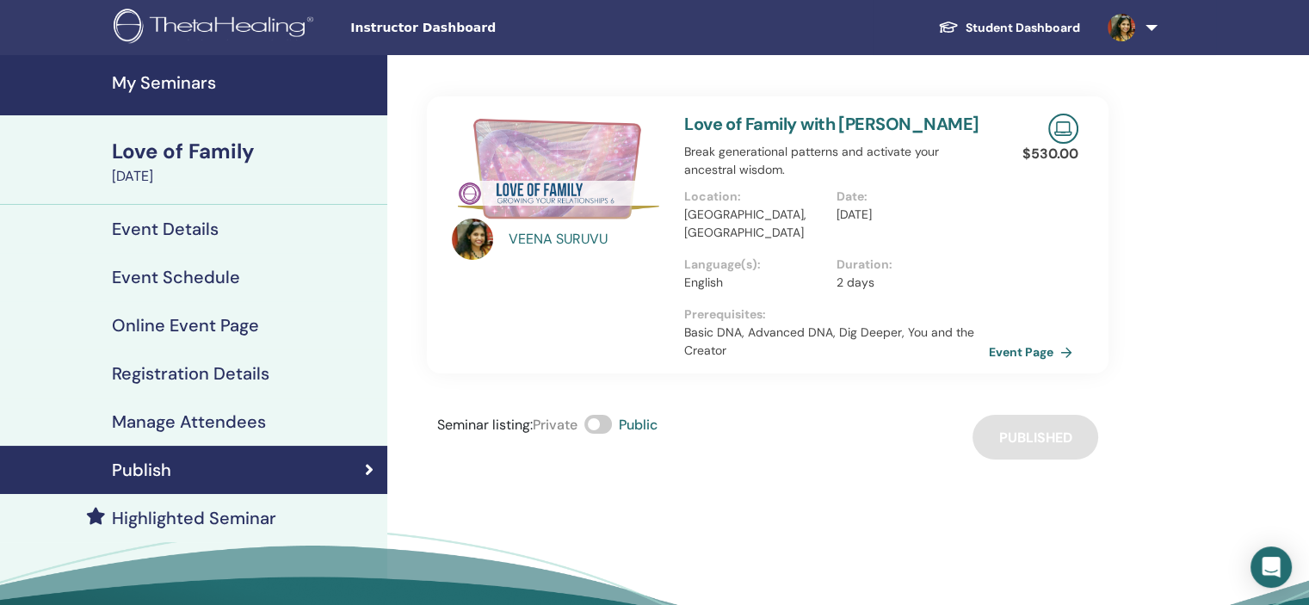
click at [199, 81] on h4 "My Seminars" at bounding box center [244, 82] width 265 height 21
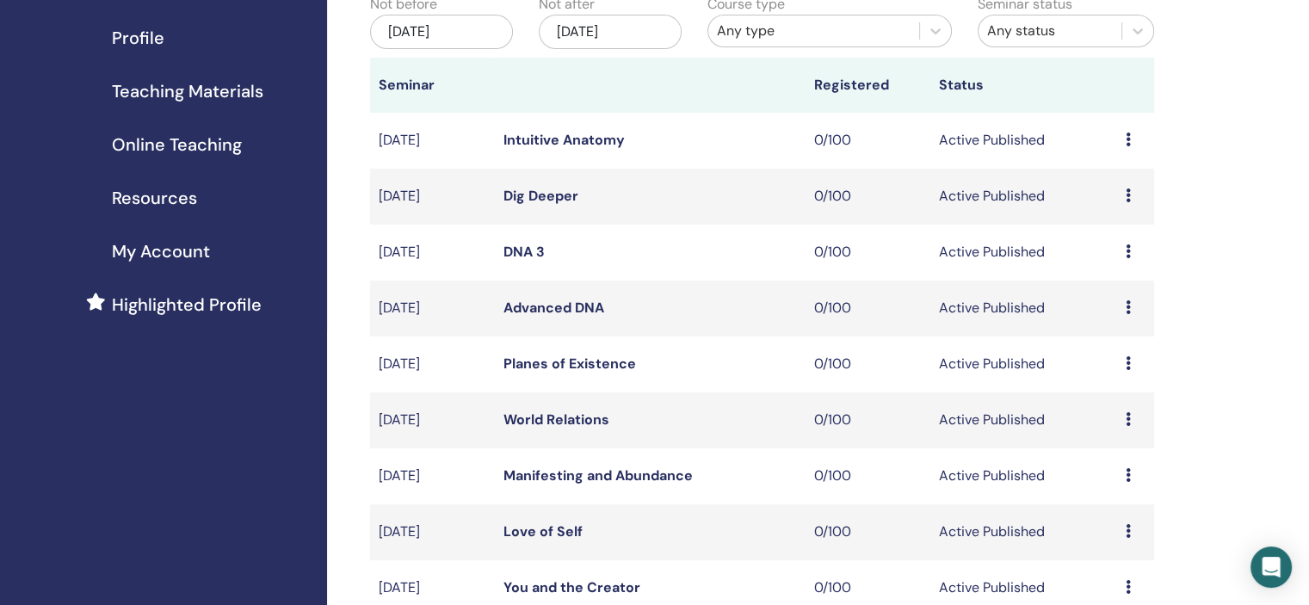
scroll to position [430, 0]
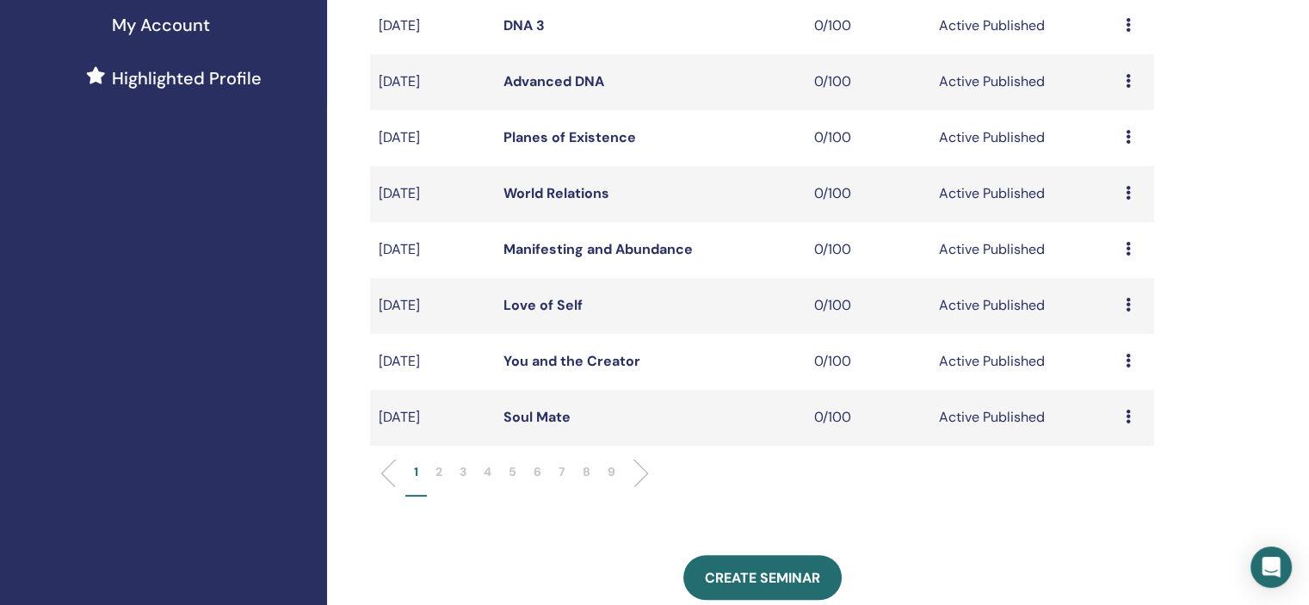
click at [542, 467] on li "6" at bounding box center [537, 480] width 25 height 34
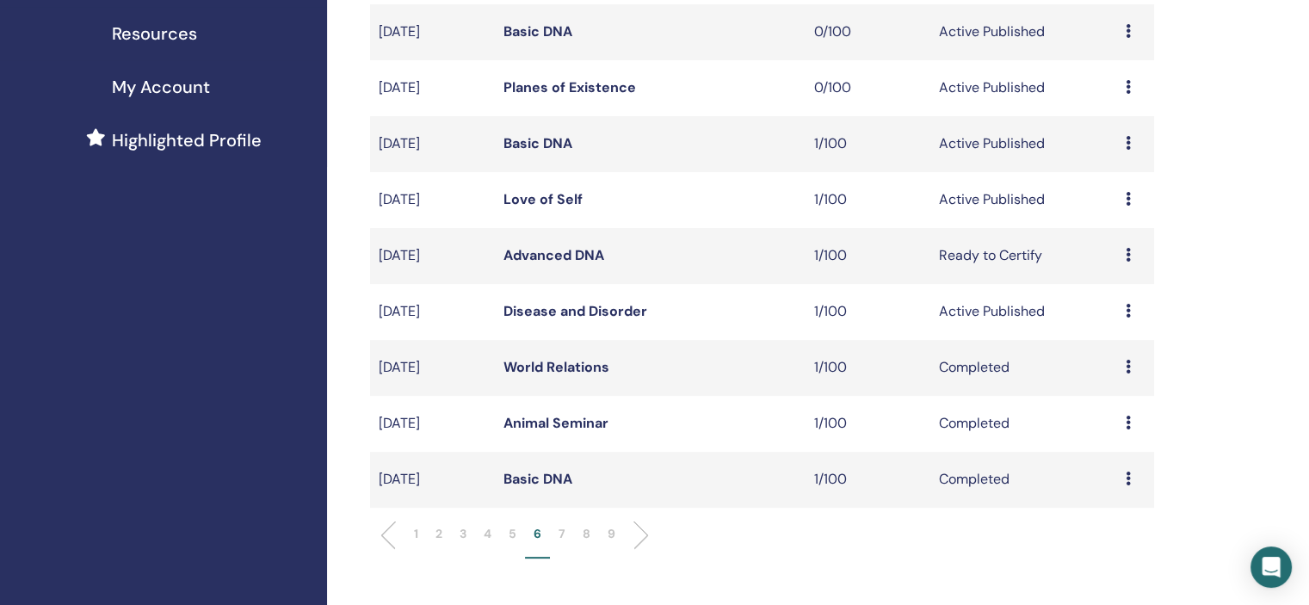
scroll to position [258, 0]
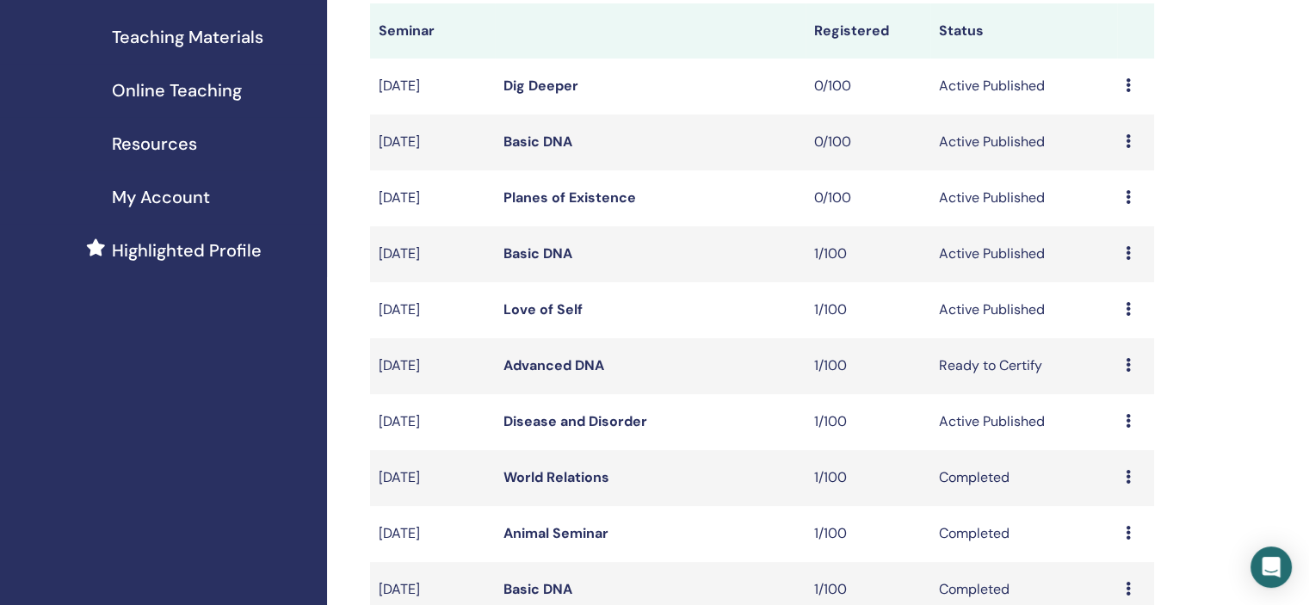
click at [1129, 200] on icon at bounding box center [1127, 197] width 5 height 14
click at [1096, 243] on link "Edit" at bounding box center [1096, 240] width 25 height 18
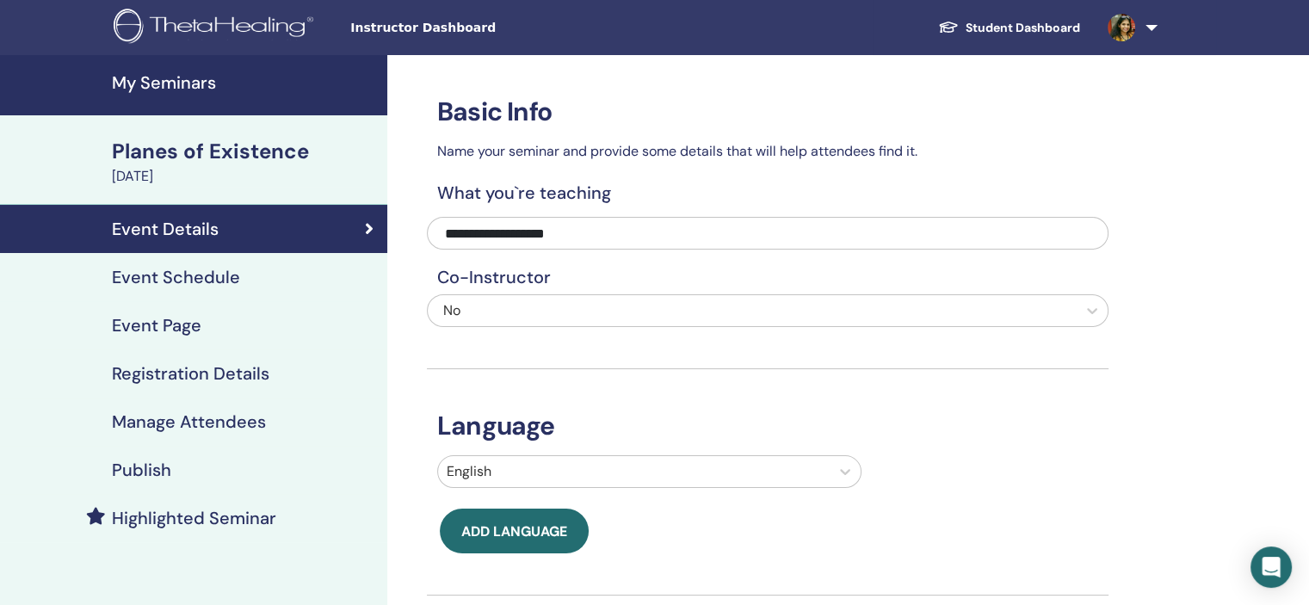
click at [281, 334] on div "Event Page" at bounding box center [194, 325] width 360 height 21
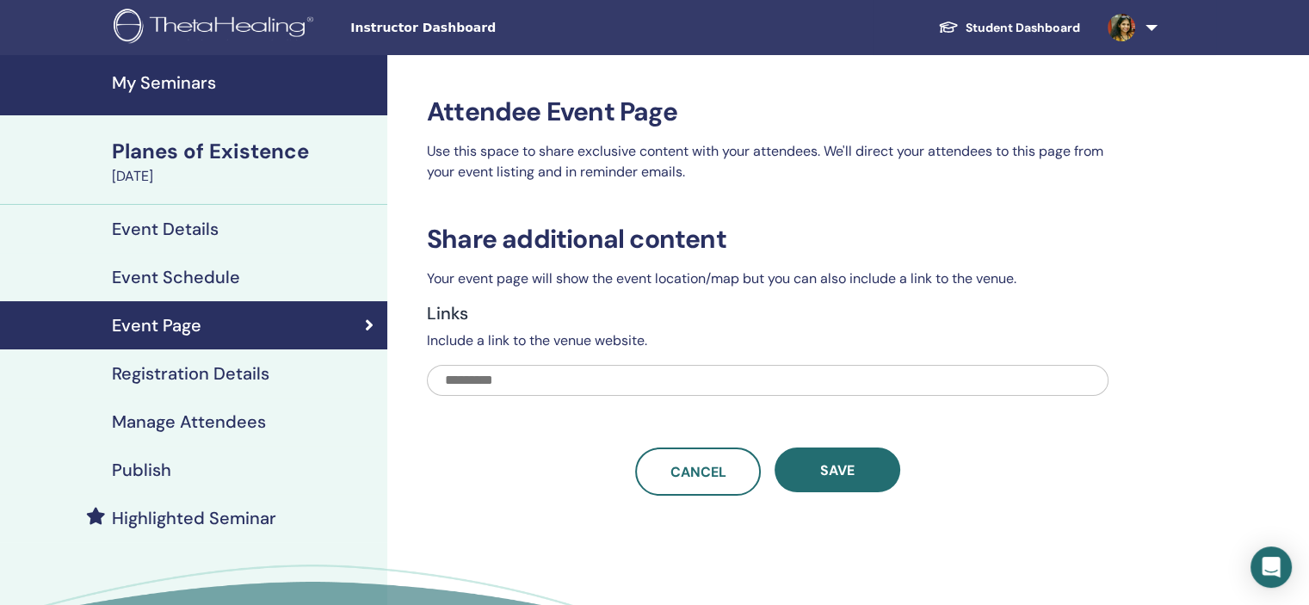
click at [296, 285] on div "Event Schedule" at bounding box center [194, 277] width 360 height 21
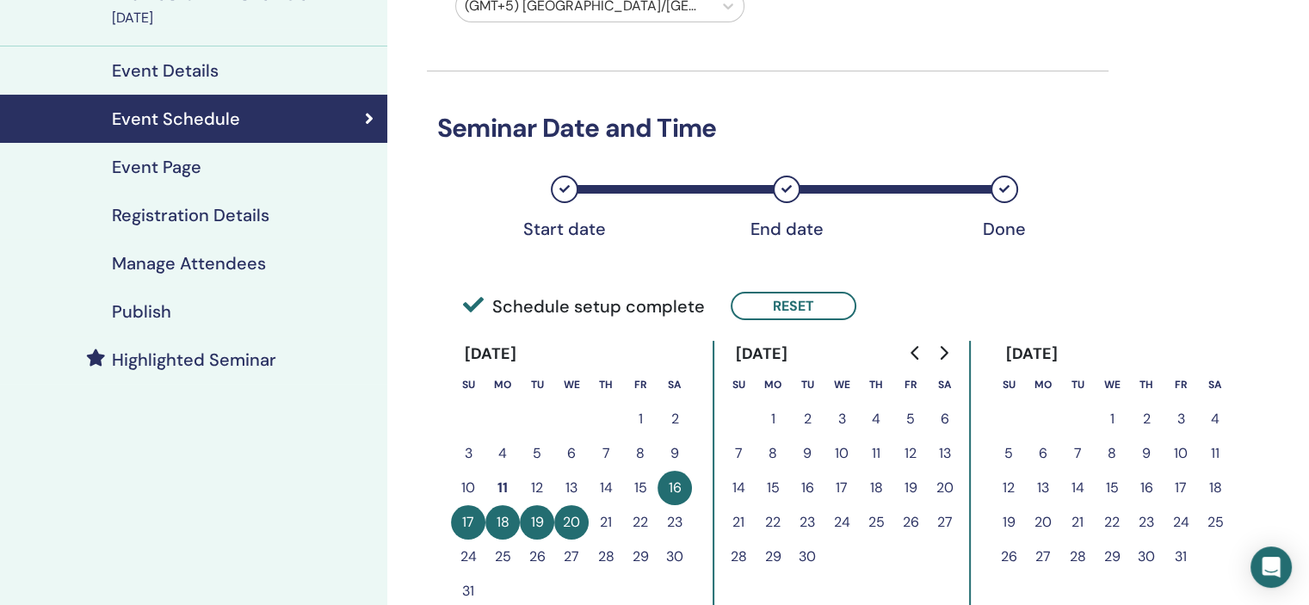
scroll to position [344, 0]
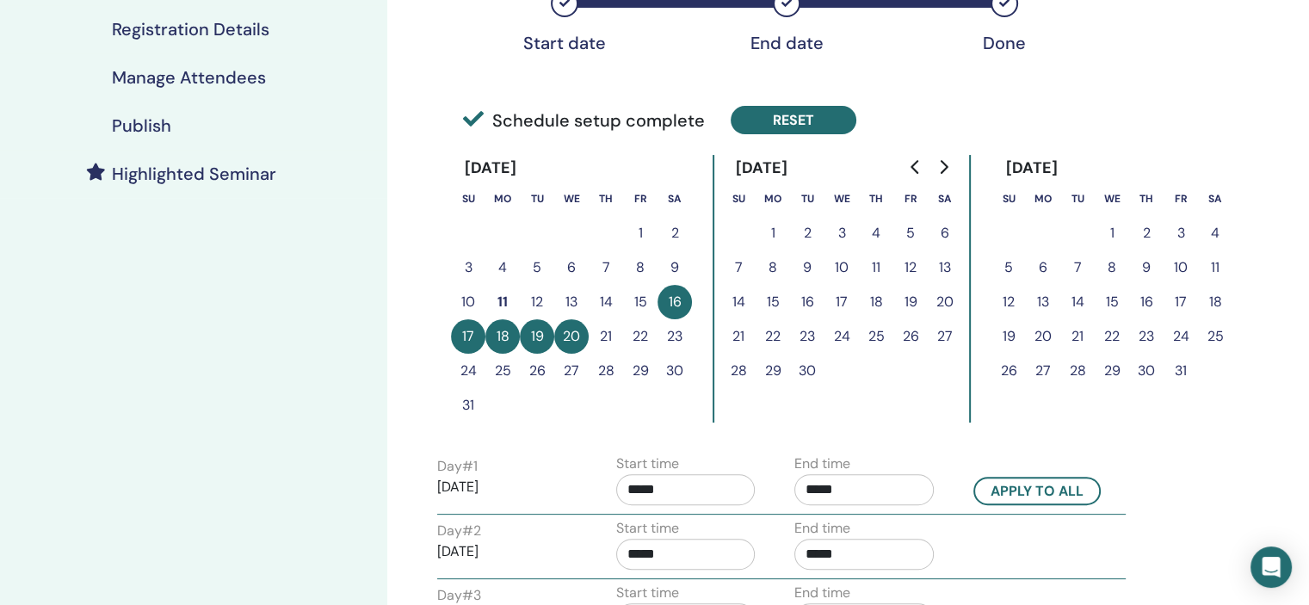
click at [809, 126] on button "Reset" at bounding box center [793, 120] width 126 height 28
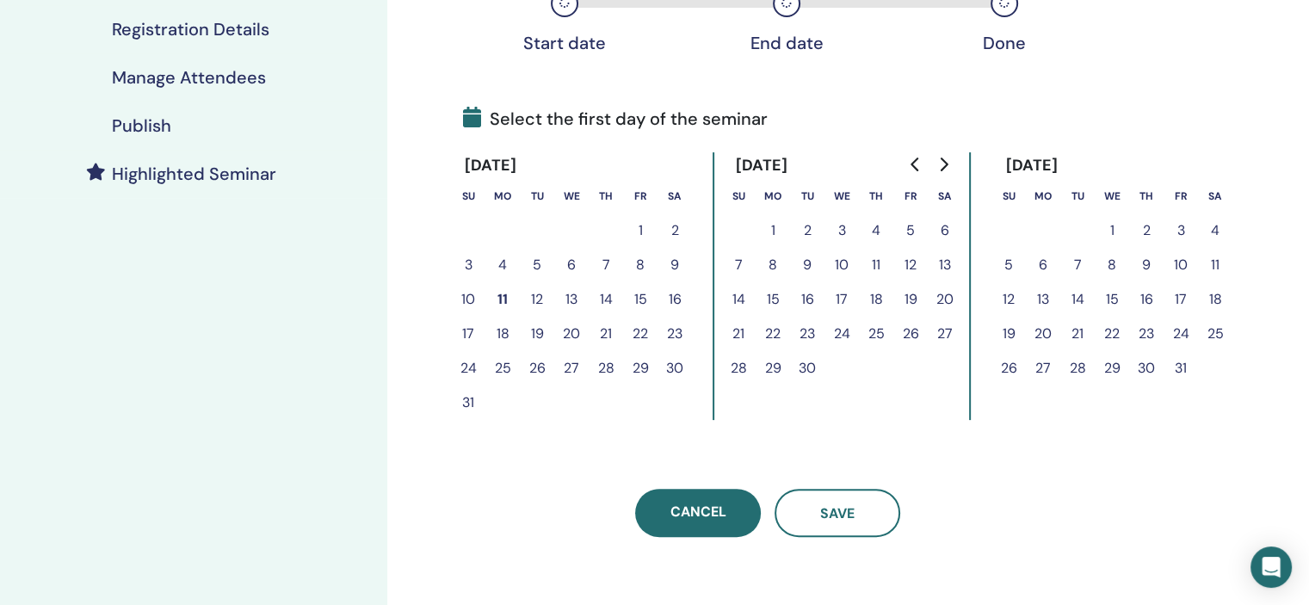
click at [871, 296] on button "18" at bounding box center [876, 299] width 34 height 34
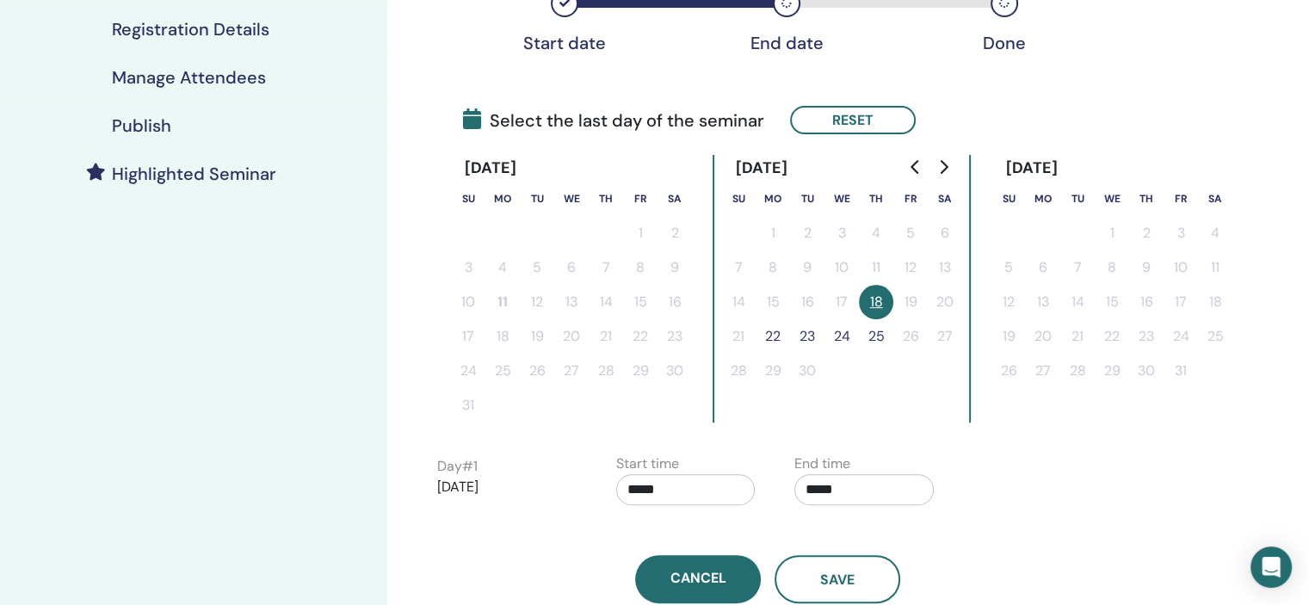
click at [768, 341] on button "22" at bounding box center [772, 336] width 34 height 34
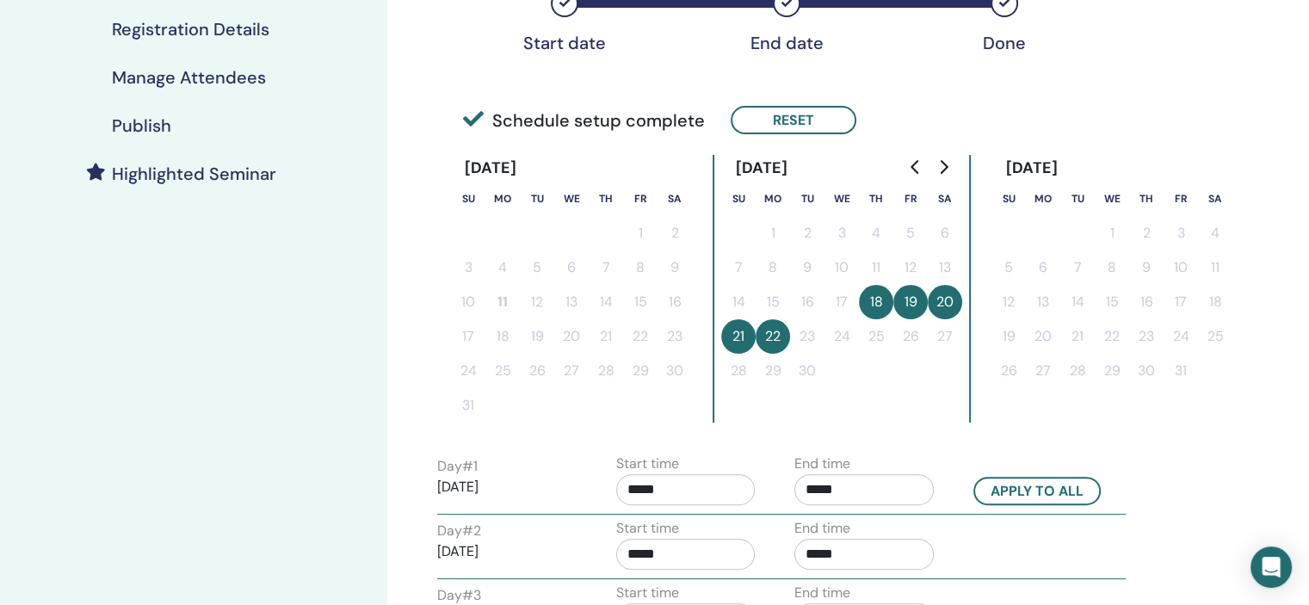
click at [663, 488] on input "*****" at bounding box center [685, 489] width 139 height 31
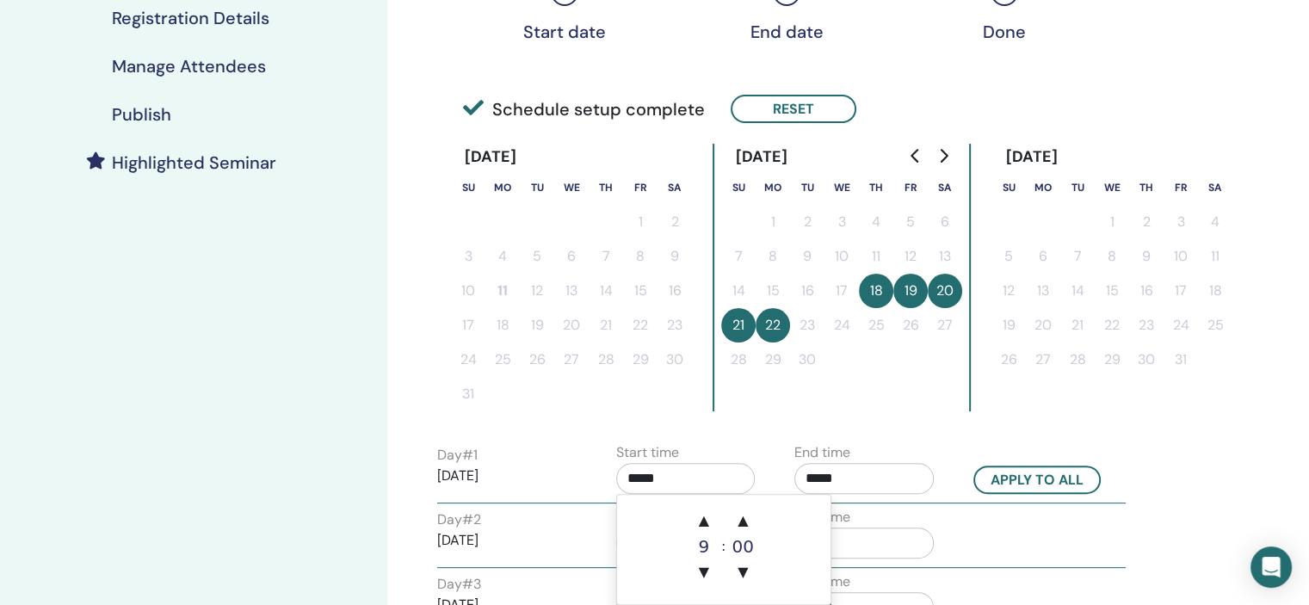
scroll to position [516, 0]
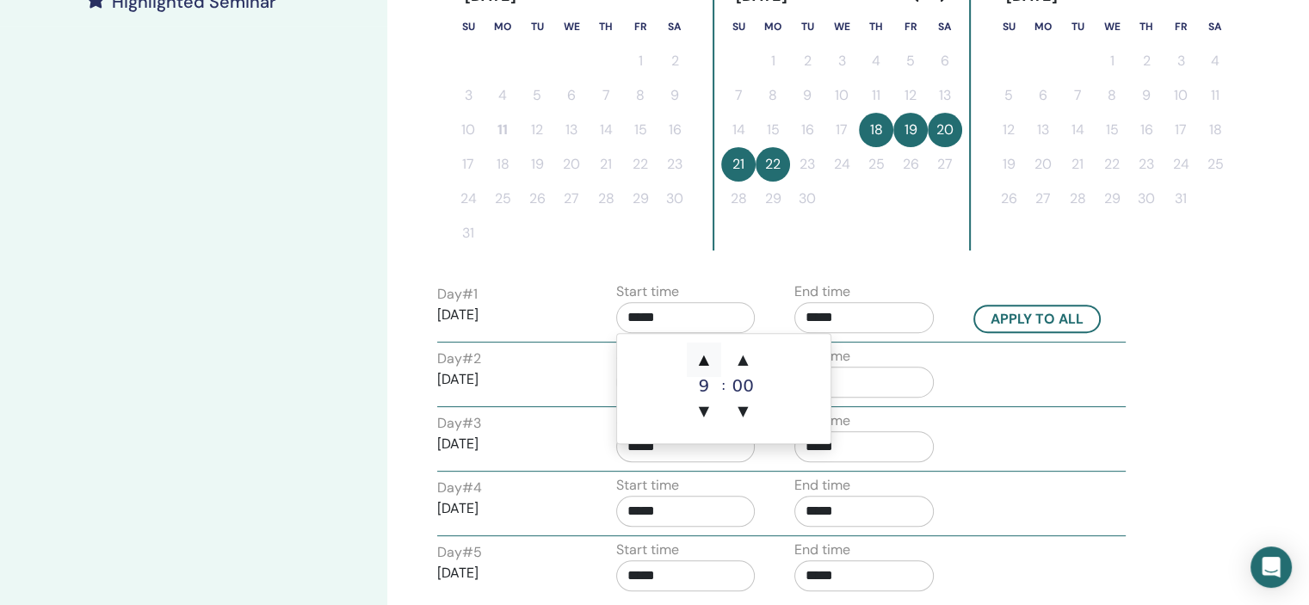
click at [709, 363] on span "▲" at bounding box center [704, 359] width 34 height 34
type input "*****"
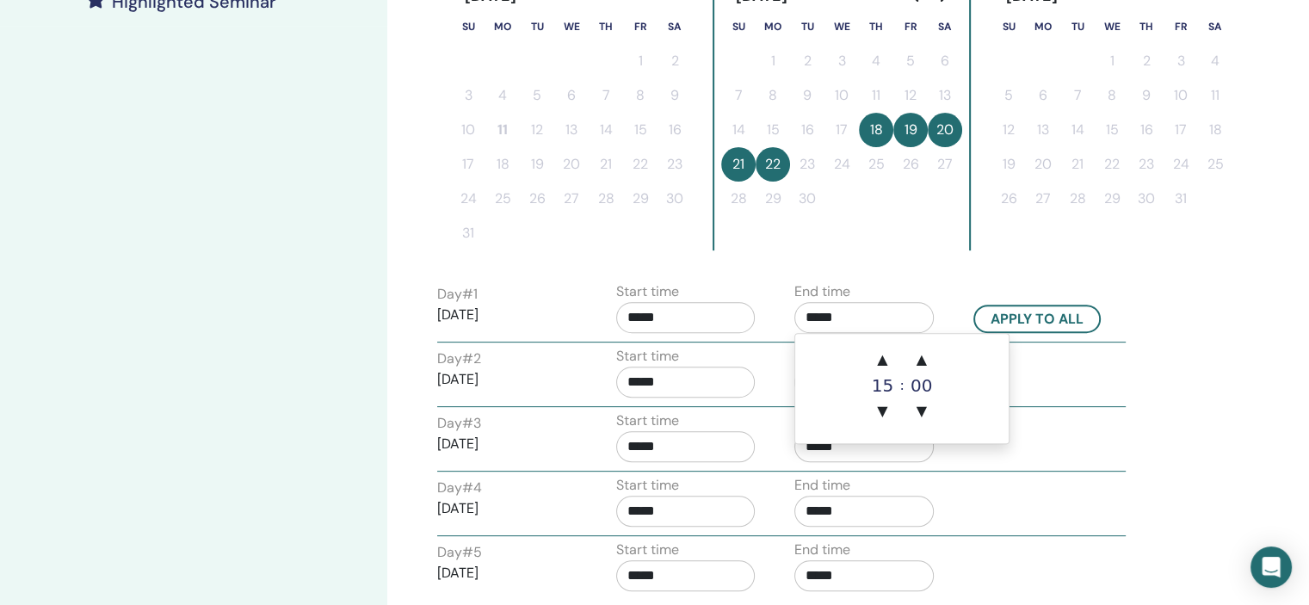
click at [898, 311] on input "*****" at bounding box center [863, 317] width 139 height 31
click at [891, 370] on span "▲" at bounding box center [882, 359] width 34 height 34
type input "*****"
click at [1062, 297] on div "Day # 1 2025/09/18 Start time ***** End time ***** Apply to all" at bounding box center [781, 311] width 714 height 60
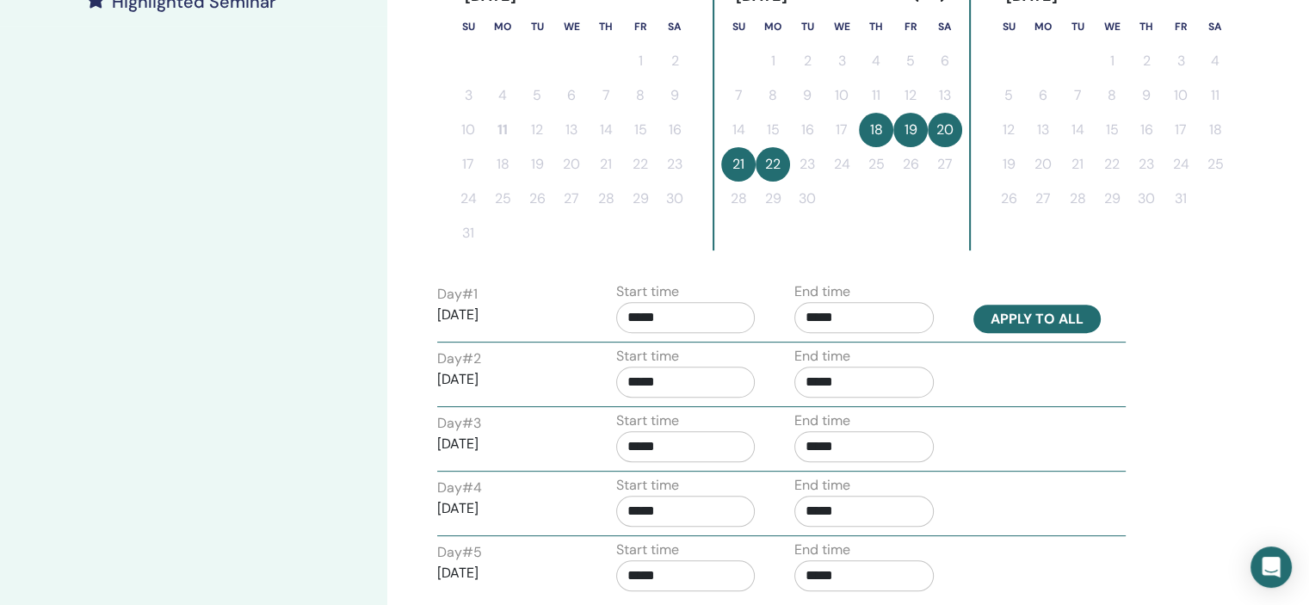
click at [1063, 311] on button "Apply to all" at bounding box center [1036, 319] width 127 height 28
type input "*****"
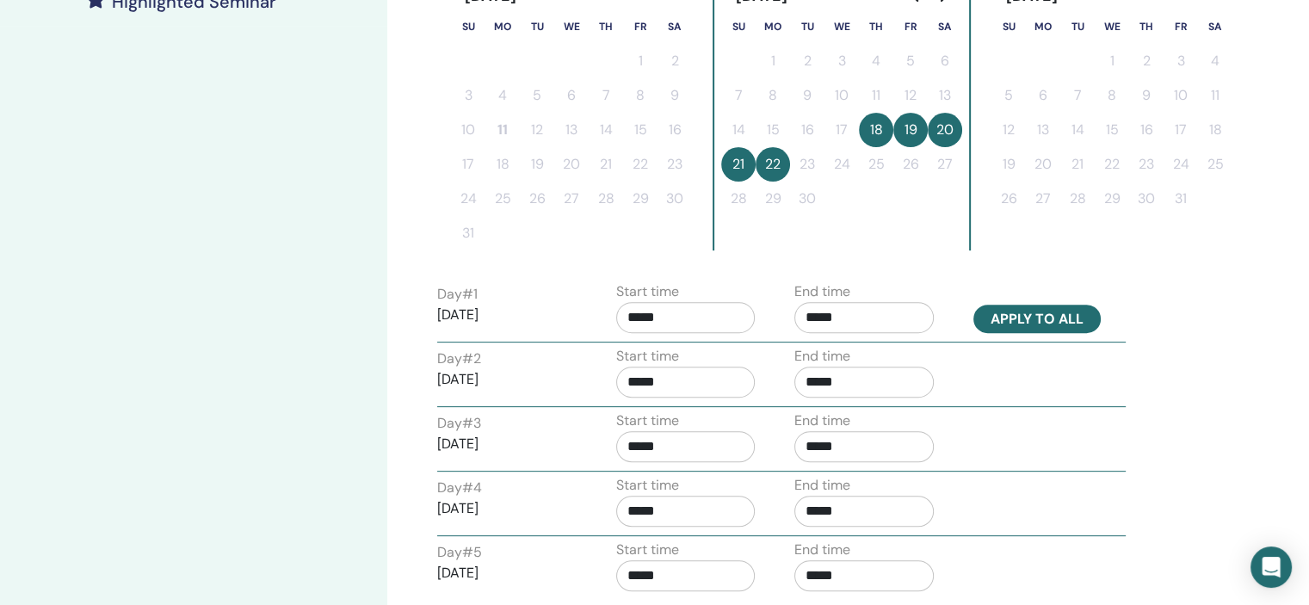
type input "*****"
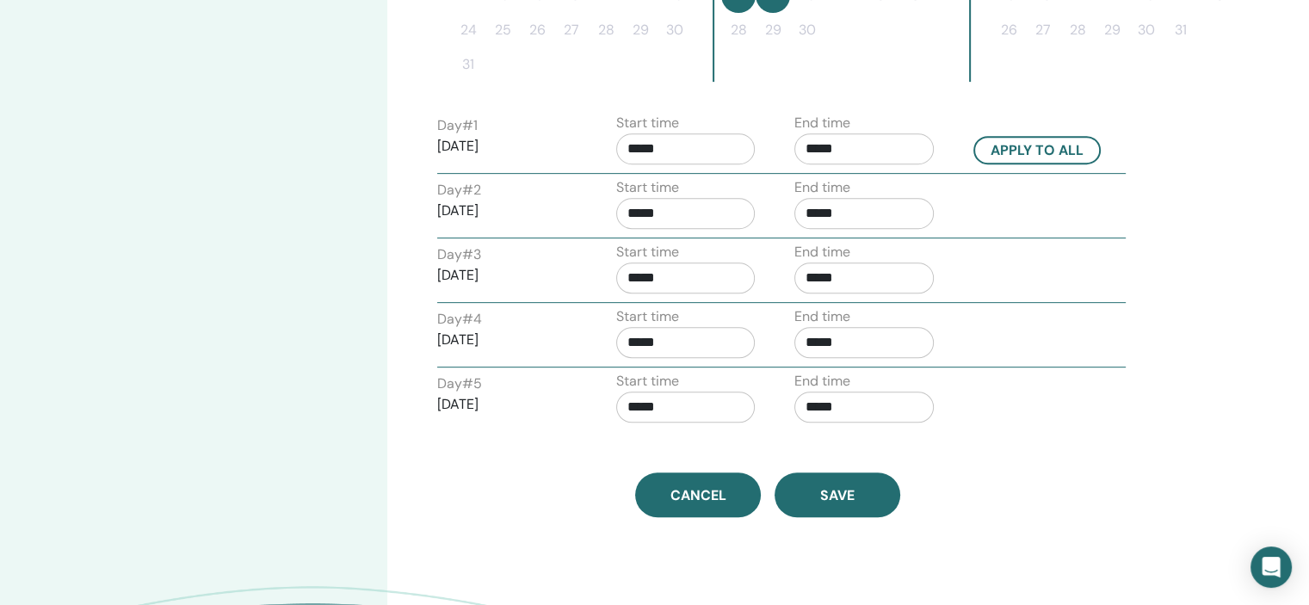
scroll to position [860, 0]
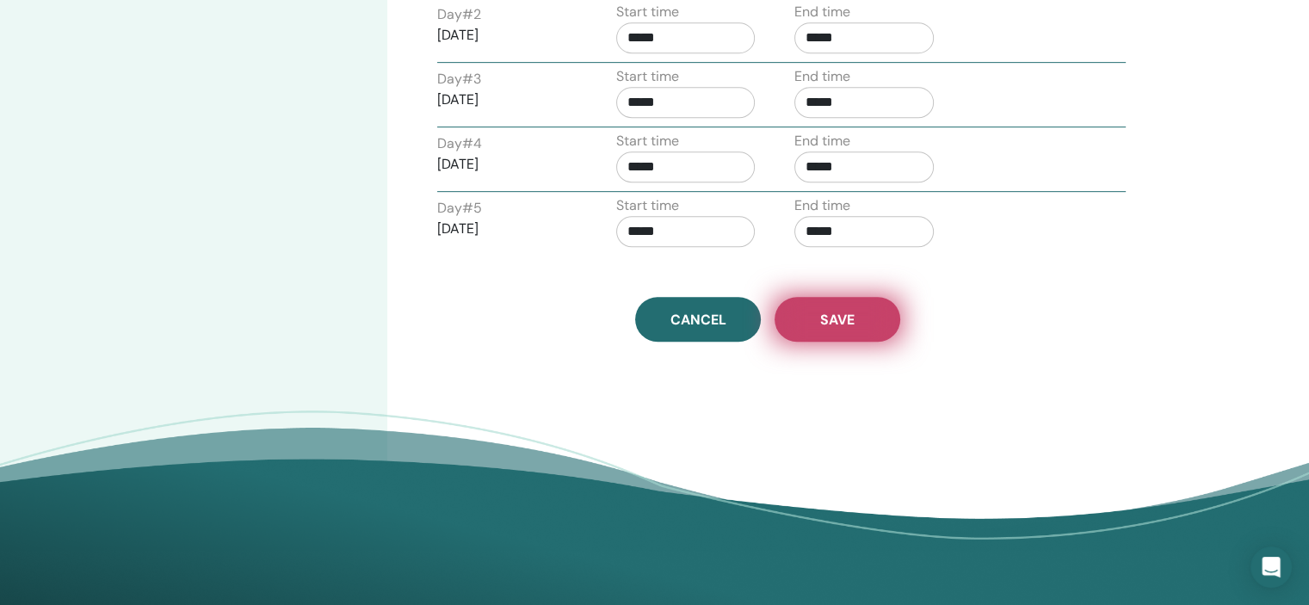
click at [855, 324] on button "Save" at bounding box center [837, 319] width 126 height 45
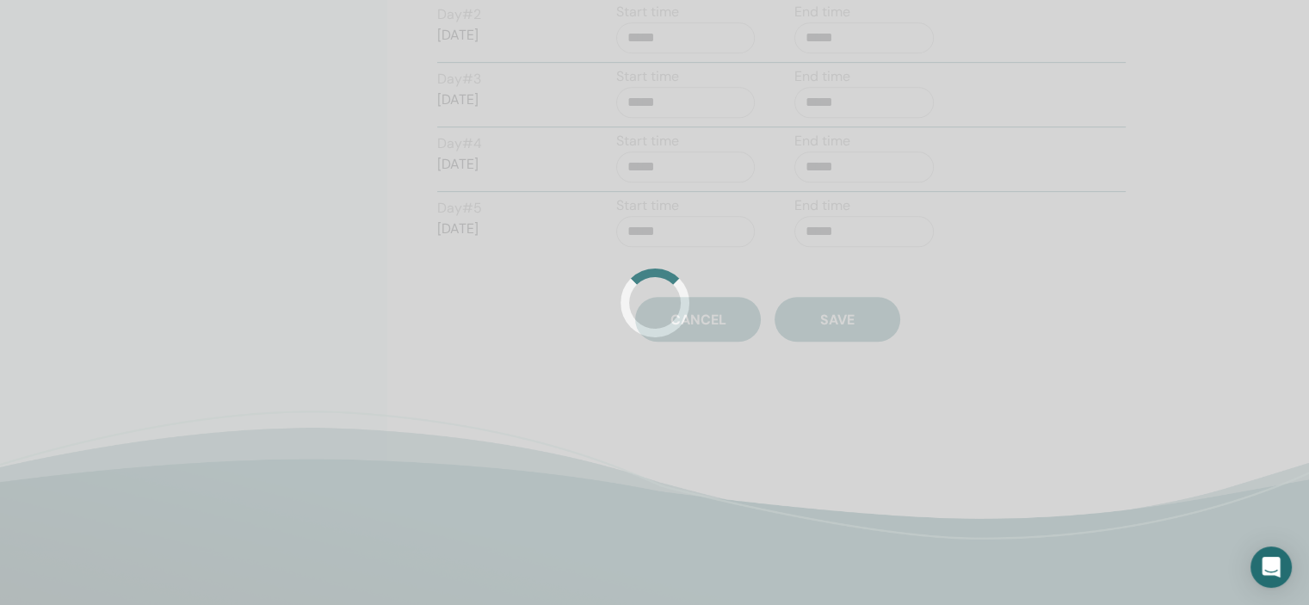
scroll to position [724, 0]
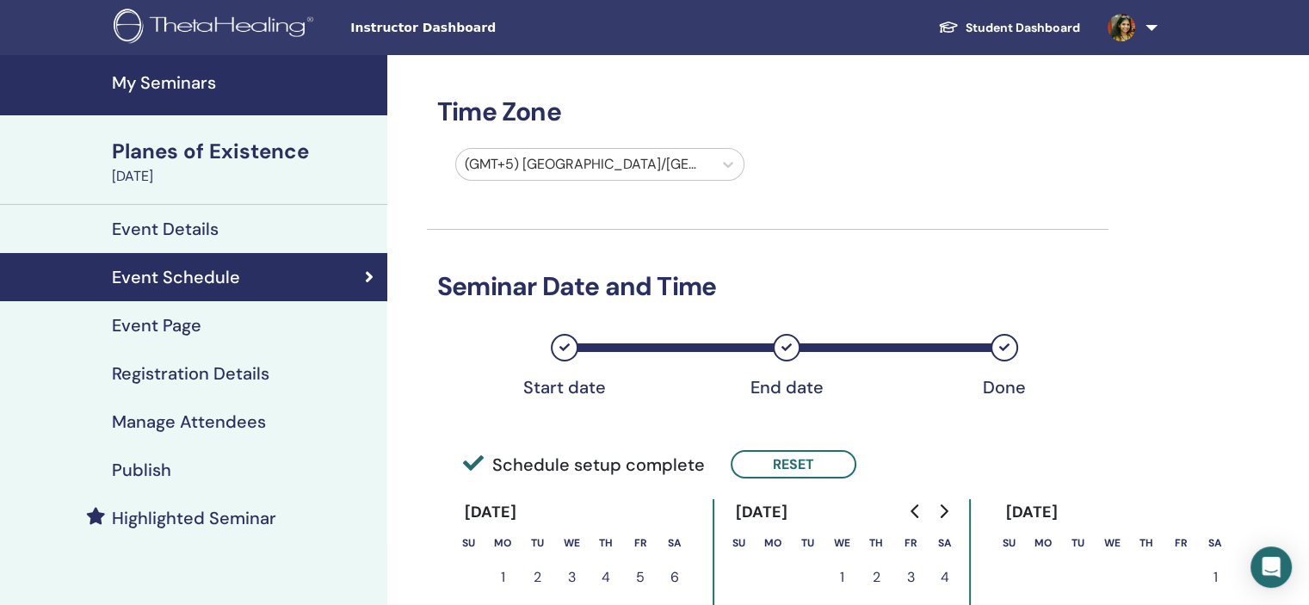
click at [247, 385] on link "Registration Details" at bounding box center [193, 373] width 387 height 48
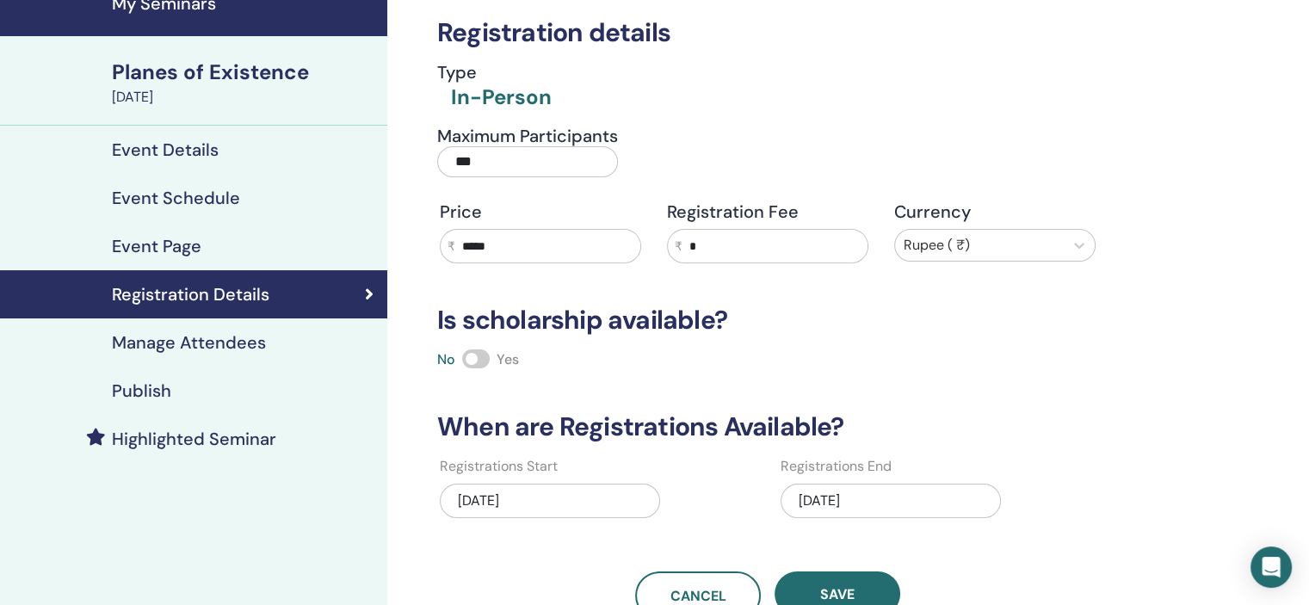
scroll to position [86, 0]
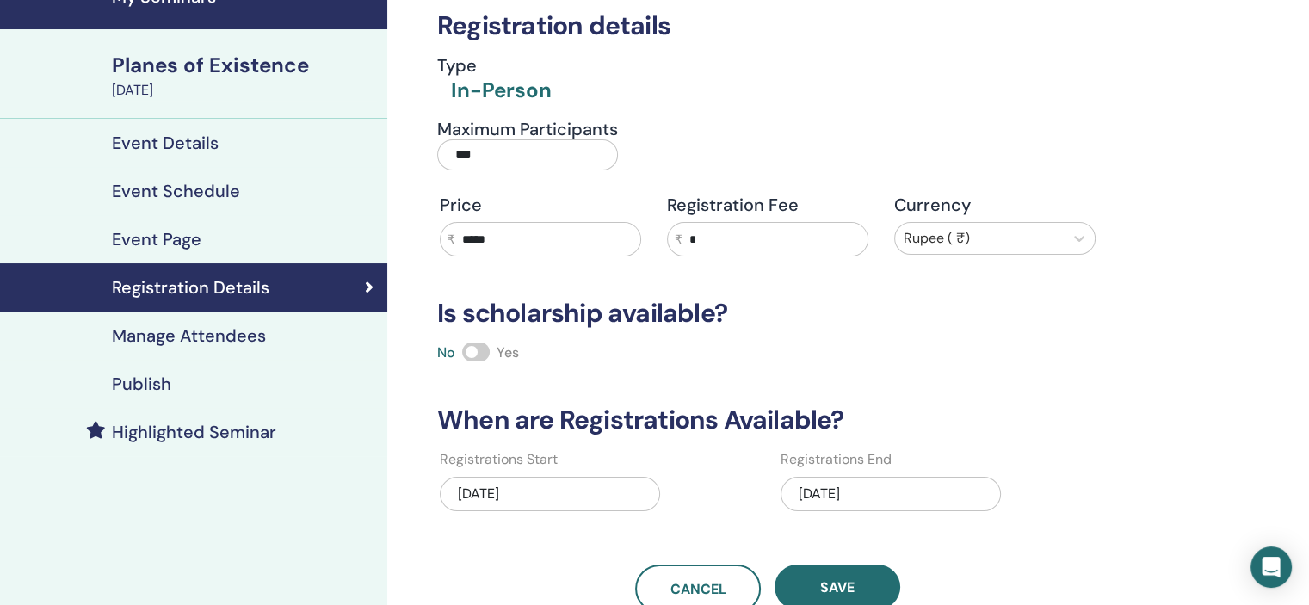
click at [884, 488] on div "09/05/2025" at bounding box center [890, 494] width 220 height 34
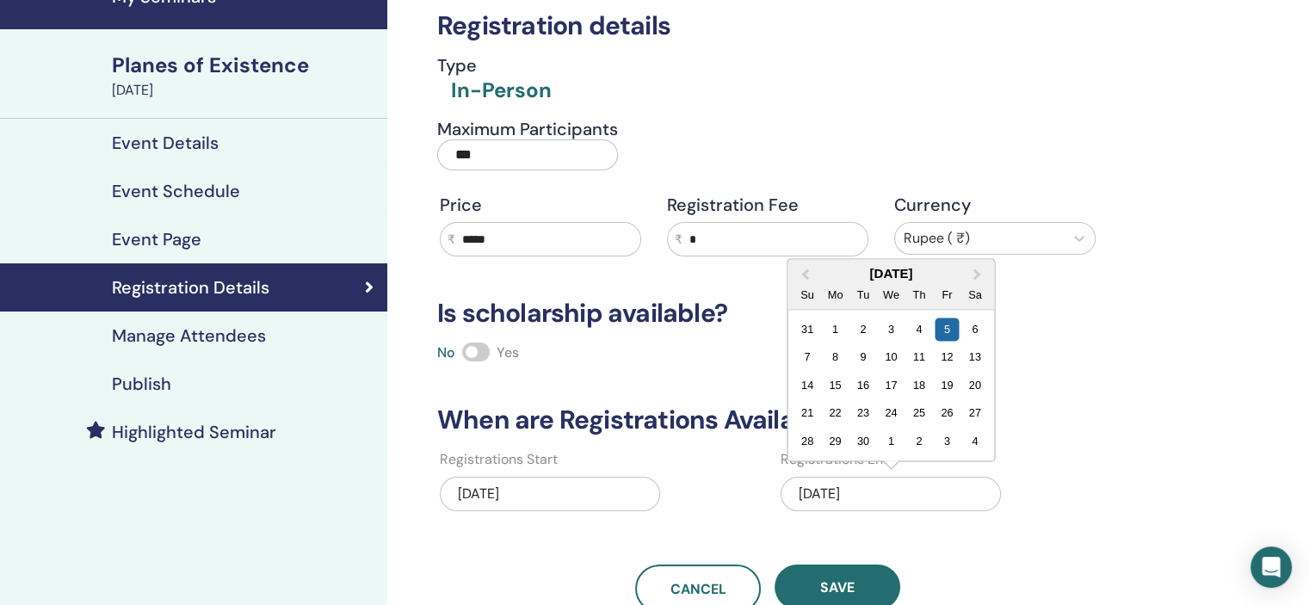
click at [933, 434] on div "28 29 30 1 2 3 4" at bounding box center [890, 441] width 195 height 28
click at [944, 437] on div "3" at bounding box center [946, 440] width 23 height 23
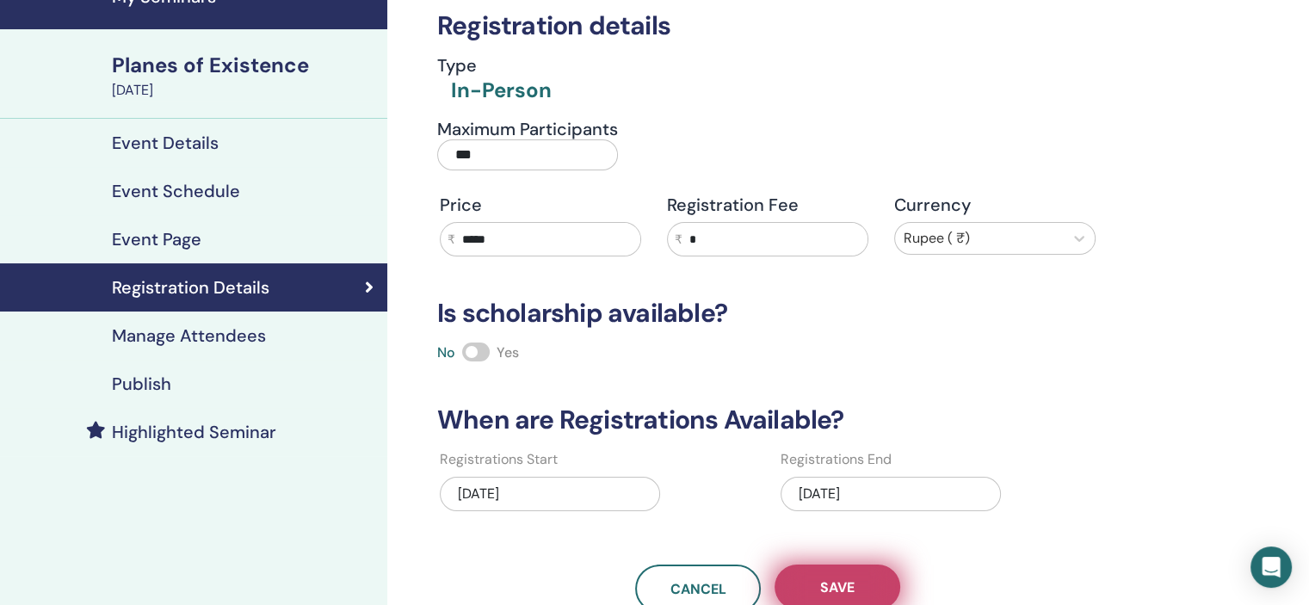
click at [874, 587] on button "Save" at bounding box center [837, 586] width 126 height 45
click at [254, 387] on div "Publish" at bounding box center [194, 383] width 360 height 21
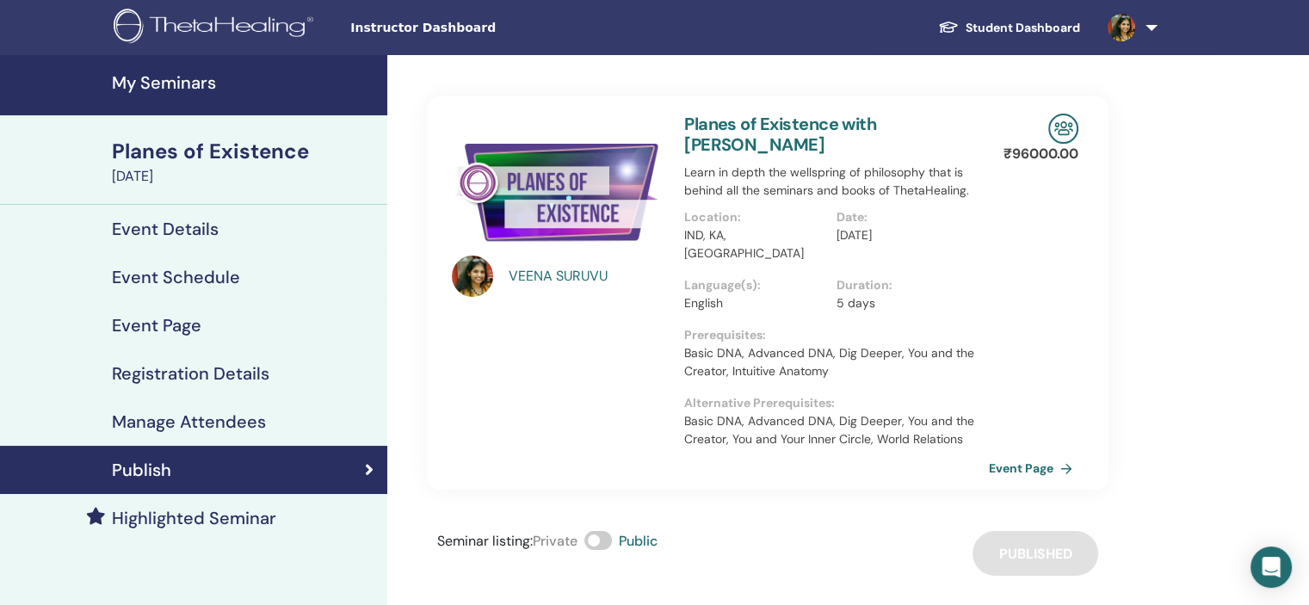
click at [192, 77] on h4 "My Seminars" at bounding box center [244, 82] width 265 height 21
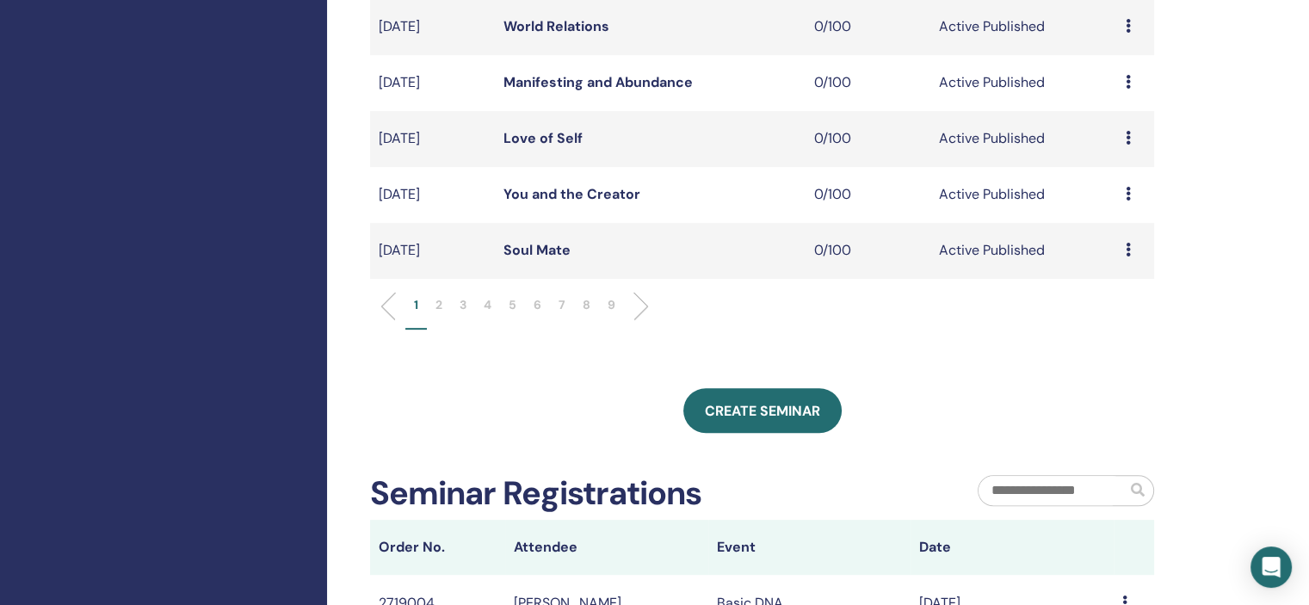
scroll to position [602, 0]
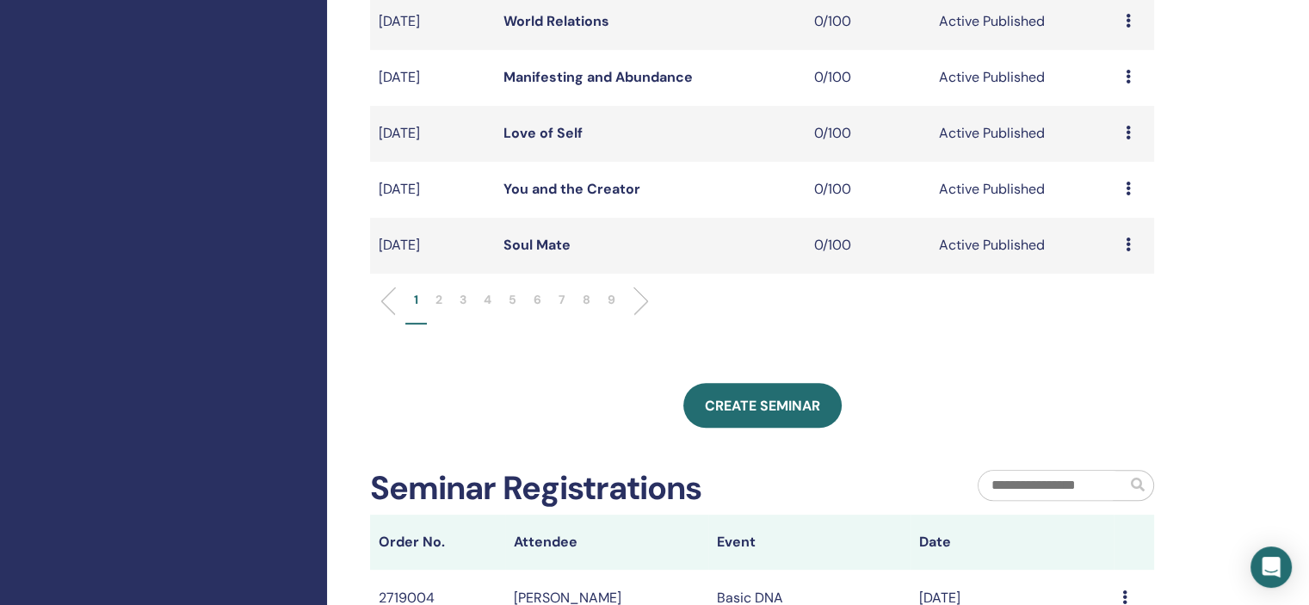
click at [544, 302] on li "6" at bounding box center [537, 308] width 25 height 34
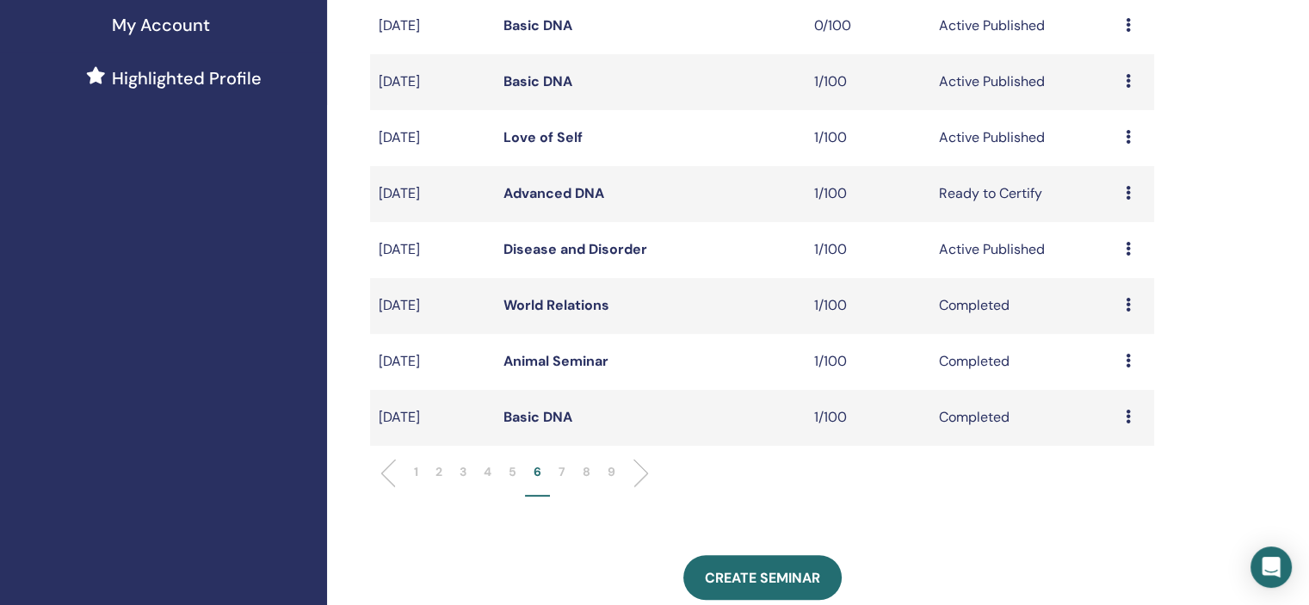
scroll to position [172, 0]
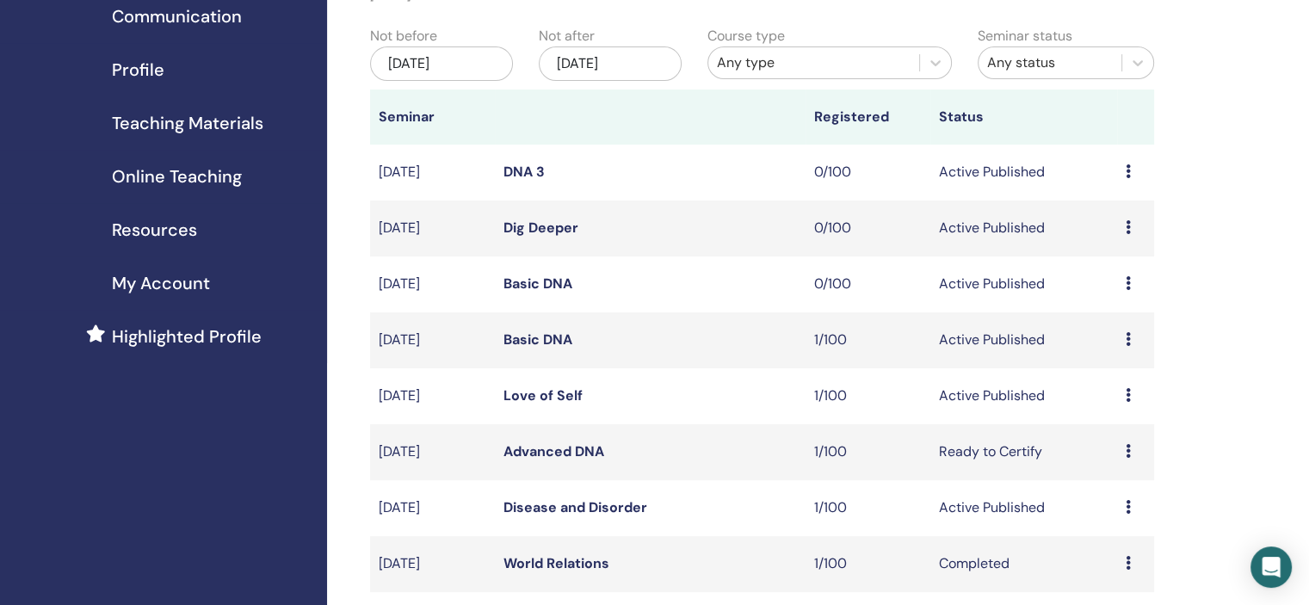
click at [1130, 169] on div "Preview Edit Attendees Cancel" at bounding box center [1135, 172] width 20 height 21
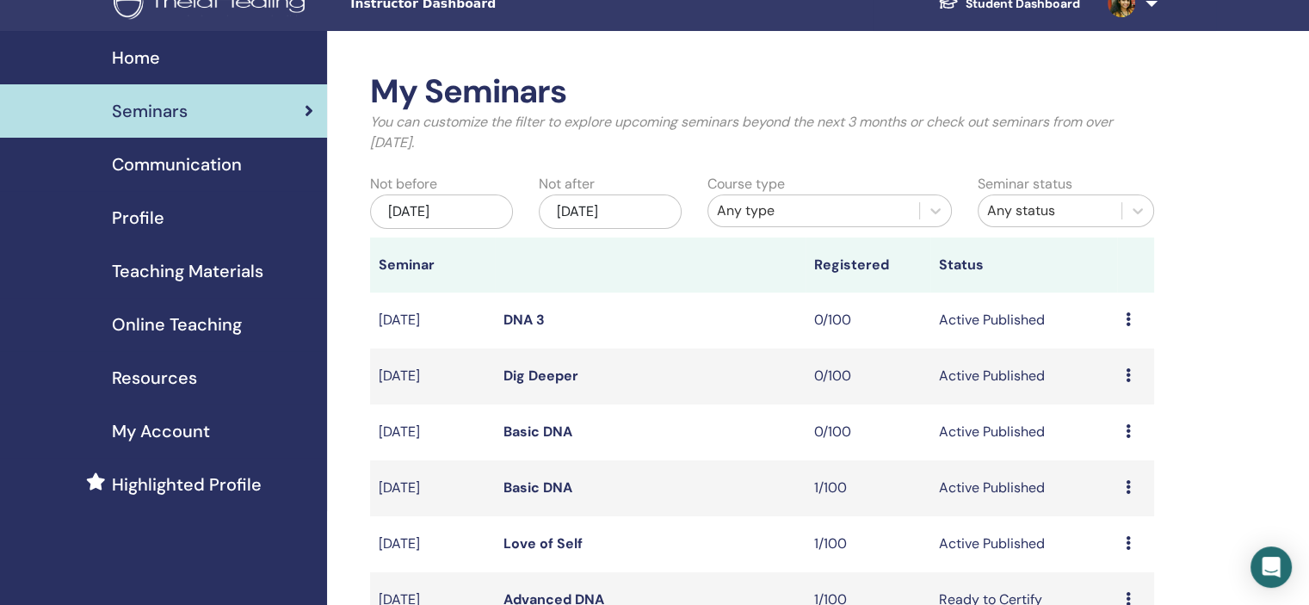
scroll to position [0, 0]
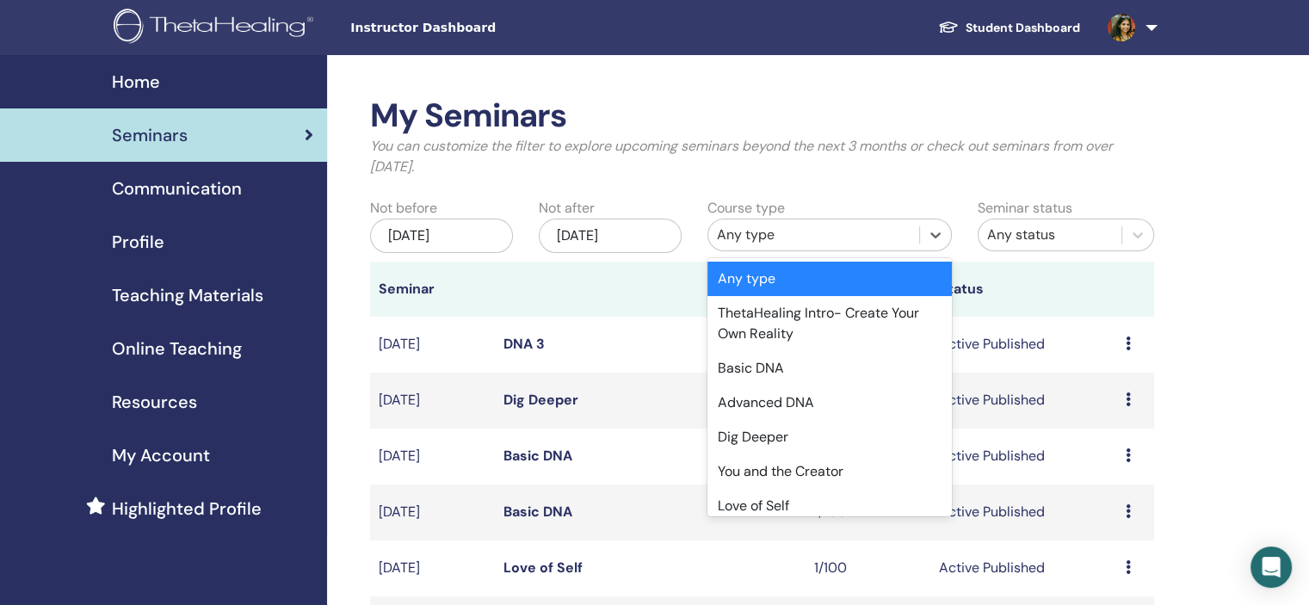
click at [809, 236] on div "Any type" at bounding box center [814, 235] width 194 height 21
click at [842, 482] on div "You and the Creator" at bounding box center [829, 471] width 244 height 34
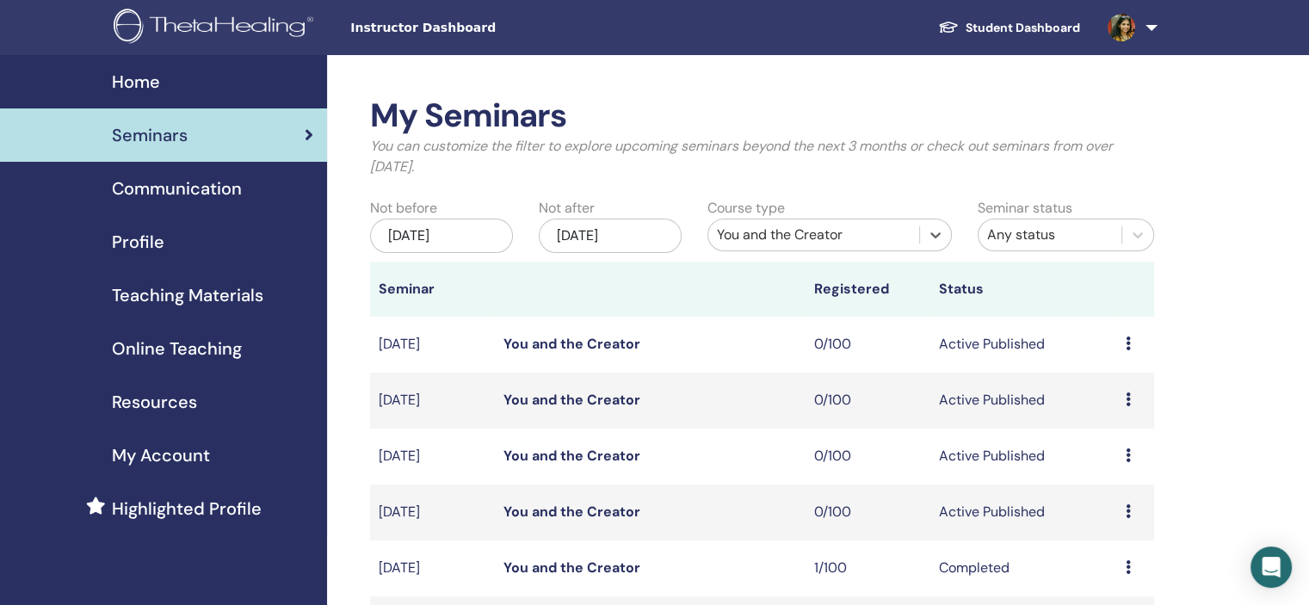
click at [853, 233] on div "You and the Creator" at bounding box center [814, 235] width 194 height 21
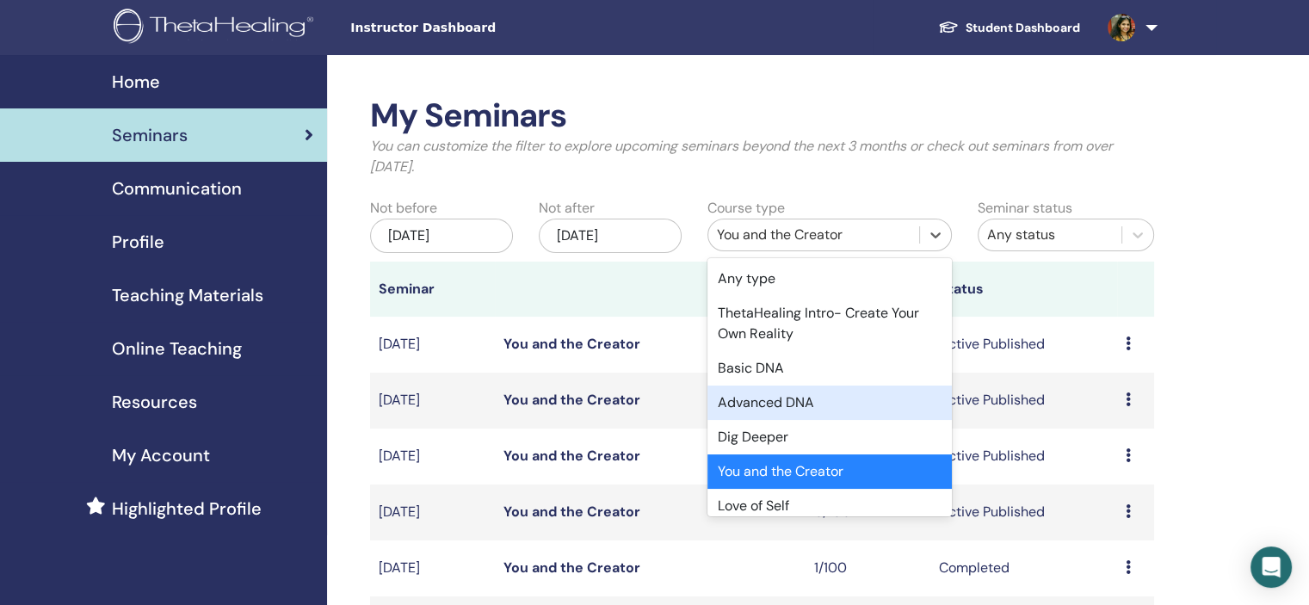
scroll to position [86, 0]
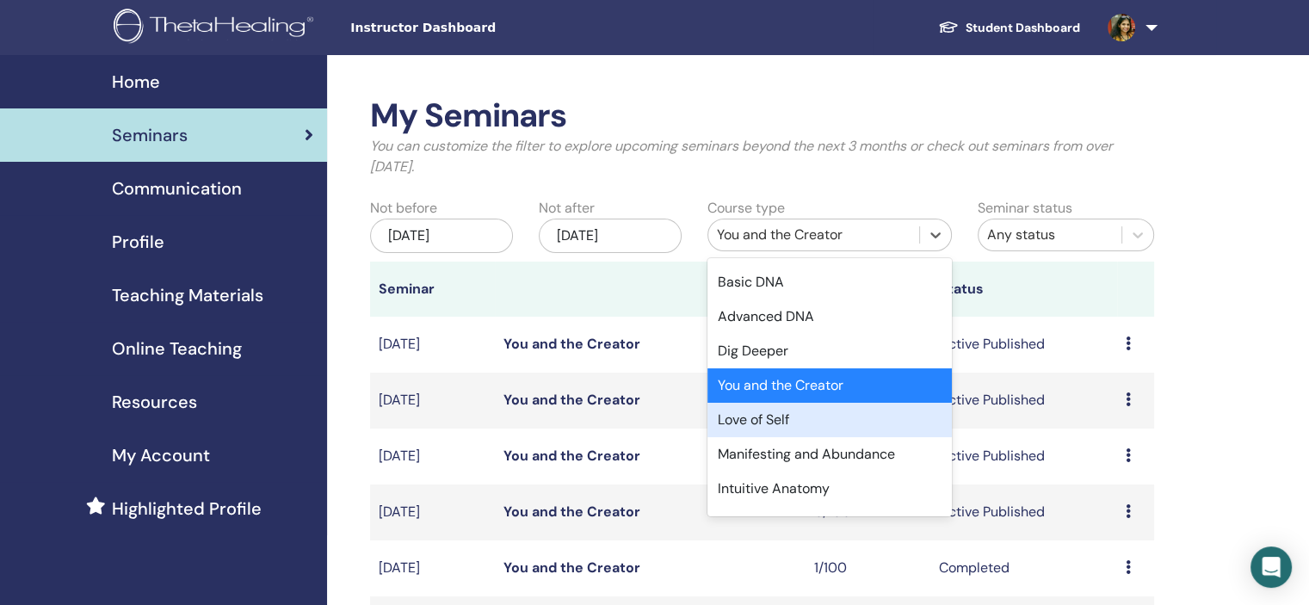
click at [808, 412] on div "Love of Self" at bounding box center [829, 420] width 244 height 34
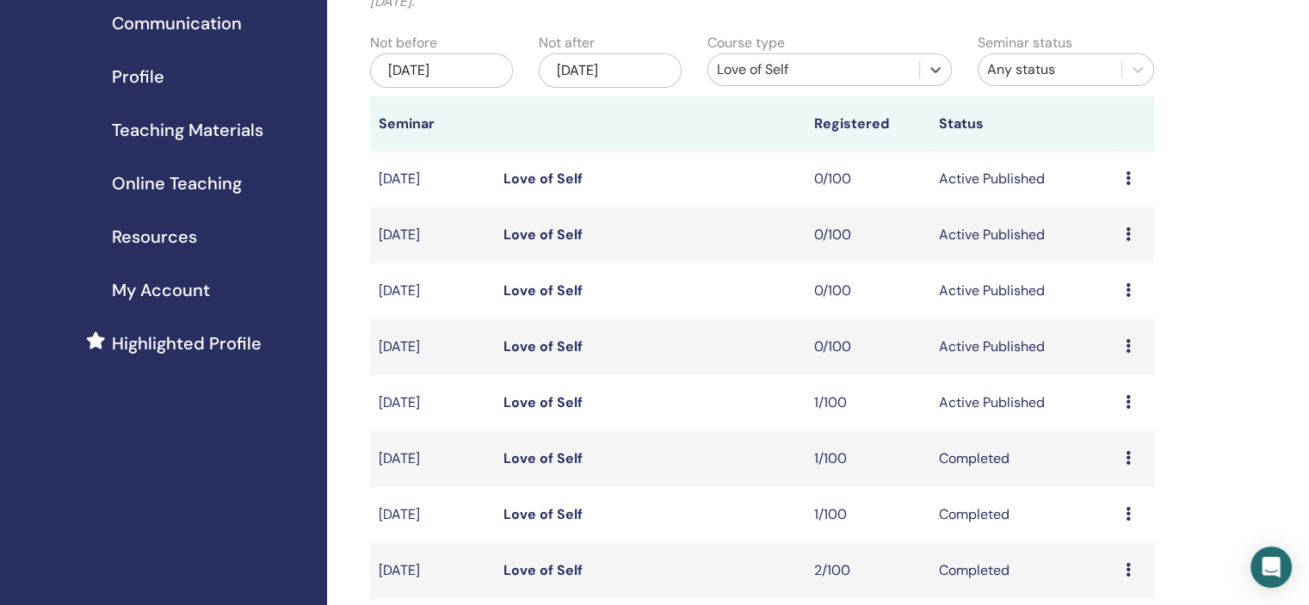
scroll to position [172, 0]
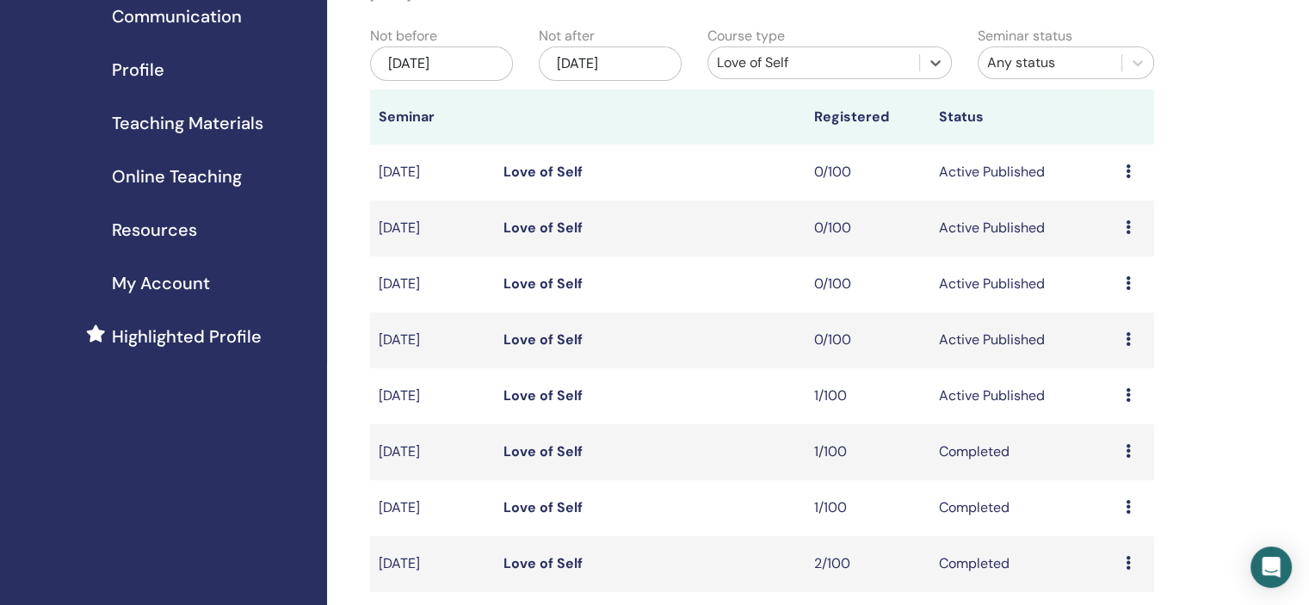
click at [785, 62] on div "Love of Self" at bounding box center [814, 62] width 194 height 21
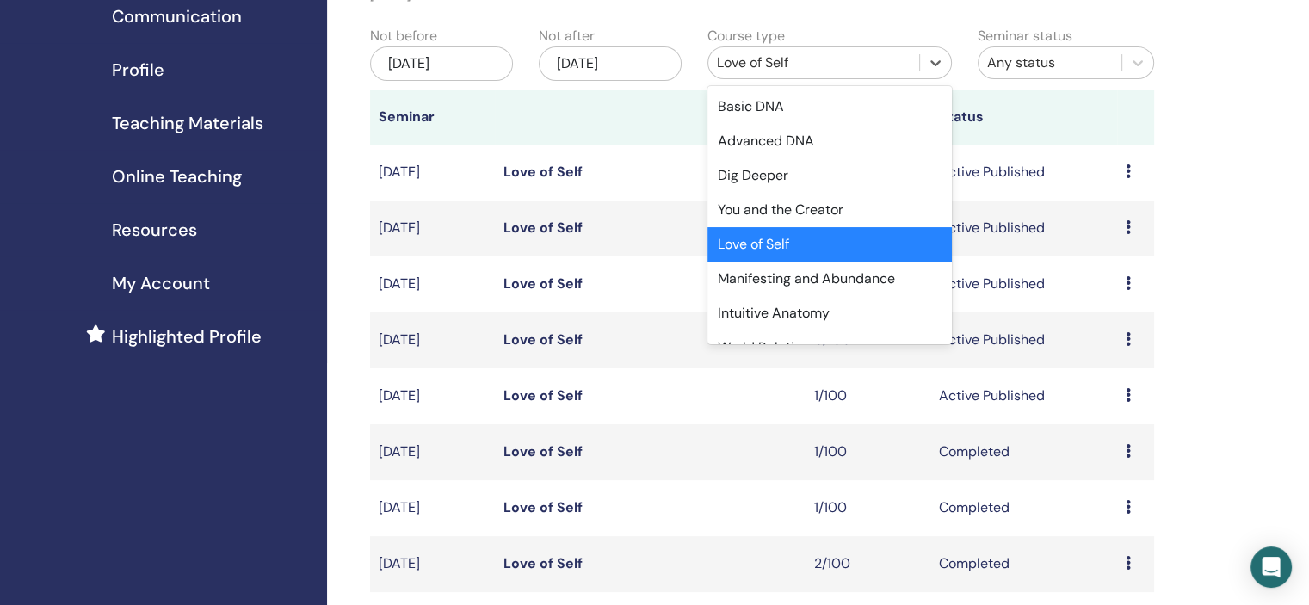
scroll to position [190, 0]
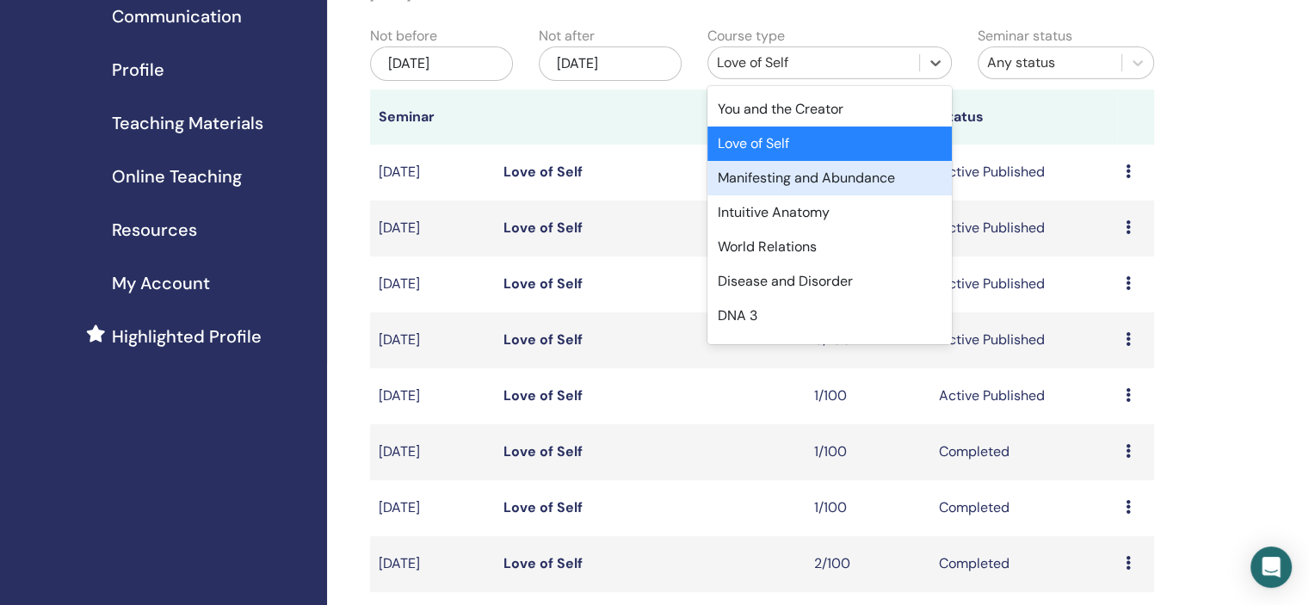
click at [809, 174] on div "Manifesting and Abundance" at bounding box center [829, 178] width 244 height 34
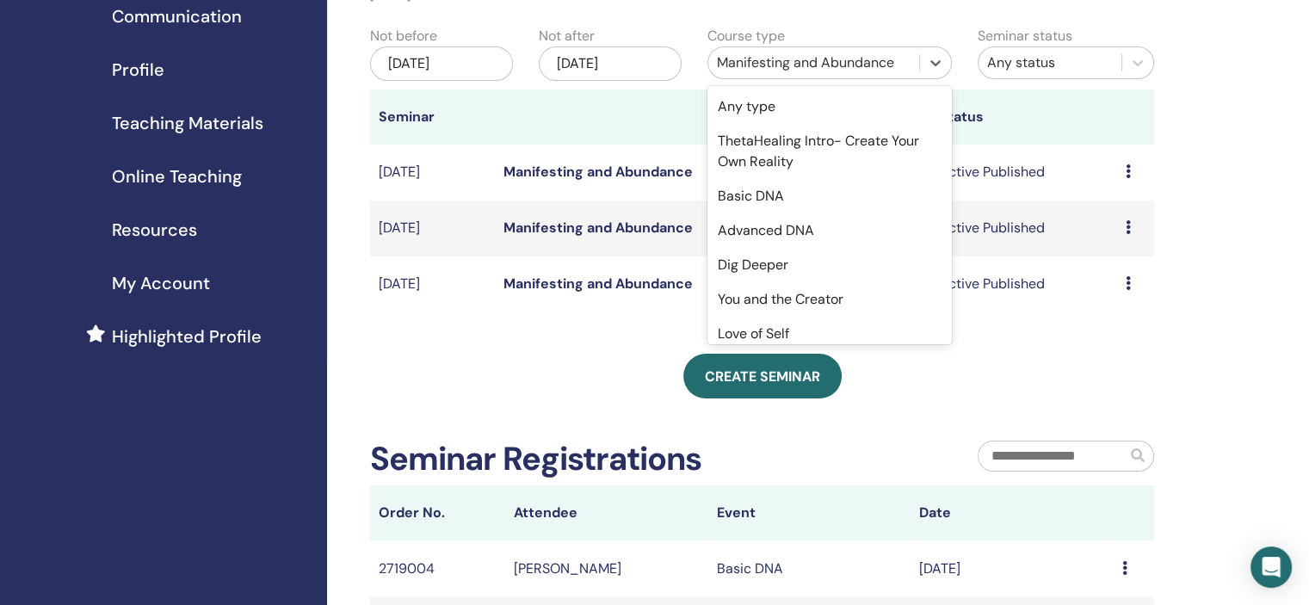
click at [774, 70] on div "Manifesting and Abundance" at bounding box center [814, 62] width 194 height 21
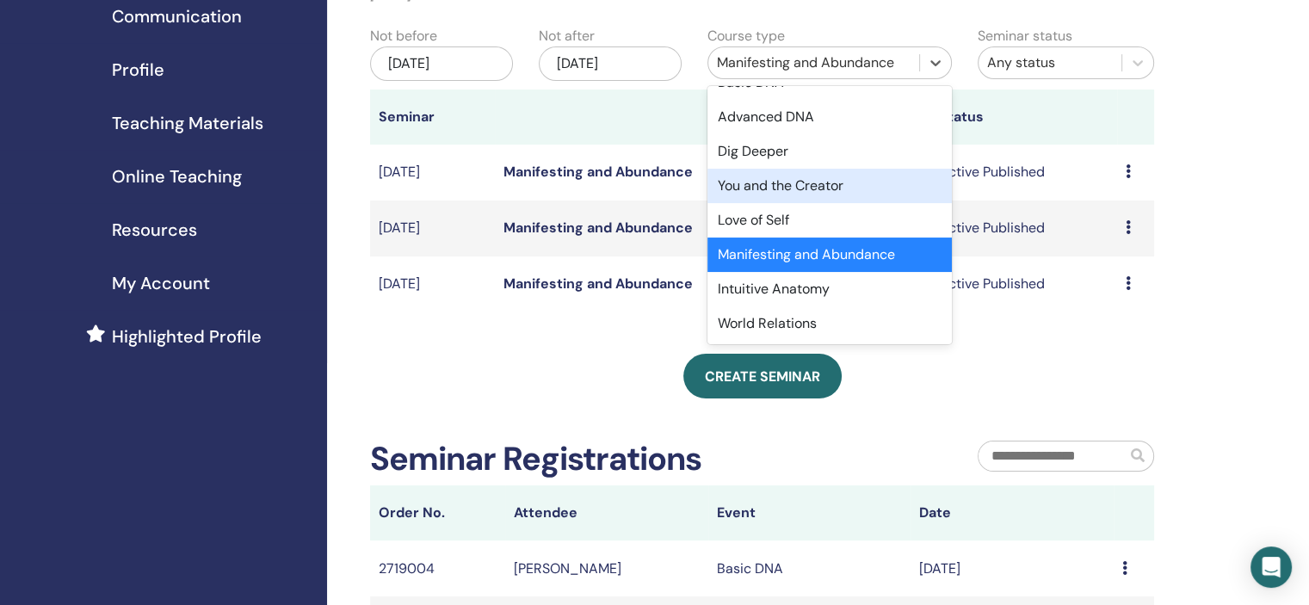
scroll to position [139, 0]
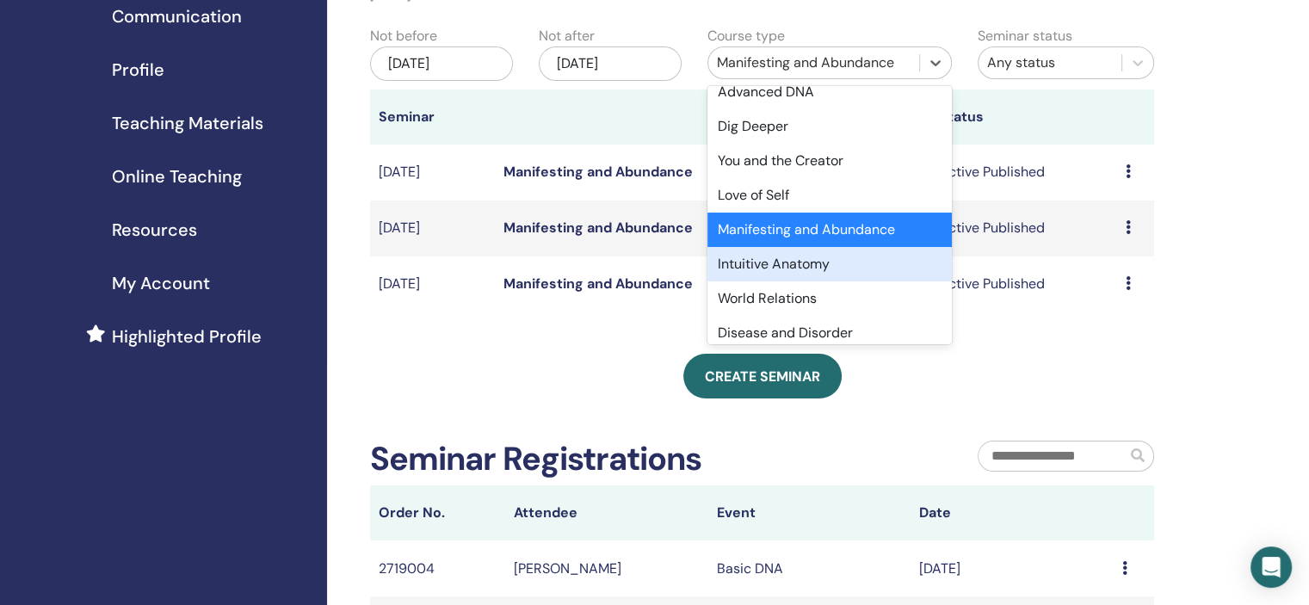
click at [792, 267] on div "Intuitive Anatomy" at bounding box center [829, 264] width 244 height 34
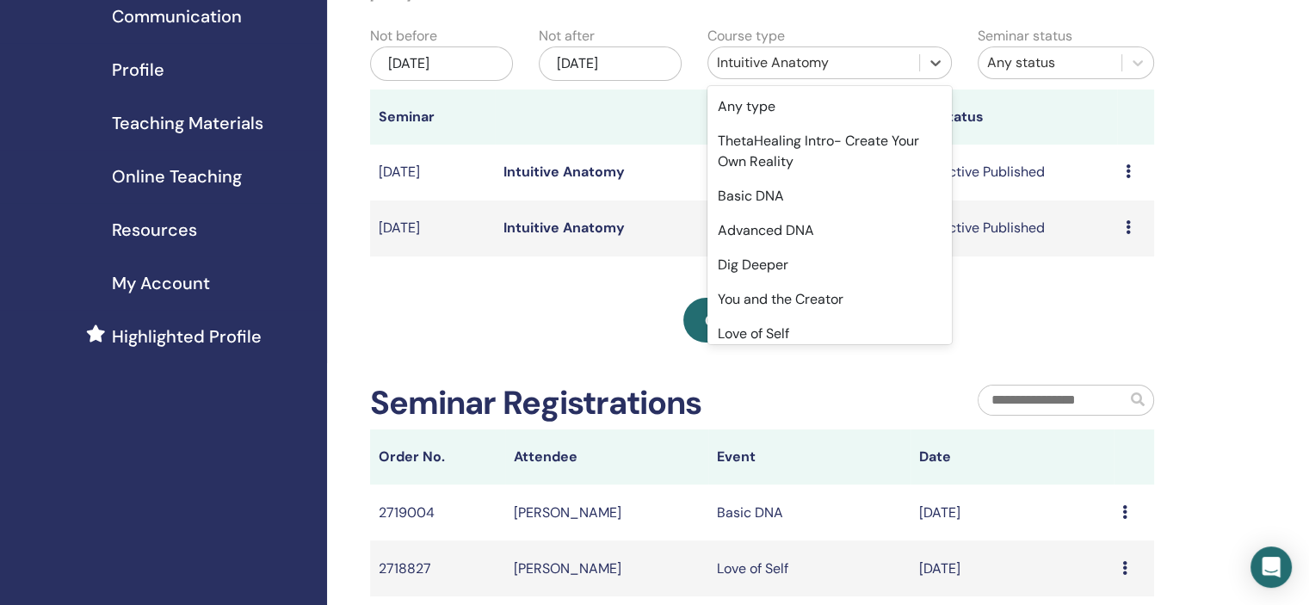
click at [817, 62] on div "Intuitive Anatomy" at bounding box center [814, 62] width 194 height 21
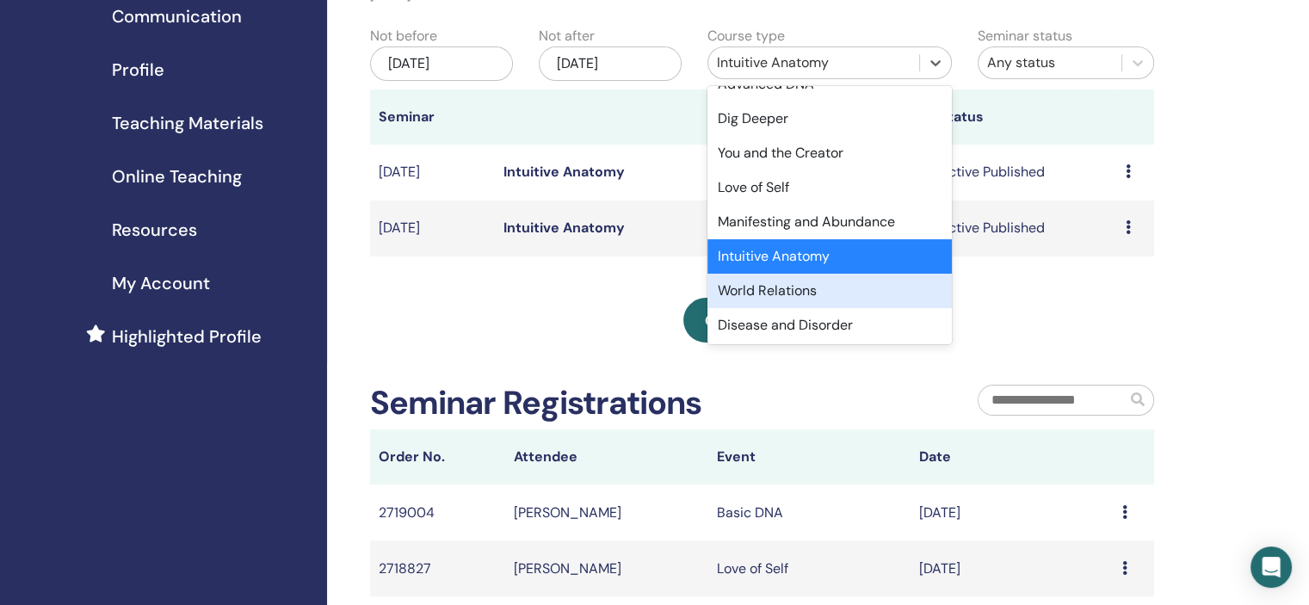
scroll to position [259, 0]
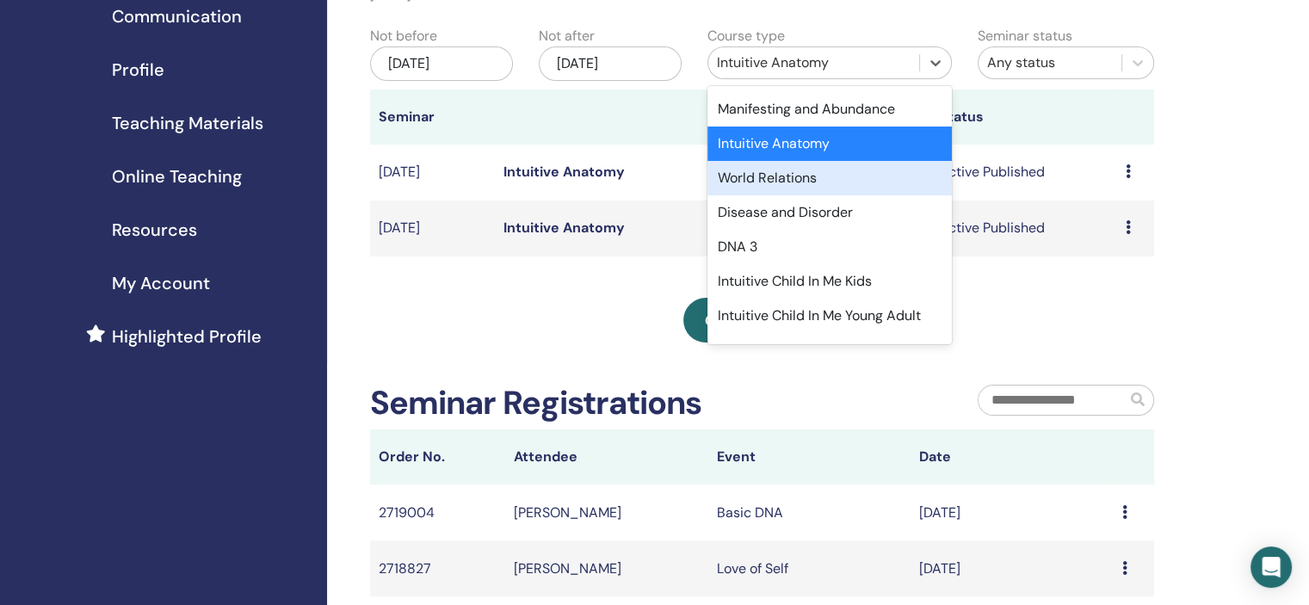
click at [826, 171] on div "World Relations" at bounding box center [829, 178] width 244 height 34
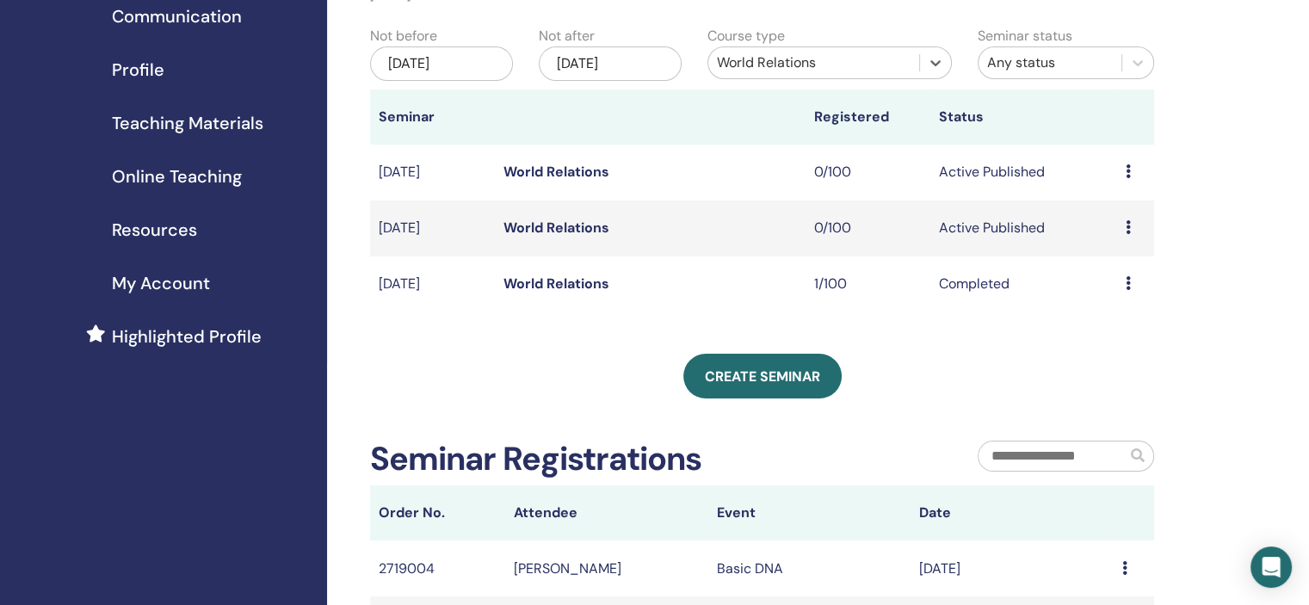
click at [648, 58] on div "[DATE]" at bounding box center [610, 63] width 143 height 34
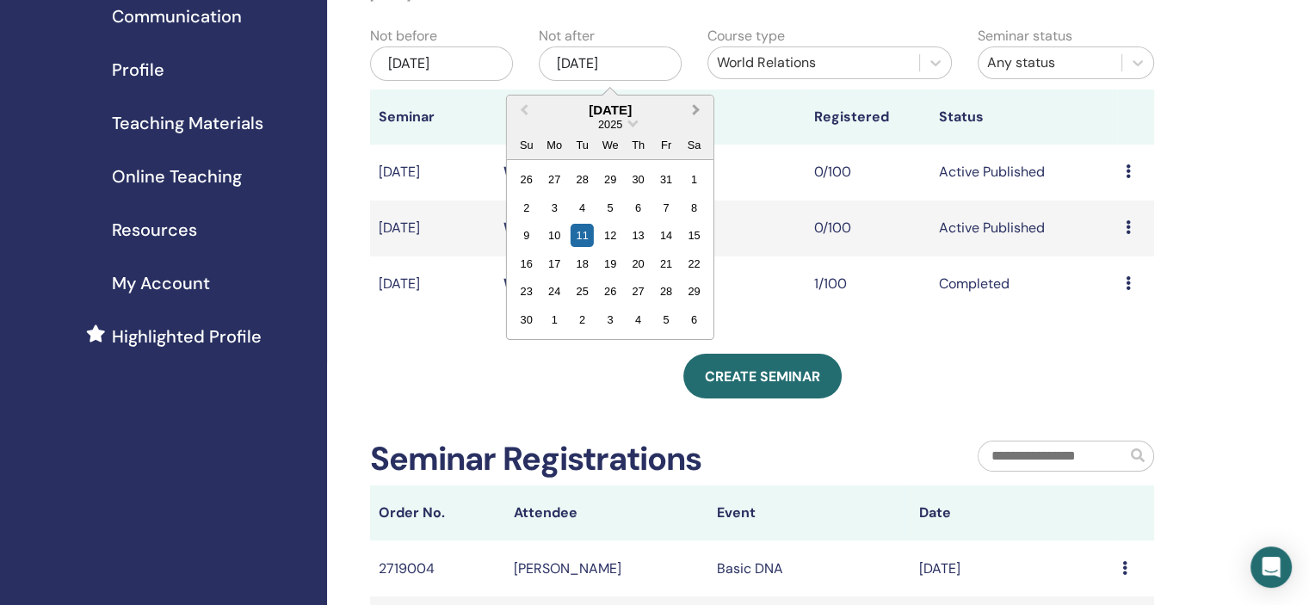
click at [695, 101] on button "Next Month" at bounding box center [698, 111] width 28 height 28
click at [665, 285] on div "30" at bounding box center [665, 291] width 23 height 23
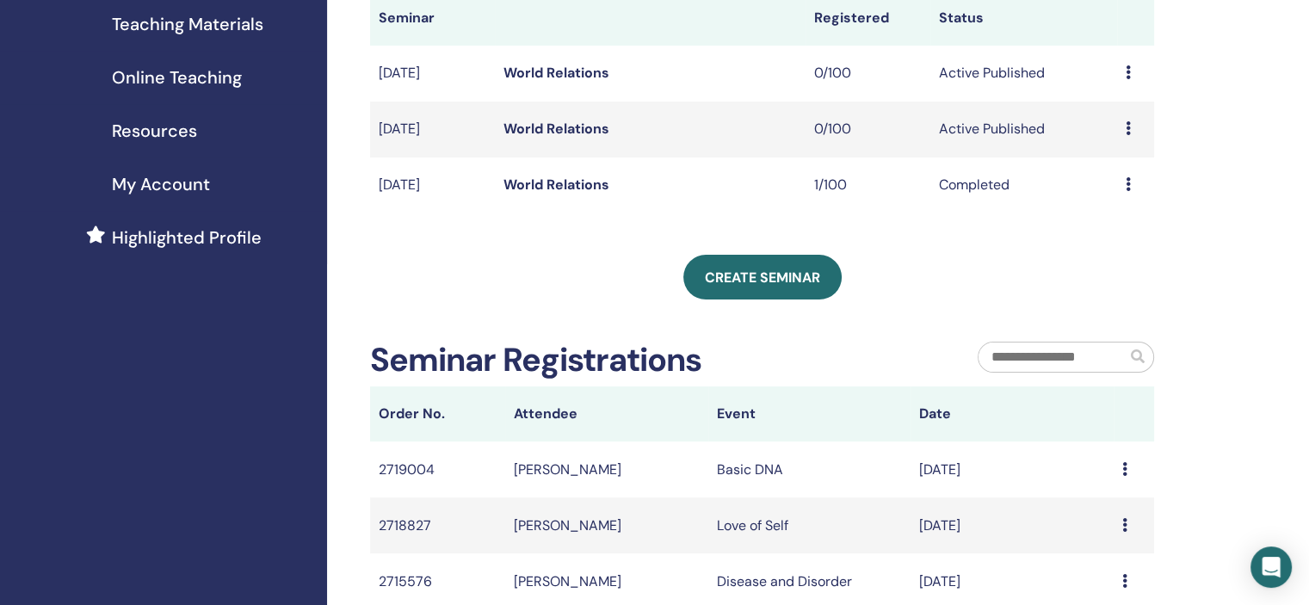
scroll to position [430, 0]
